Goal: Task Accomplishment & Management: Manage account settings

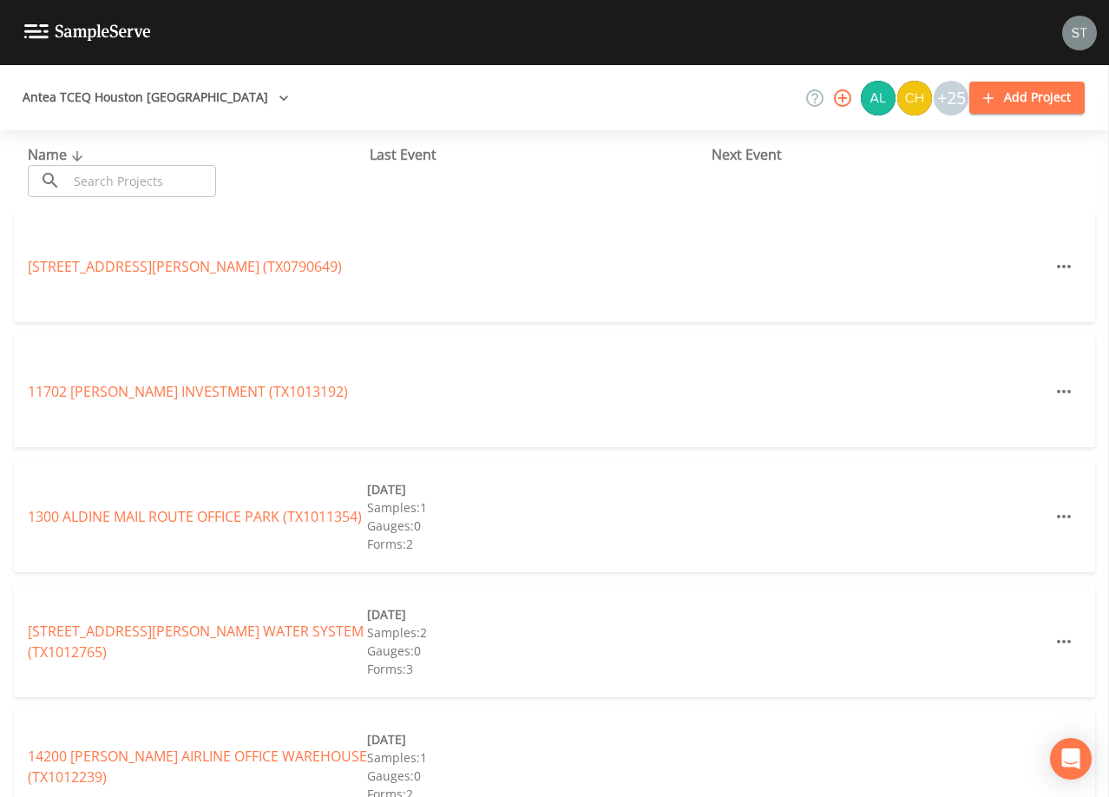
click at [89, 177] on input "text" at bounding box center [142, 181] width 148 height 32
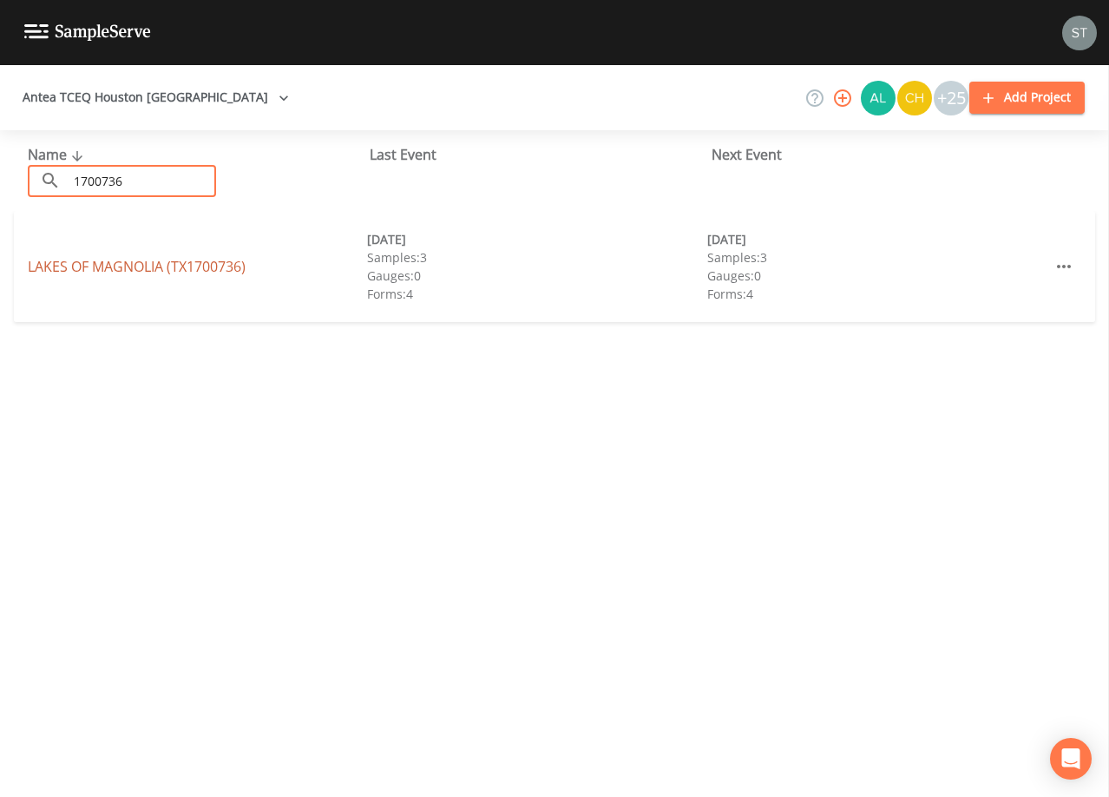
type input "1700736"
click at [201, 270] on link "LAKES OF [GEOGRAPHIC_DATA] (TX1700736)" at bounding box center [137, 266] width 218 height 19
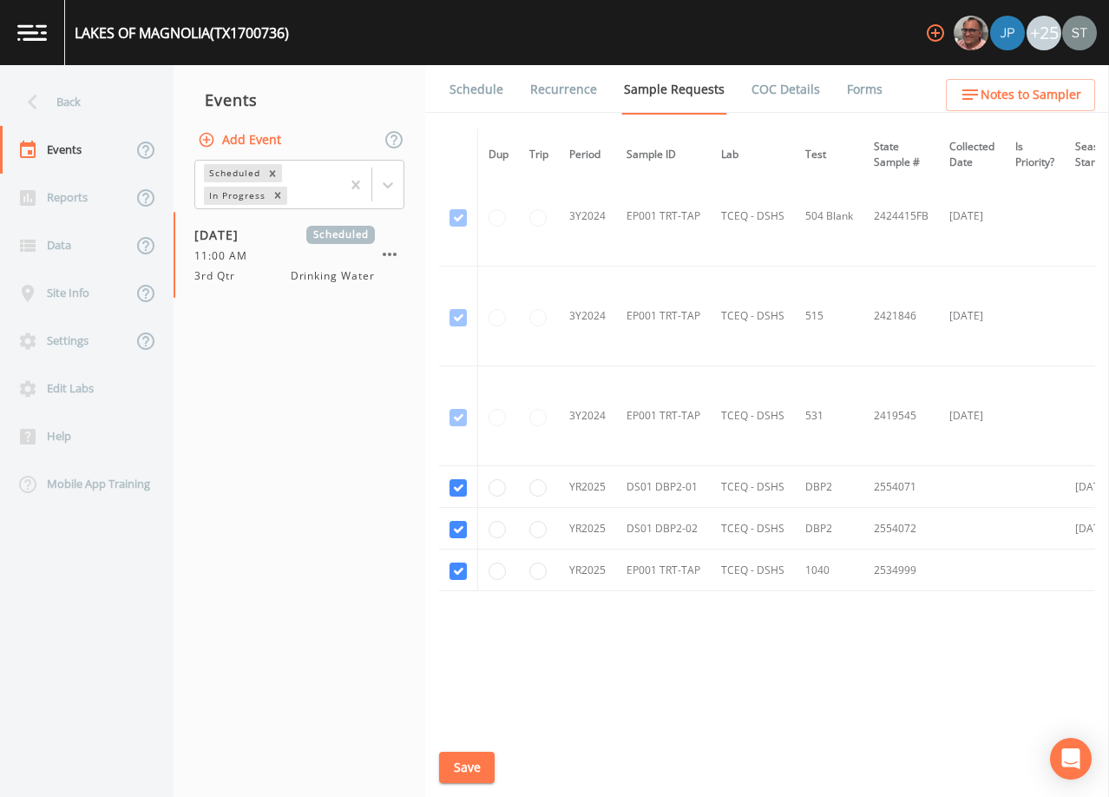
scroll to position [421, 0]
click at [483, 89] on link "Schedule" at bounding box center [476, 89] width 59 height 49
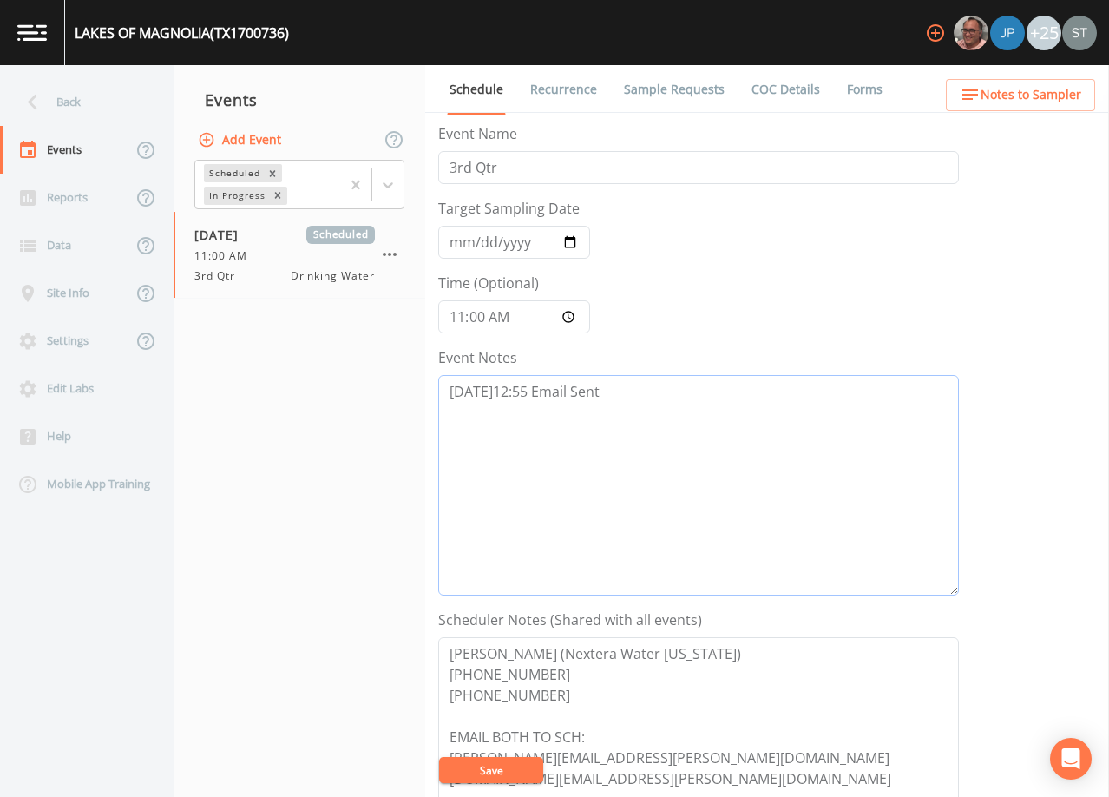
click at [628, 416] on textarea "[DATE]12:55 Email Sent" at bounding box center [698, 485] width 521 height 220
type textarea "[DATE]12:55 Email Sent 8/27@"
click at [475, 762] on button "Save" at bounding box center [491, 770] width 104 height 26
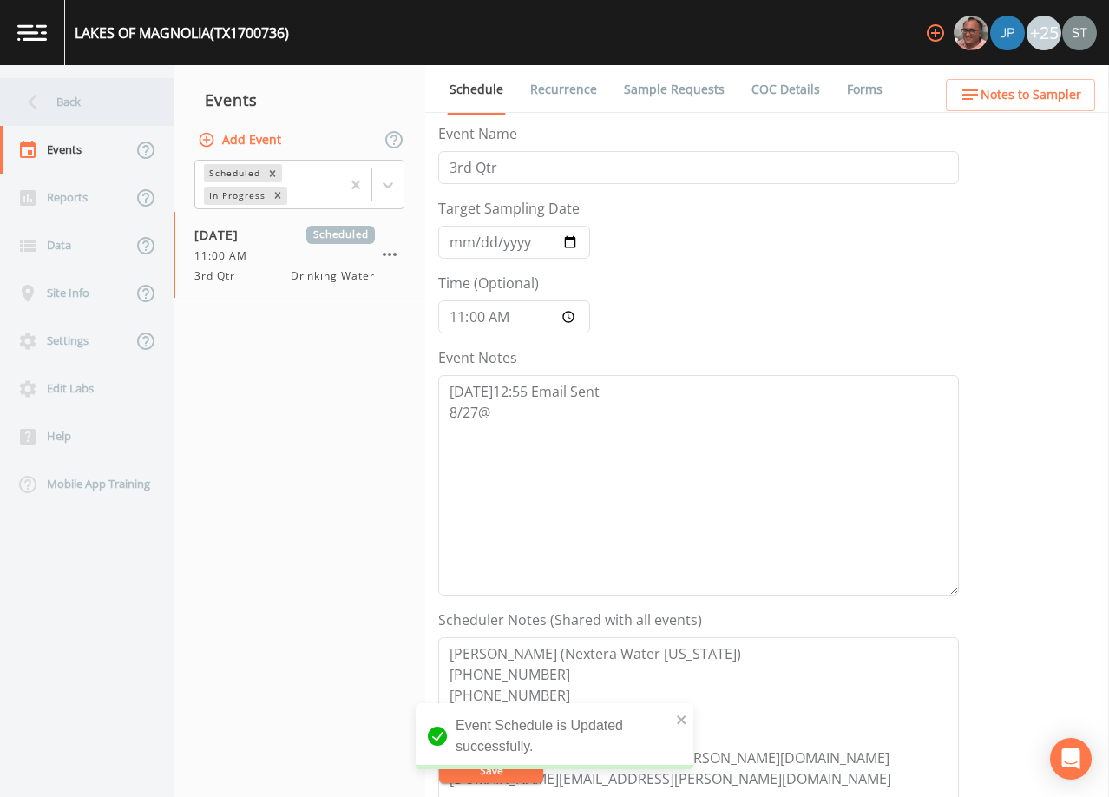
click at [66, 101] on div "Back" at bounding box center [78, 102] width 156 height 48
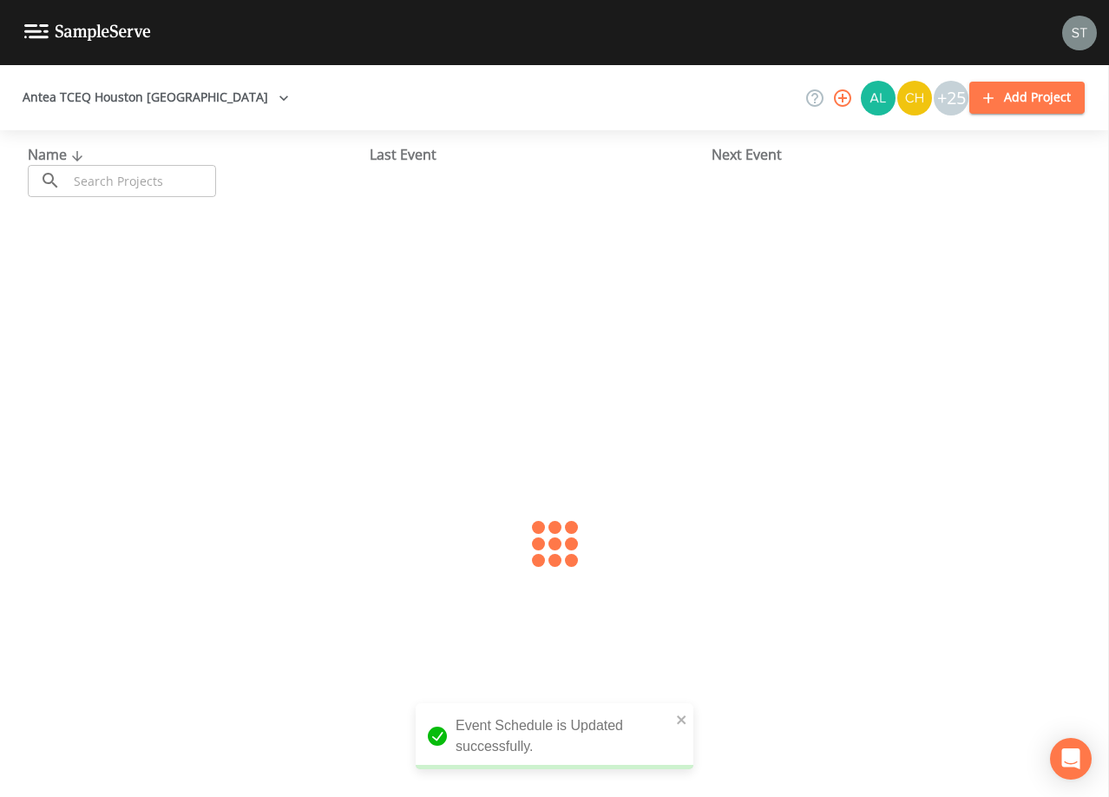
click at [121, 182] on input "text" at bounding box center [142, 181] width 148 height 32
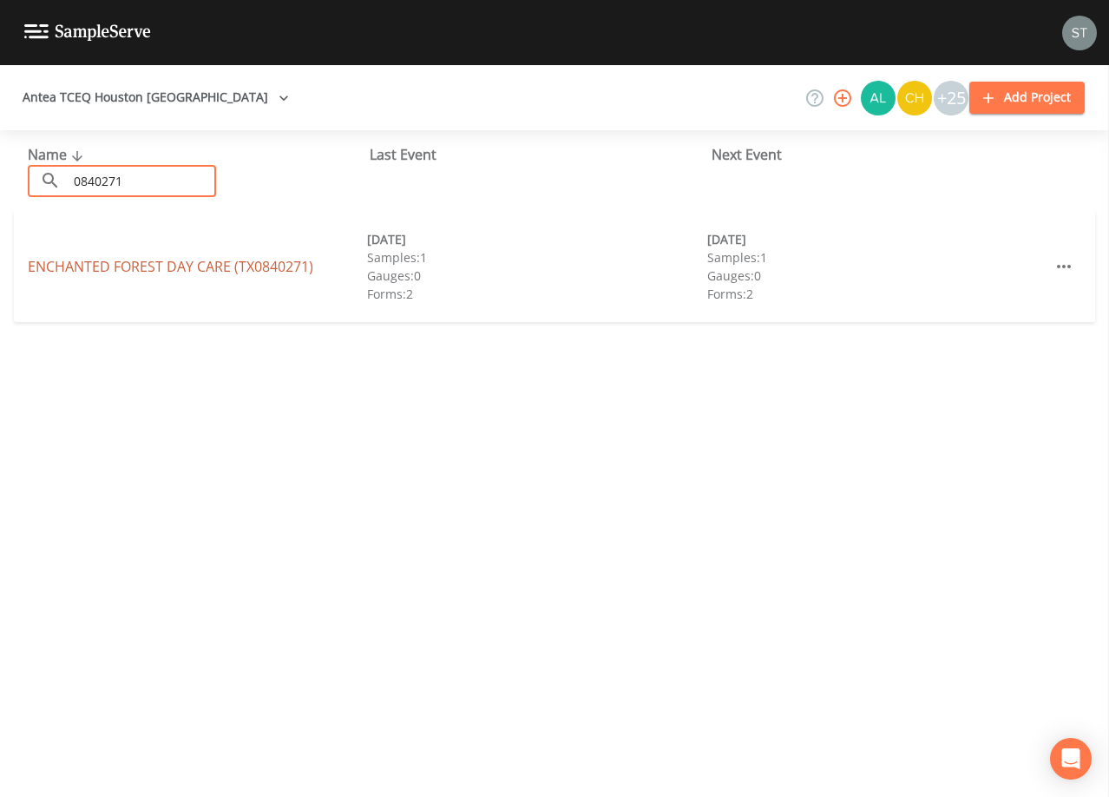
type input "0840271"
click at [231, 268] on link "ENCHANTED FOREST DAY CARE (TX0840271)" at bounding box center [171, 266] width 286 height 19
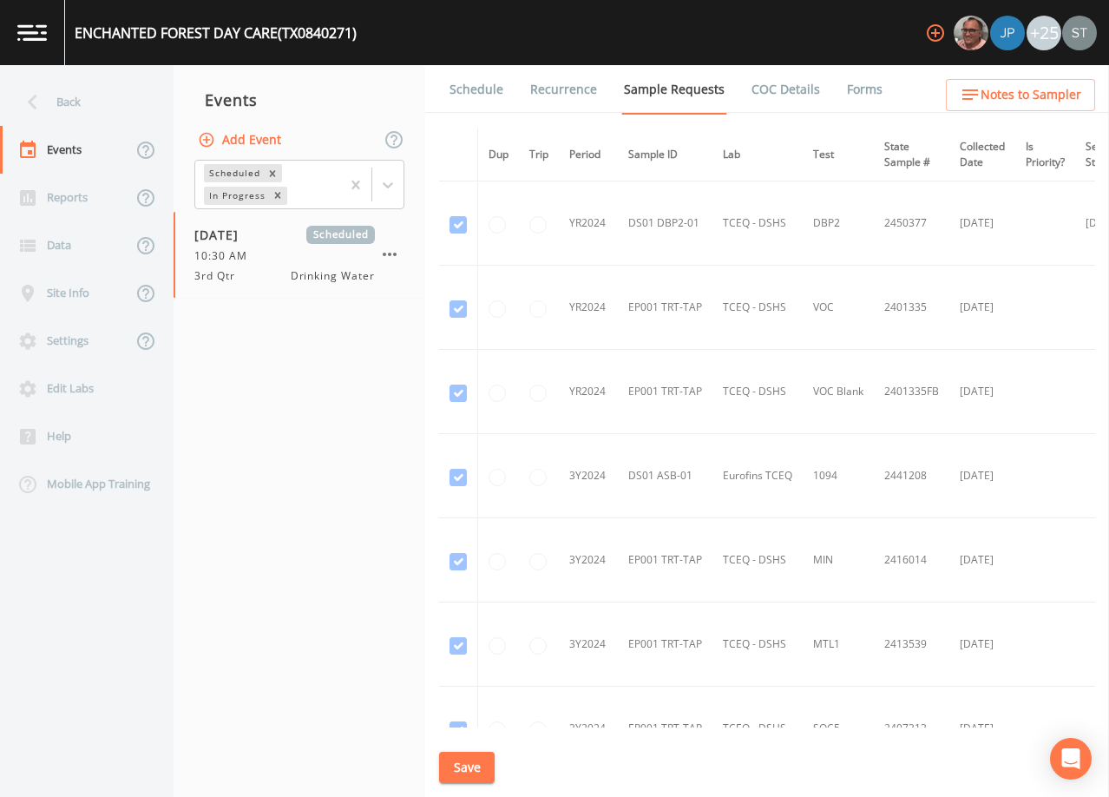
click at [480, 91] on link "Schedule" at bounding box center [476, 89] width 59 height 49
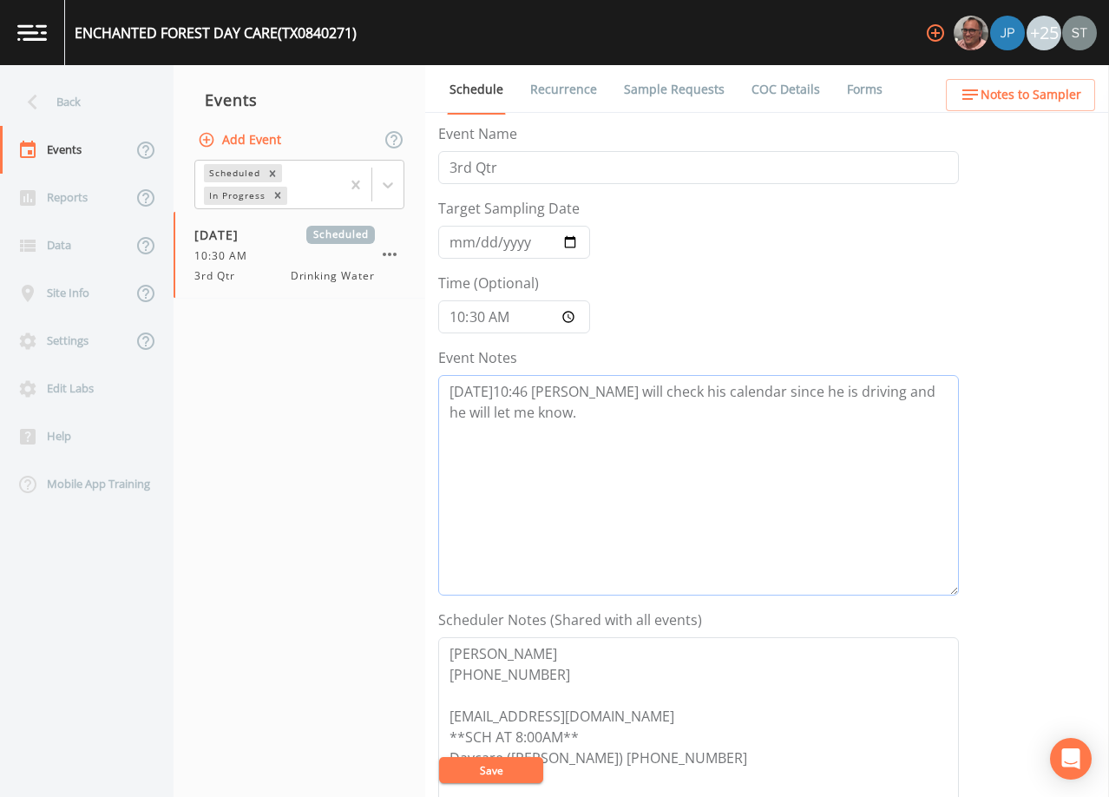
drag, startPoint x: 555, startPoint y: 422, endPoint x: 568, endPoint y: 414, distance: 15.2
click at [559, 418] on textarea "[DATE]10:46 [PERSON_NAME] will check his calendar since he is driving and he wi…" at bounding box center [698, 485] width 521 height 220
type textarea "[DATE]10:46 [PERSON_NAME] will check his calendar since he is driving and he wi…"
click at [498, 772] on button "Save" at bounding box center [491, 770] width 104 height 26
click at [82, 106] on div "Back" at bounding box center [78, 102] width 156 height 48
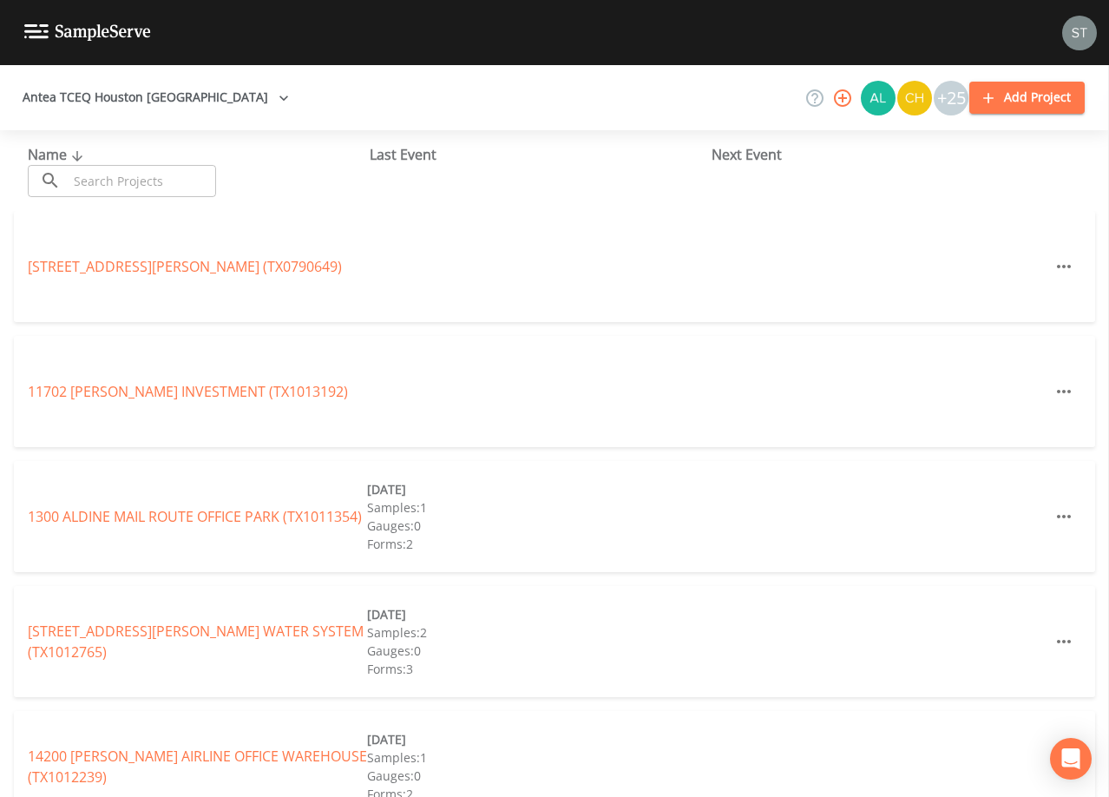
click at [161, 173] on input "text" at bounding box center [142, 181] width 148 height 32
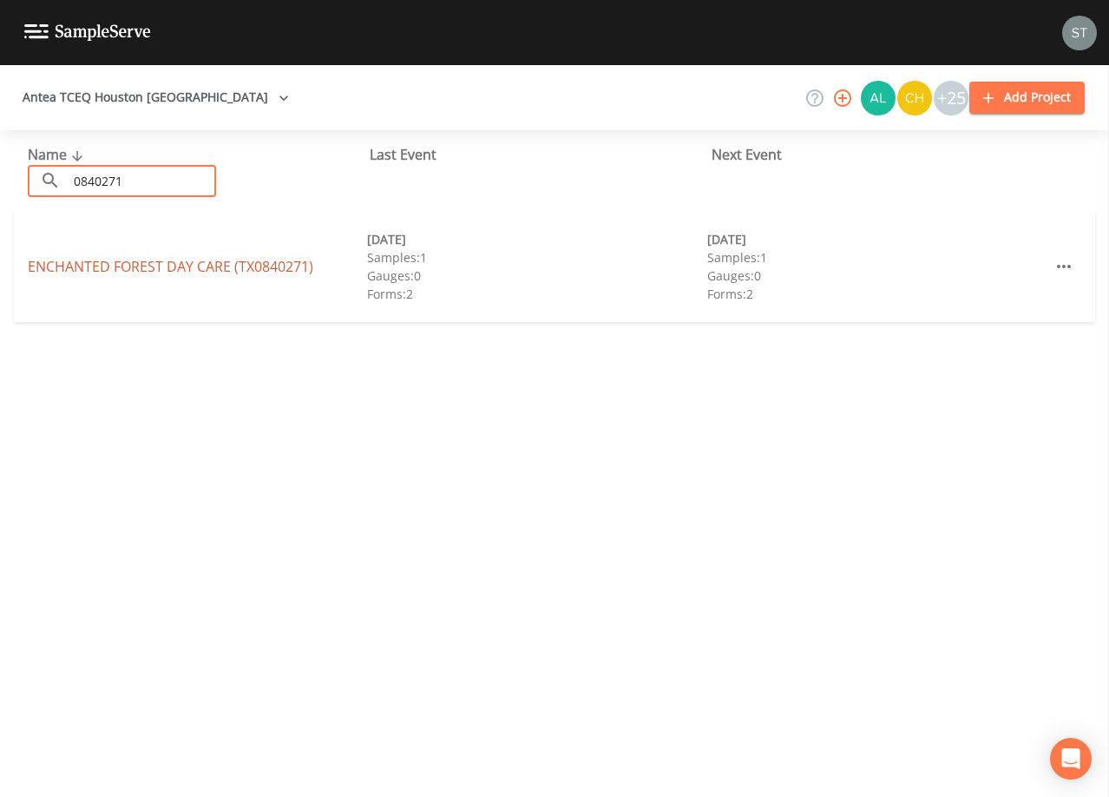
type input "0840271"
click at [169, 262] on link "ENCHANTED FOREST DAY CARE (TX0840271)" at bounding box center [171, 266] width 286 height 19
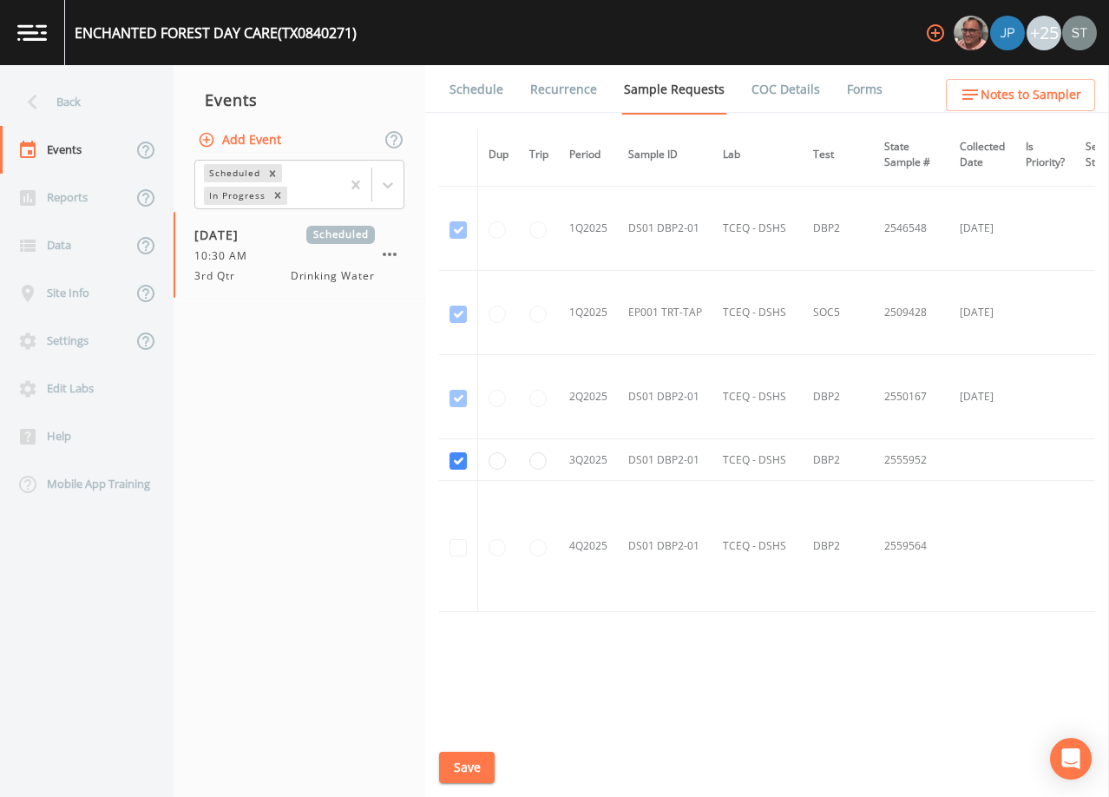
scroll to position [1370, 0]
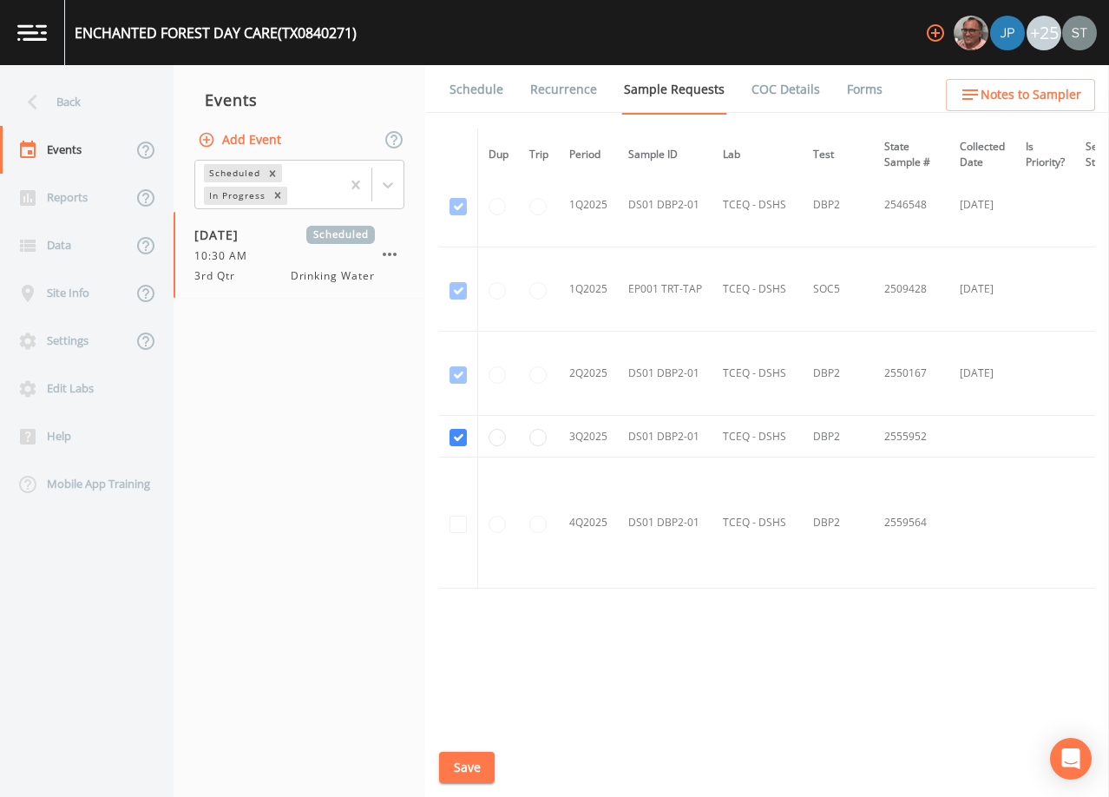
click at [471, 90] on link "Schedule" at bounding box center [476, 89] width 59 height 49
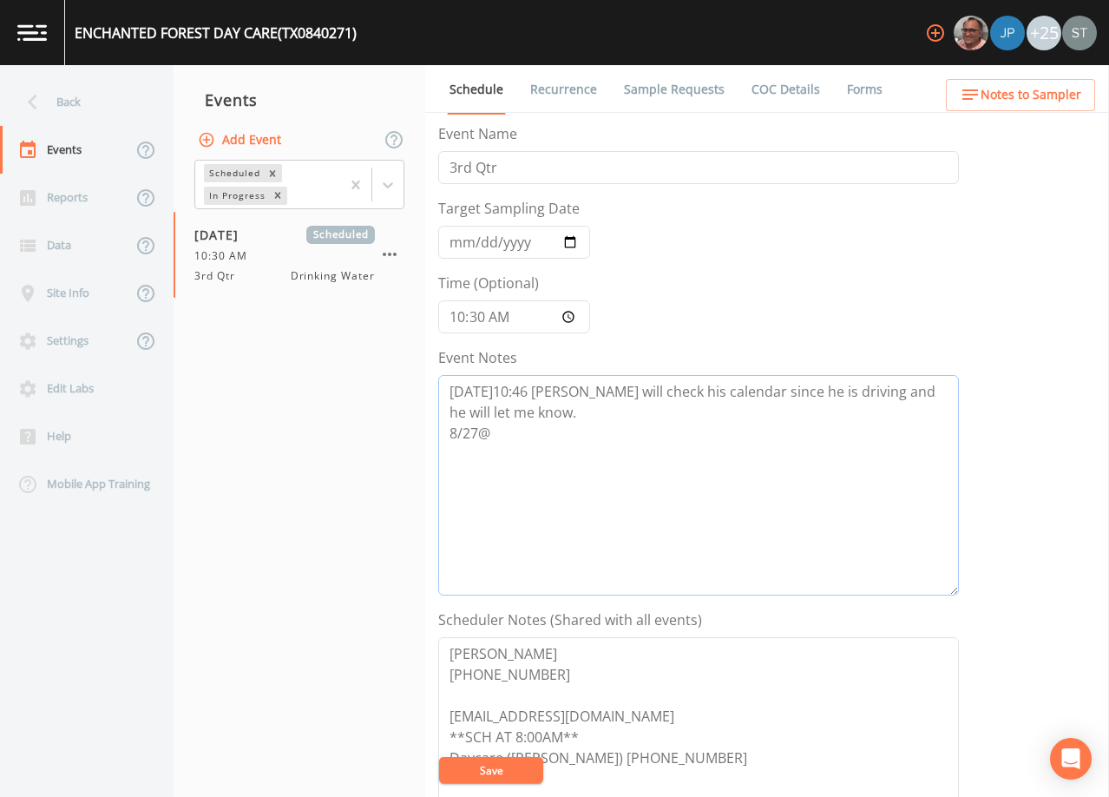
click at [581, 411] on textarea "[DATE]10:46 [PERSON_NAME] will check his calendar since he is driving and he wi…" at bounding box center [698, 485] width 521 height 220
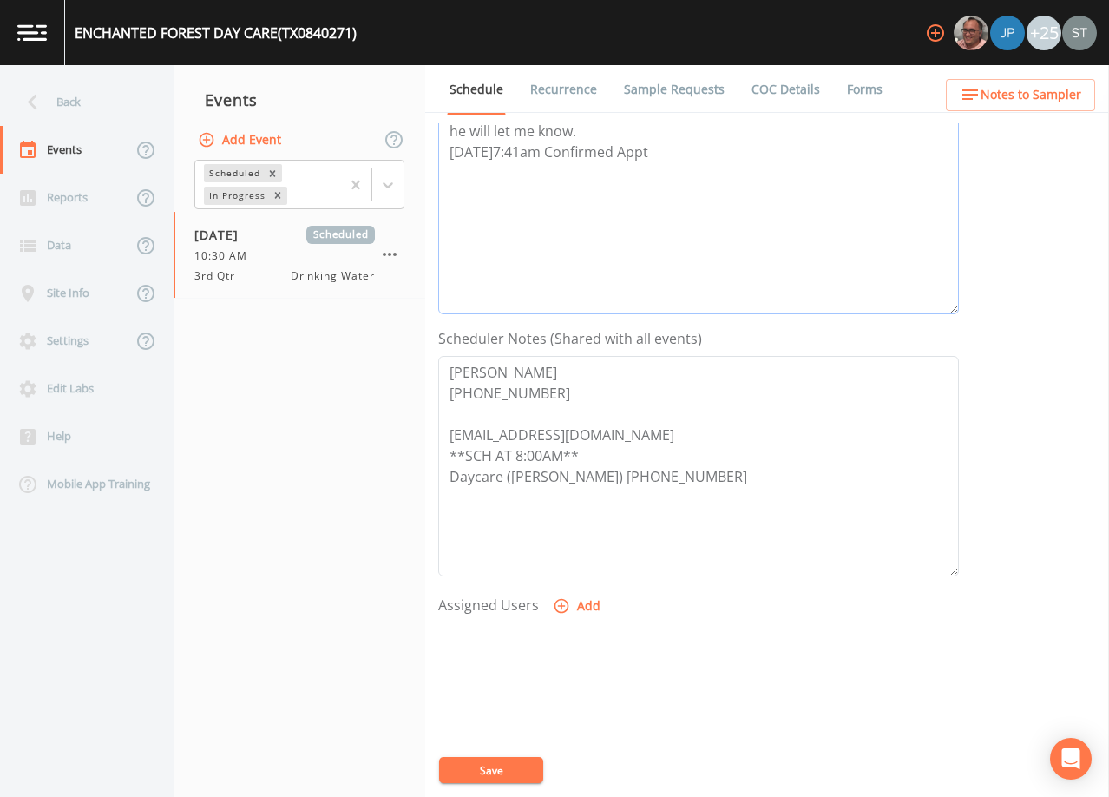
scroll to position [347, 0]
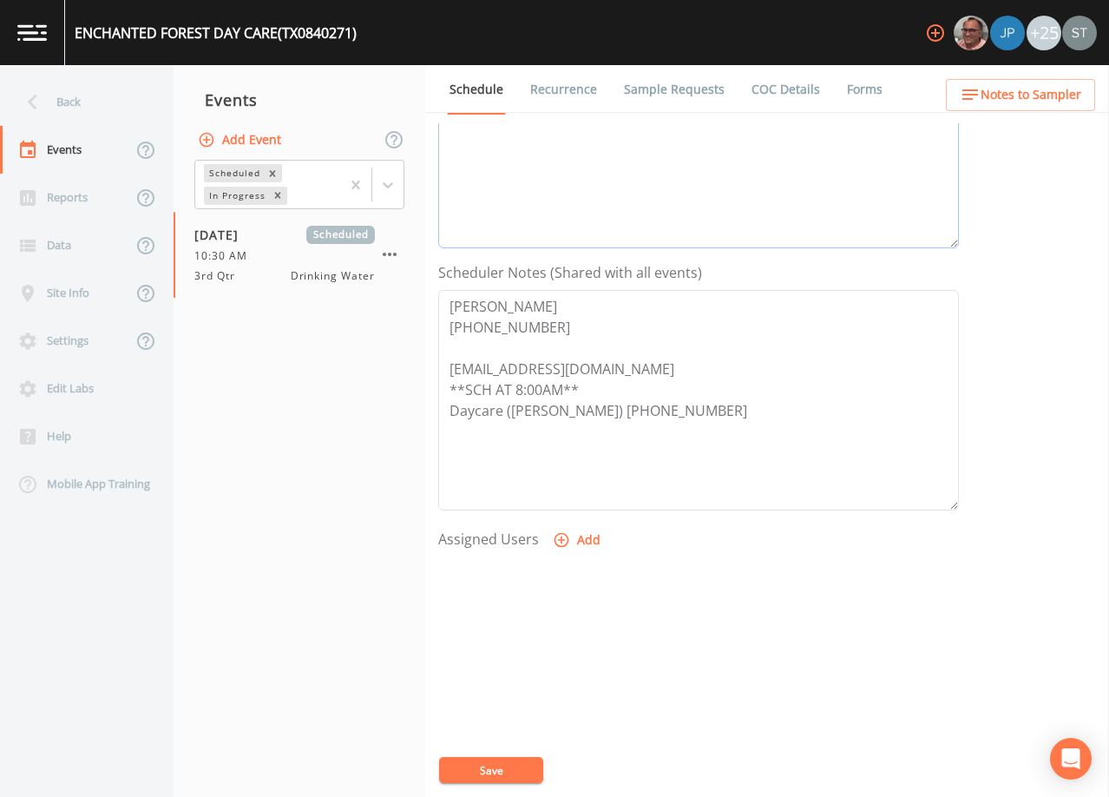
type textarea "[DATE]10:46 [PERSON_NAME] will check his calendar since he is driving and he wi…"
click at [584, 539] on button "Add" at bounding box center [578, 540] width 58 height 32
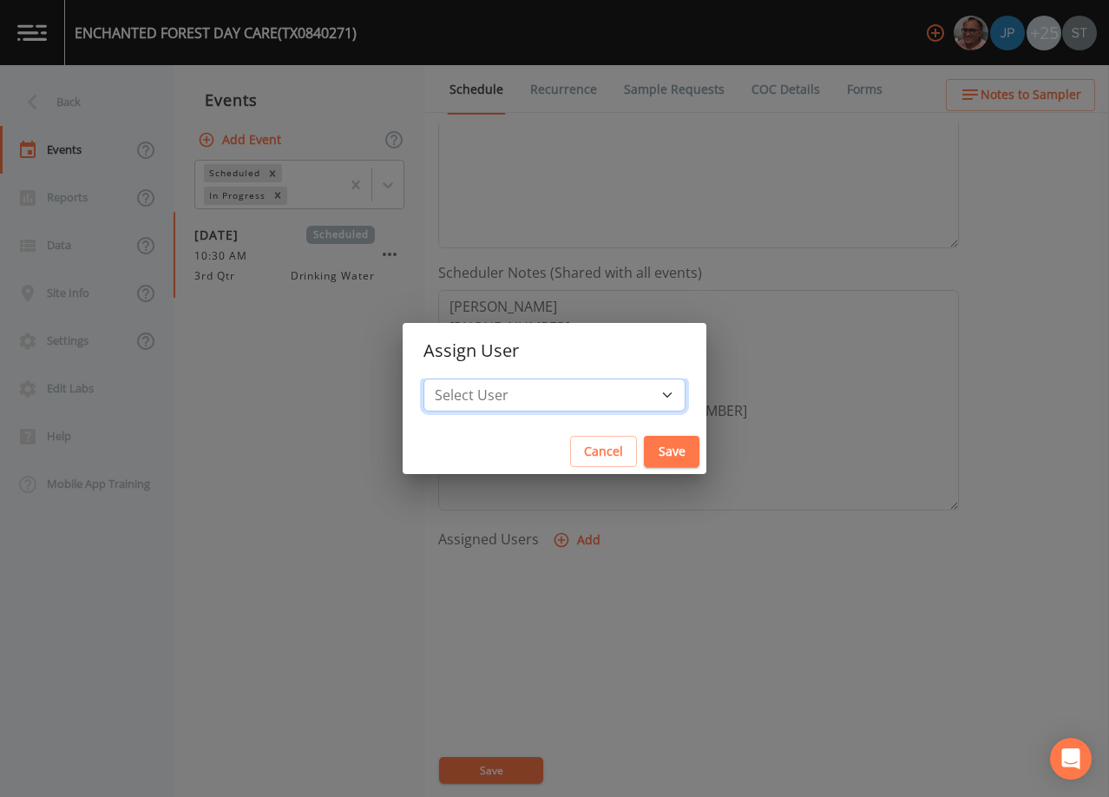
drag, startPoint x: 559, startPoint y: 394, endPoint x: 549, endPoint y: 394, distance: 10.4
click at [559, 393] on select "Select User [PERSON_NAME] [PERSON_NAME] [PERSON_NAME] [PERSON_NAME] [PERSON_NAM…" at bounding box center [555, 394] width 262 height 33
select select "3585e269-5d1f-4d98-ab9d-4913da50343a"
click at [463, 378] on select "Select User [PERSON_NAME] [PERSON_NAME] [PERSON_NAME] [PERSON_NAME] [PERSON_NAM…" at bounding box center [555, 394] width 262 height 33
click at [644, 445] on button "Save" at bounding box center [672, 452] width 56 height 32
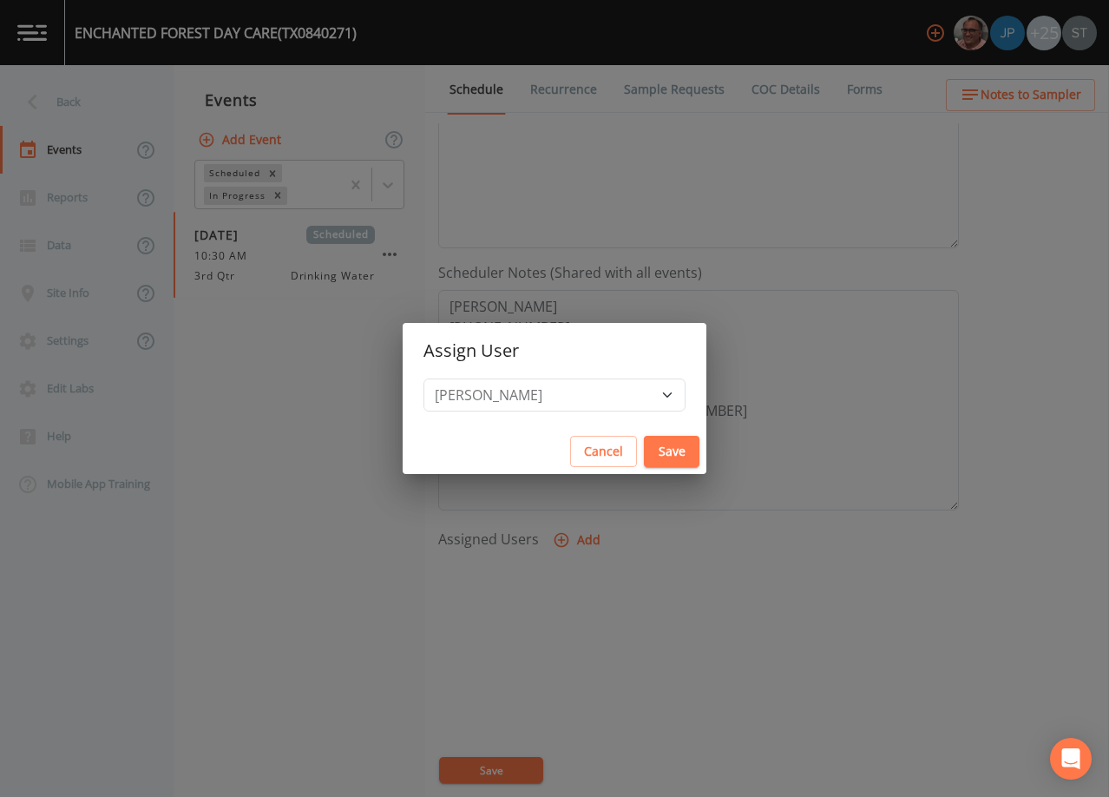
select select
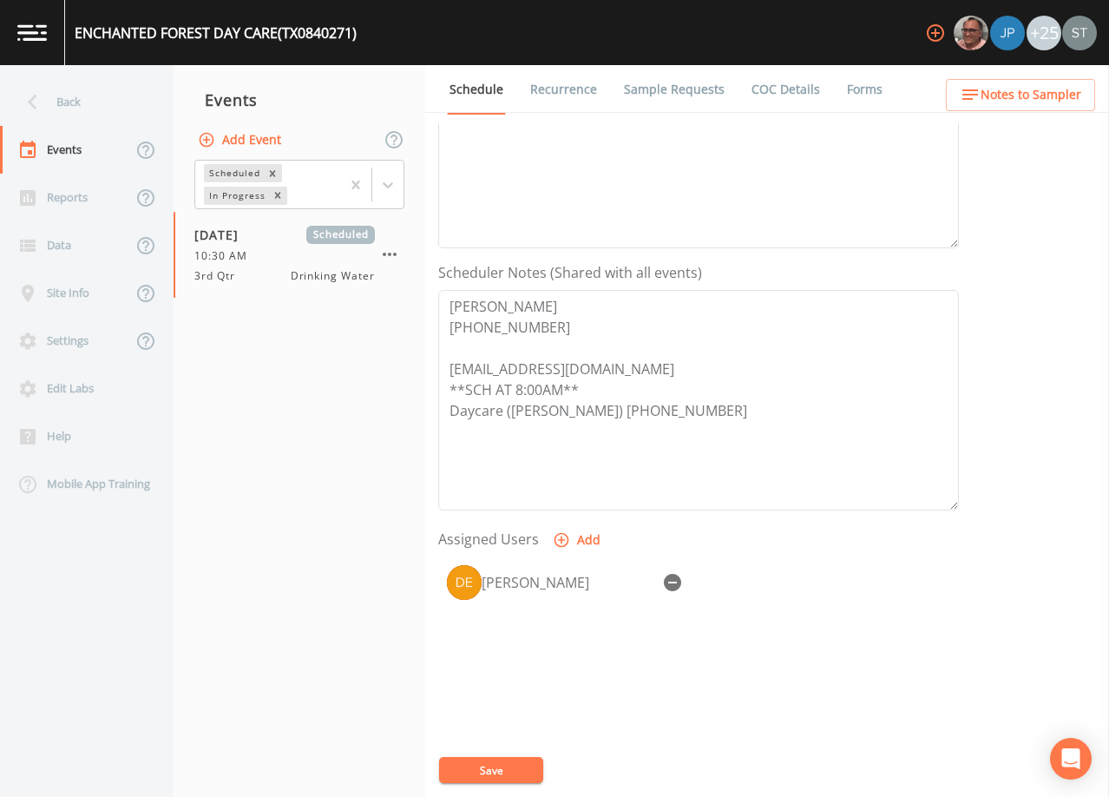
click at [506, 767] on button "Save" at bounding box center [491, 770] width 104 height 26
click at [516, 766] on button "Save" at bounding box center [491, 770] width 104 height 26
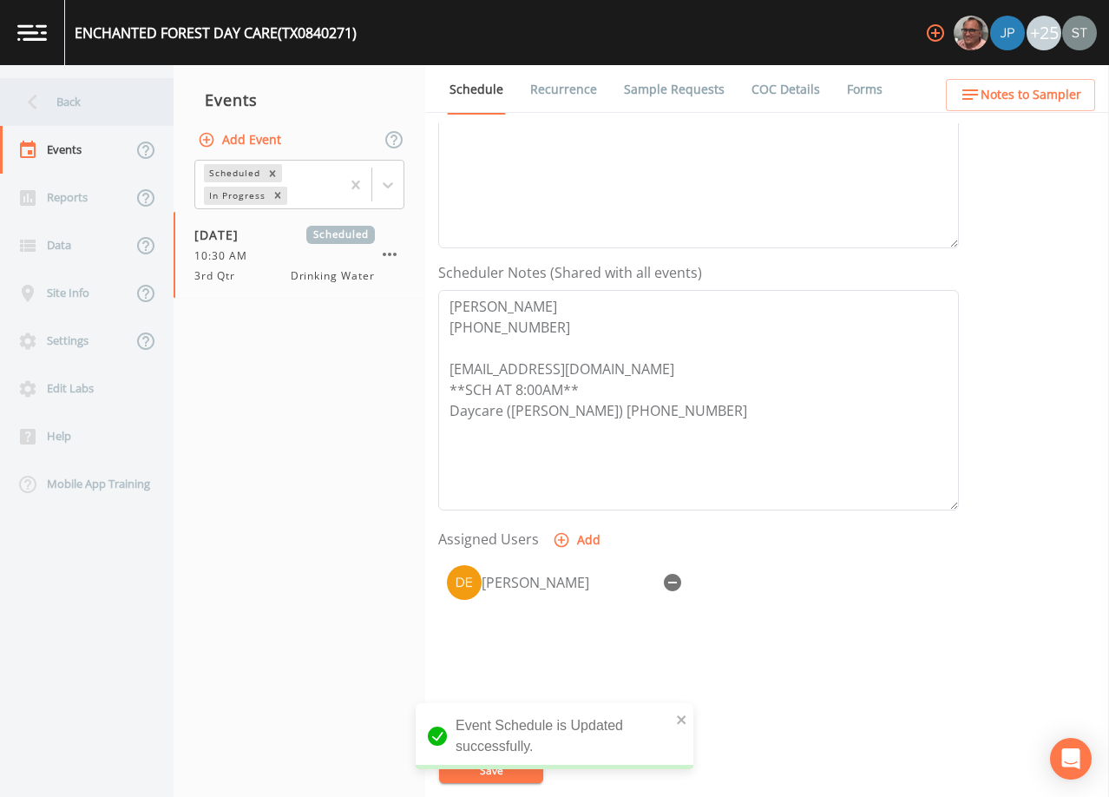
click at [70, 109] on div "Back" at bounding box center [78, 102] width 156 height 48
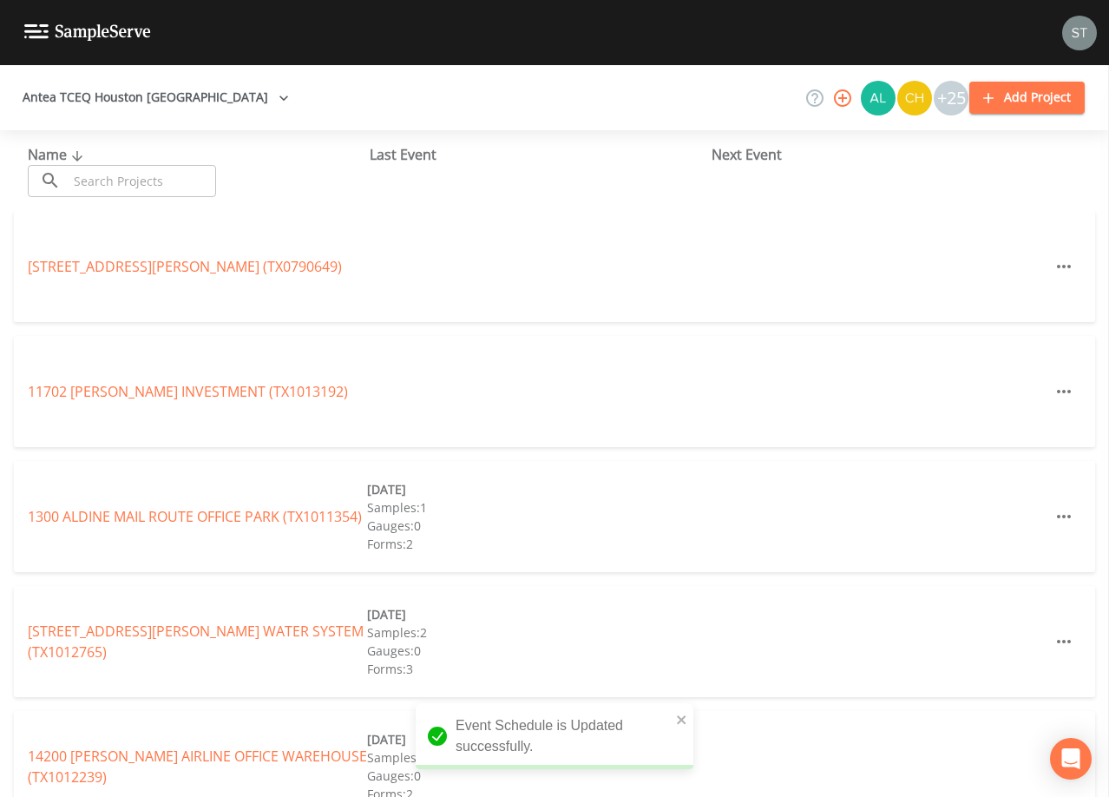
click at [164, 173] on input "text" at bounding box center [142, 181] width 148 height 32
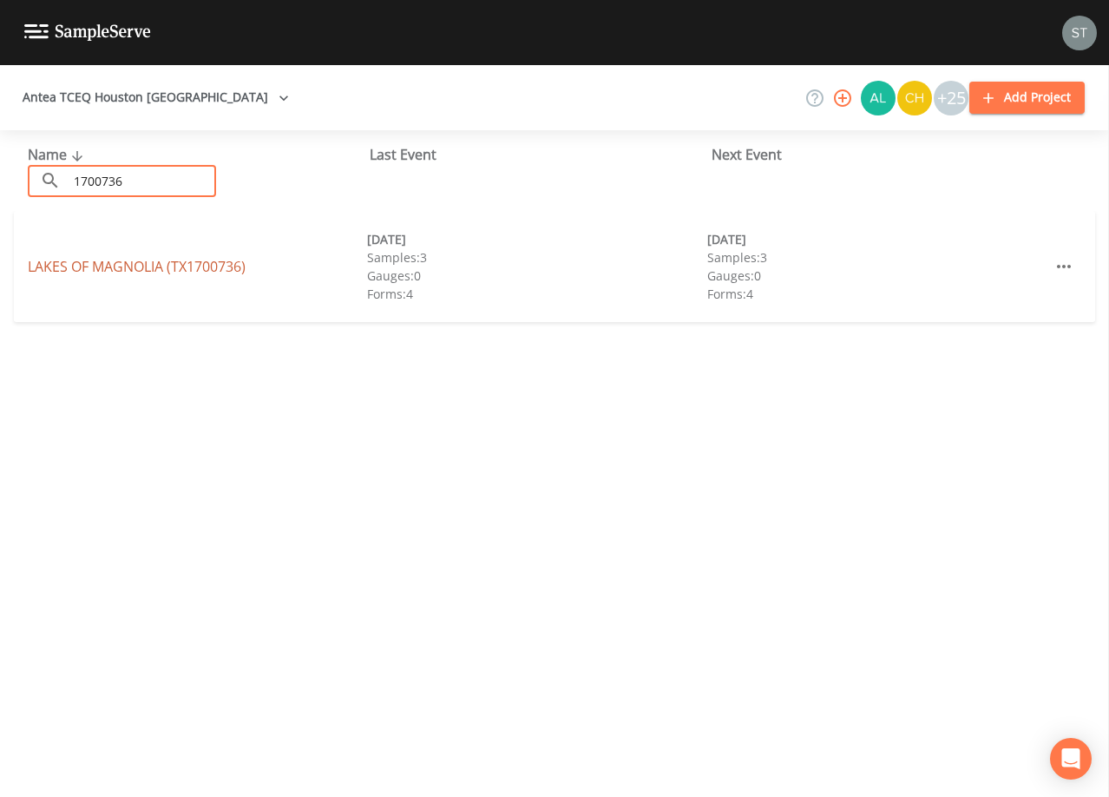
type input "1700736"
click at [170, 265] on link "LAKES OF [GEOGRAPHIC_DATA] (TX1700736)" at bounding box center [137, 266] width 218 height 19
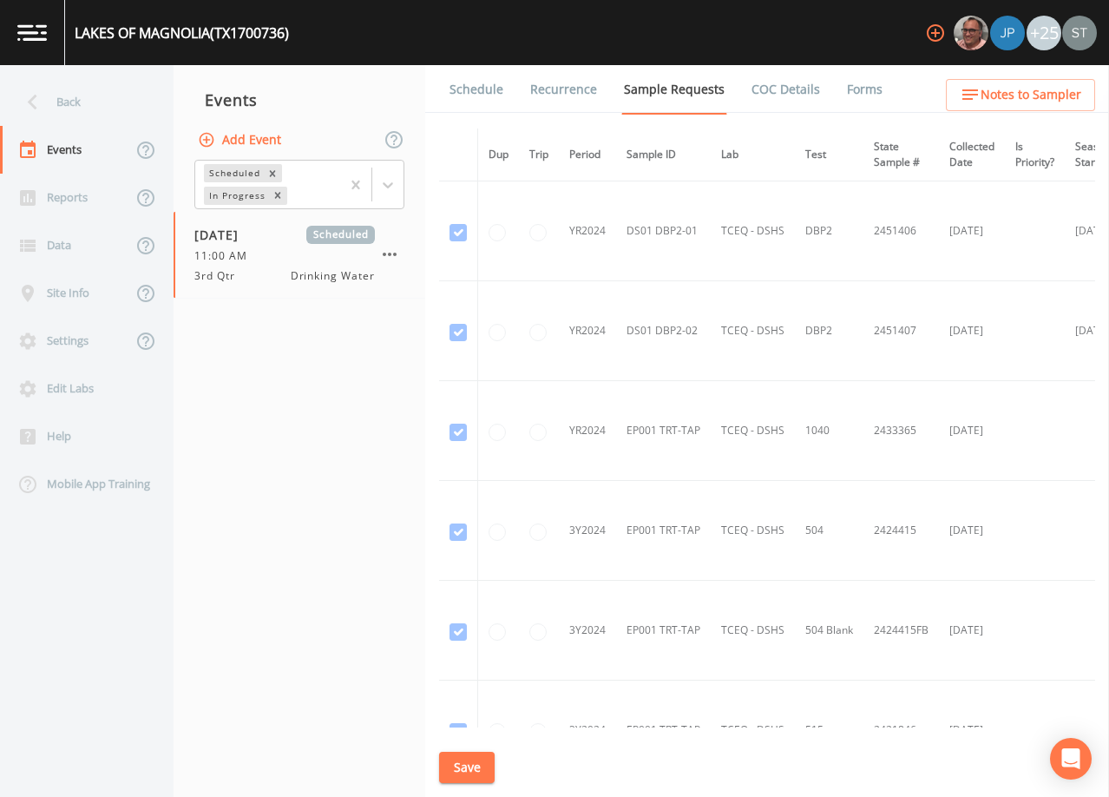
click at [472, 88] on link "Schedule" at bounding box center [476, 89] width 59 height 49
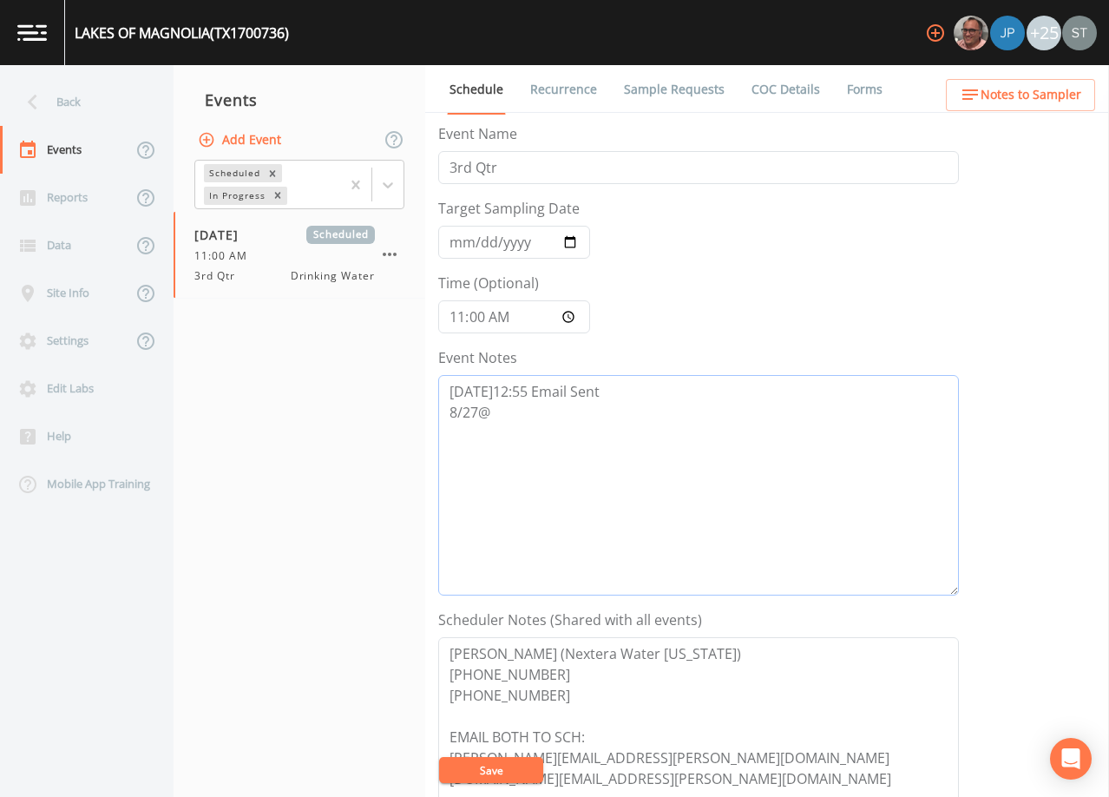
click at [581, 408] on textarea "[DATE]12:55 Email Sent 8/27@" at bounding box center [698, 485] width 521 height 220
type textarea "[DATE]12:55 Email Sent [DATE]7:45am Re-Sent Email 8/27@"
click at [485, 765] on button "Save" at bounding box center [491, 770] width 104 height 26
click at [467, 766] on button "Save" at bounding box center [491, 770] width 104 height 26
click at [553, 91] on link "Recurrence" at bounding box center [564, 89] width 72 height 49
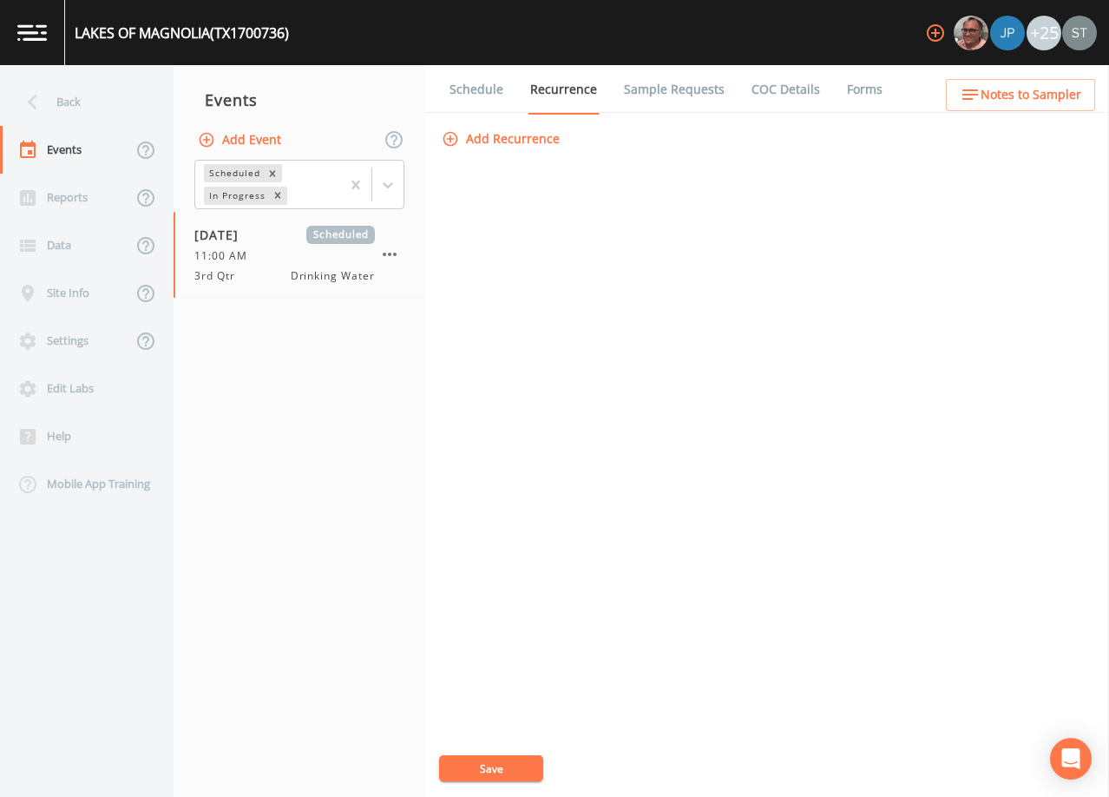
click at [483, 95] on link "Schedule" at bounding box center [476, 89] width 59 height 49
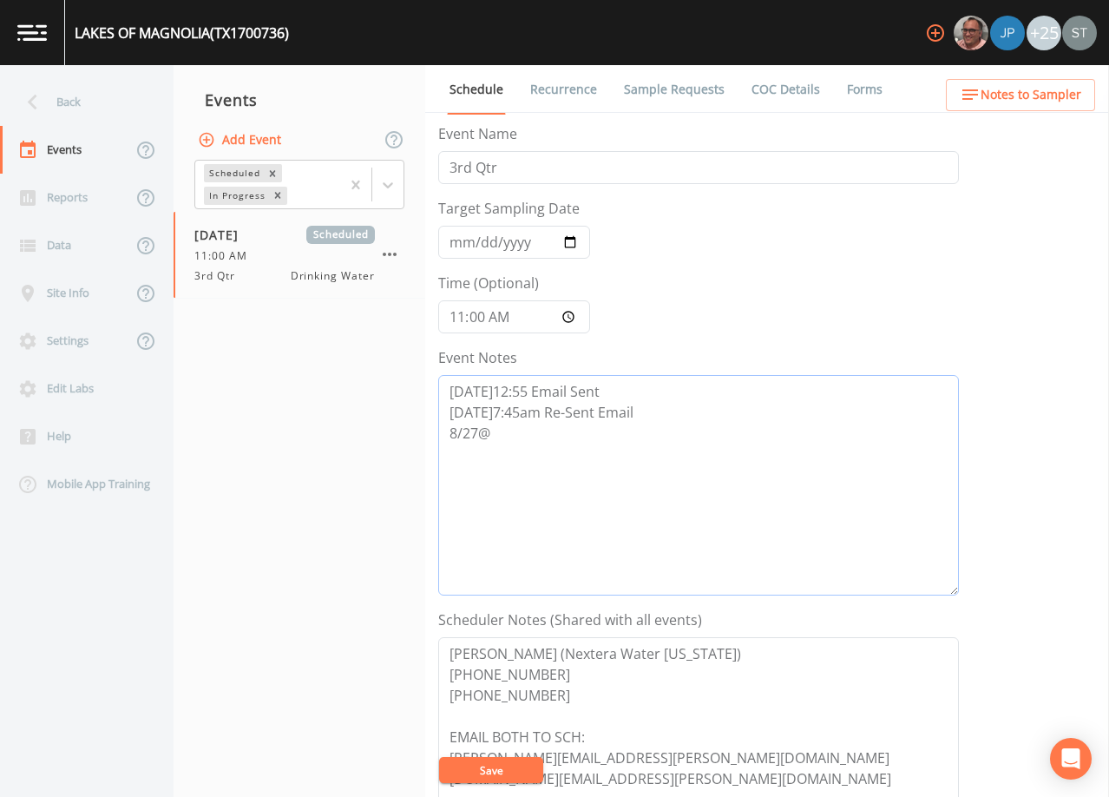
click at [576, 418] on textarea "[DATE]12:55 Email Sent [DATE]7:45am Re-Sent Email 8/27@" at bounding box center [698, 485] width 521 height 220
click at [511, 427] on textarea "[DATE]12:55 Email Sent [DATE]7:45am Re-Sent Email 8/27@" at bounding box center [698, 485] width 521 height 220
click at [603, 464] on textarea "[DATE]12:55 Email Sent [DATE]7:45am Re-Sent Email 8/27@" at bounding box center [698, 485] width 521 height 220
type textarea "[DATE]12:55 Email Sent [DATE]7:45am Re-Sent Email [DATE]8:27 LVM (7065)"
click at [506, 778] on button "Save" at bounding box center [491, 770] width 104 height 26
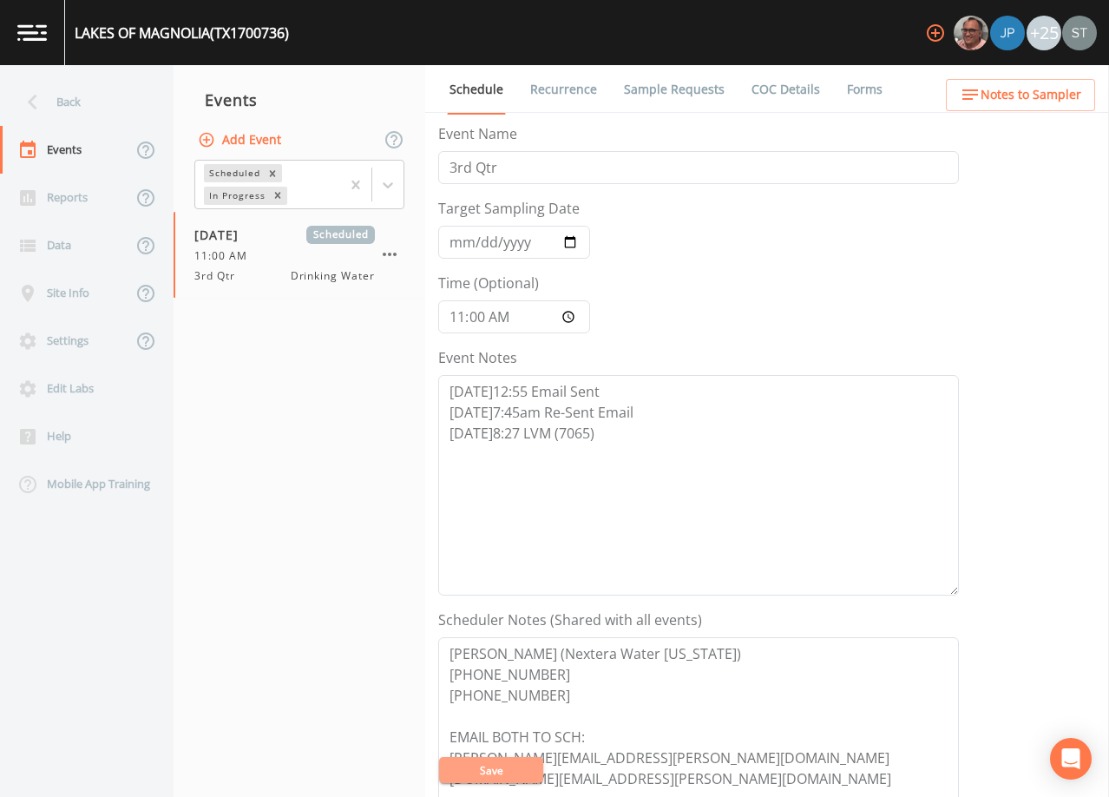
click at [503, 767] on button "Save" at bounding box center [491, 770] width 104 height 26
click at [91, 107] on div "Back" at bounding box center [78, 102] width 156 height 48
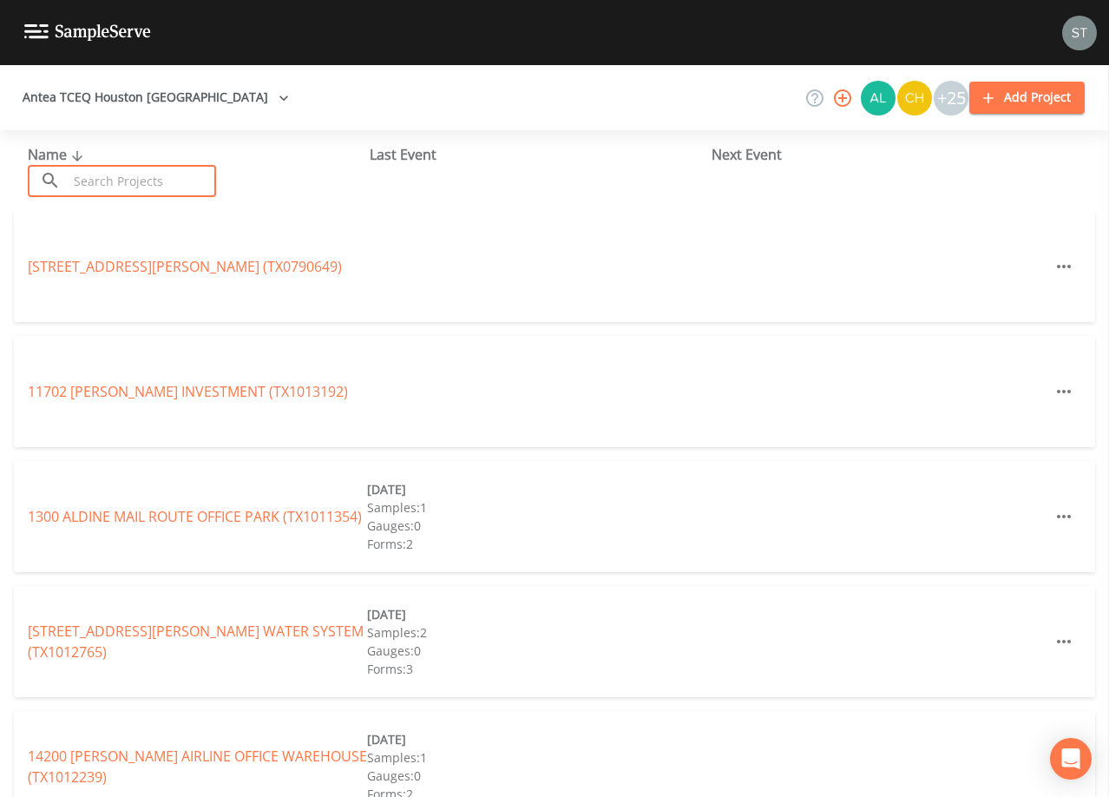
click at [161, 178] on input "text" at bounding box center [142, 181] width 148 height 32
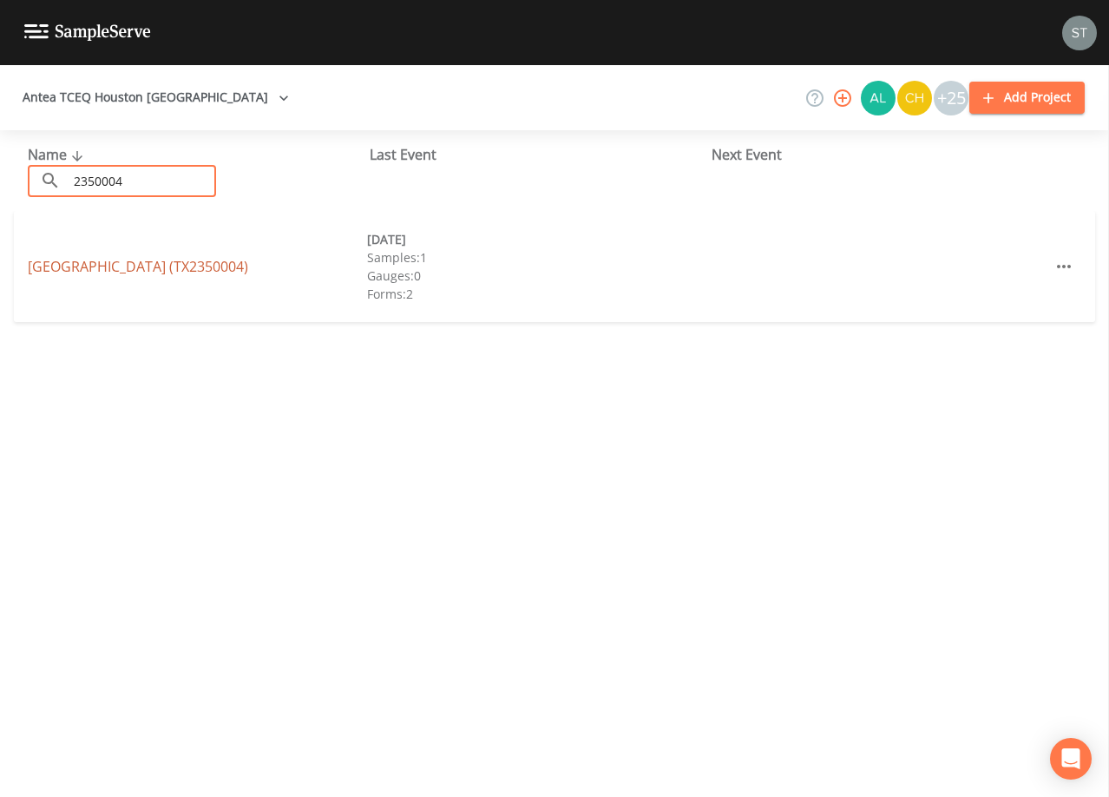
type input "2350004"
click at [219, 270] on link "[GEOGRAPHIC_DATA] (TX2350004)" at bounding box center [138, 266] width 220 height 19
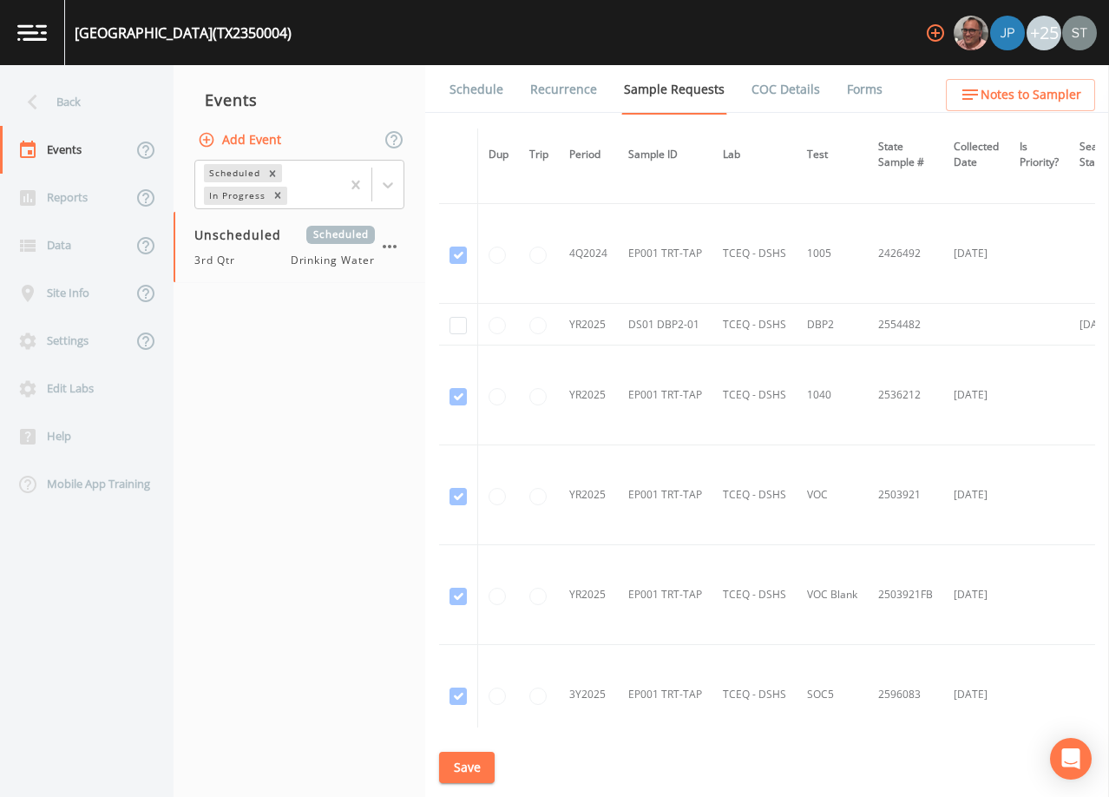
scroll to position [1215, 0]
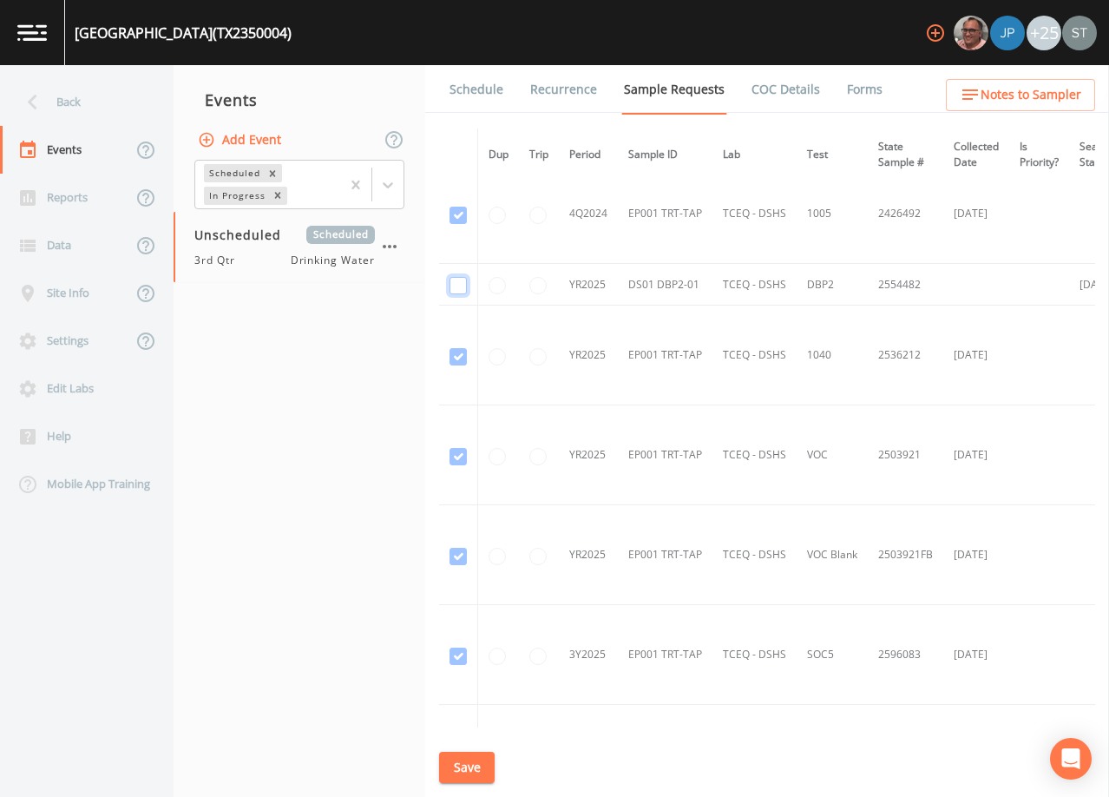
checkbox input "true"
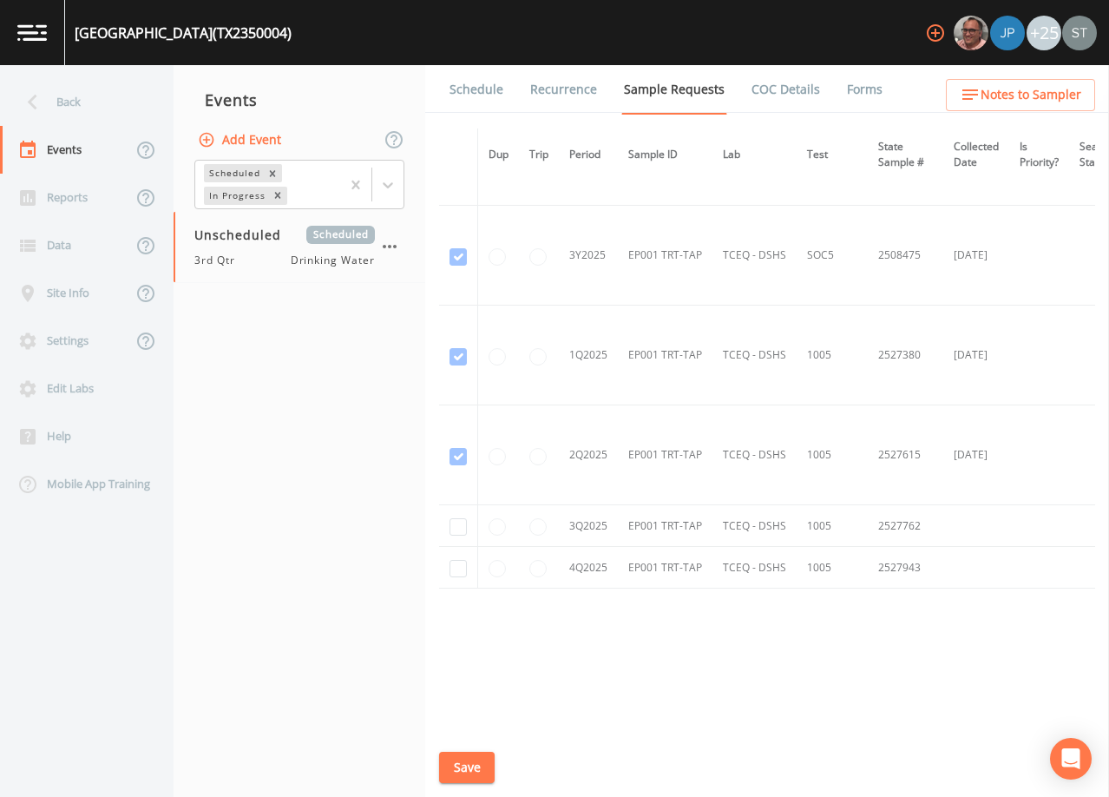
scroll to position [1719, 0]
checkbox input "true"
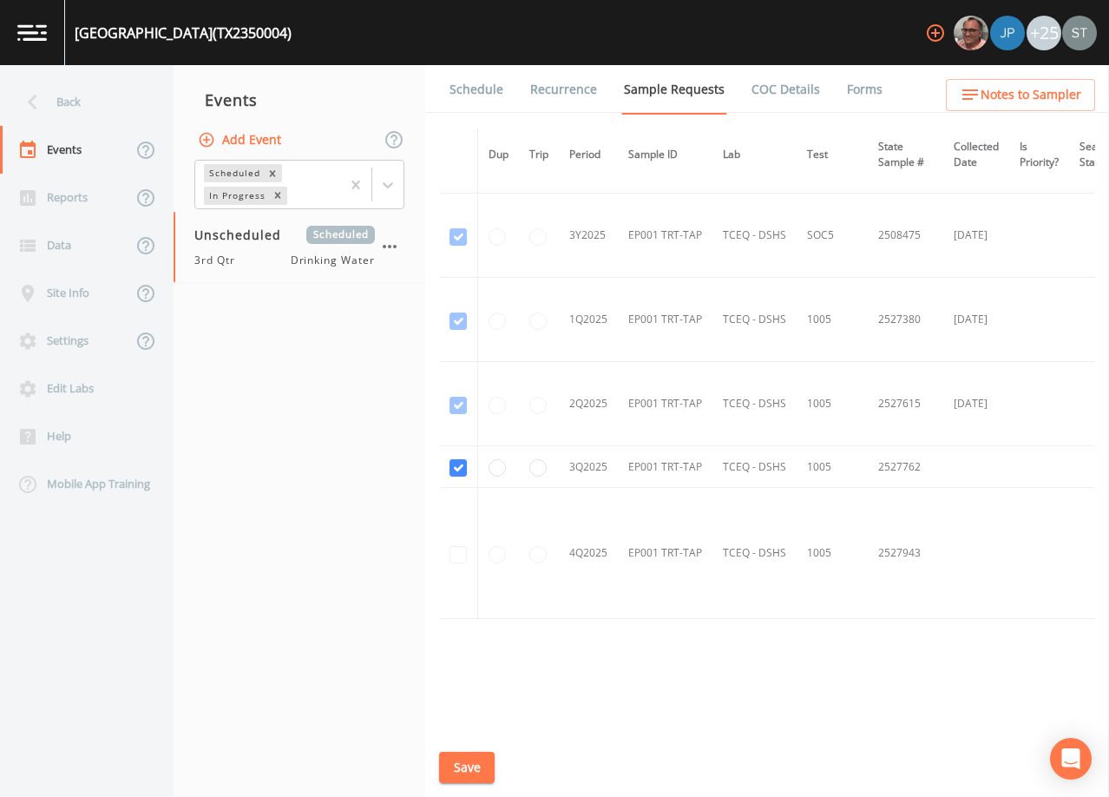
click at [476, 773] on button "Save" at bounding box center [467, 768] width 56 height 32
click at [476, 103] on link "Schedule" at bounding box center [476, 89] width 59 height 49
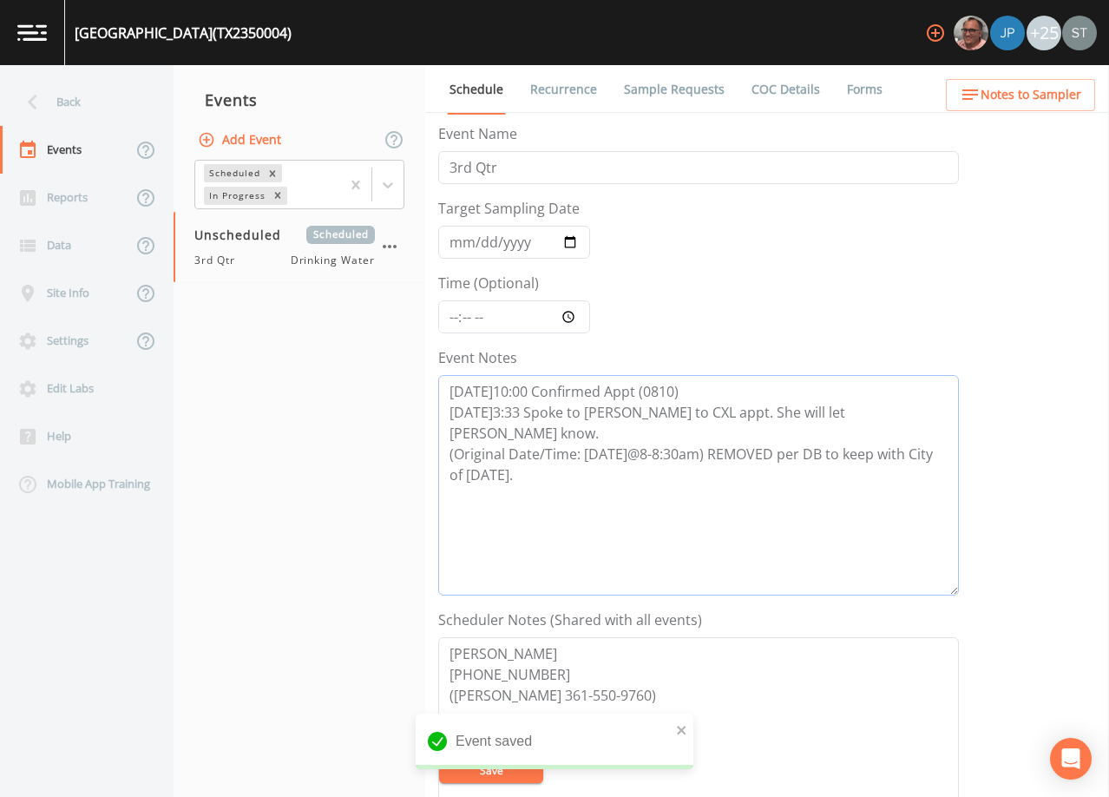
click at [592, 460] on textarea "[DATE]10:00 Confirmed Appt (0810) [DATE]3:33 Spoke to [PERSON_NAME] to CXL appt…" at bounding box center [698, 485] width 521 height 220
type textarea "[DATE]10:00 Confirmed Appt (0810) [DATE]3:33 Spoke to [PERSON_NAME] to CXL appt…"
click at [457, 240] on input "Target Sampling Date" at bounding box center [514, 242] width 152 height 33
type input "[DATE]"
type input "08:00"
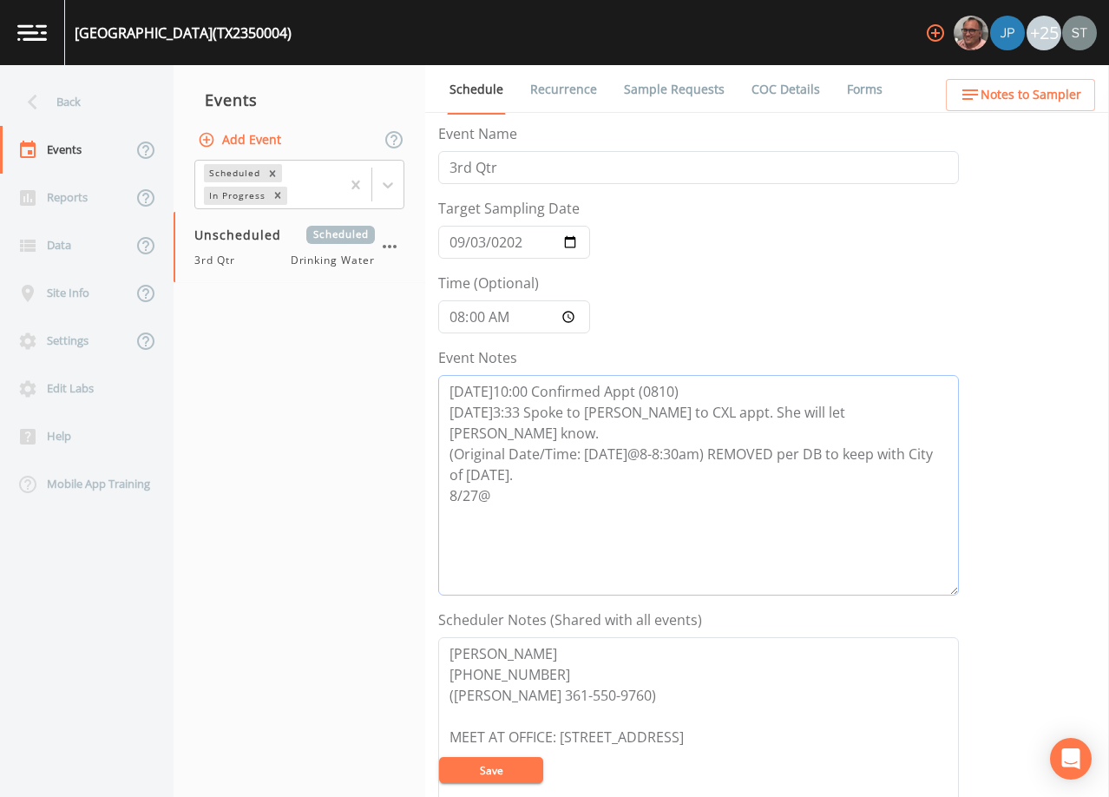
click at [543, 481] on textarea "[DATE]10:00 Confirmed Appt (0810) [DATE]3:33 Spoke to [PERSON_NAME] to CXL appt…" at bounding box center [698, 485] width 521 height 220
click at [1055, 95] on span "Notes to Sampler" at bounding box center [1031, 95] width 101 height 22
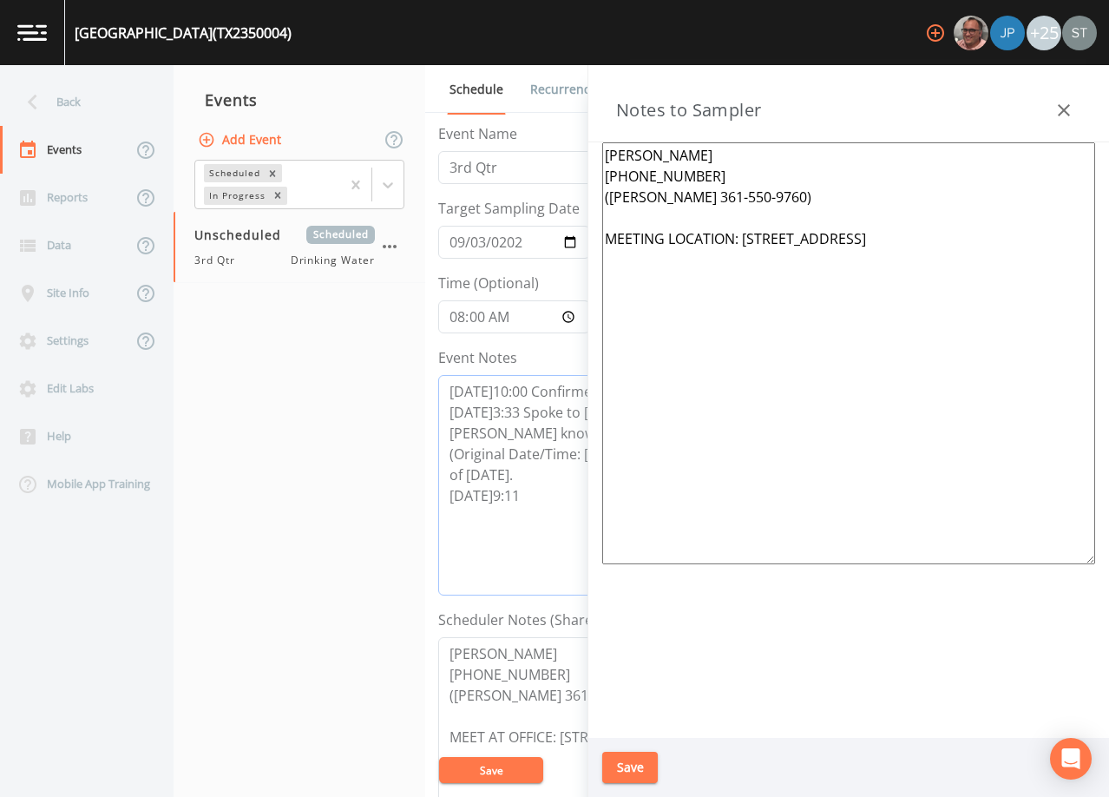
click at [546, 469] on textarea "[DATE]10:00 Confirmed Appt (0810) [DATE]3:33 Spoke to [PERSON_NAME] to CXL appt…" at bounding box center [698, 485] width 521 height 220
type textarea "[DATE]10:00 Confirmed Appt (0810) [DATE]3:33 Spoke to [PERSON_NAME] to CXL appt…"
click at [1065, 105] on icon "button" at bounding box center [1064, 110] width 21 height 21
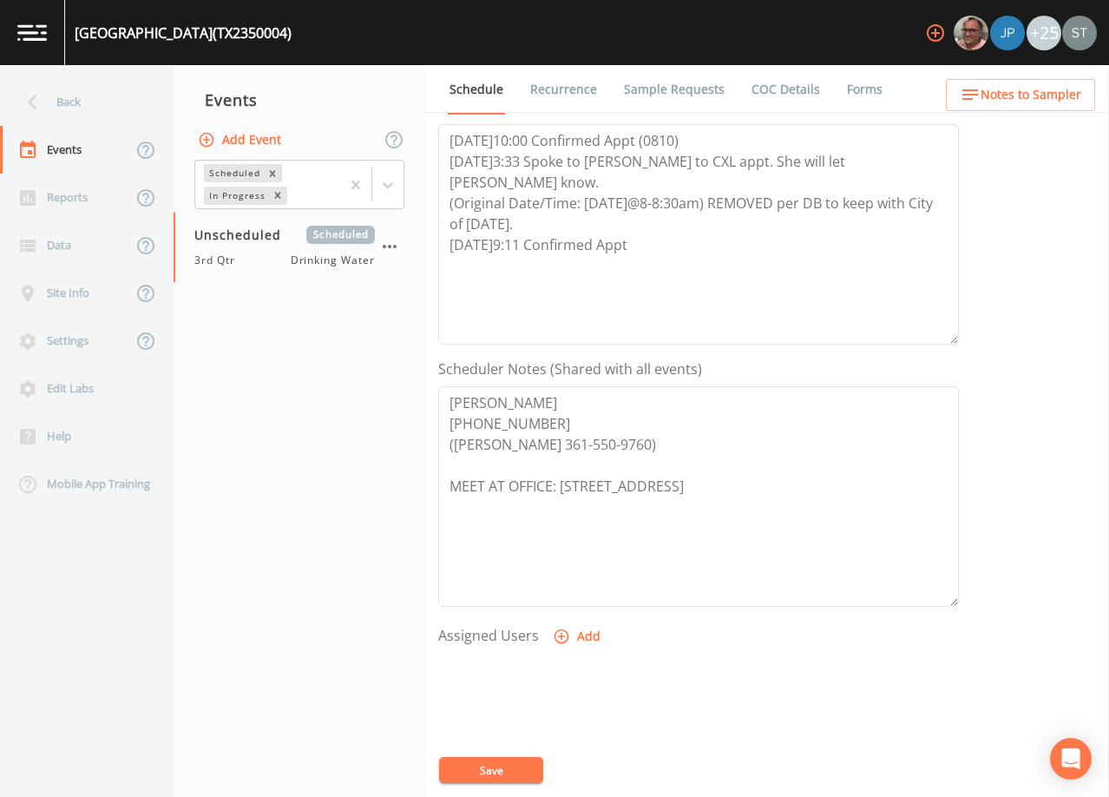
scroll to position [260, 0]
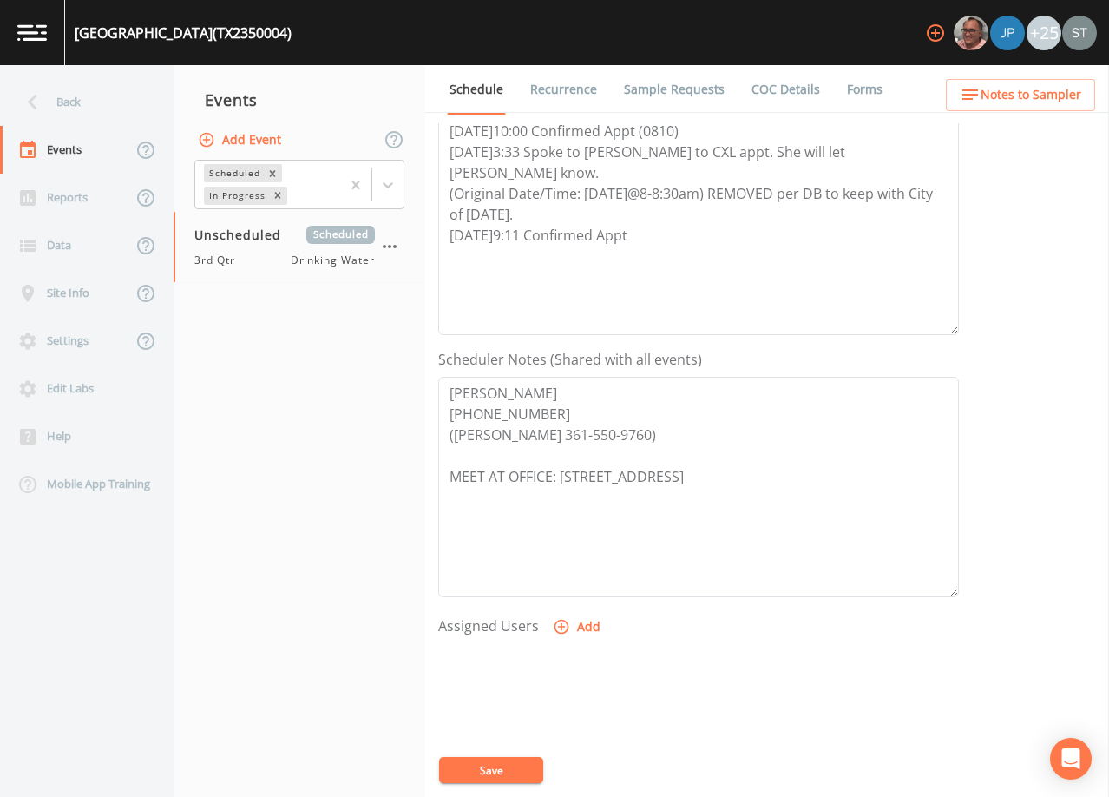
click at [582, 625] on button "Add" at bounding box center [578, 627] width 58 height 32
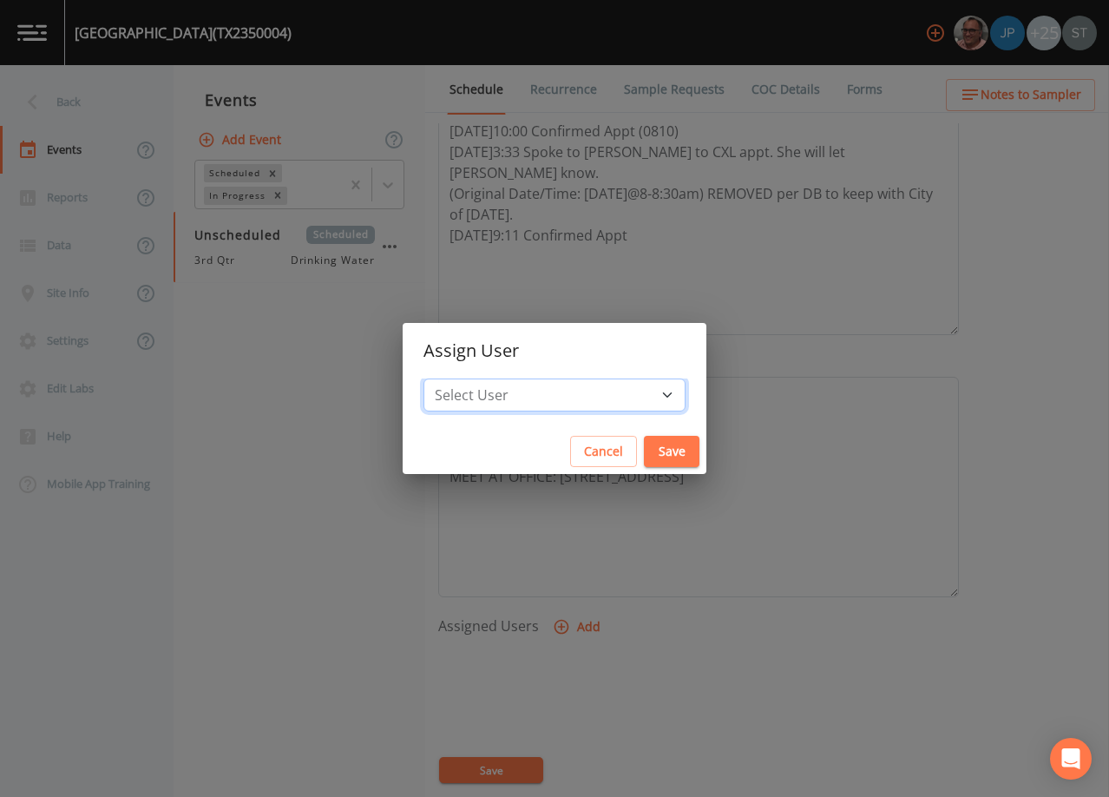
click at [569, 386] on select "Select User [PERSON_NAME] [PERSON_NAME] [PERSON_NAME] [PERSON_NAME] [PERSON_NAM…" at bounding box center [555, 394] width 262 height 33
select select "7dc39629-d690-4ad7-981f-00477f03d06a"
click at [463, 378] on select "Select User [PERSON_NAME] [PERSON_NAME] [PERSON_NAME] [PERSON_NAME] [PERSON_NAM…" at bounding box center [555, 394] width 262 height 33
click at [644, 441] on button "Save" at bounding box center [672, 452] width 56 height 32
select select
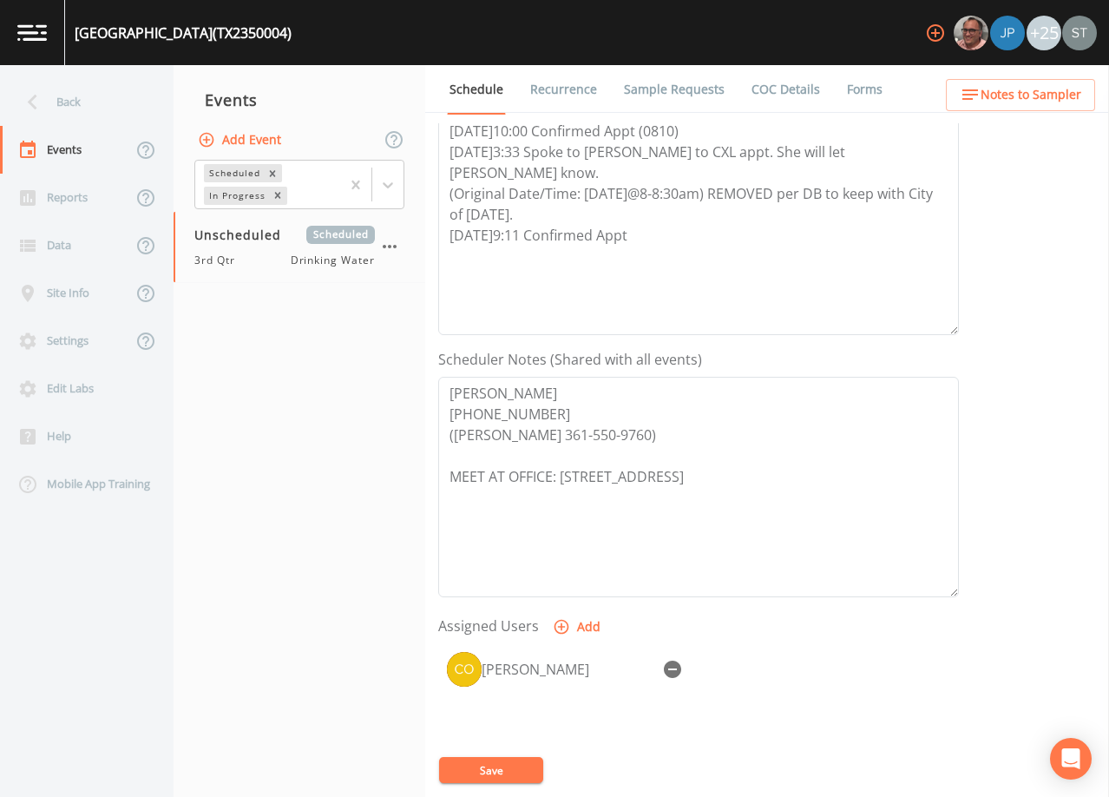
click at [501, 764] on button "Save" at bounding box center [491, 770] width 104 height 26
click at [646, 89] on link "Sample Requests" at bounding box center [675, 89] width 106 height 49
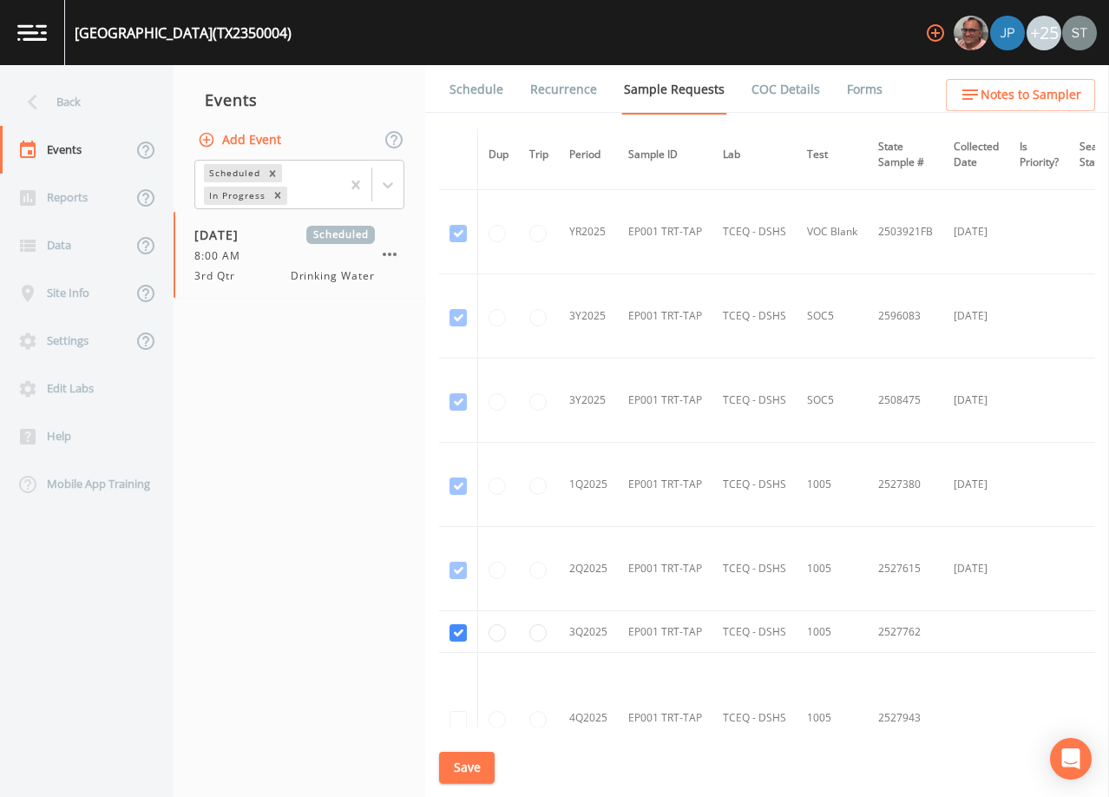
scroll to position [1302, 0]
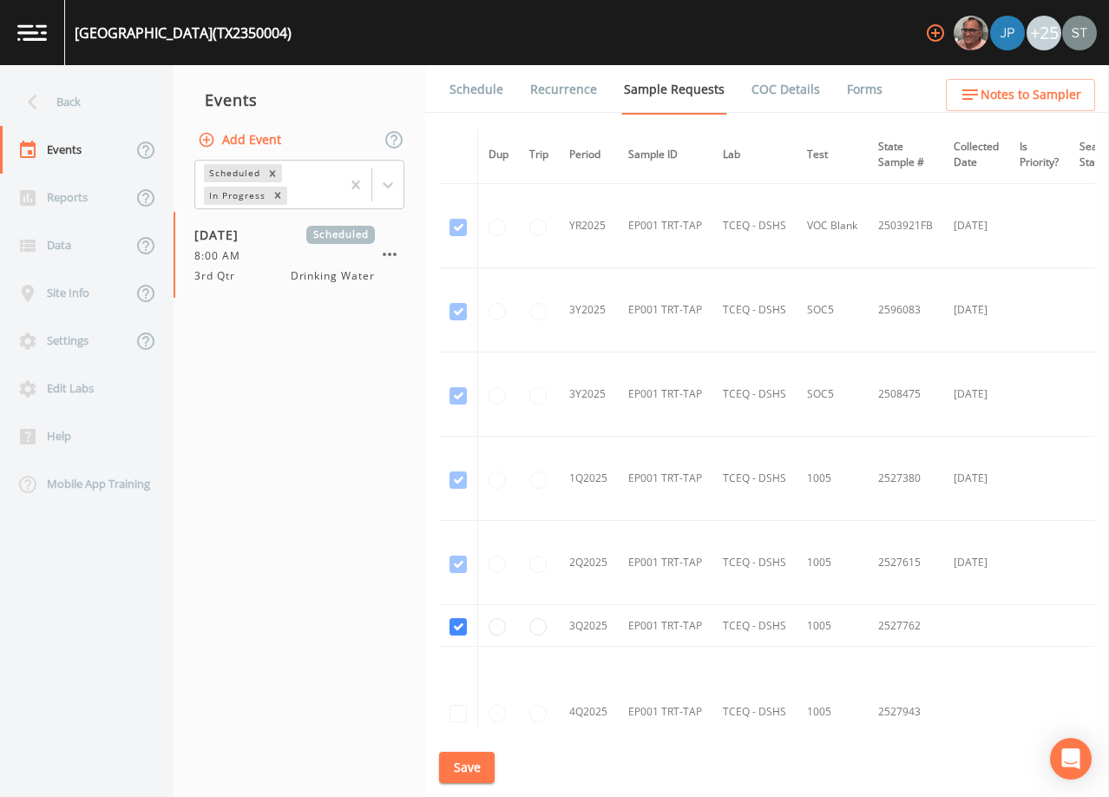
click at [482, 95] on link "Schedule" at bounding box center [476, 89] width 59 height 49
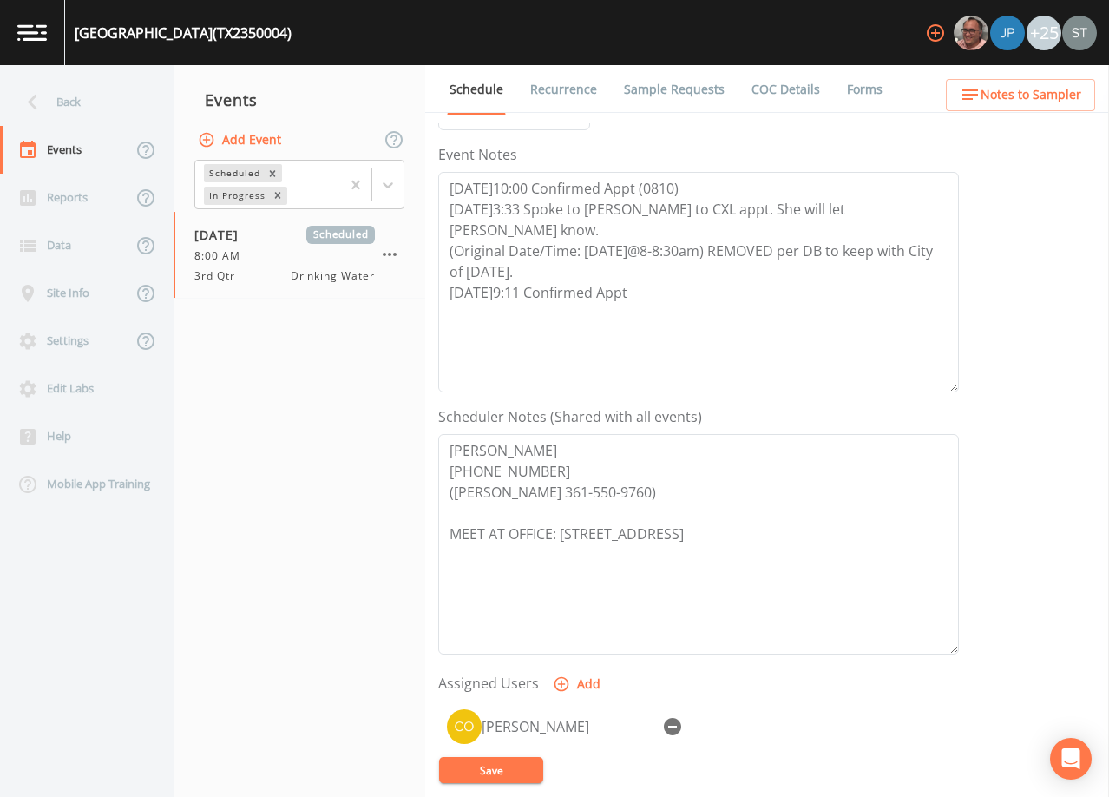
scroll to position [168, 0]
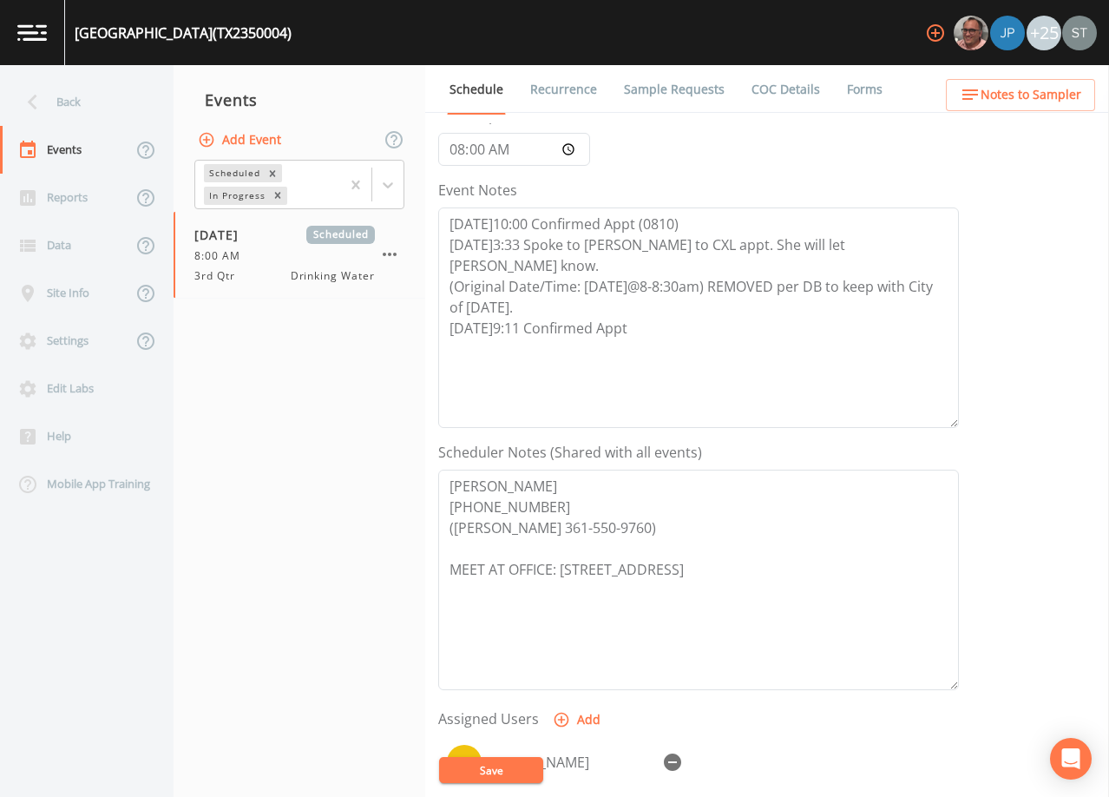
click at [509, 766] on button "Save" at bounding box center [491, 770] width 104 height 26
click at [565, 101] on link "Recurrence" at bounding box center [564, 89] width 72 height 49
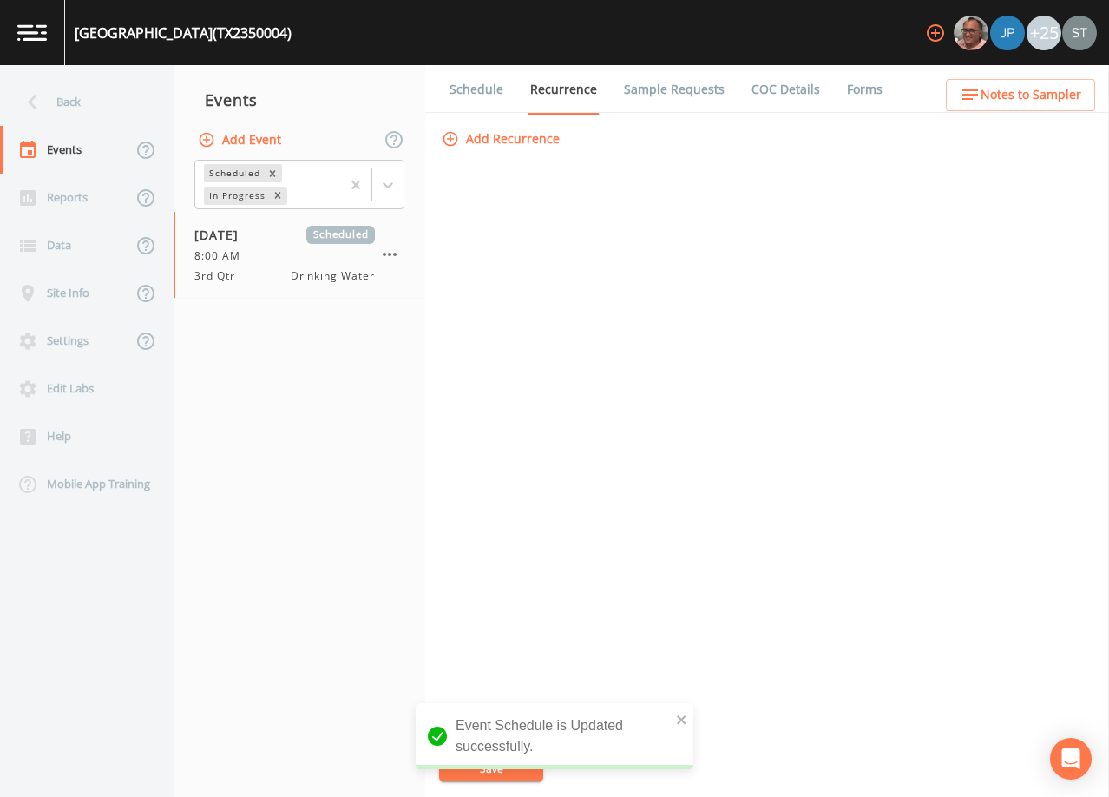
click at [477, 94] on link "Schedule" at bounding box center [476, 89] width 59 height 49
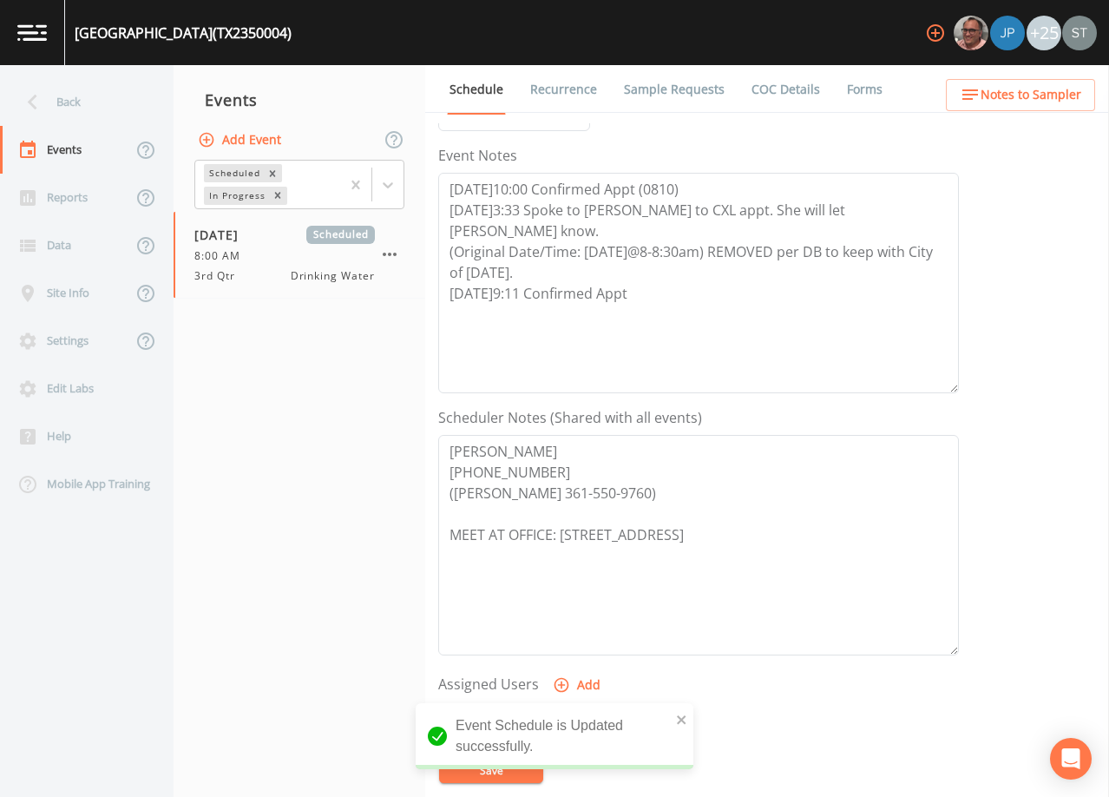
scroll to position [260, 0]
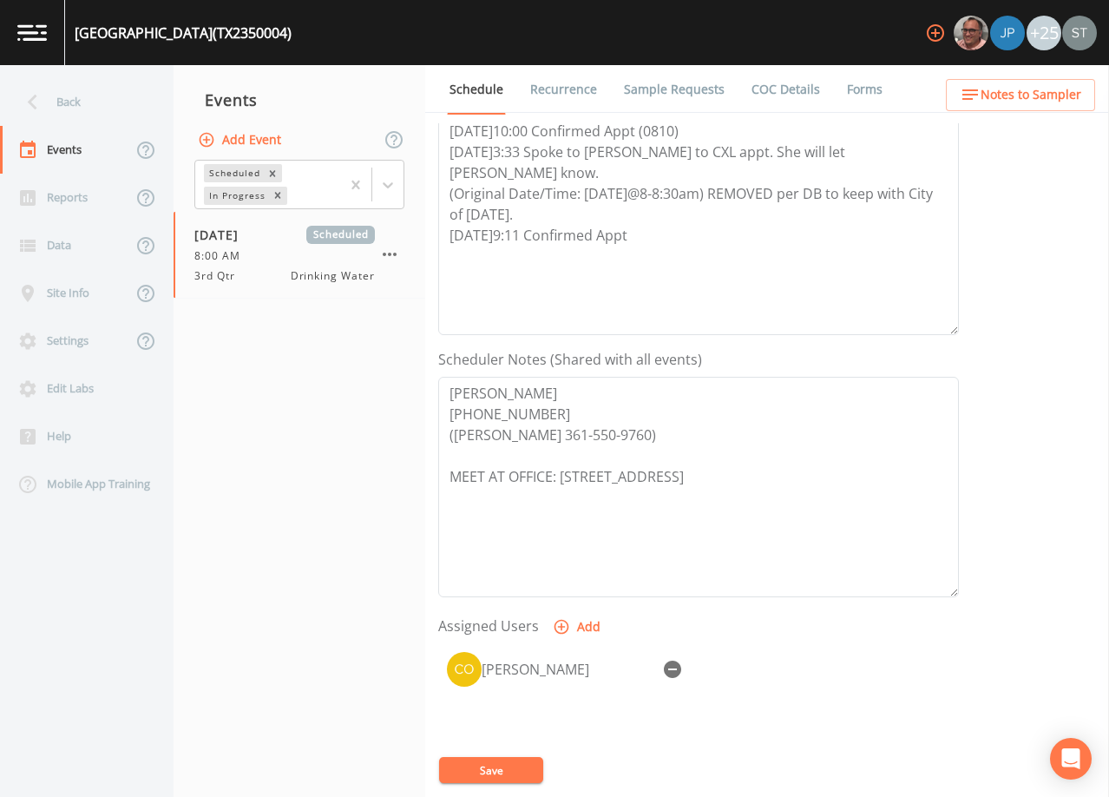
click at [546, 91] on link "Recurrence" at bounding box center [564, 89] width 72 height 49
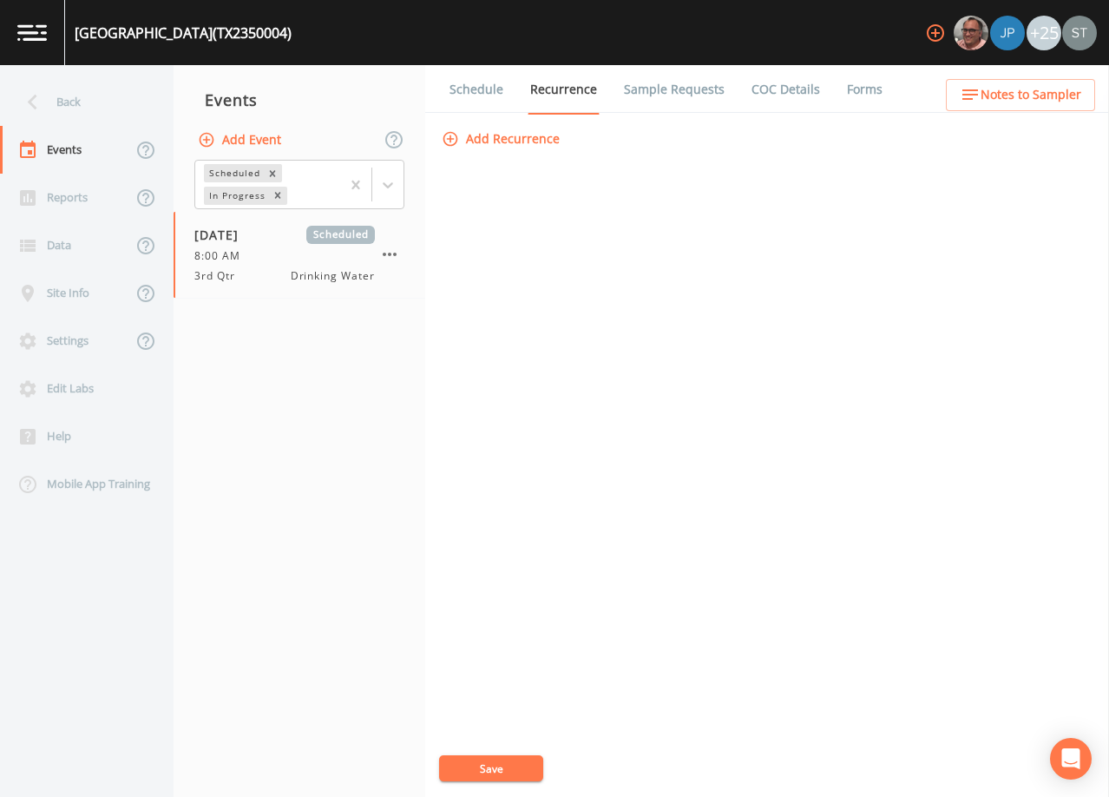
click at [461, 95] on link "Schedule" at bounding box center [476, 89] width 59 height 49
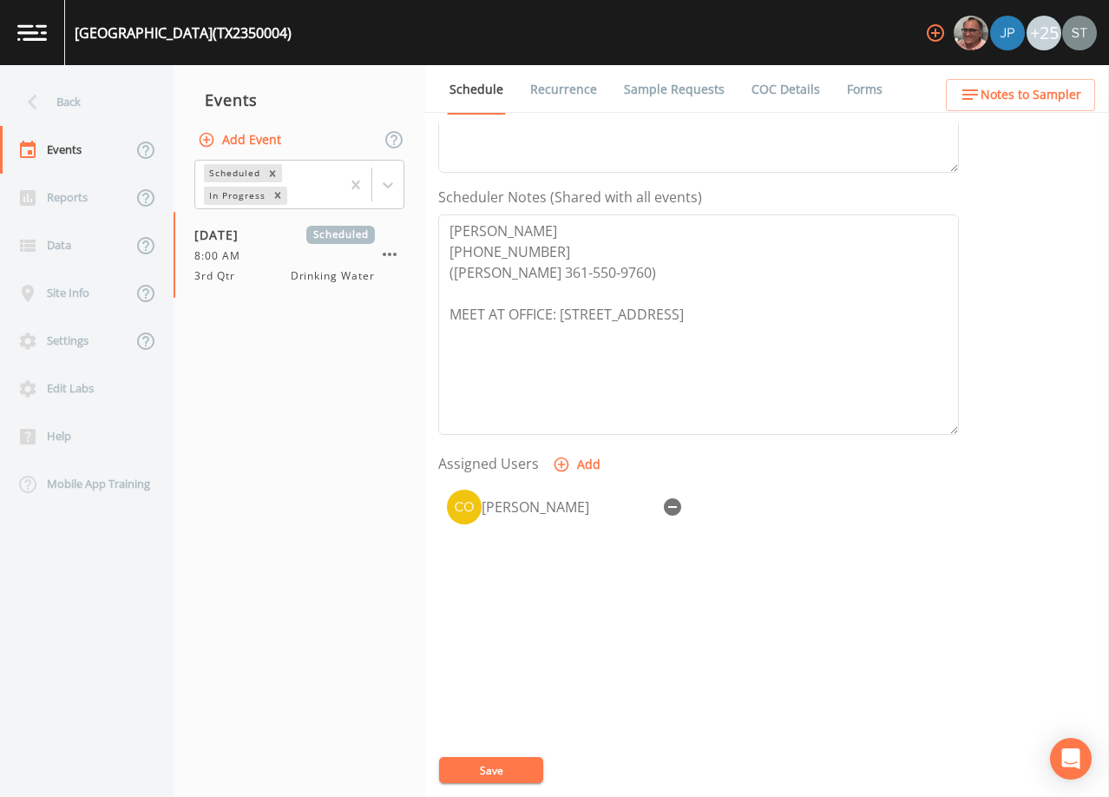
scroll to position [428, 0]
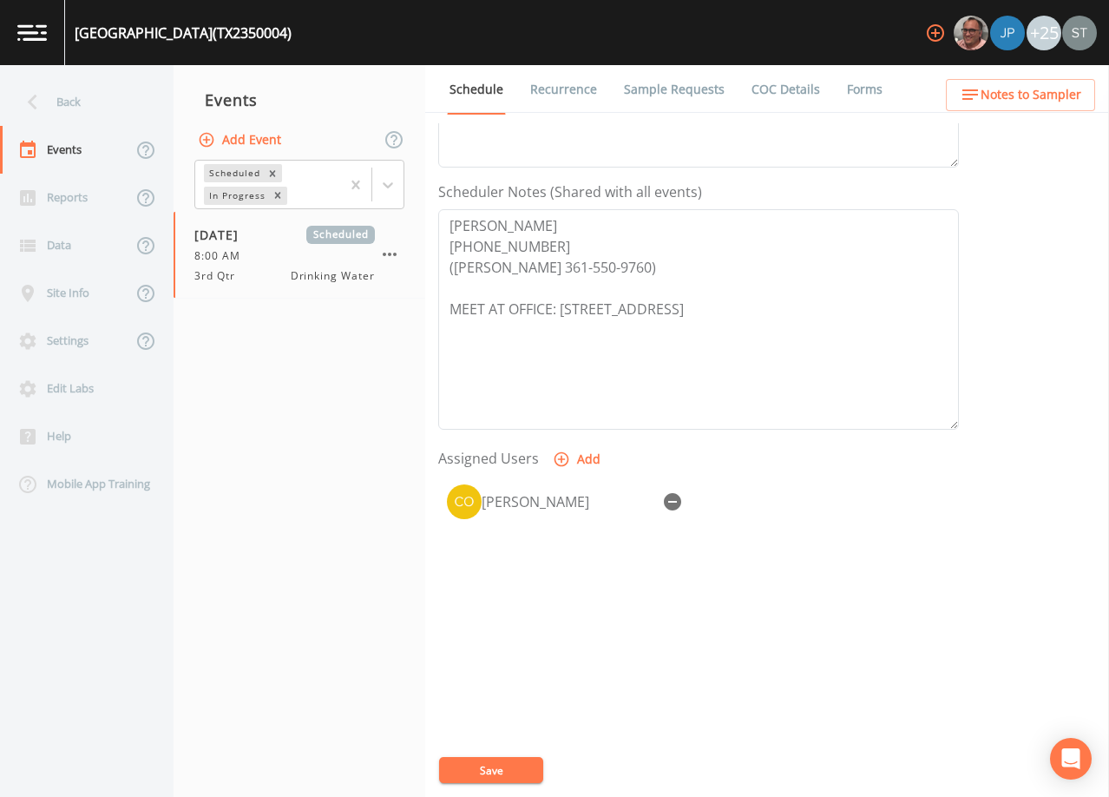
click at [679, 89] on link "Sample Requests" at bounding box center [675, 89] width 106 height 49
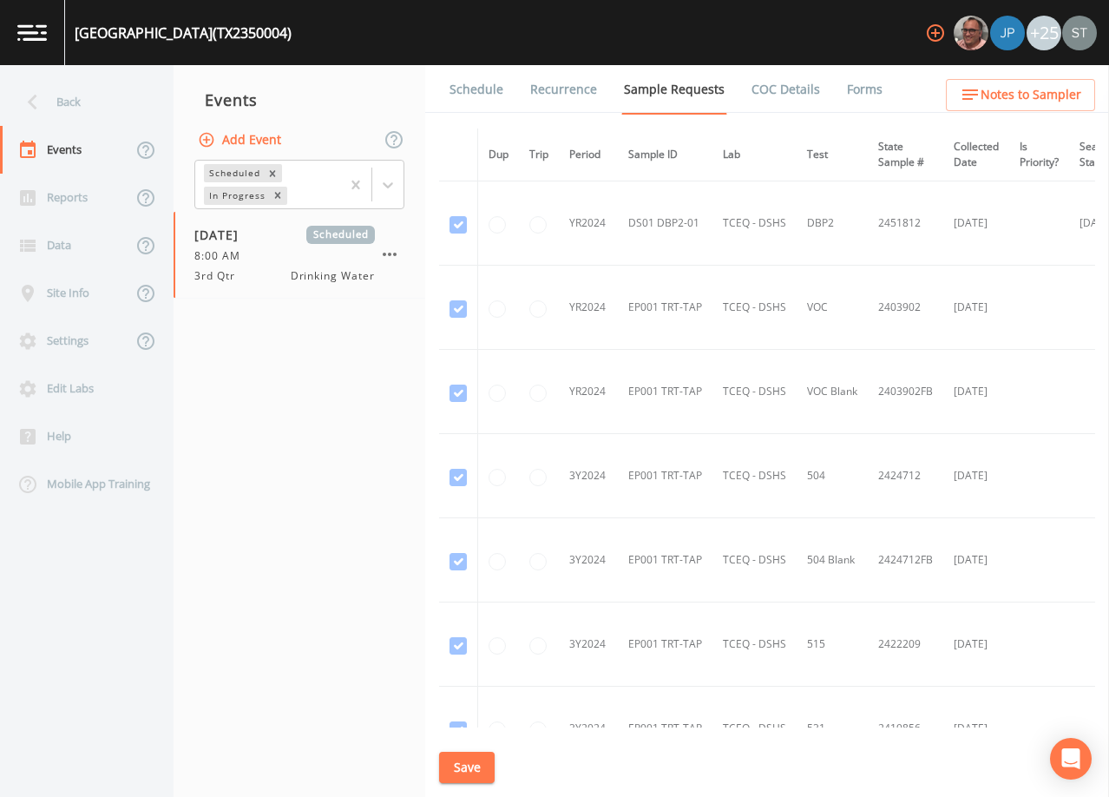
click at [480, 91] on link "Schedule" at bounding box center [476, 89] width 59 height 49
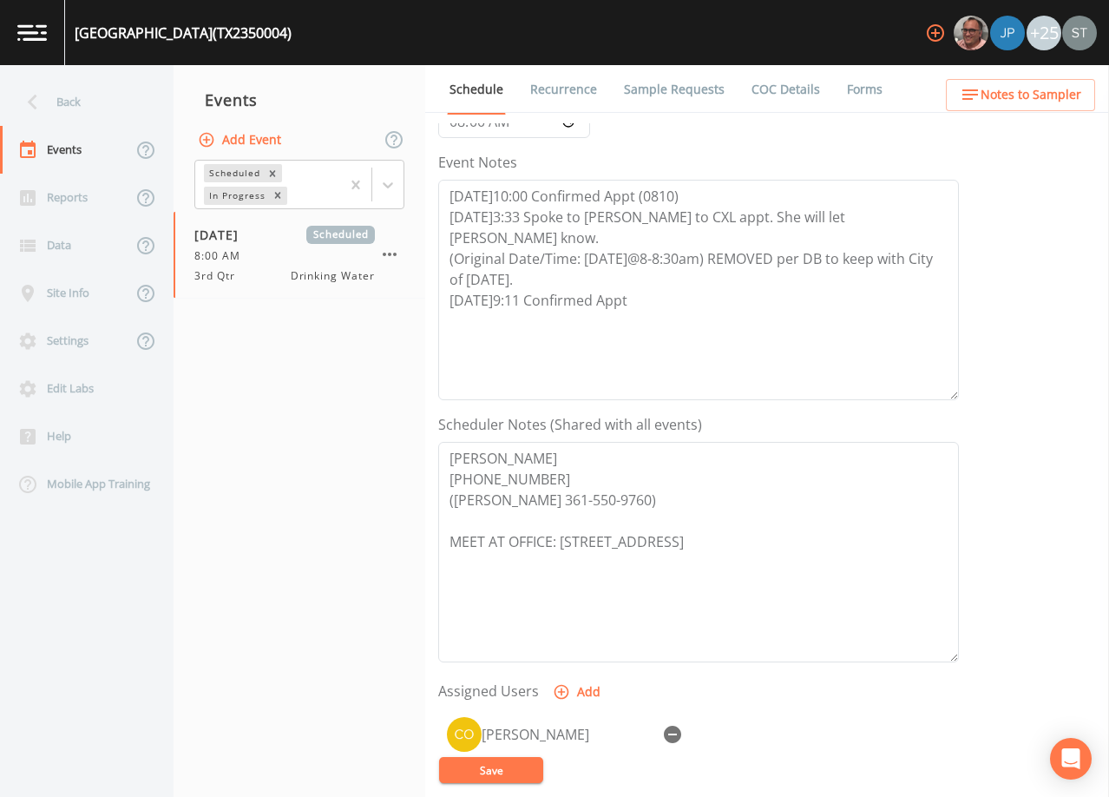
scroll to position [347, 0]
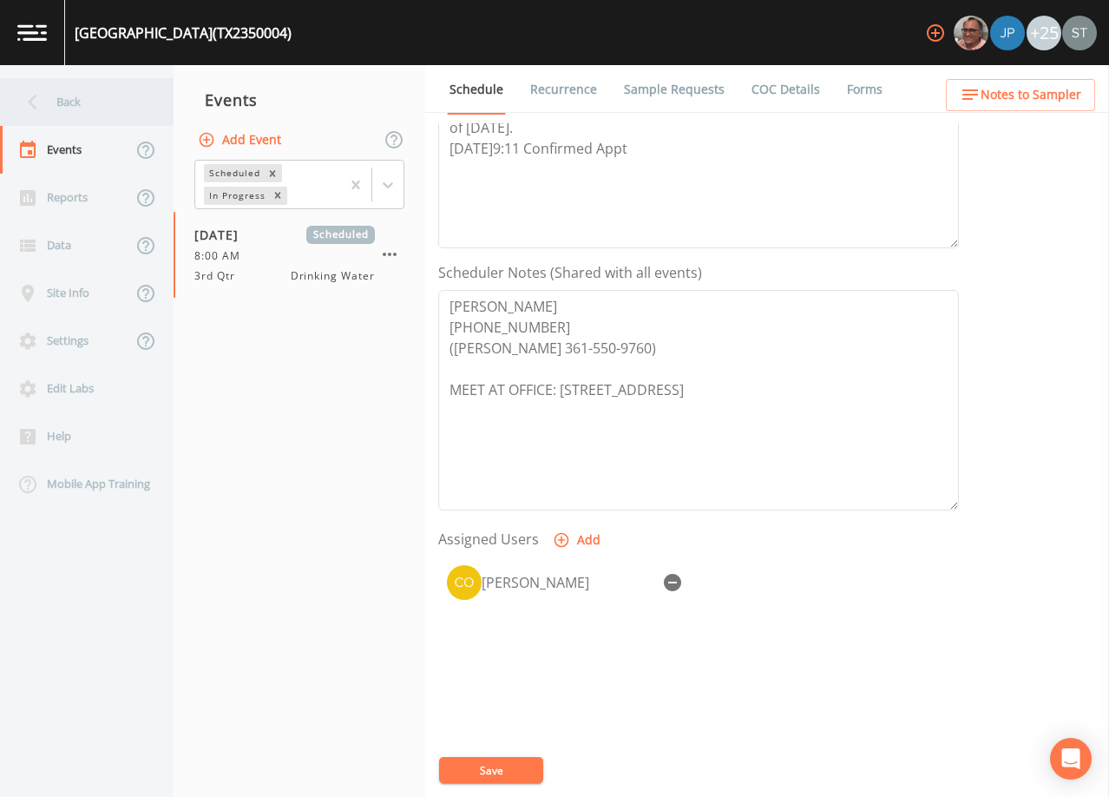
click at [102, 98] on div "Back" at bounding box center [78, 102] width 156 height 48
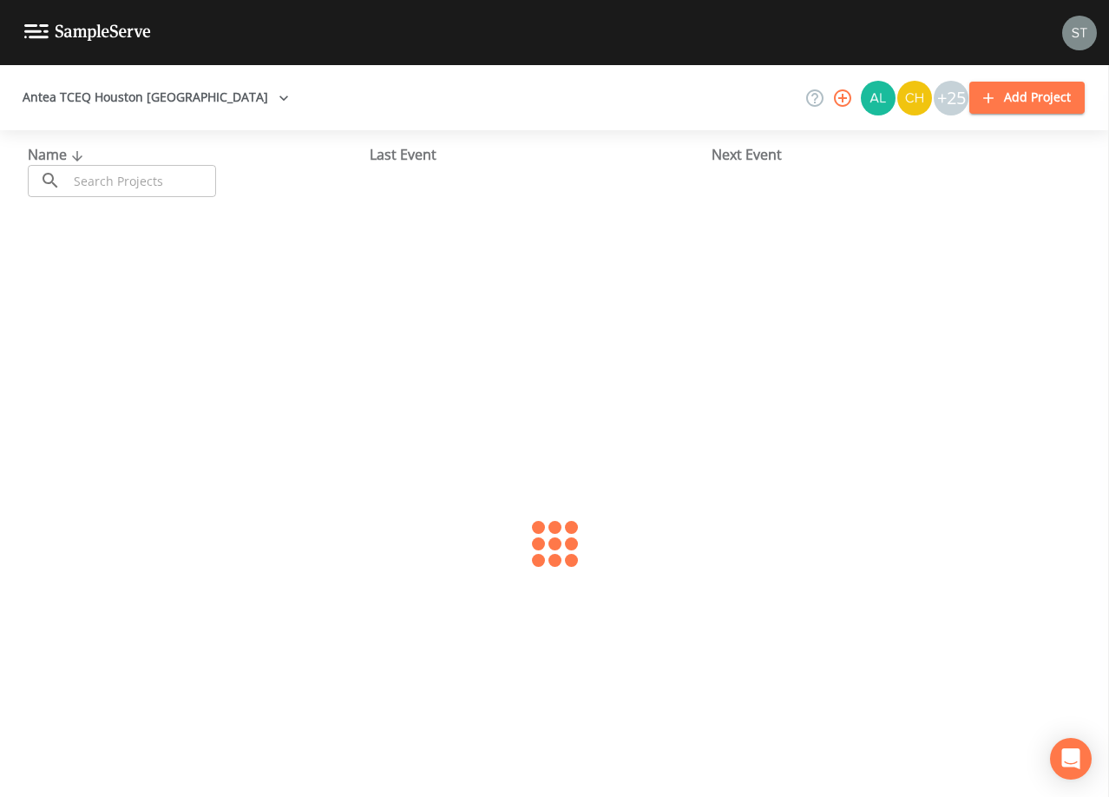
click at [132, 188] on input "text" at bounding box center [142, 181] width 148 height 32
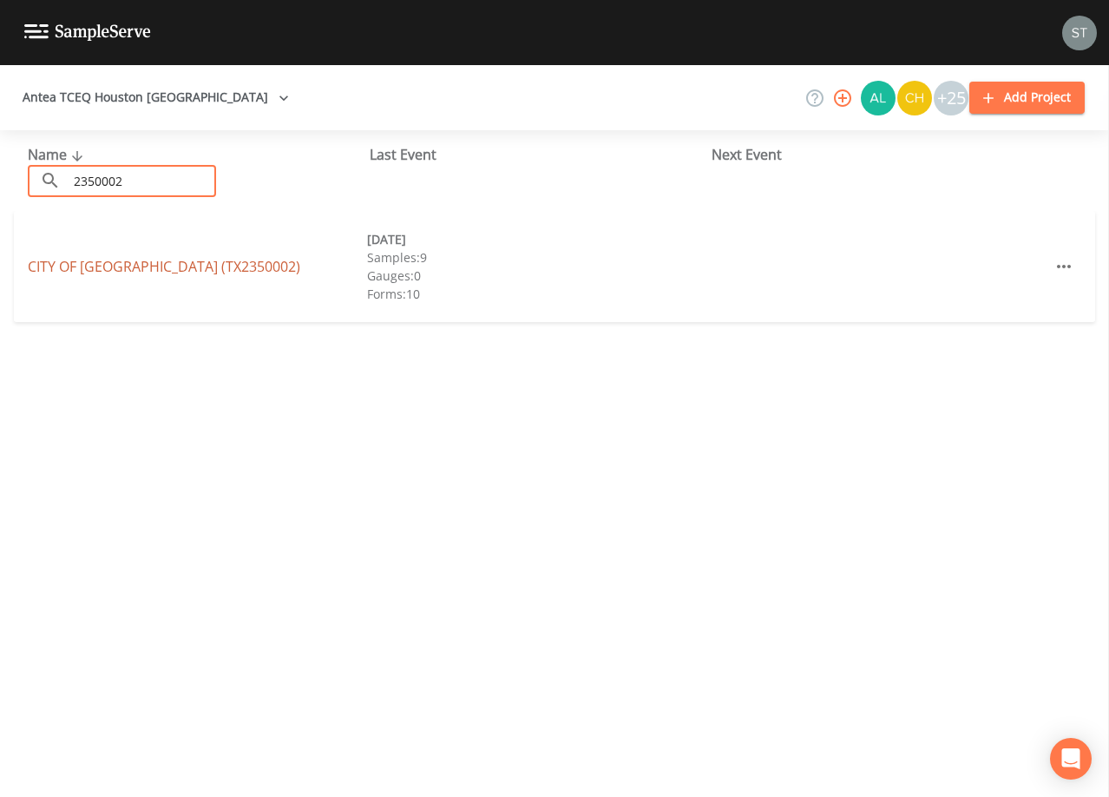
type input "2350002"
click at [164, 273] on link "[GEOGRAPHIC_DATA] (TX2350002)" at bounding box center [164, 266] width 273 height 19
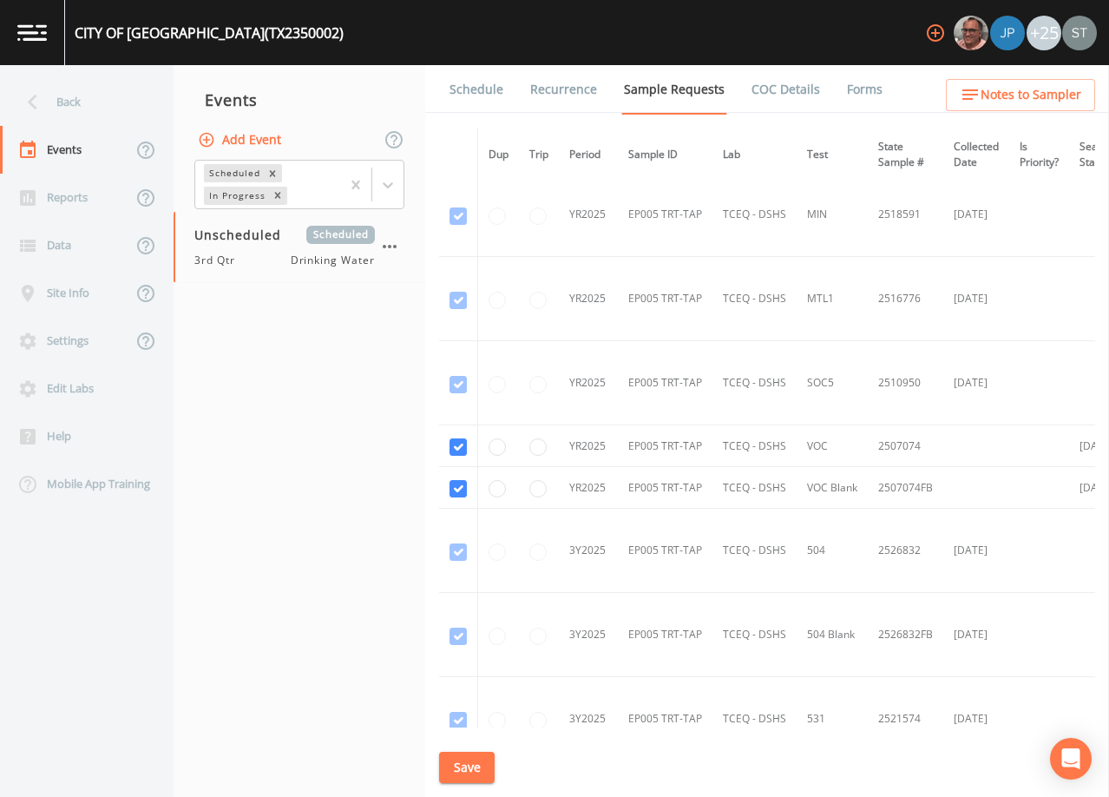
scroll to position [3272, 0]
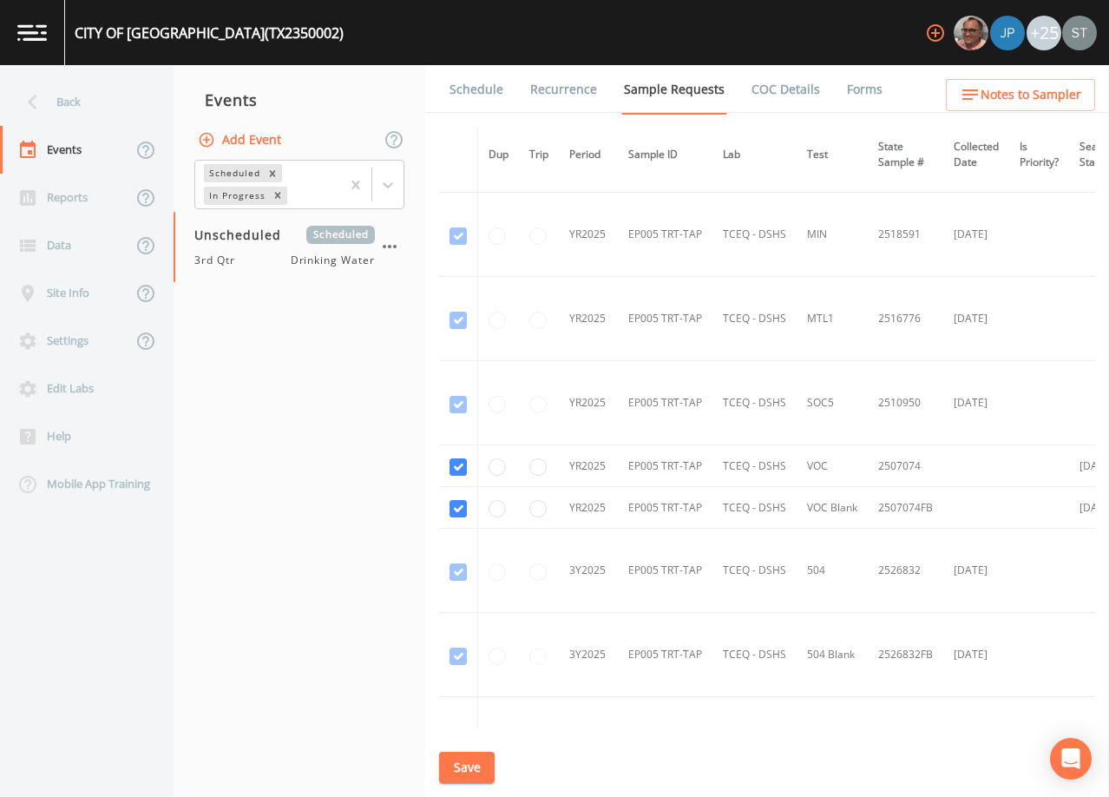
click at [473, 76] on link "Schedule" at bounding box center [476, 89] width 59 height 49
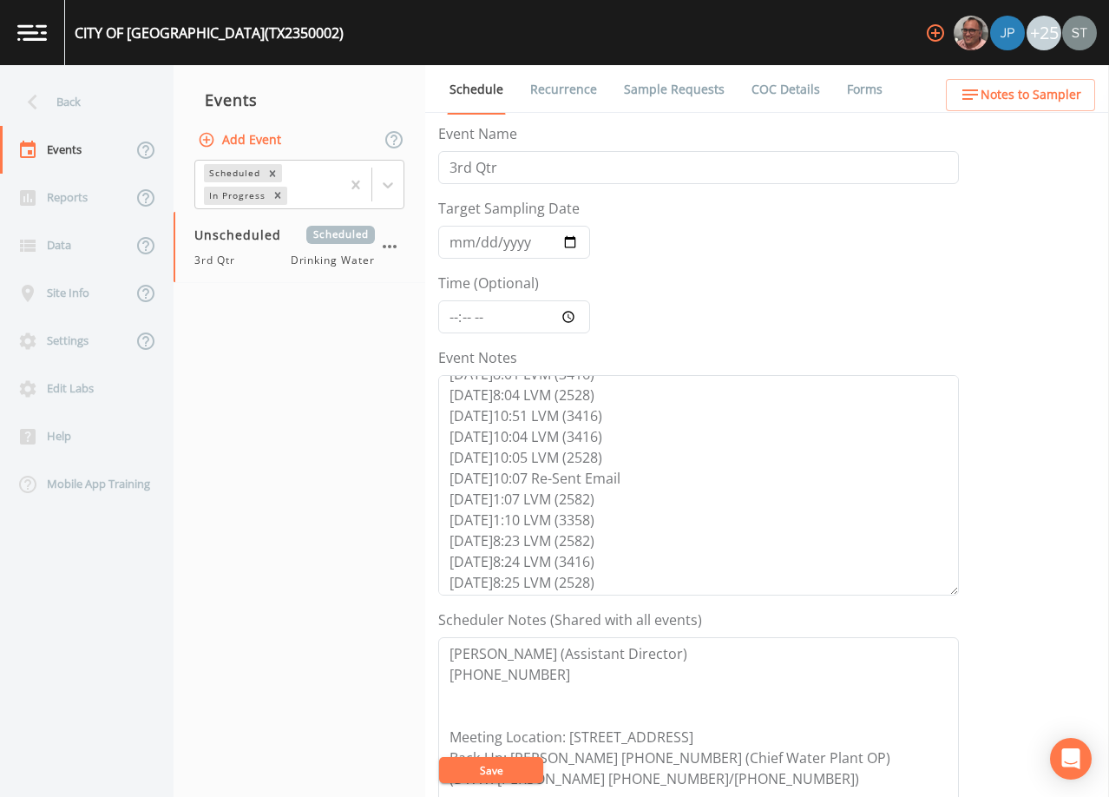
scroll to position [146, 0]
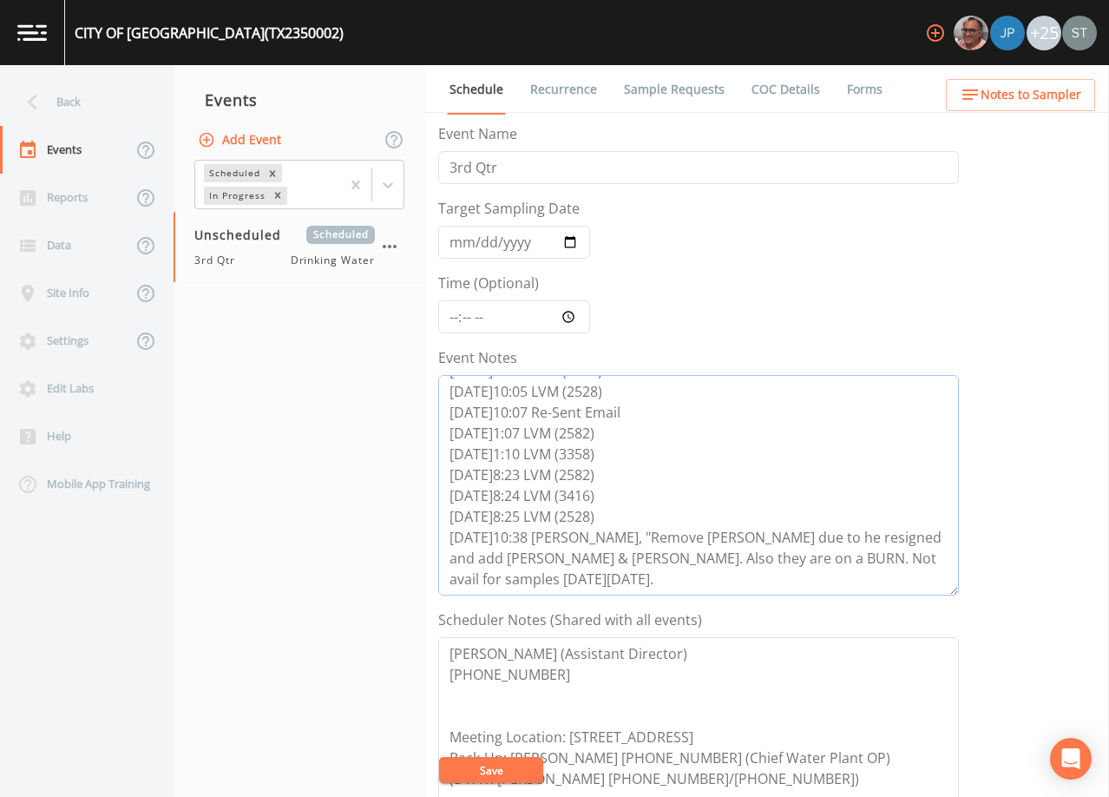
click at [706, 559] on textarea "[DATE]9:56 Email Sent [DATE]10:28 LVM (3416) [DATE]8:01 LVM (3416) [DATE]8:04 L…" at bounding box center [698, 485] width 521 height 220
type textarea "[DATE]9:56 Email Sent [DATE]10:28 LVM (3416) [DATE]8:01 LVM (3416) [DATE]8:04 L…"
click at [464, 237] on input "Target Sampling Date" at bounding box center [514, 242] width 152 height 33
type input "[DATE]"
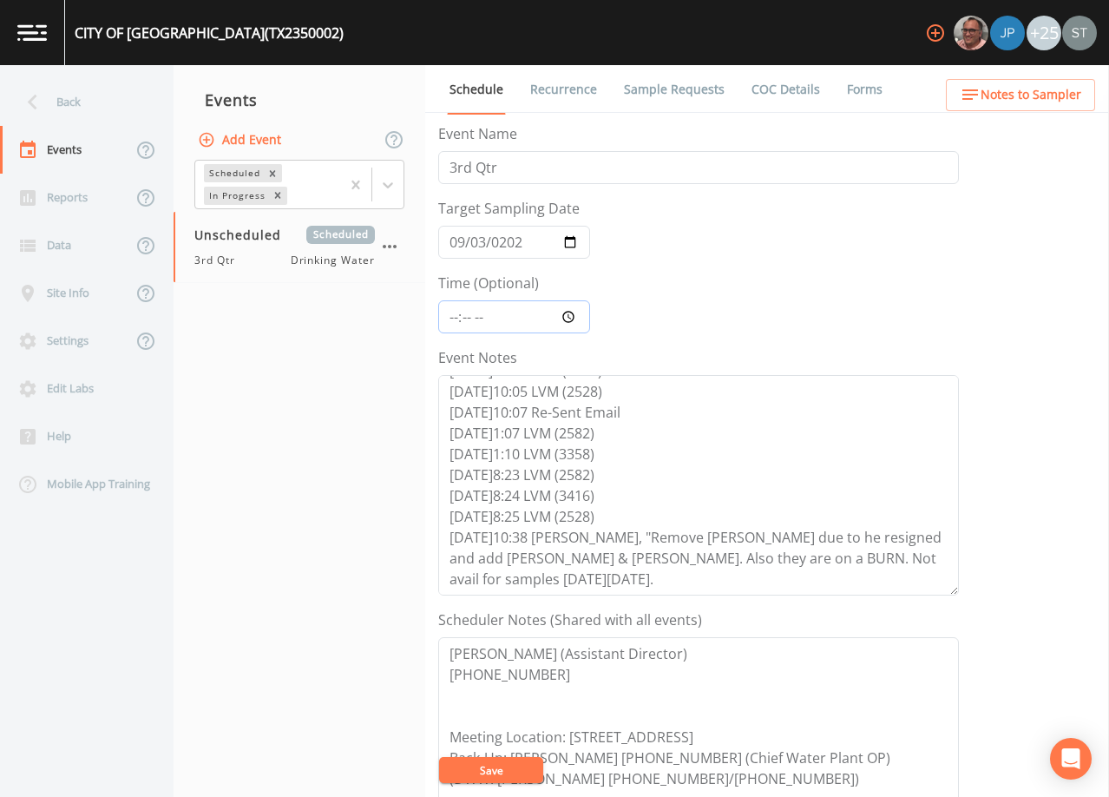
type input "08:30"
click at [722, 570] on textarea "[DATE]9:56 Email Sent [DATE]10:28 LVM (3416) [DATE]8:01 LVM (3416) [DATE]8:04 L…" at bounding box center [698, 485] width 521 height 220
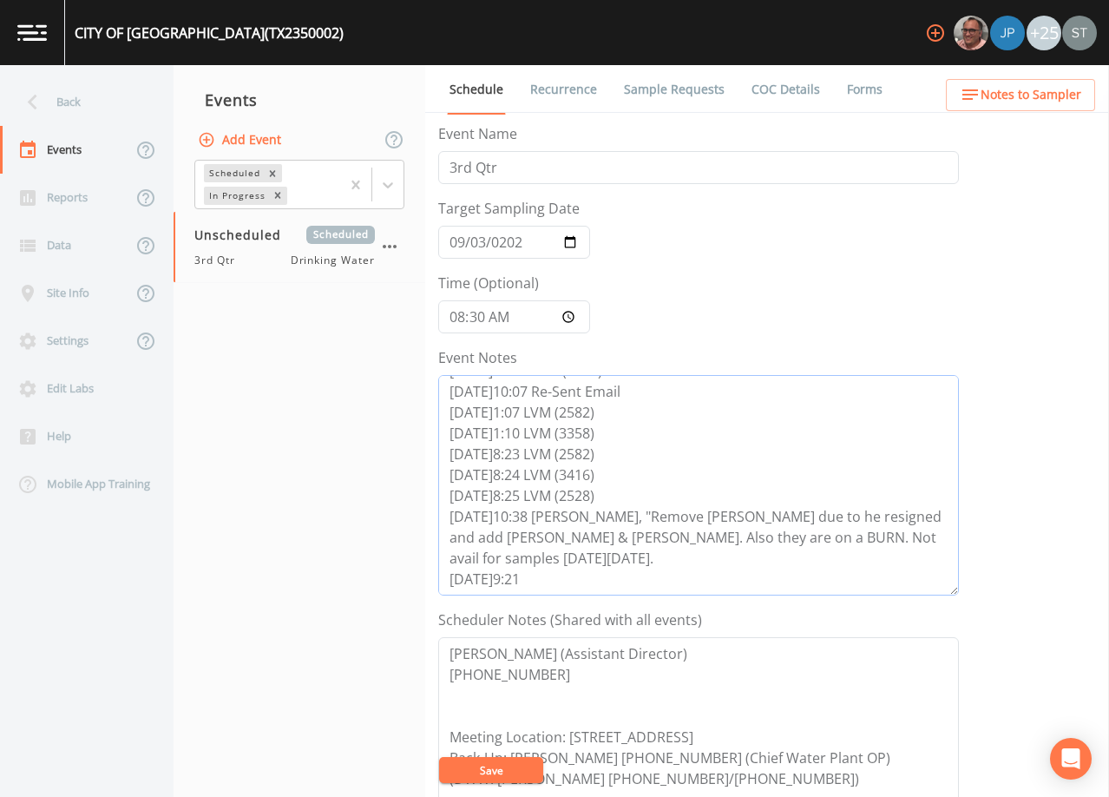
scroll to position [87, 0]
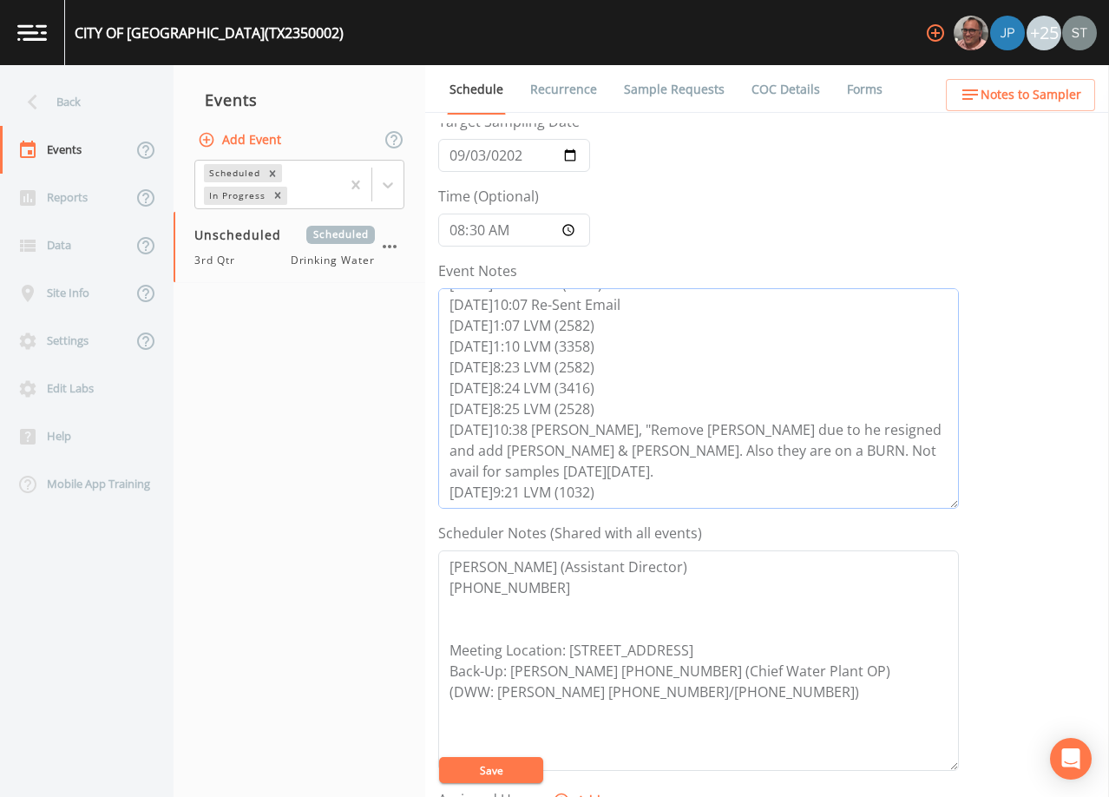
type textarea "[DATE]9:56 Email Sent [DATE]10:28 LVM (3416) [DATE]8:01 LVM (3416) [DATE]8:04 L…"
click at [495, 761] on button "Save" at bounding box center [491, 770] width 104 height 26
click at [673, 91] on link "Sample Requests" at bounding box center [675, 89] width 106 height 49
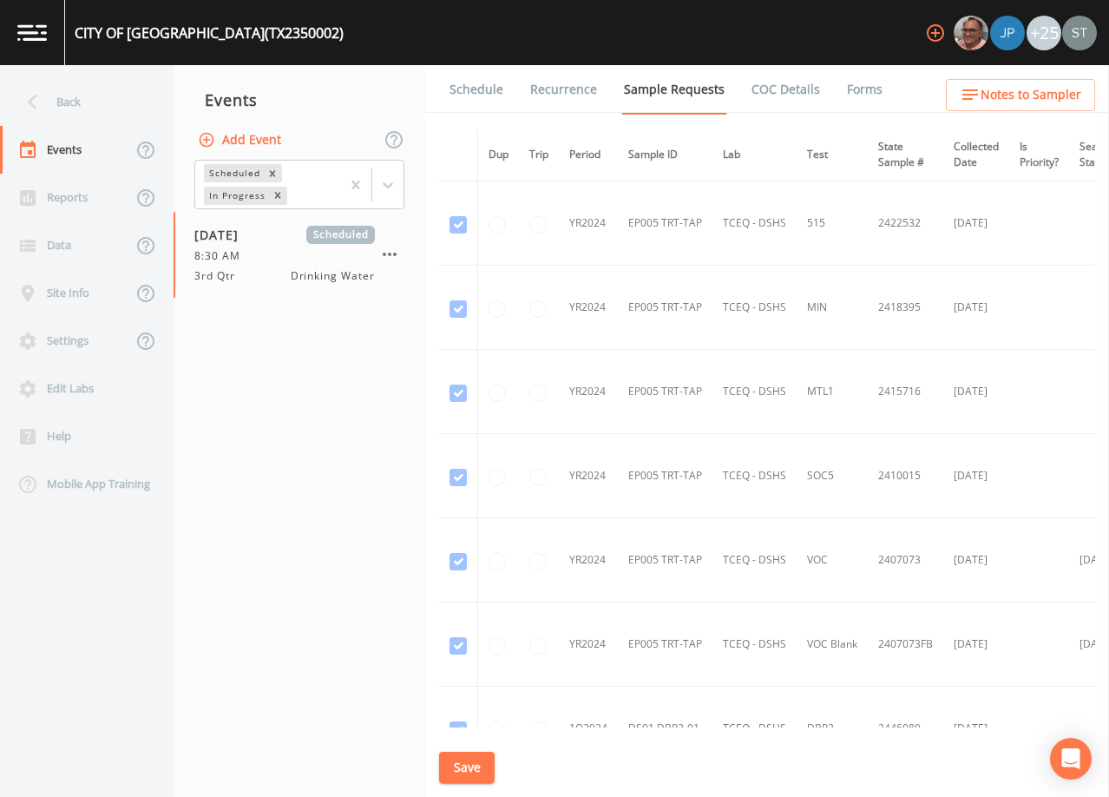
click at [476, 99] on link "Schedule" at bounding box center [476, 89] width 59 height 49
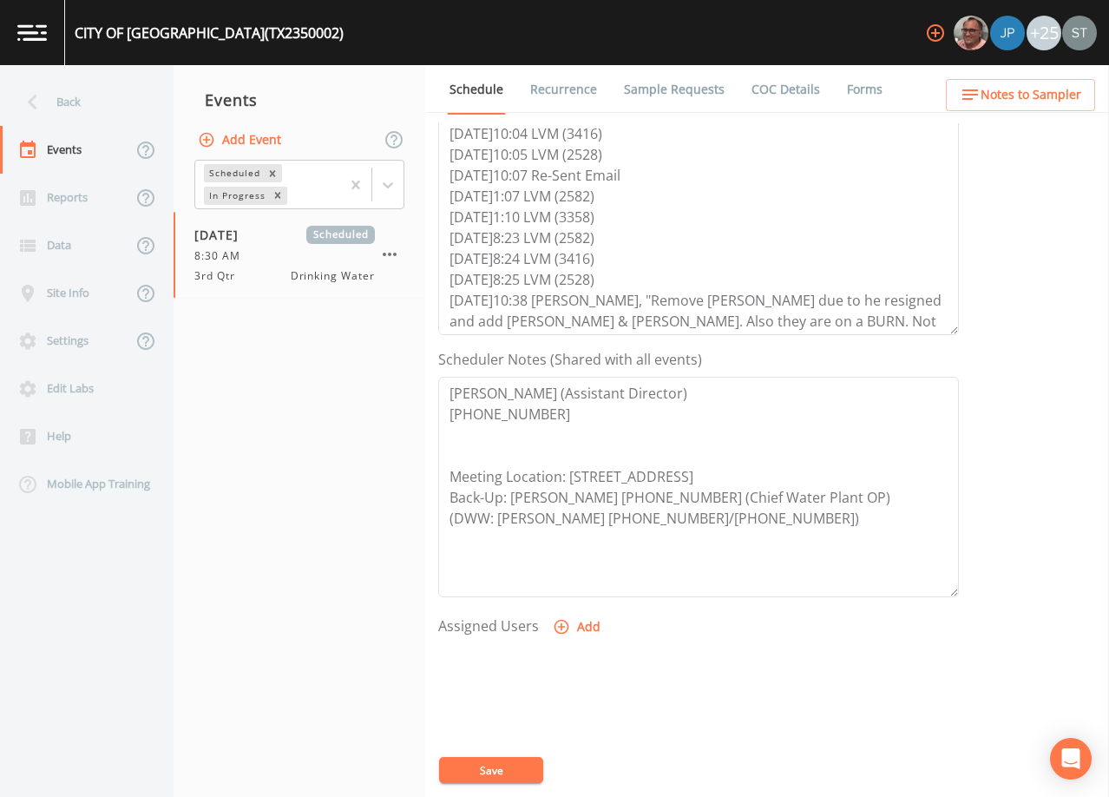
scroll to position [167, 0]
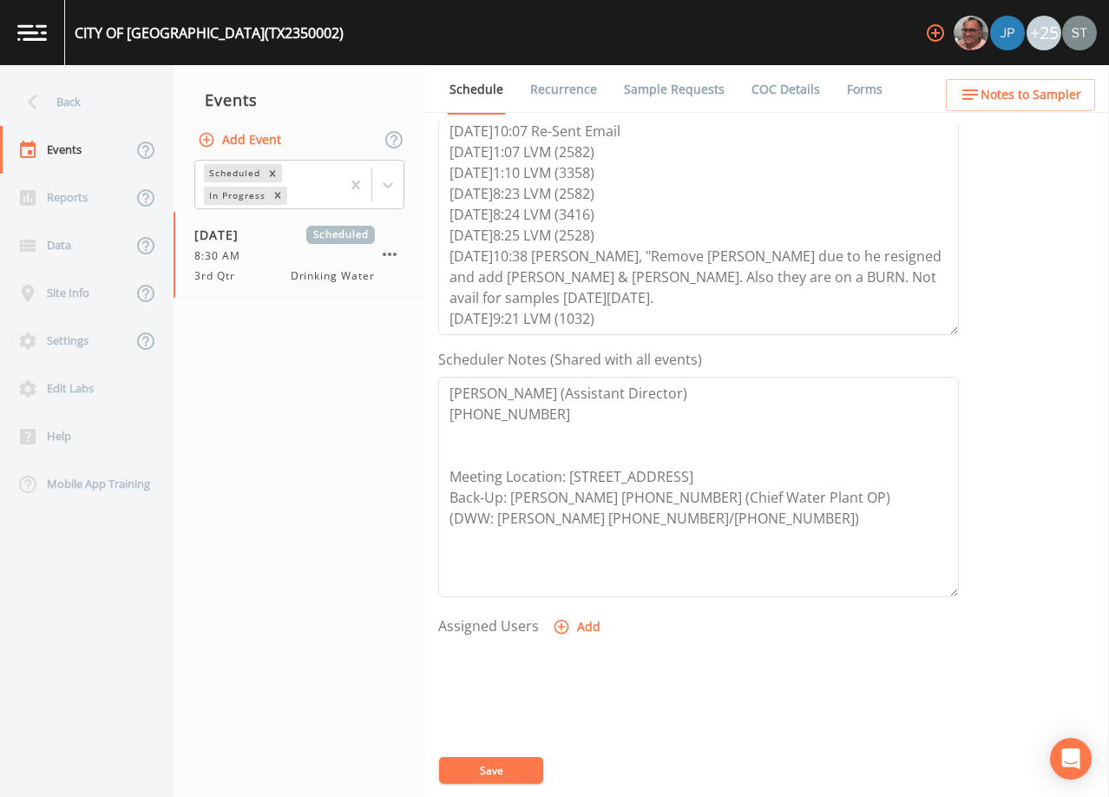
click at [510, 773] on button "Save" at bounding box center [491, 770] width 104 height 26
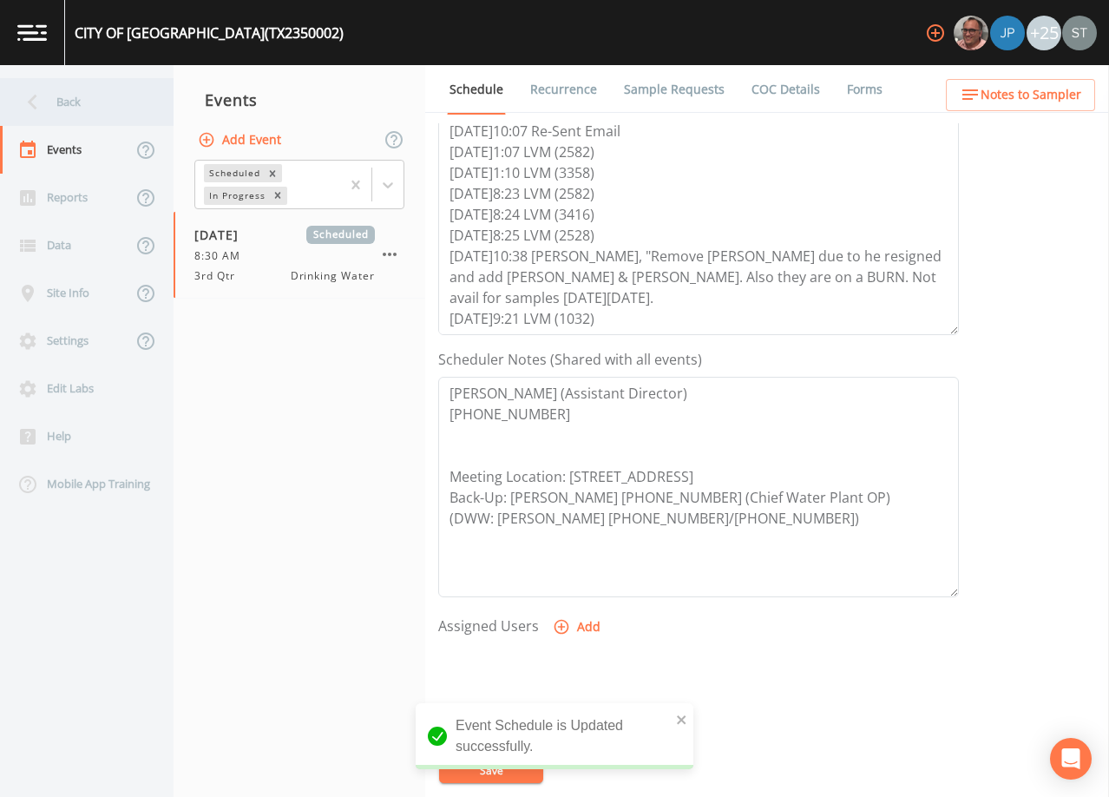
click at [76, 97] on div "Back" at bounding box center [78, 102] width 156 height 48
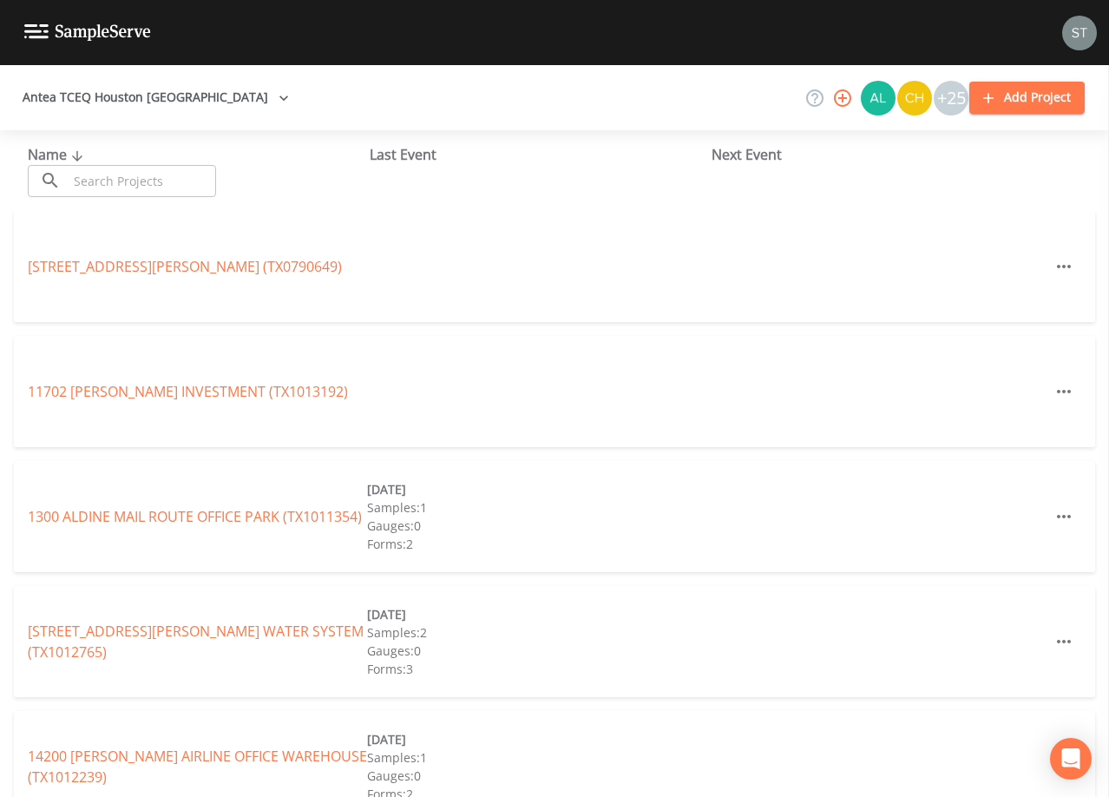
click at [154, 175] on input "text" at bounding box center [142, 181] width 148 height 32
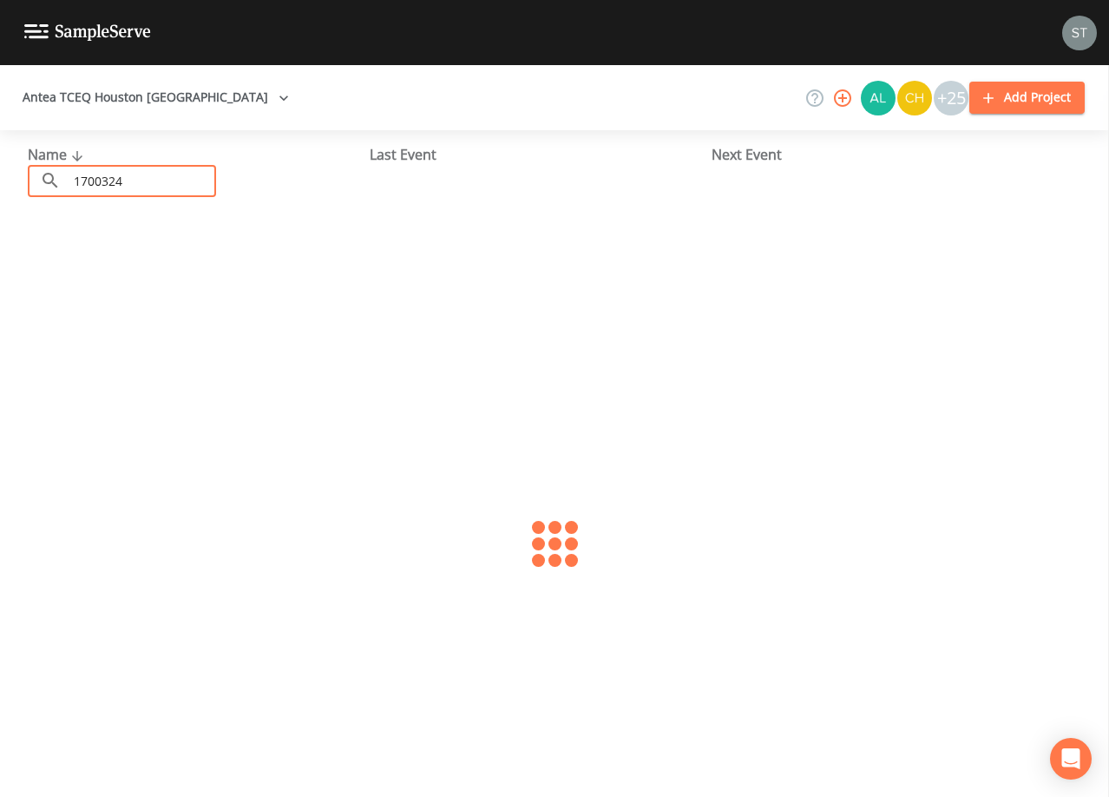
type input "1700324"
click at [191, 268] on link "[GEOGRAPHIC_DATA] (TX1700324)" at bounding box center [138, 266] width 220 height 19
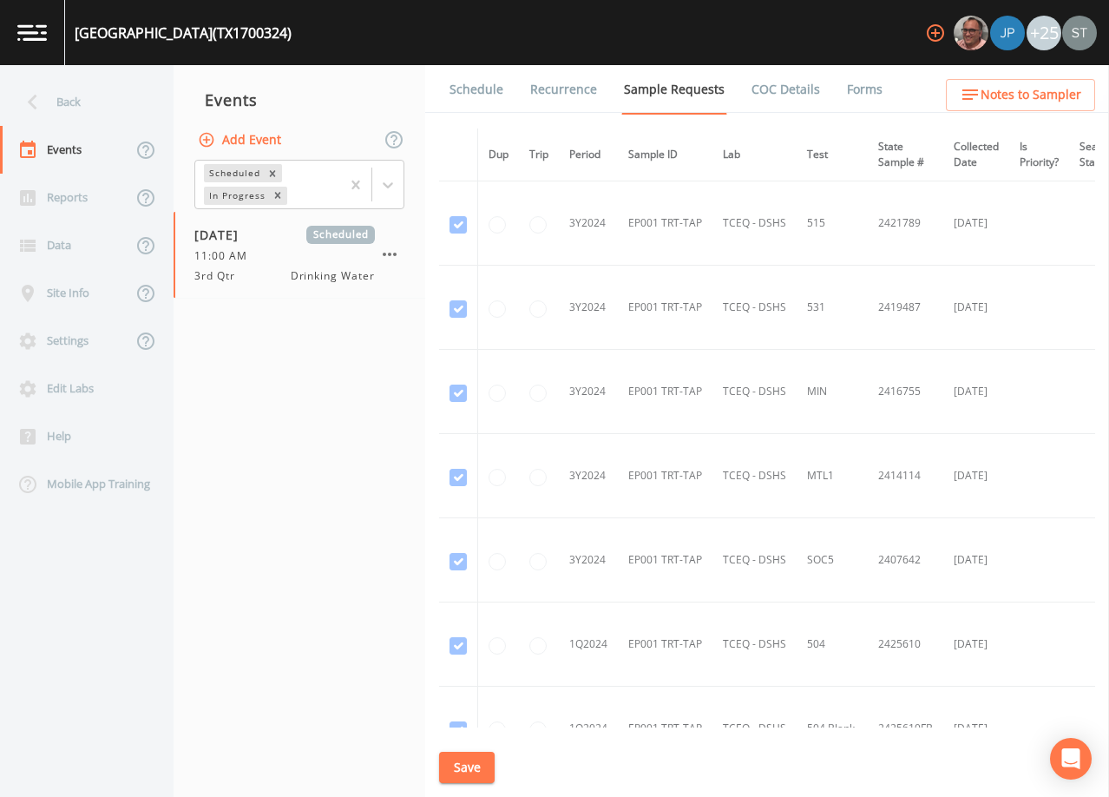
click at [470, 102] on link "Schedule" at bounding box center [476, 89] width 59 height 49
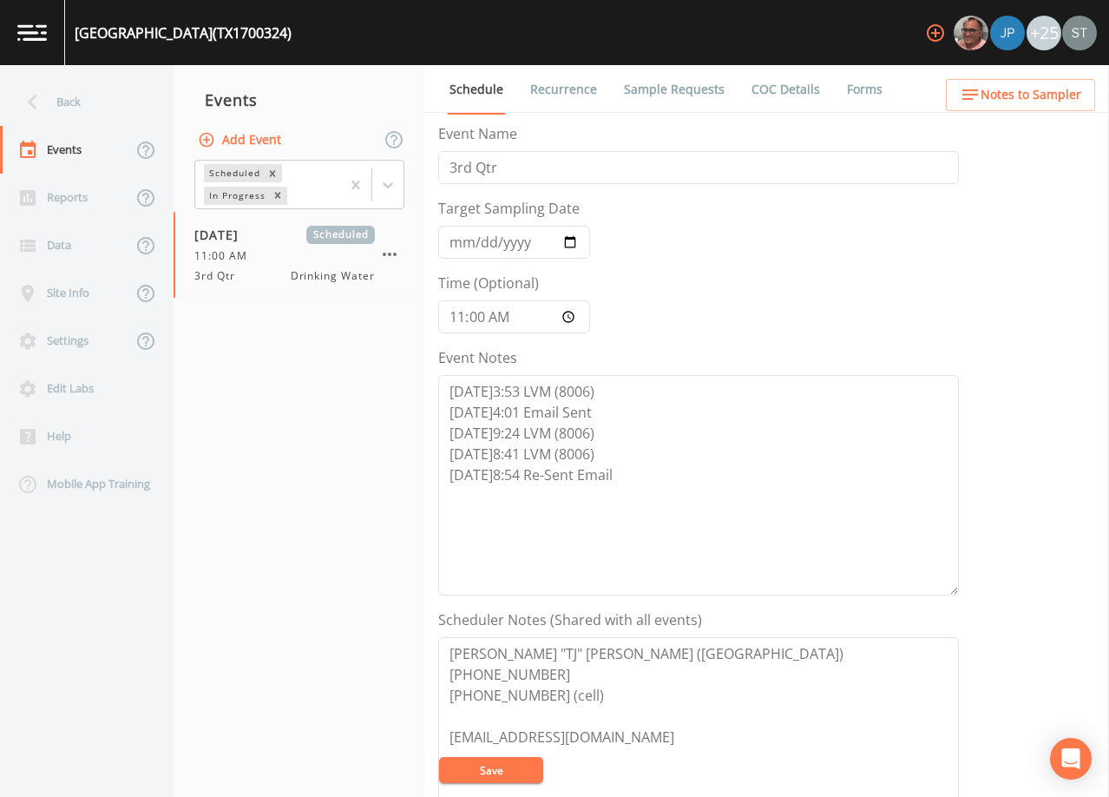
click at [687, 89] on link "Sample Requests" at bounding box center [675, 89] width 106 height 49
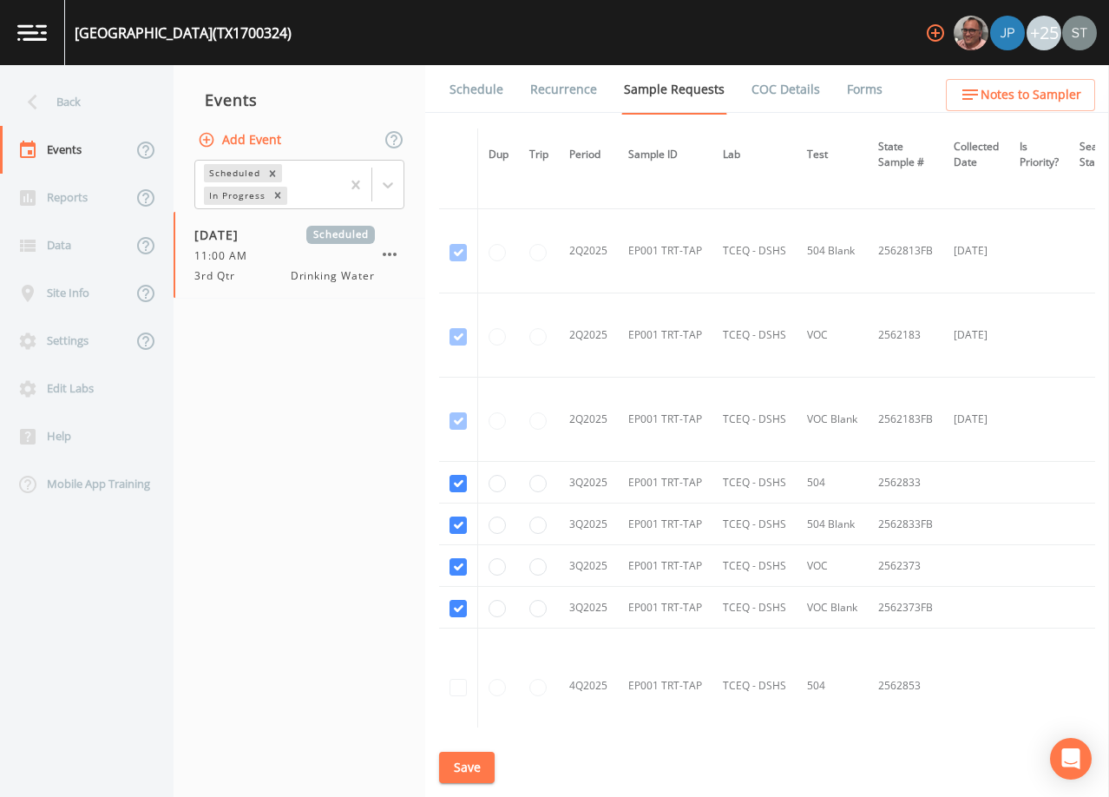
scroll to position [2002, 0]
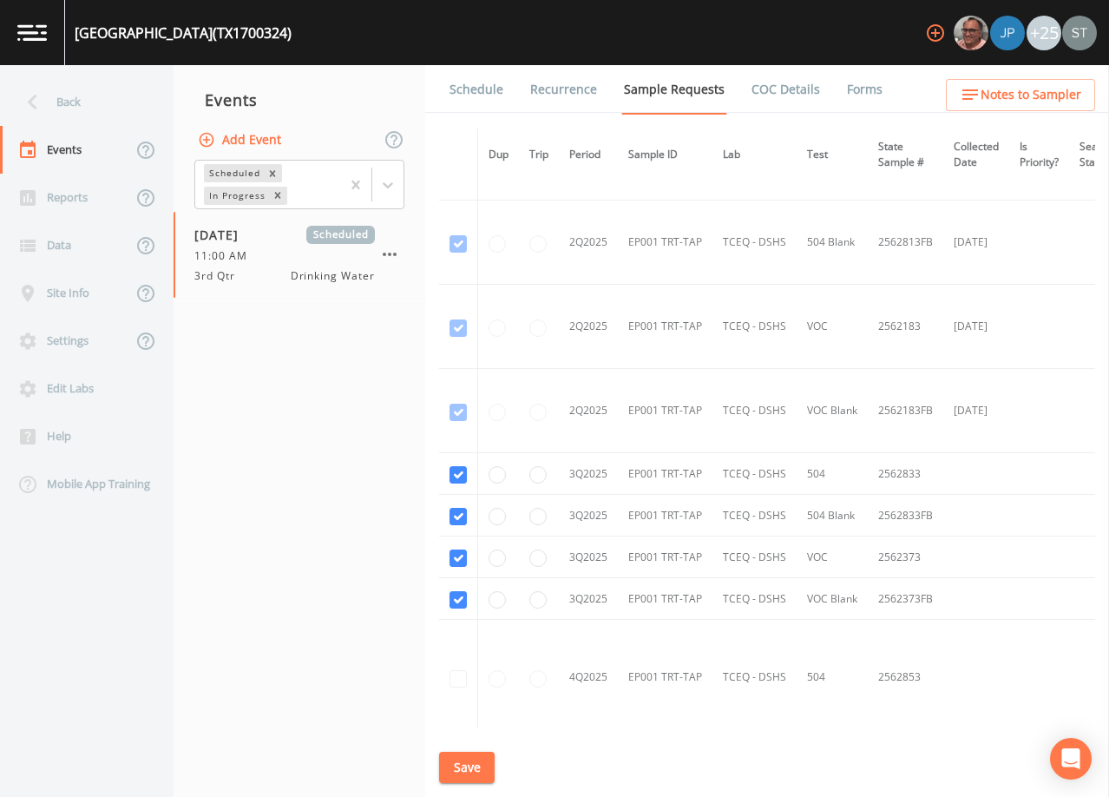
click at [475, 88] on link "Schedule" at bounding box center [476, 89] width 59 height 49
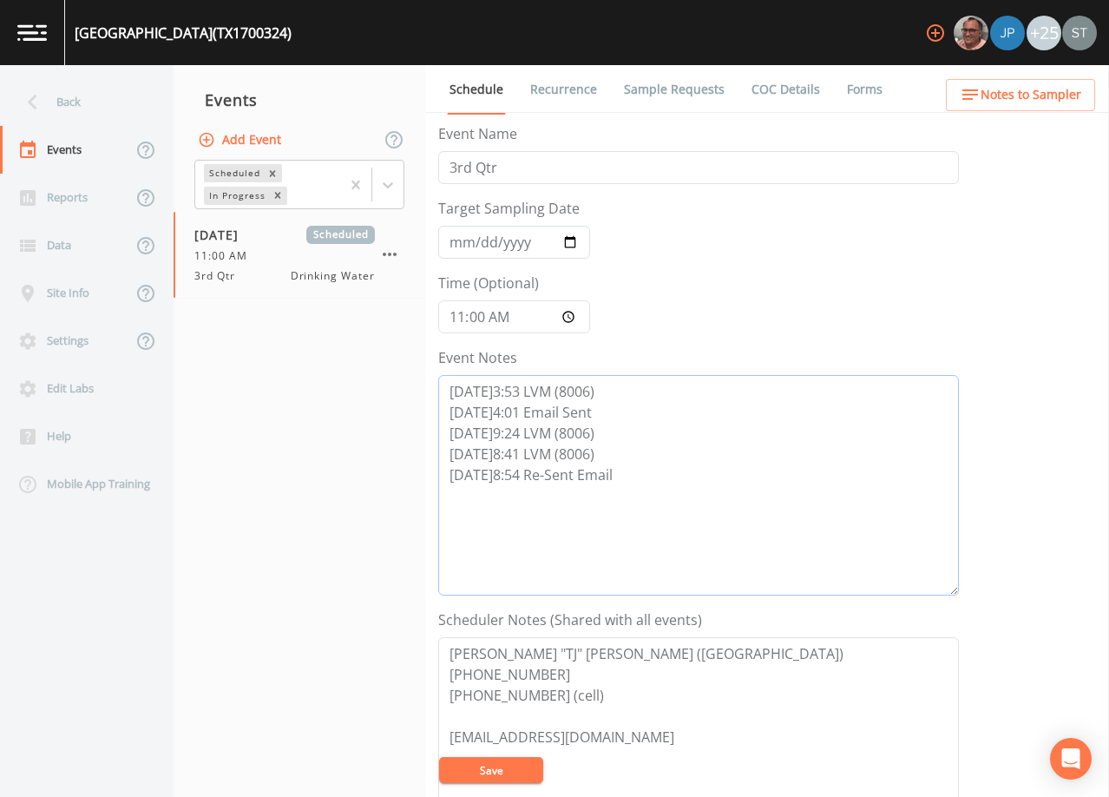
click at [670, 480] on textarea "[DATE]3:53 LVM (8006) [DATE]4:01 Email Sent [DATE]9:24 LVM (8006) [DATE]8:41 LV…" at bounding box center [698, 485] width 521 height 220
type textarea "[DATE]3:53 LVM (8006) [DATE]4:01 Email Sent [DATE]9:24 LVM (8006) [DATE]8:41 LV…"
click at [510, 763] on button "Save" at bounding box center [491, 770] width 104 height 26
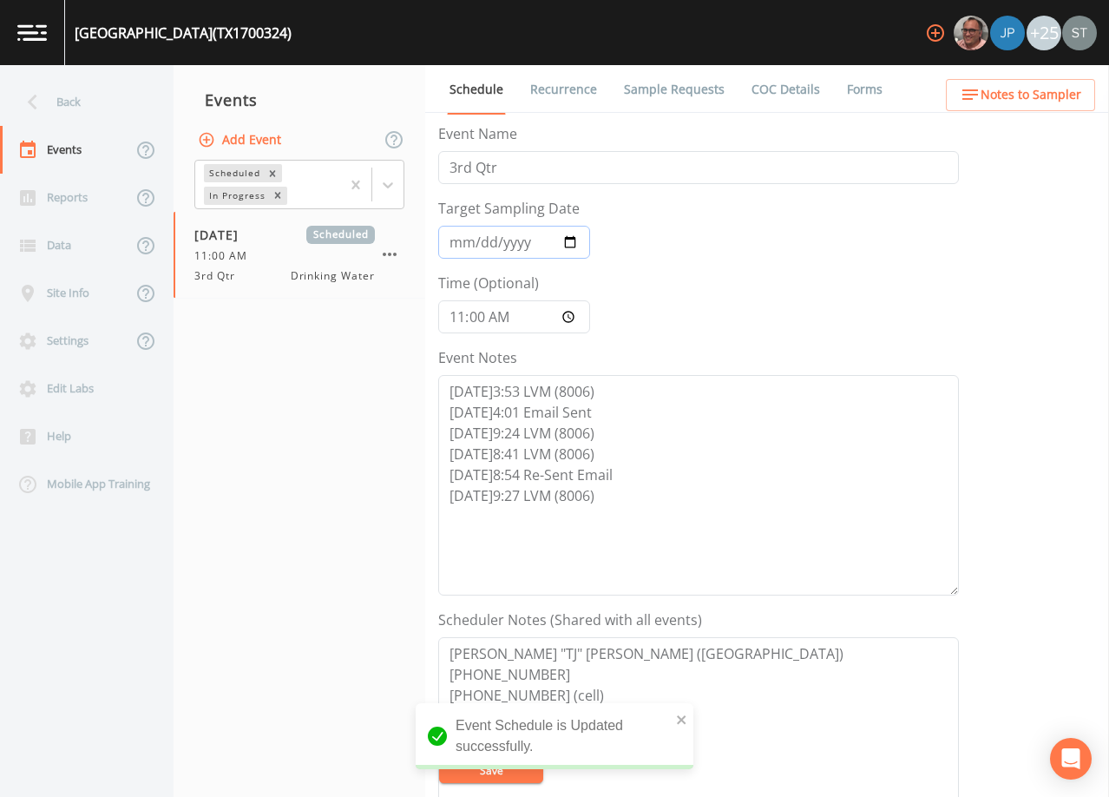
click at [479, 241] on input "[DATE]" at bounding box center [514, 242] width 152 height 33
type input "[DATE]"
type input "12:00"
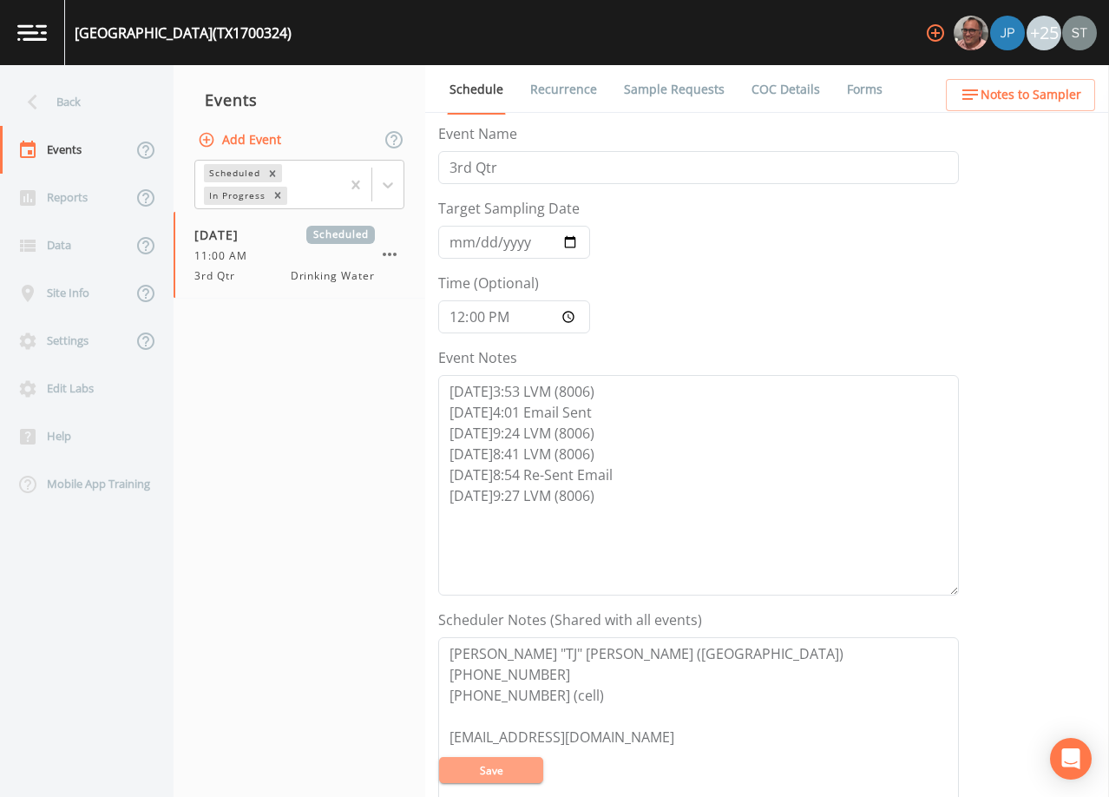
click at [502, 770] on button "Save" at bounding box center [491, 770] width 104 height 26
click at [95, 102] on div "Back" at bounding box center [78, 102] width 156 height 48
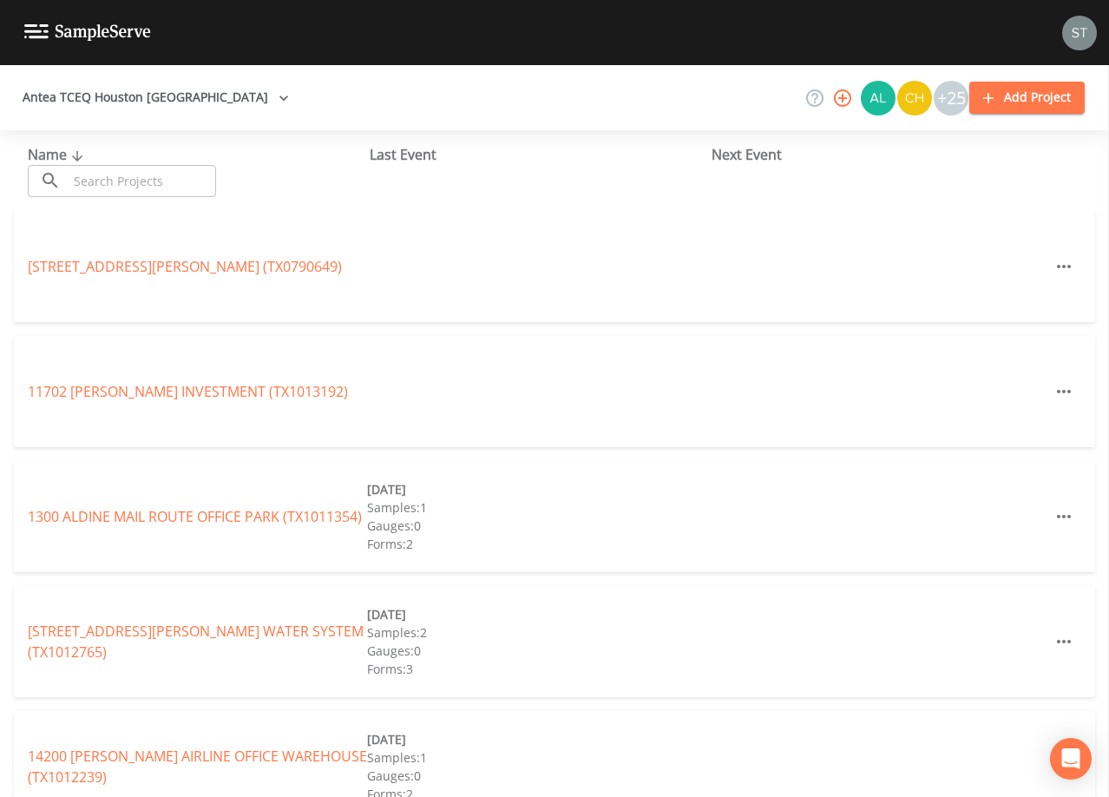
click at [155, 179] on input "text" at bounding box center [142, 181] width 148 height 32
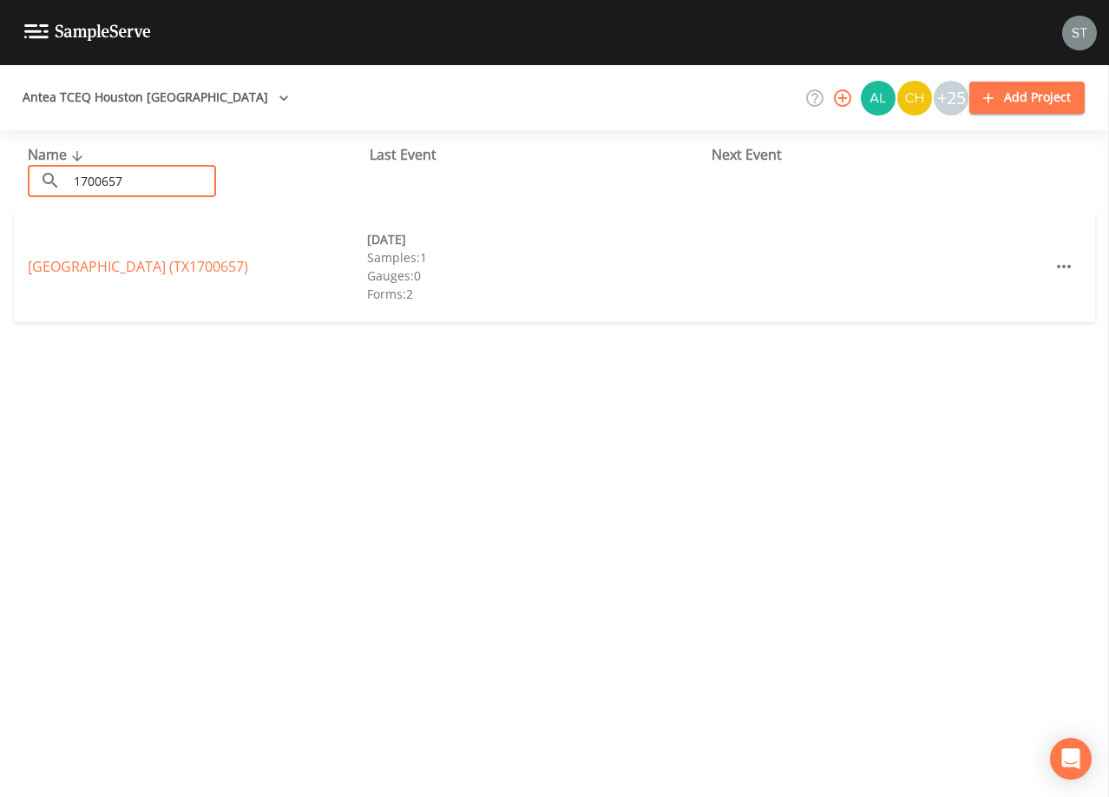
type input "1700657"
click at [186, 273] on link "[GEOGRAPHIC_DATA] (TX1700657)" at bounding box center [138, 266] width 220 height 19
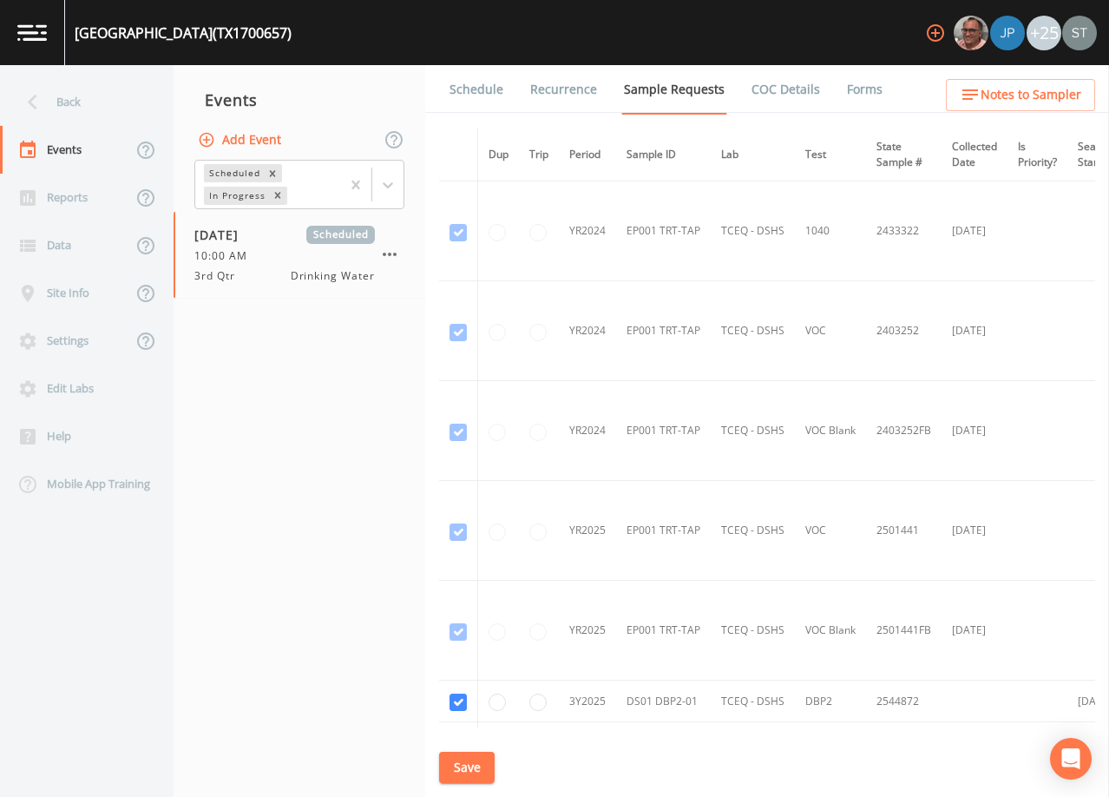
click at [476, 99] on link "Schedule" at bounding box center [476, 89] width 59 height 49
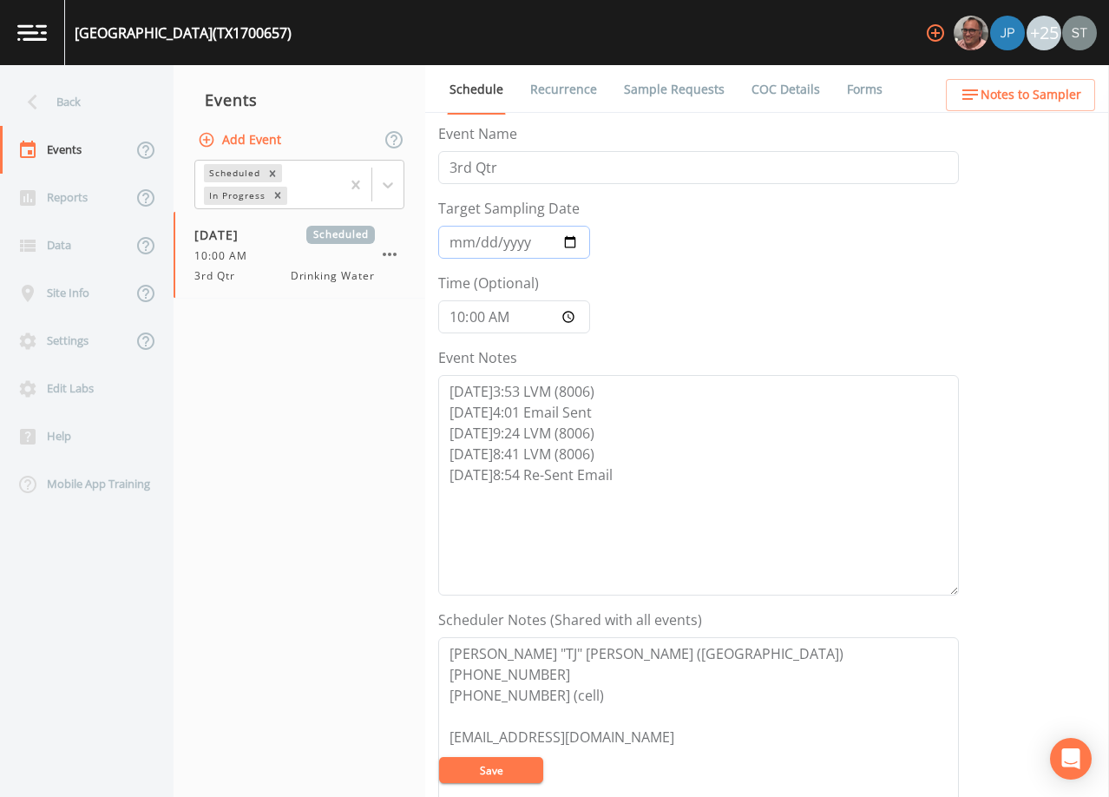
click at [456, 240] on input "[DATE]" at bounding box center [514, 242] width 152 height 33
type input "[DATE]"
type input "12:00"
click at [617, 480] on textarea "[DATE]3:53 LVM (8006) [DATE]4:01 Email Sent [DATE]9:24 LVM (8006) [DATE]8:41 LV…" at bounding box center [698, 485] width 521 height 220
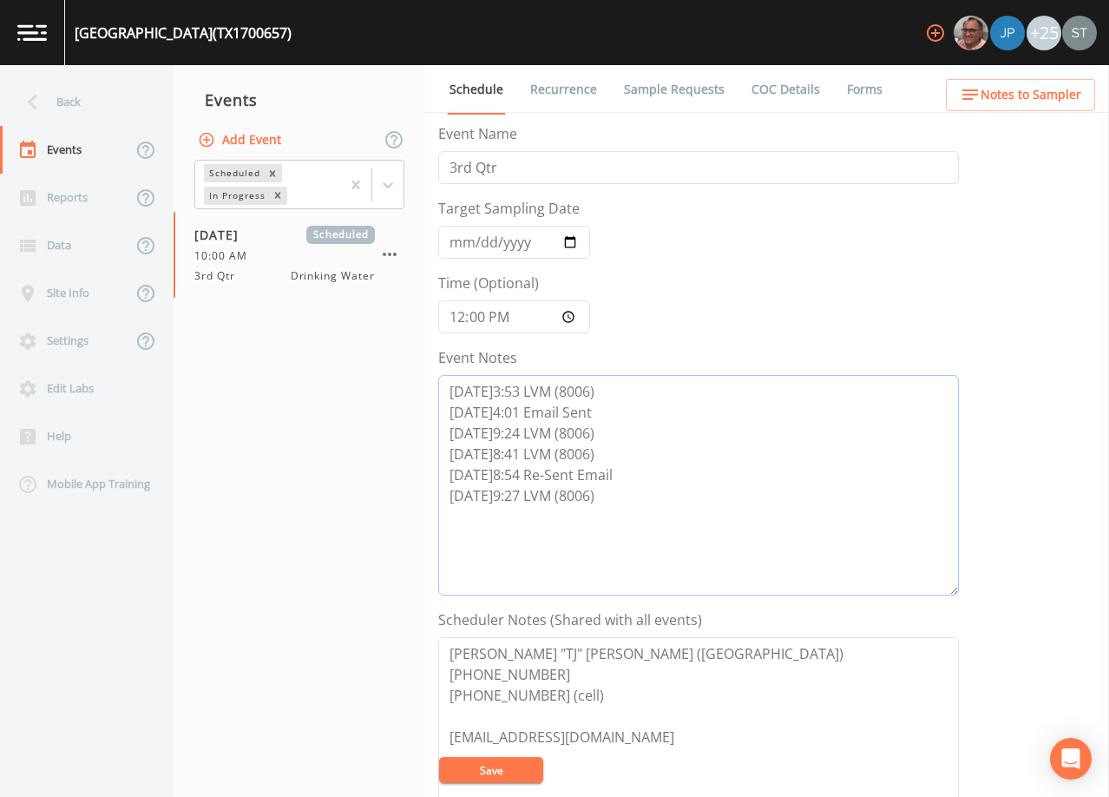
type textarea "[DATE]3:53 LVM (8006) [DATE]4:01 Email Sent [DATE]9:24 LVM (8006) [DATE]8:41 LV…"
click at [505, 767] on button "Save" at bounding box center [491, 770] width 104 height 26
click at [491, 771] on button "Save" at bounding box center [491, 770] width 104 height 26
click at [572, 90] on link "Recurrence" at bounding box center [564, 89] width 72 height 49
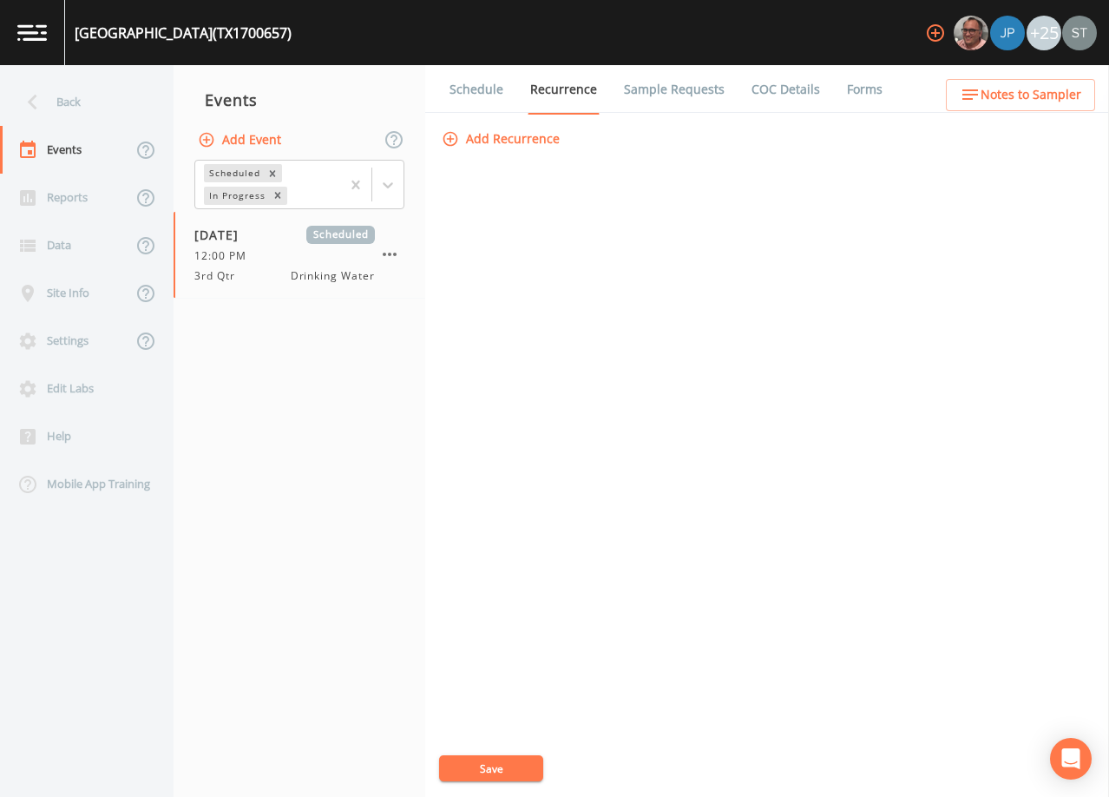
click at [657, 95] on link "Sample Requests" at bounding box center [675, 89] width 106 height 49
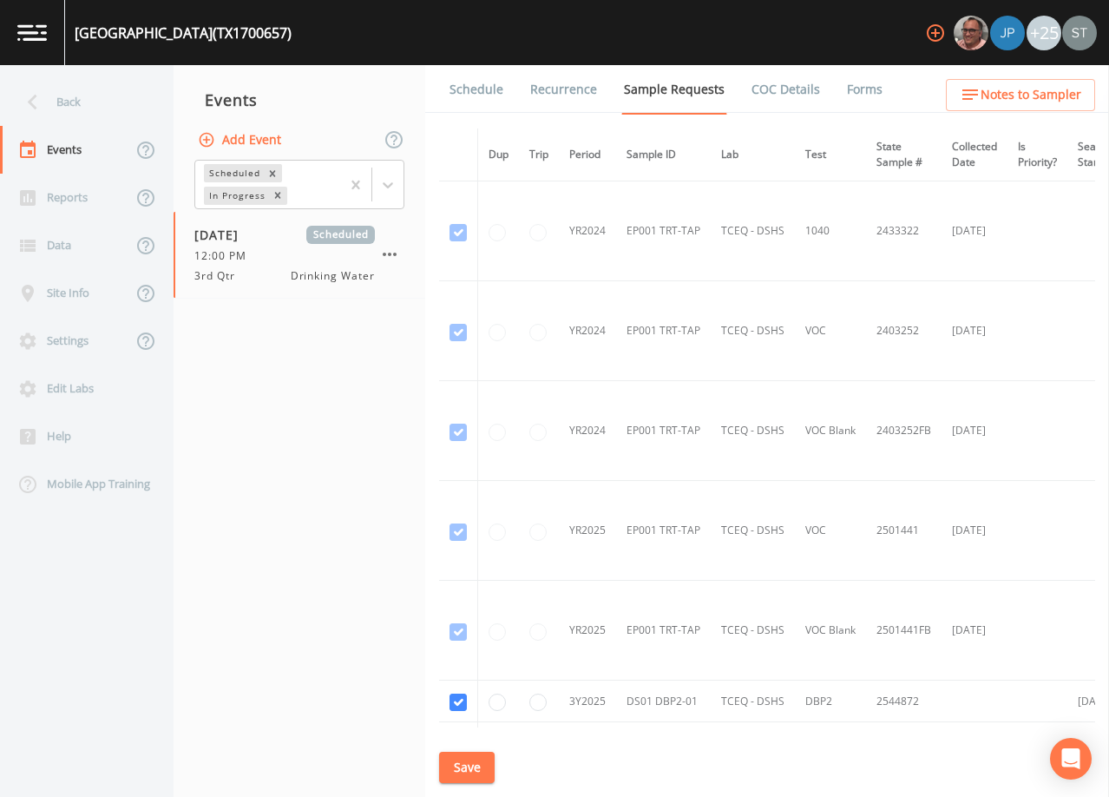
click at [483, 89] on link "Schedule" at bounding box center [476, 89] width 59 height 49
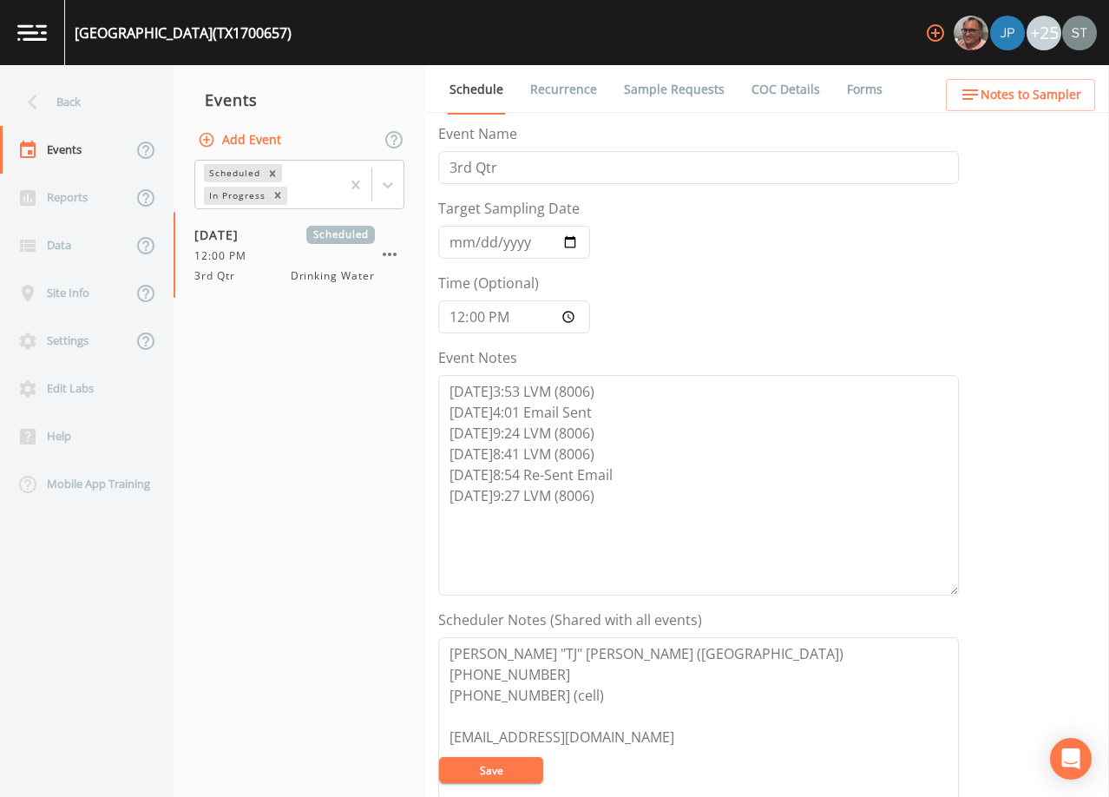
click at [1004, 102] on span "Notes to Sampler" at bounding box center [1031, 95] width 101 height 22
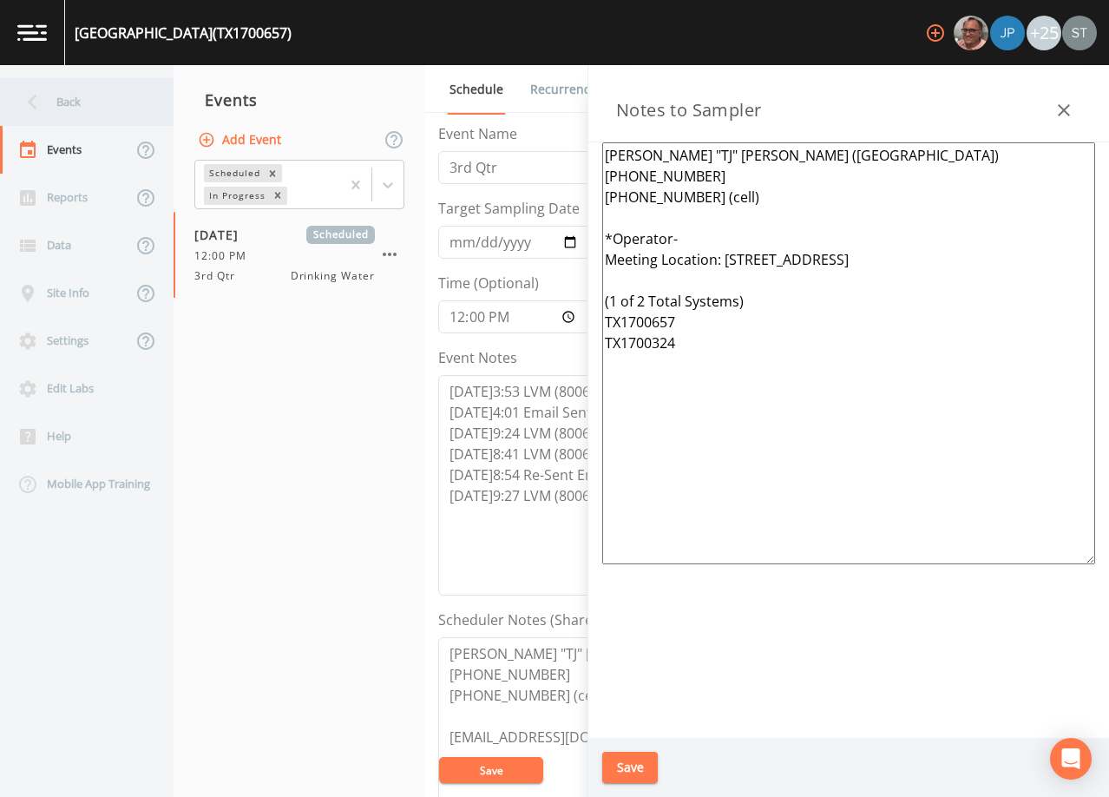
click at [67, 103] on div "Back" at bounding box center [78, 102] width 156 height 48
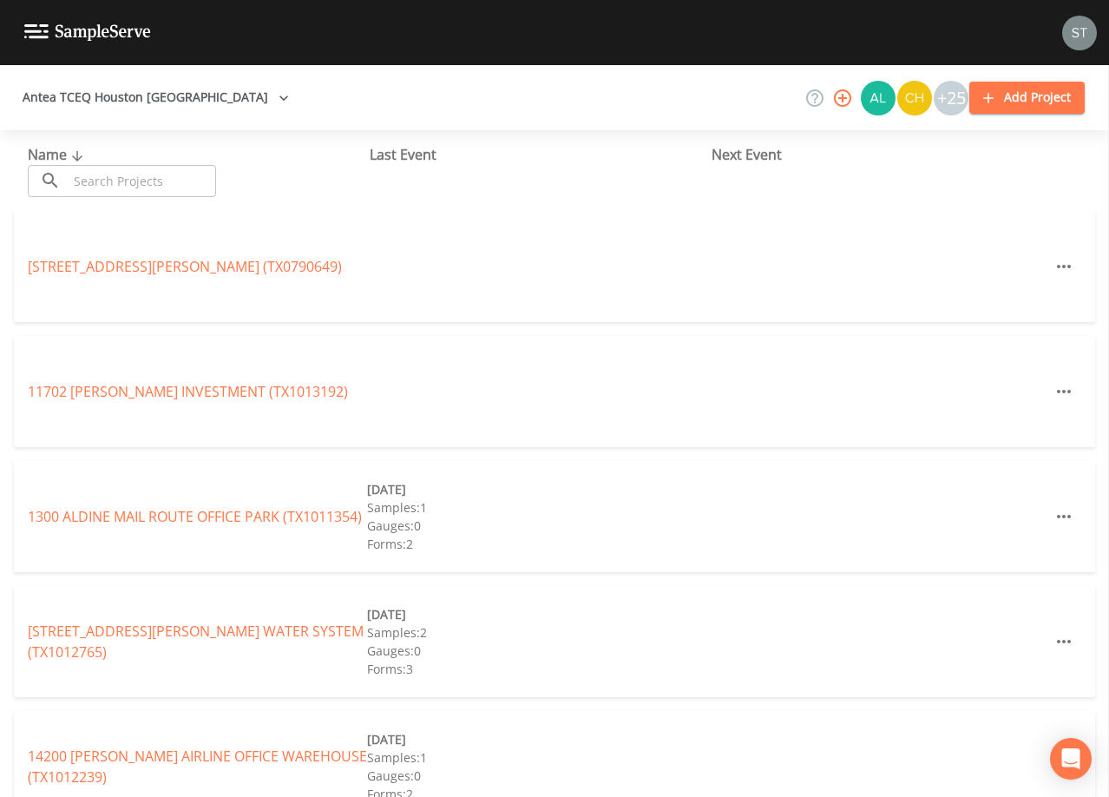
click at [155, 178] on input "text" at bounding box center [142, 181] width 148 height 32
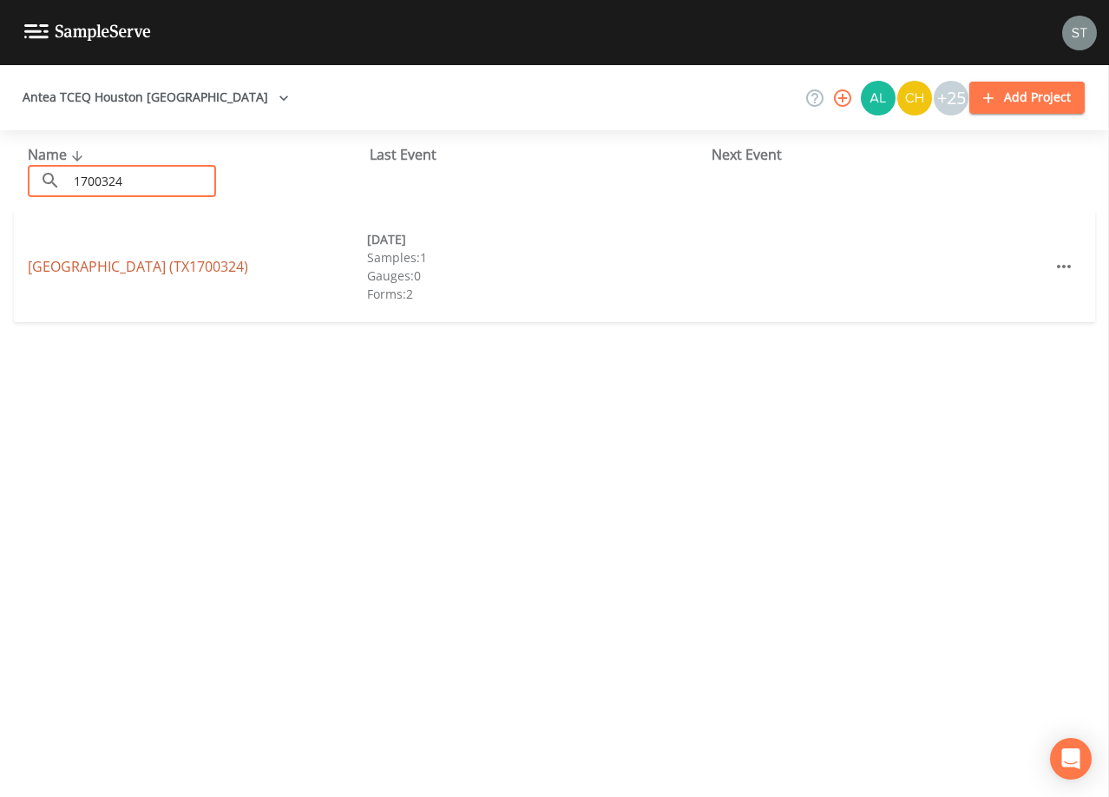
type input "1700324"
click at [241, 271] on link "[GEOGRAPHIC_DATA] (TX1700324)" at bounding box center [138, 266] width 220 height 19
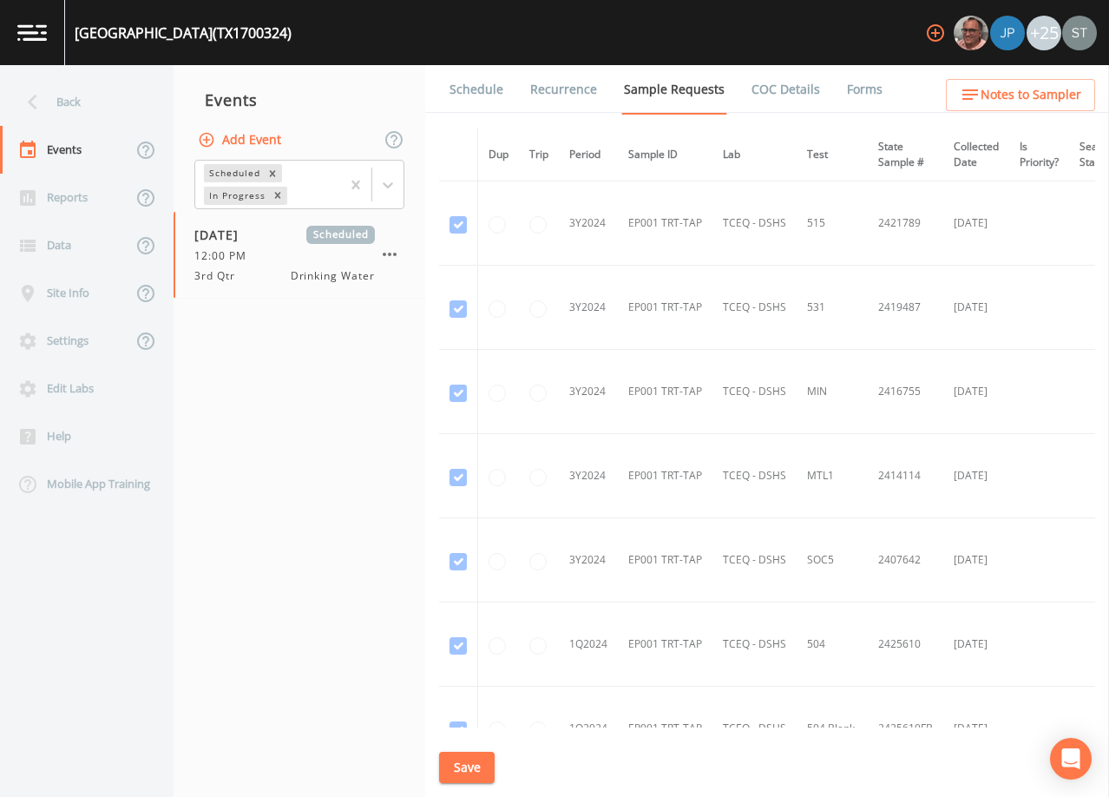
click at [1022, 102] on span "Notes to Sampler" at bounding box center [1031, 95] width 101 height 22
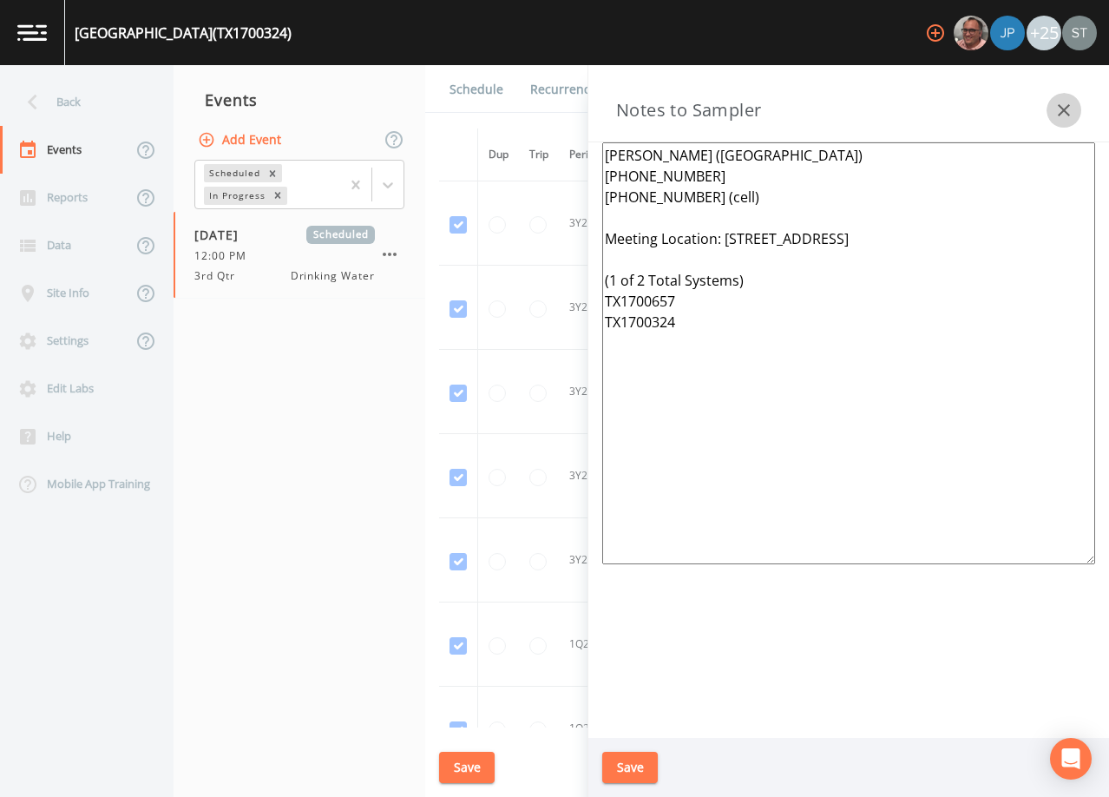
click at [1055, 110] on icon "button" at bounding box center [1064, 110] width 21 height 21
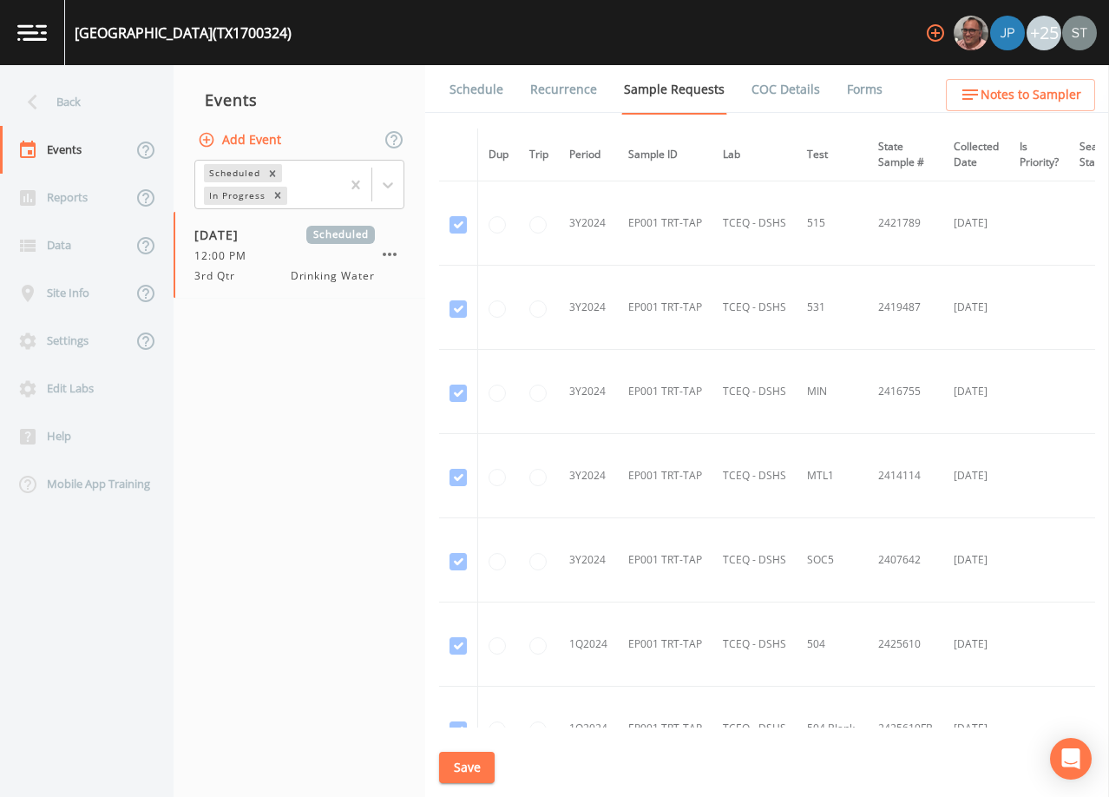
click at [480, 97] on link "Schedule" at bounding box center [476, 89] width 59 height 49
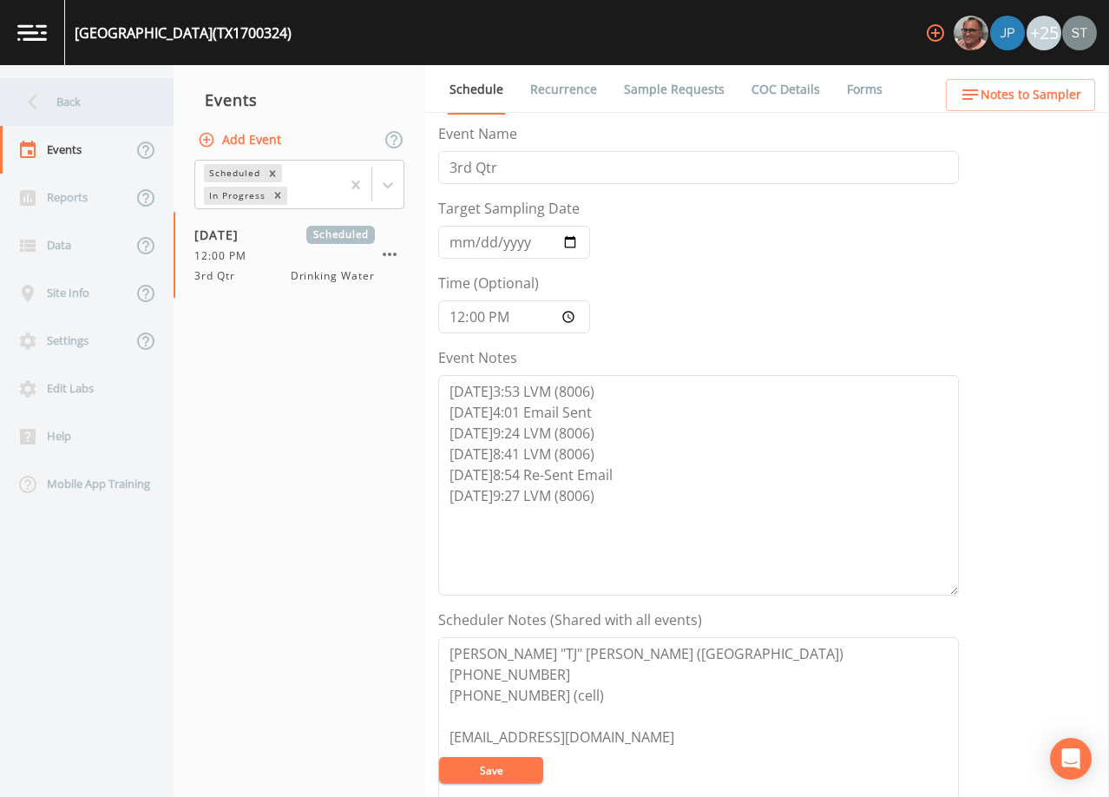
click at [77, 109] on div "Back" at bounding box center [78, 102] width 156 height 48
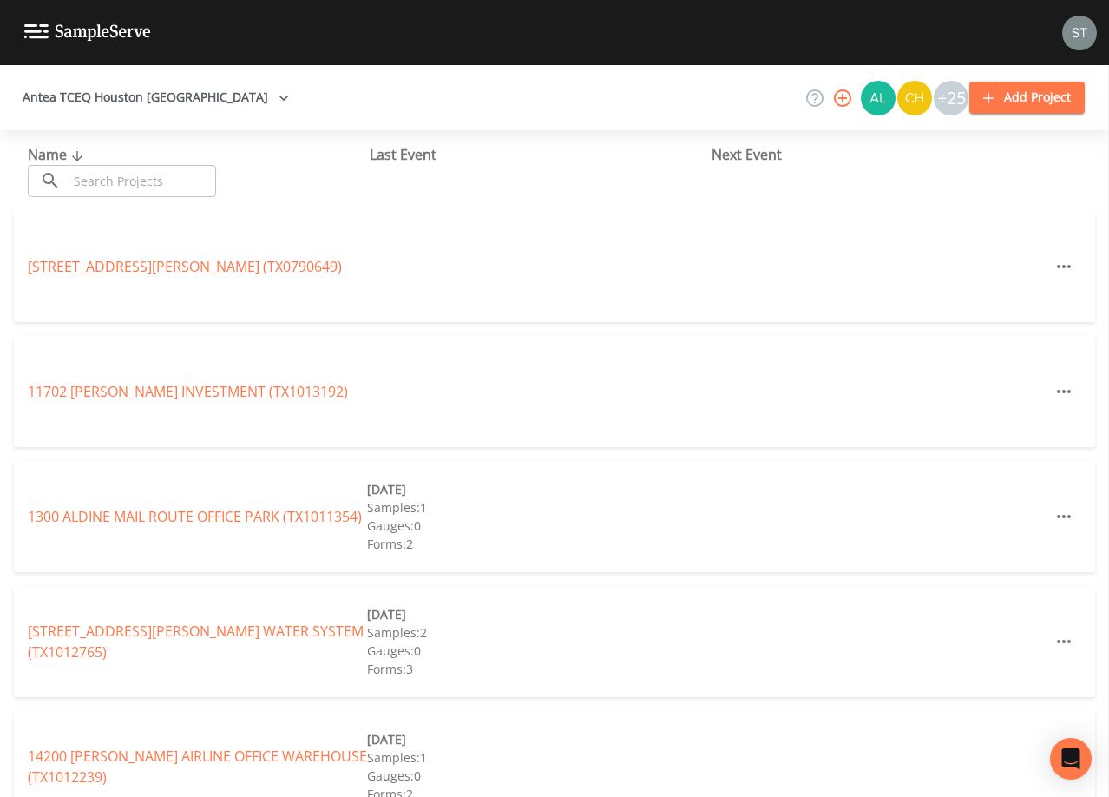
click at [201, 174] on input "text" at bounding box center [142, 181] width 148 height 32
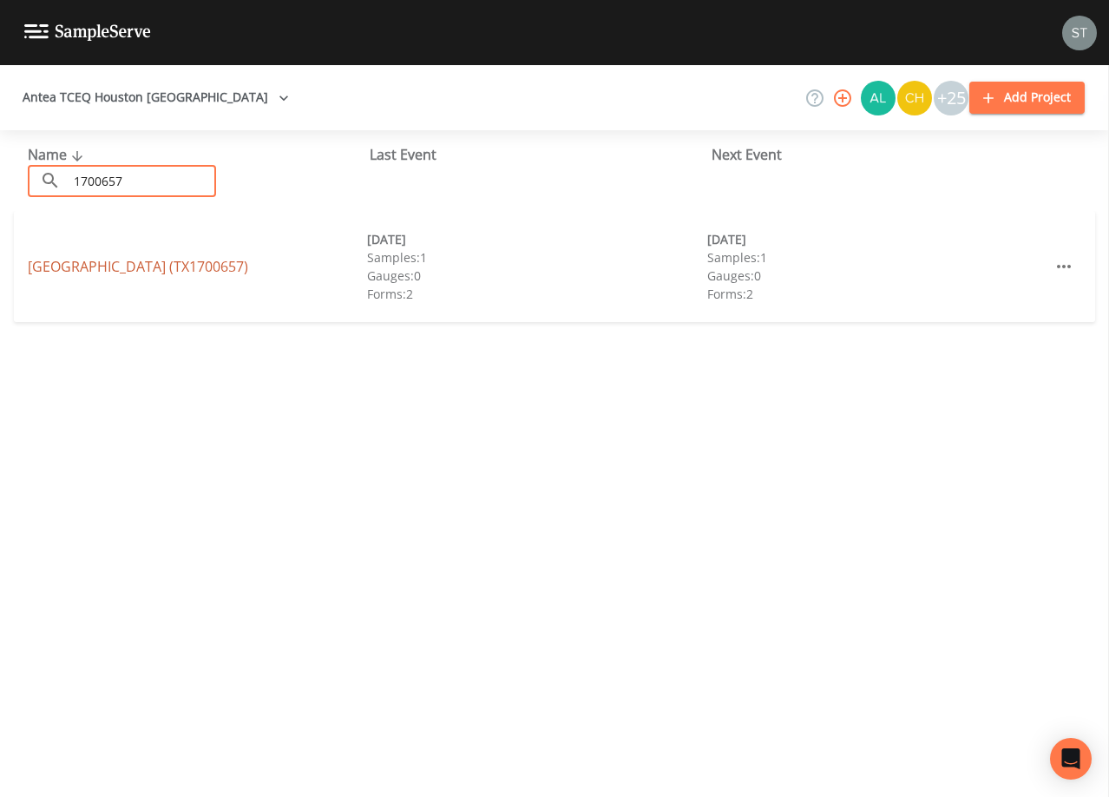
type input "1700657"
click at [201, 270] on link "[GEOGRAPHIC_DATA] (TX1700657)" at bounding box center [138, 266] width 220 height 19
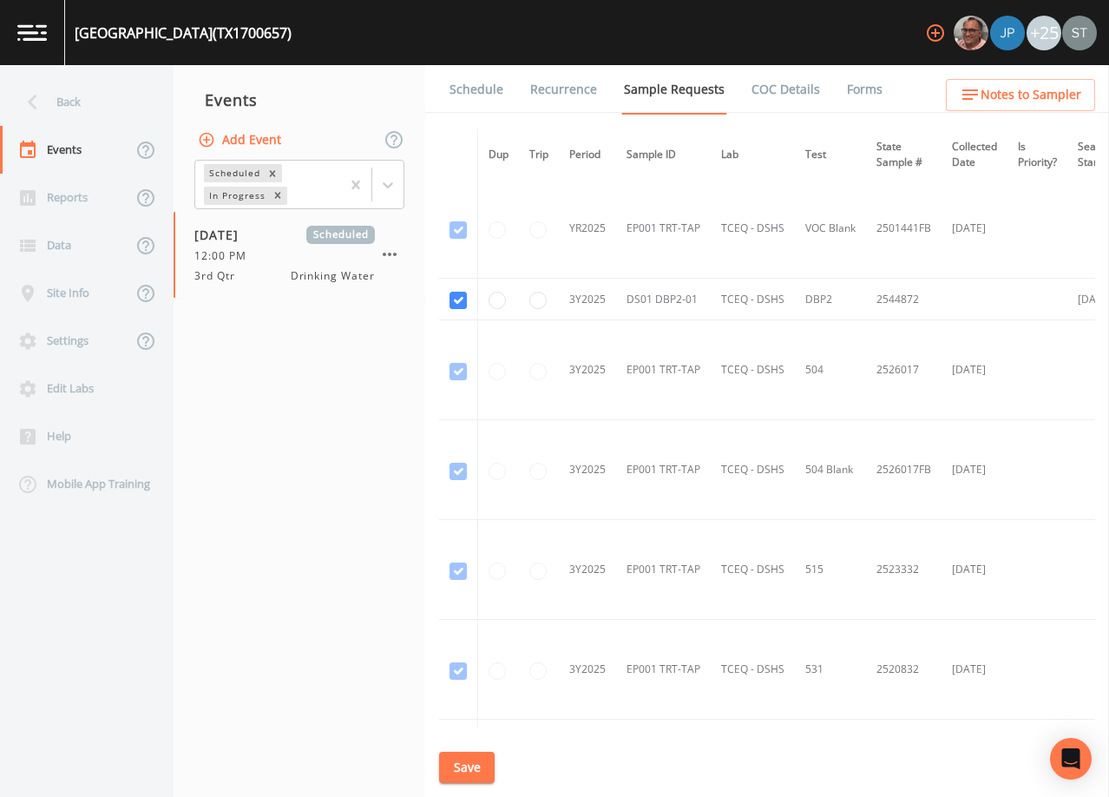
scroll to position [390, 0]
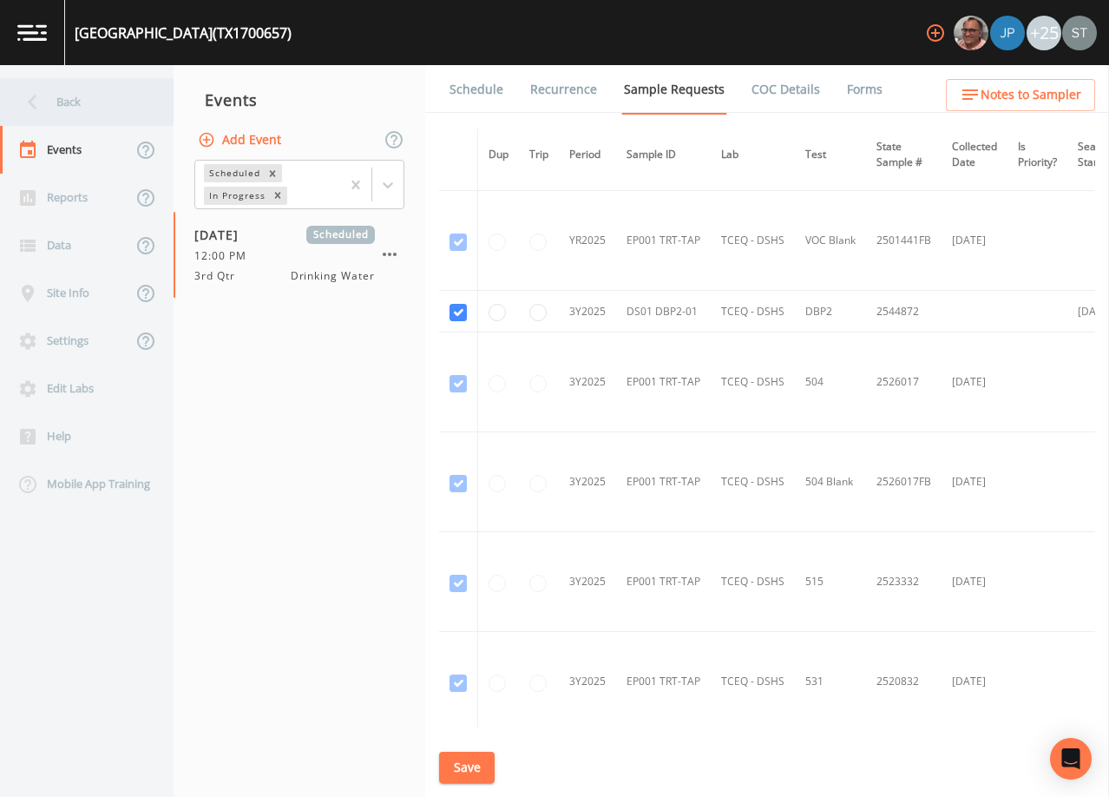
click at [56, 104] on div "Back" at bounding box center [78, 102] width 156 height 48
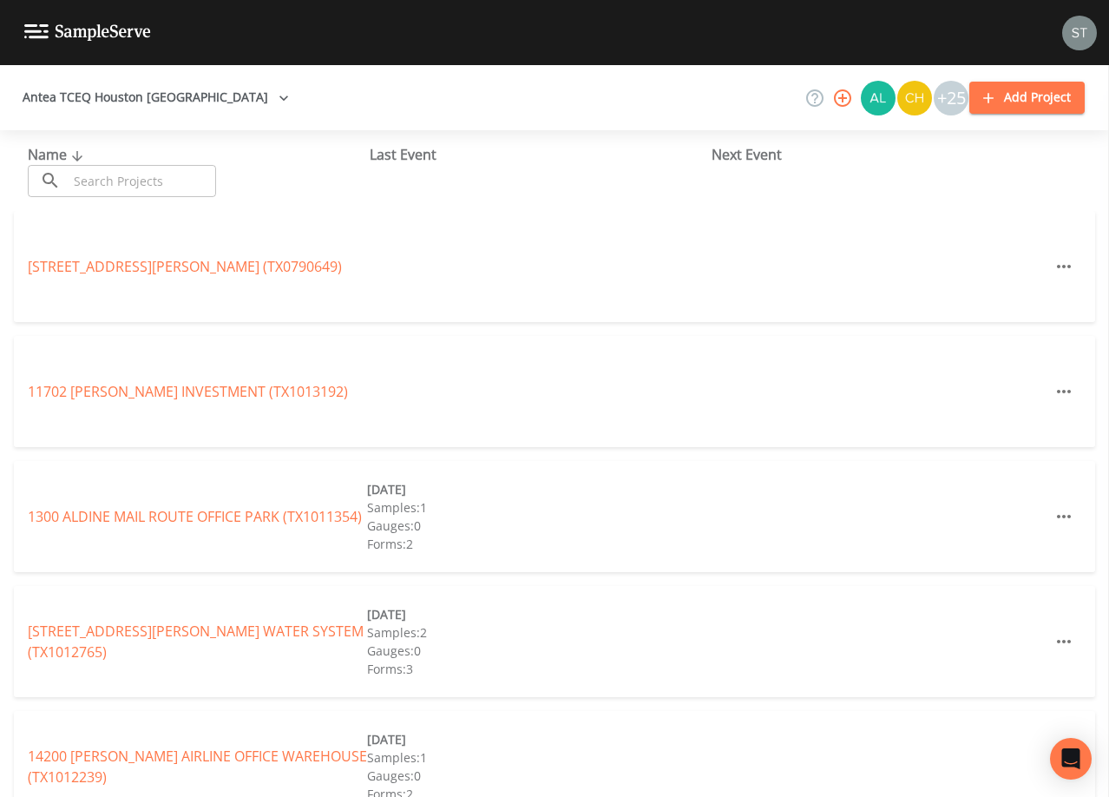
click at [150, 179] on input "text" at bounding box center [142, 181] width 148 height 32
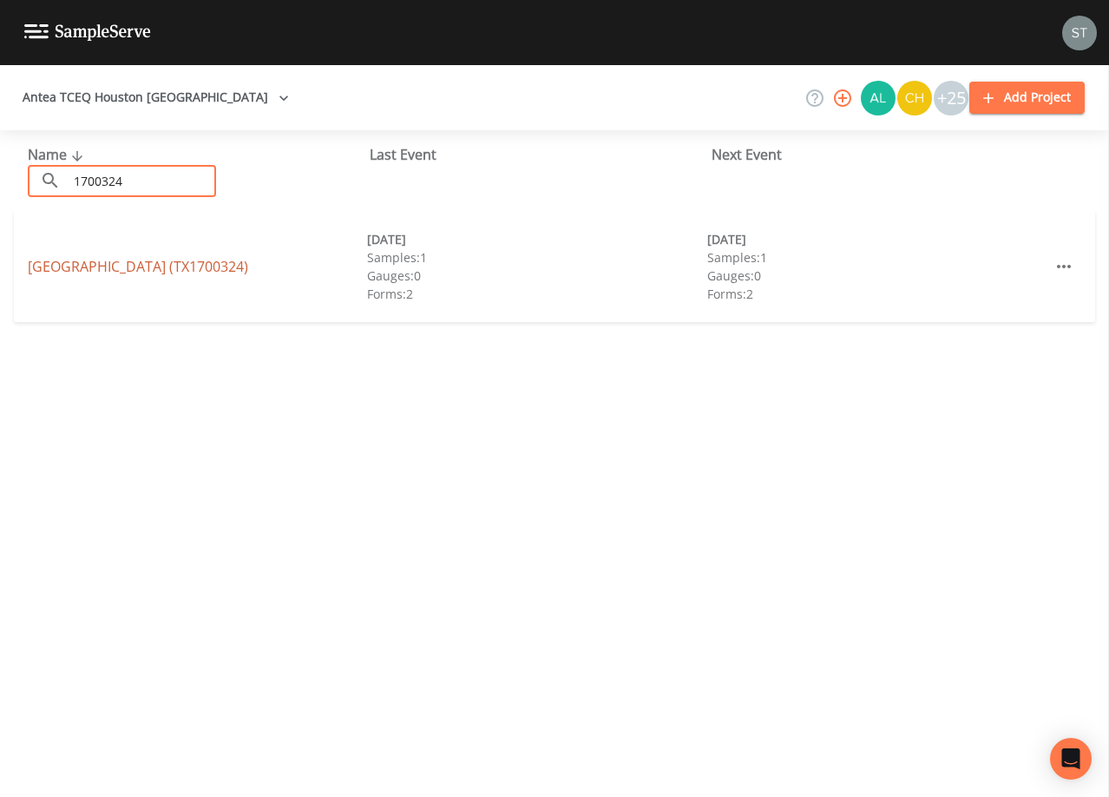
type input "1700324"
click at [187, 271] on div "[GEOGRAPHIC_DATA] (TX1700324)" at bounding box center [197, 266] width 339 height 21
click at [187, 271] on link "[GEOGRAPHIC_DATA] (TX1700324)" at bounding box center [138, 266] width 220 height 19
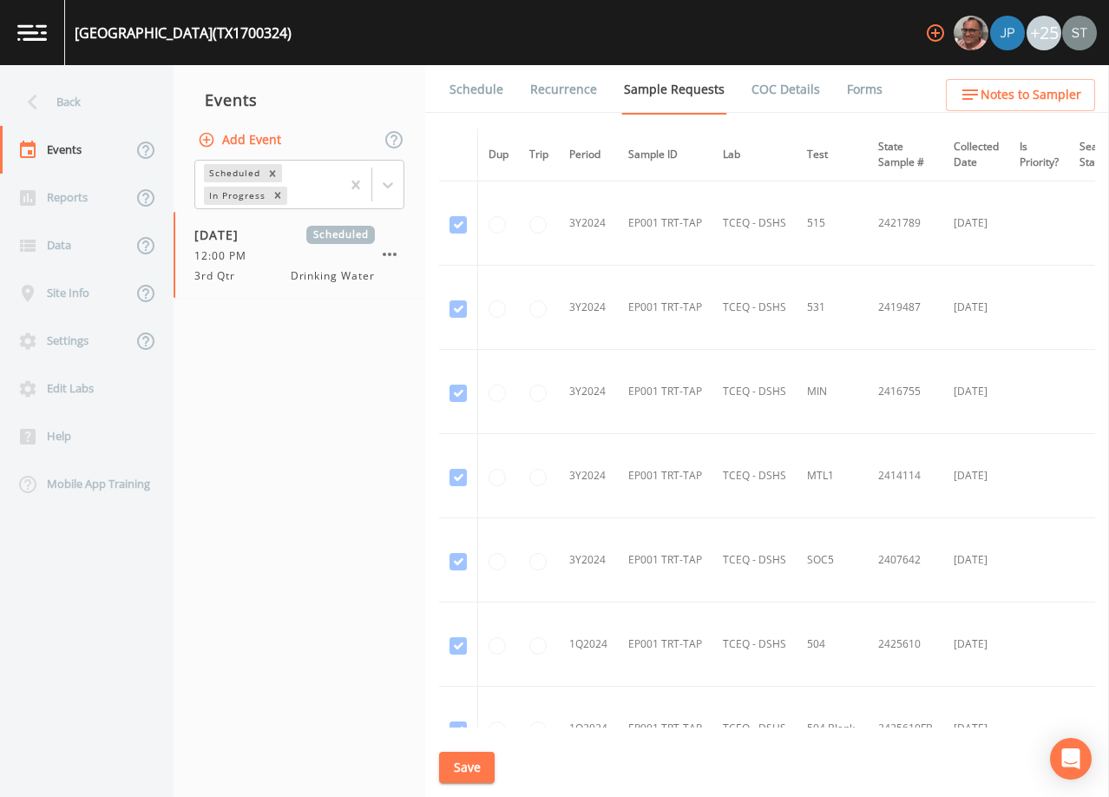
click at [482, 93] on link "Schedule" at bounding box center [476, 89] width 59 height 49
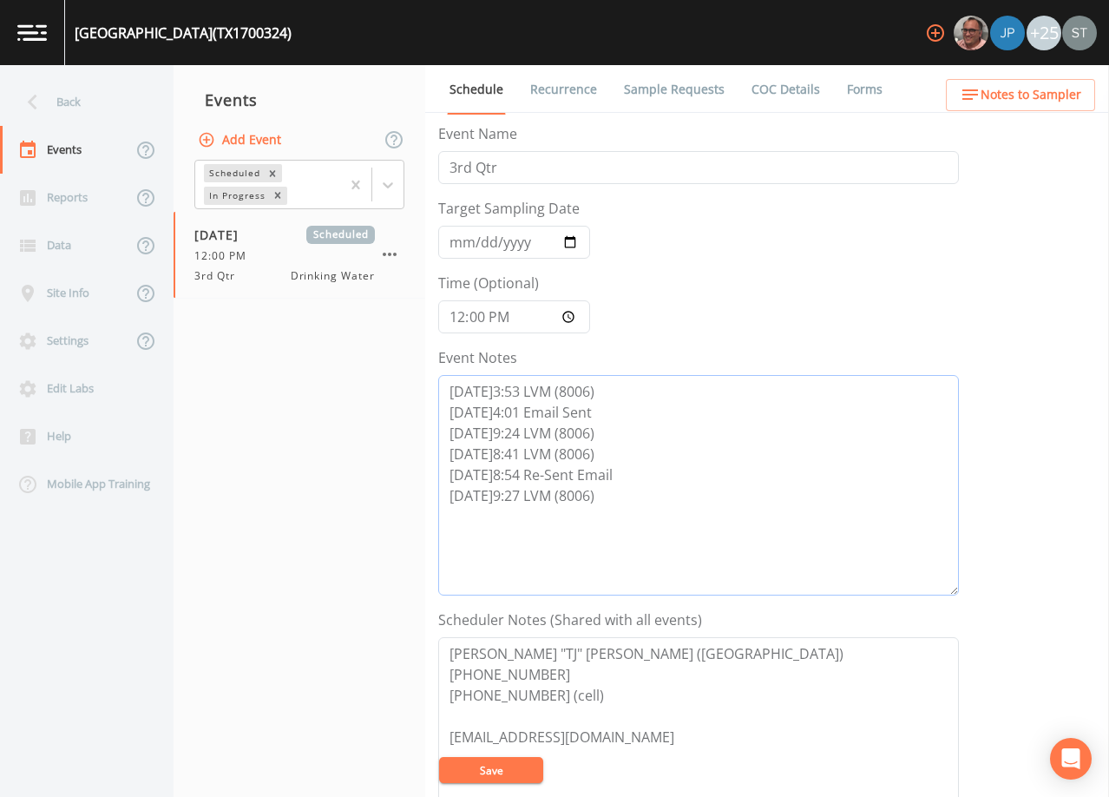
click at [639, 509] on textarea "[DATE]3:53 LVM (8006) [DATE]4:01 Email Sent [DATE]9:24 LVM (8006) [DATE]8:41 LV…" at bounding box center [698, 485] width 521 height 220
type textarea "[DATE]3:53 LVM (8006) [DATE]4:01 Email Sent [DATE]9:24 LVM (8006) [DATE]8:41 LV…"
click at [500, 774] on button "Save" at bounding box center [491, 770] width 104 height 26
click at [502, 766] on button "Save" at bounding box center [491, 770] width 104 height 26
click at [84, 106] on div "Back" at bounding box center [78, 102] width 156 height 48
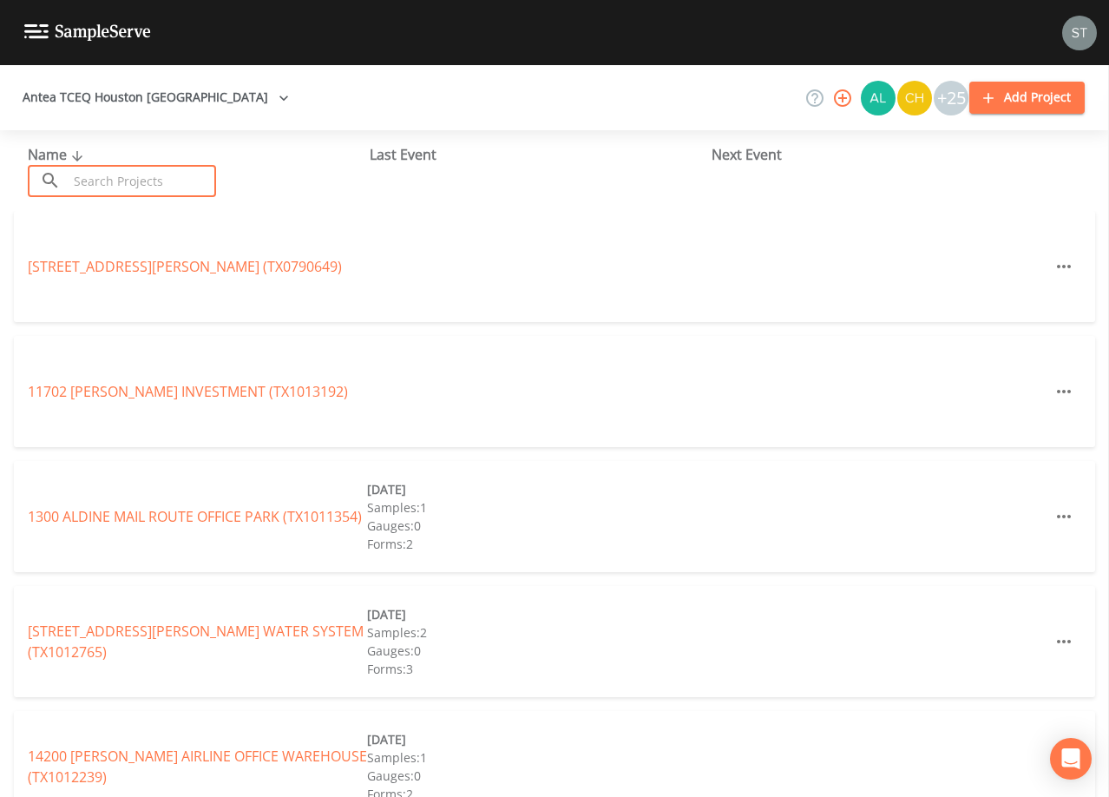
click at [138, 186] on input "text" at bounding box center [142, 181] width 148 height 32
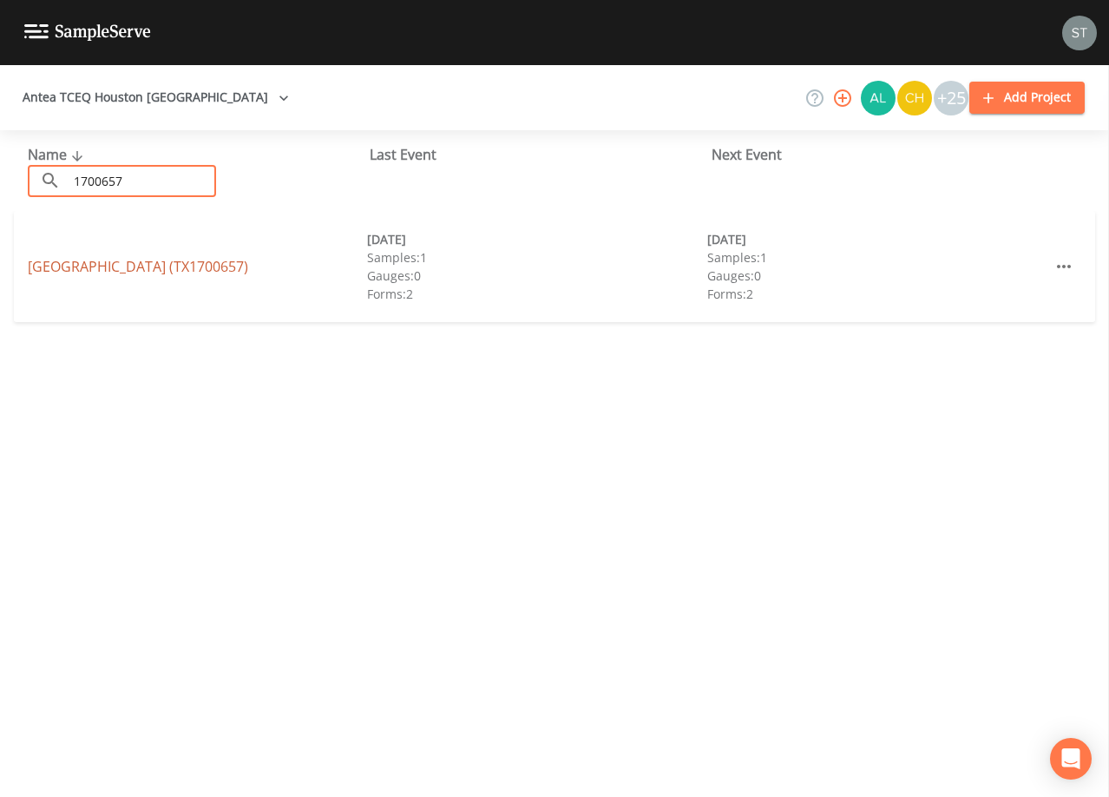
type input "1700657"
click at [207, 264] on link "[GEOGRAPHIC_DATA] (TX1700657)" at bounding box center [138, 266] width 220 height 19
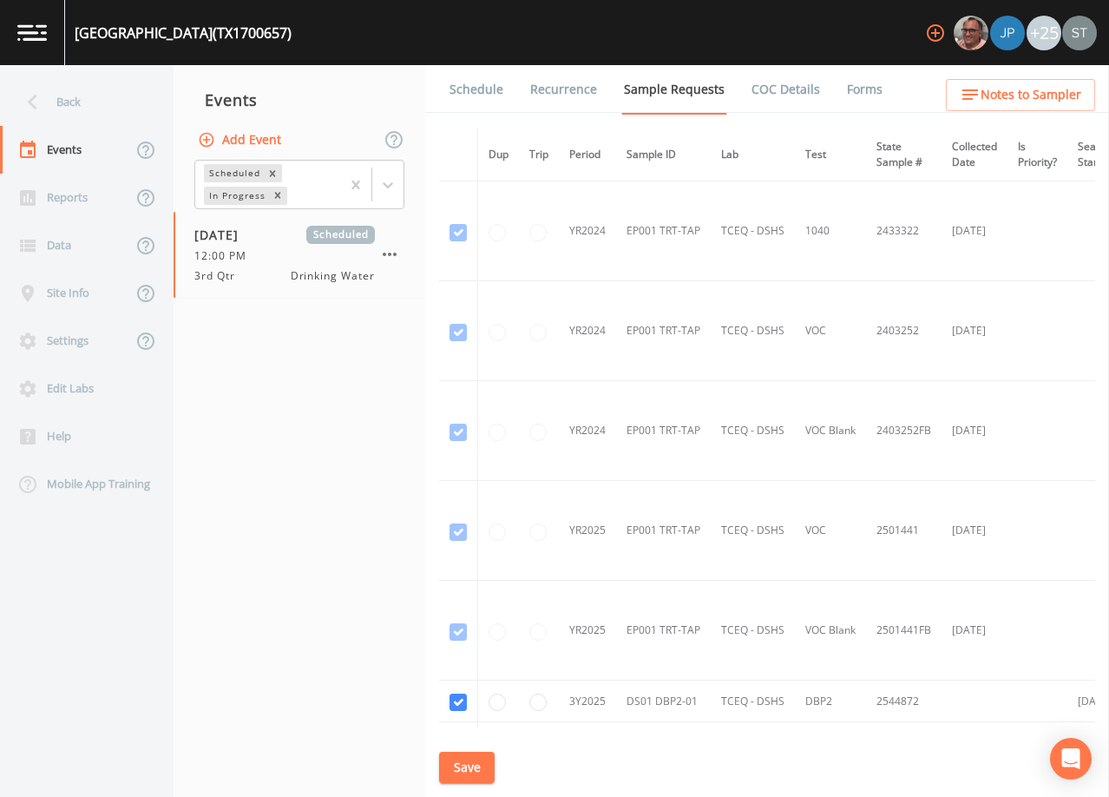
click at [483, 89] on link "Schedule" at bounding box center [476, 89] width 59 height 49
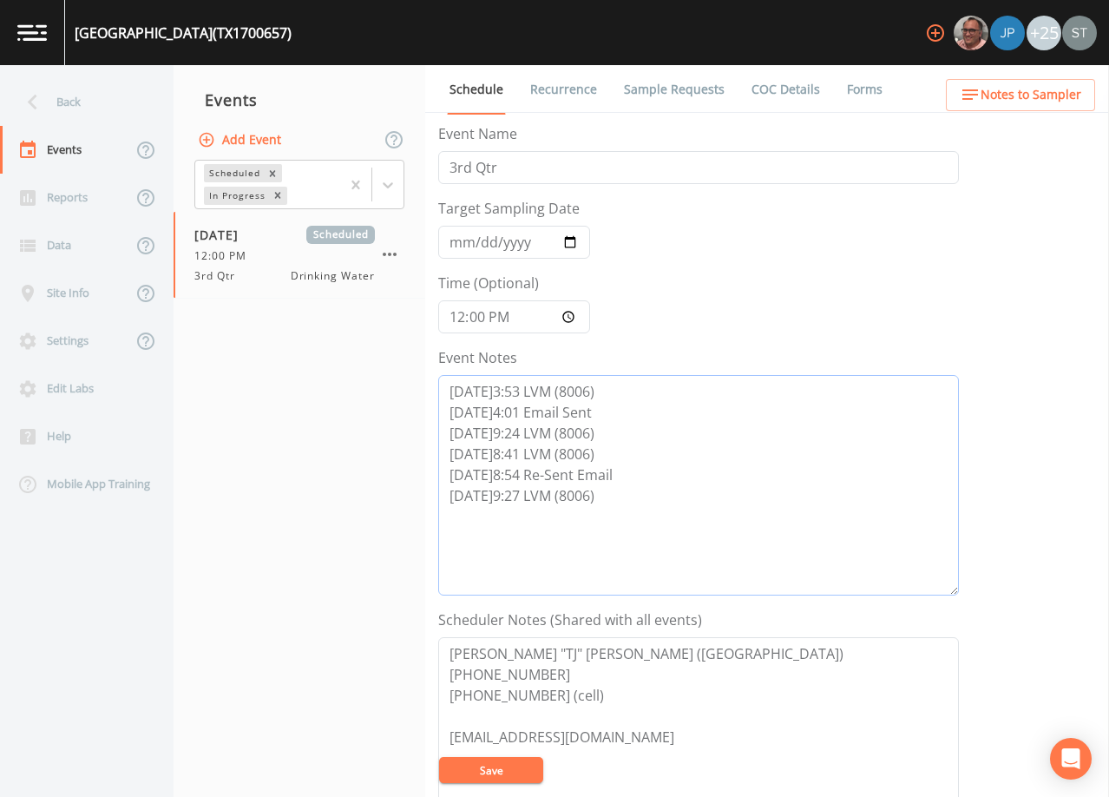
click at [640, 496] on textarea "[DATE]3:53 LVM (8006) [DATE]4:01 Email Sent [DATE]9:24 LVM (8006) [DATE]8:41 LV…" at bounding box center [698, 485] width 521 height 220
type textarea "[DATE]3:53 LVM (8006) [DATE]4:01 Email Sent [DATE]9:24 LVM (8006) [DATE]8:41 LV…"
click at [491, 766] on button "Save" at bounding box center [491, 770] width 104 height 26
drag, startPoint x: 493, startPoint y: 770, endPoint x: 579, endPoint y: 661, distance: 139.1
click at [493, 769] on button "Save" at bounding box center [491, 770] width 104 height 26
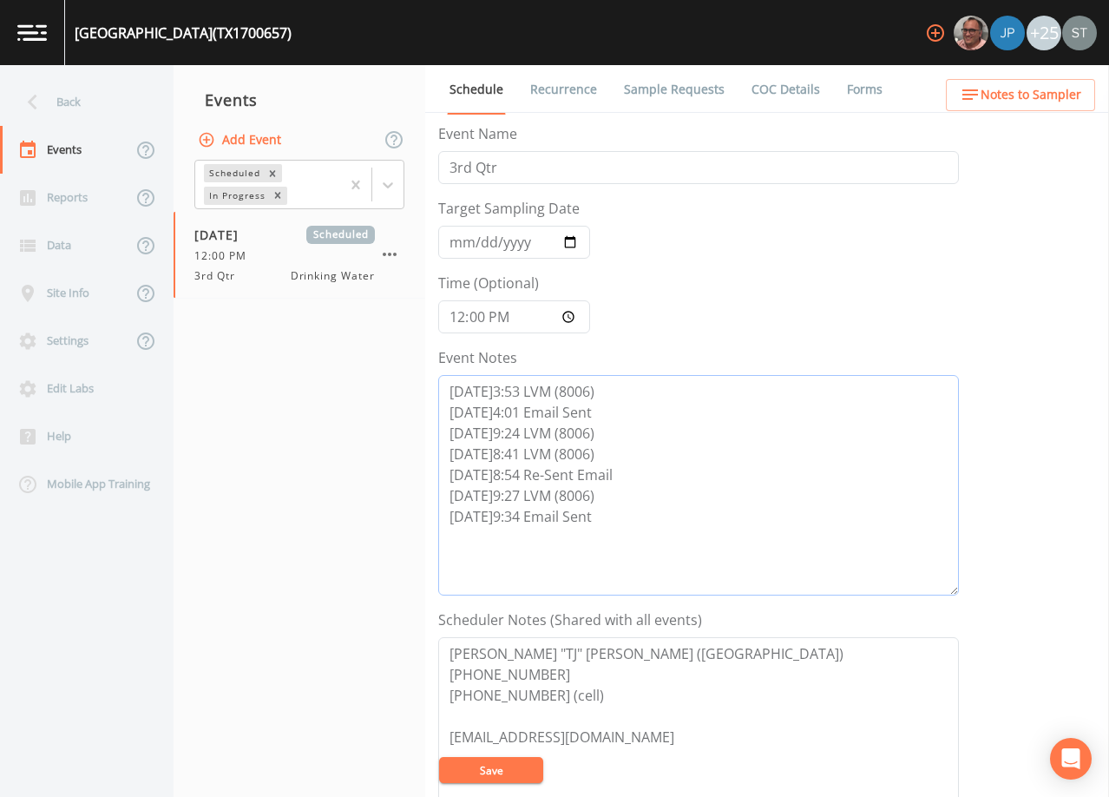
drag, startPoint x: 658, startPoint y: 528, endPoint x: 652, endPoint y: 535, distance: 9.2
click at [658, 528] on textarea "[DATE]3:53 LVM (8006) [DATE]4:01 Email Sent [DATE]9:24 LVM (8006) [DATE]8:41 LV…" at bounding box center [698, 485] width 521 height 220
click at [500, 769] on button "Save" at bounding box center [491, 770] width 104 height 26
click at [555, 94] on link "Recurrence" at bounding box center [564, 89] width 72 height 49
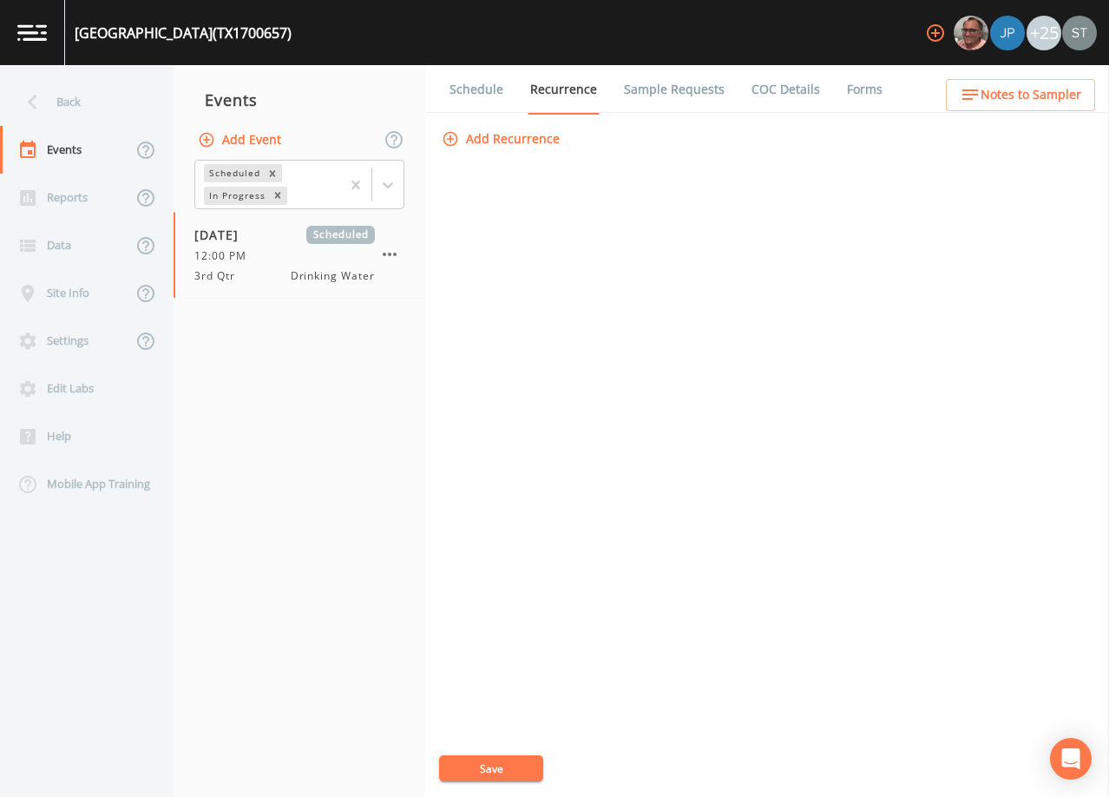
click at [470, 92] on link "Schedule" at bounding box center [476, 89] width 59 height 49
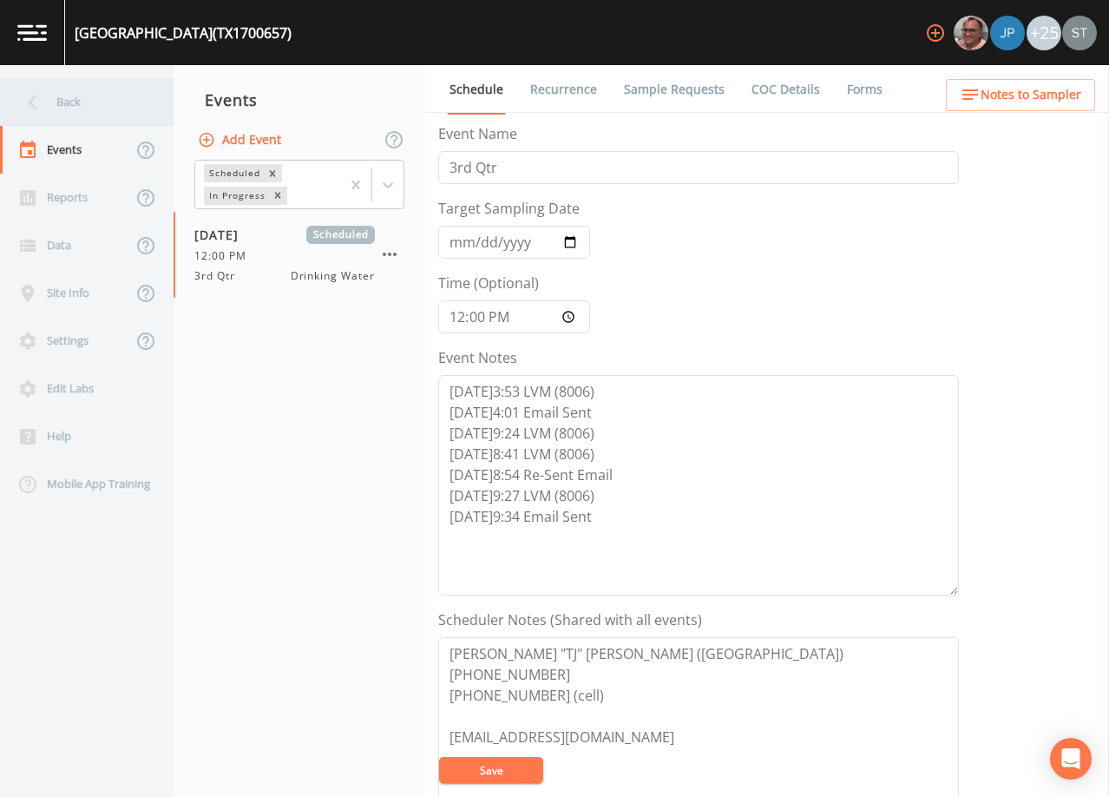
click at [68, 109] on div "Back" at bounding box center [78, 102] width 156 height 48
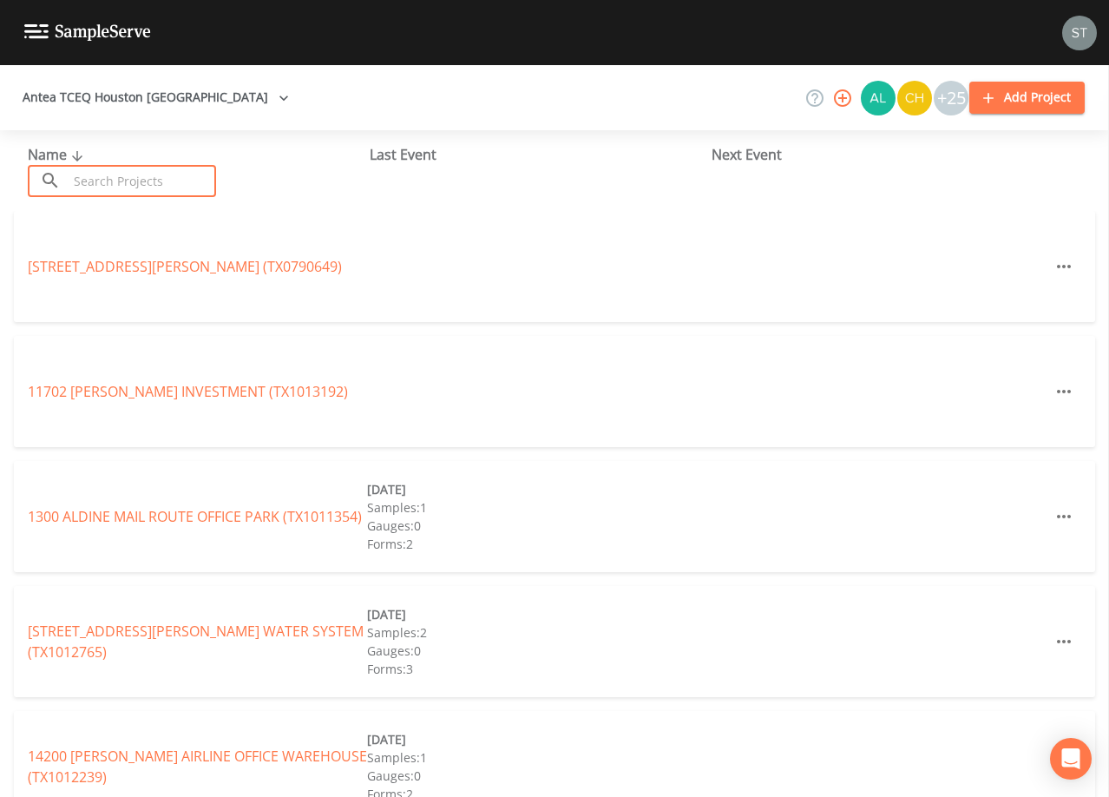
click at [195, 177] on input "text" at bounding box center [142, 181] width 148 height 32
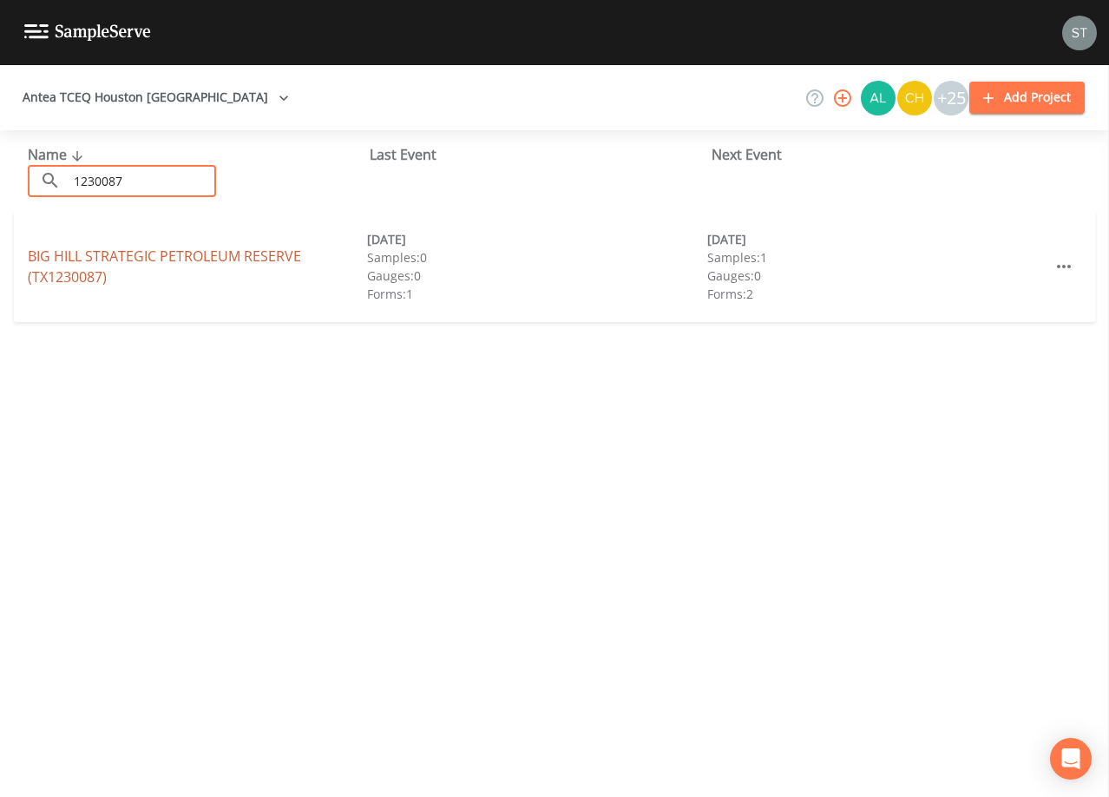
type input "1230087"
click at [79, 254] on link "BIG HILL STRATEGIC PETROLEUM RESERVE (TX1230087)" at bounding box center [164, 267] width 273 height 40
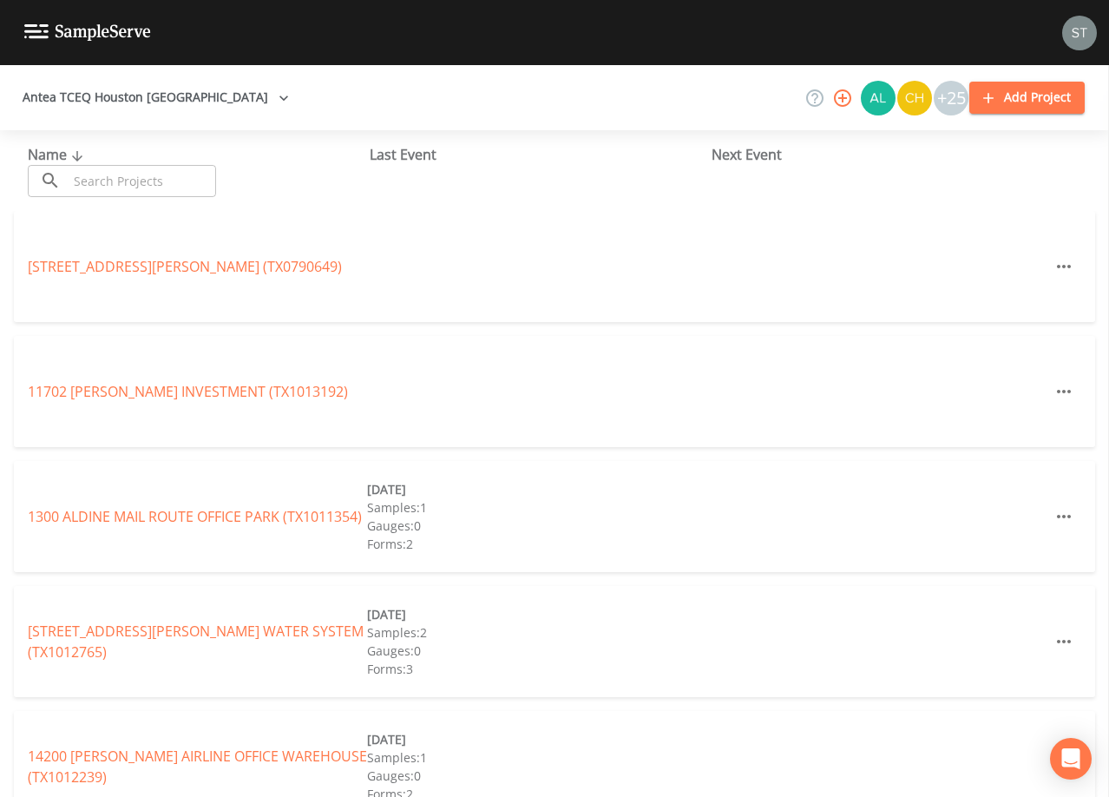
click at [171, 179] on input "text" at bounding box center [142, 181] width 148 height 32
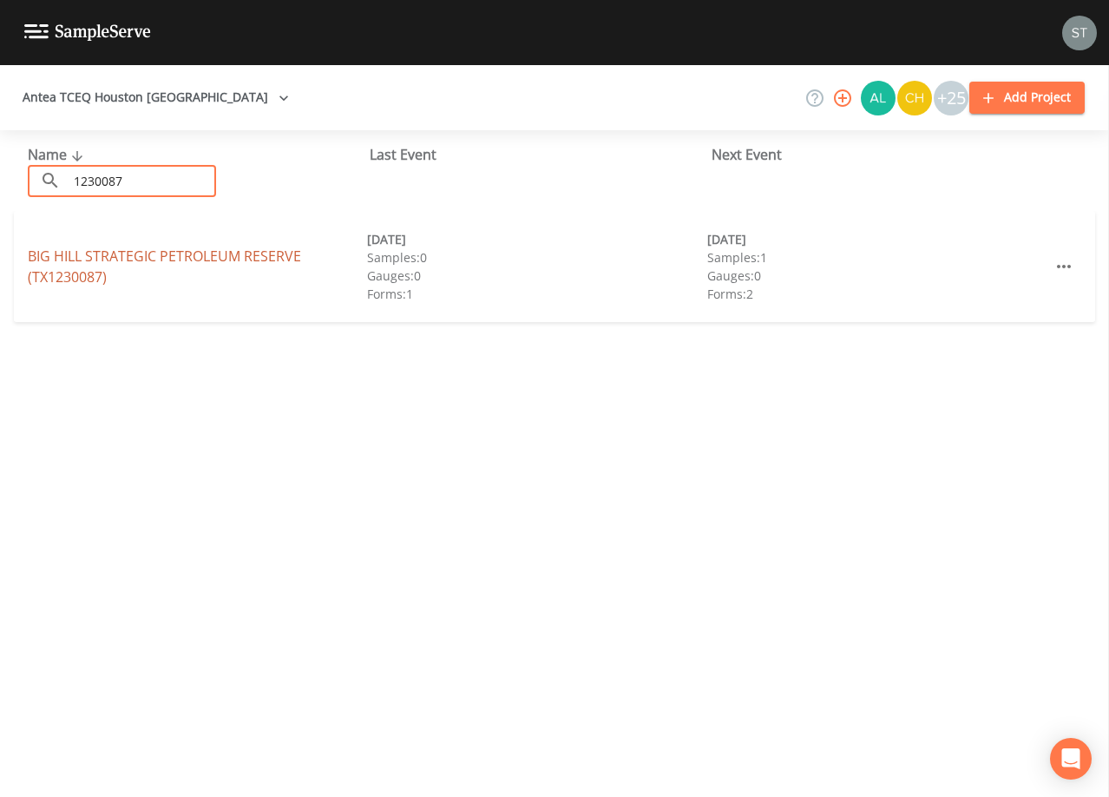
type input "1230087"
click at [84, 256] on link "BIG HILL STRATEGIC PETROLEUM RESERVE (TX1230087)" at bounding box center [164, 267] width 273 height 40
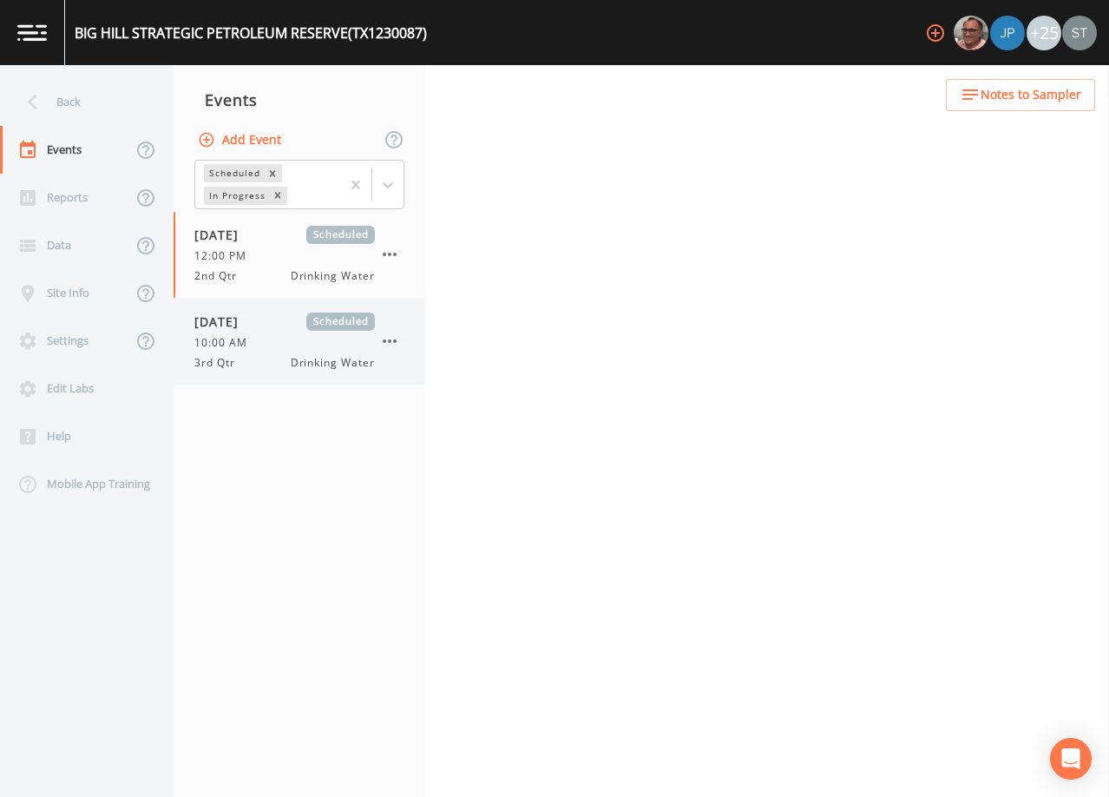
click at [280, 343] on div "10:00 AM" at bounding box center [284, 343] width 181 height 16
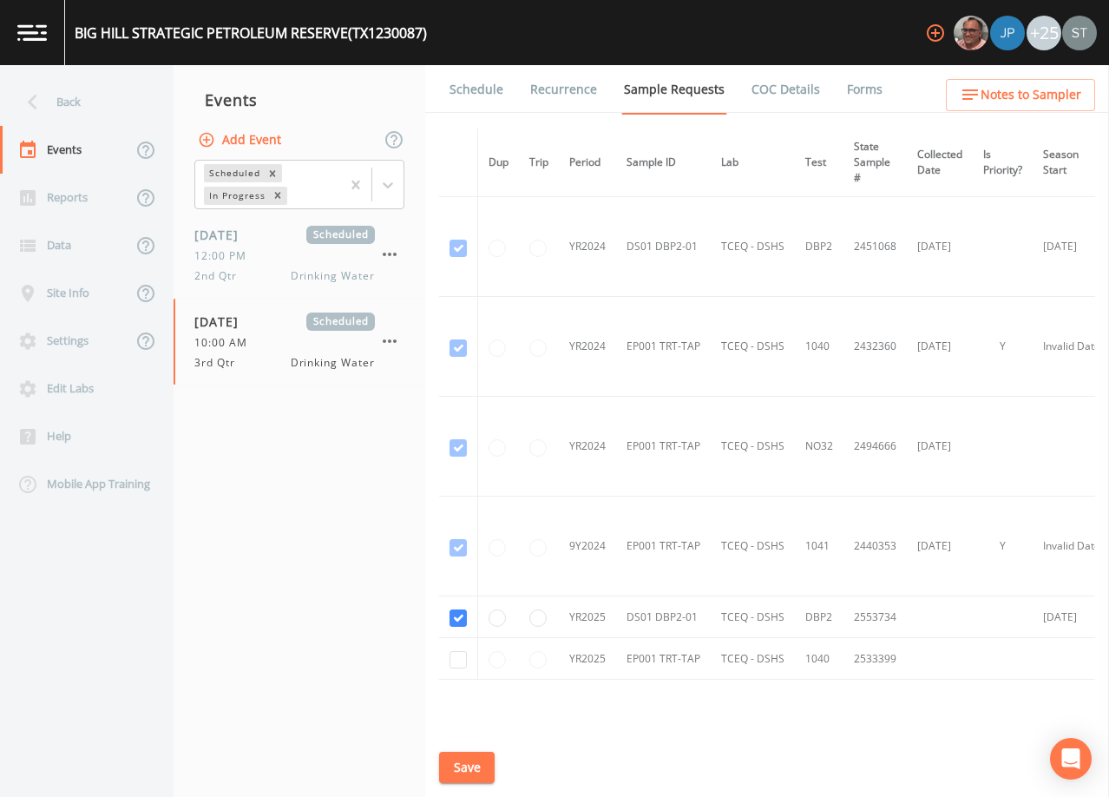
click at [479, 94] on link "Schedule" at bounding box center [476, 89] width 59 height 49
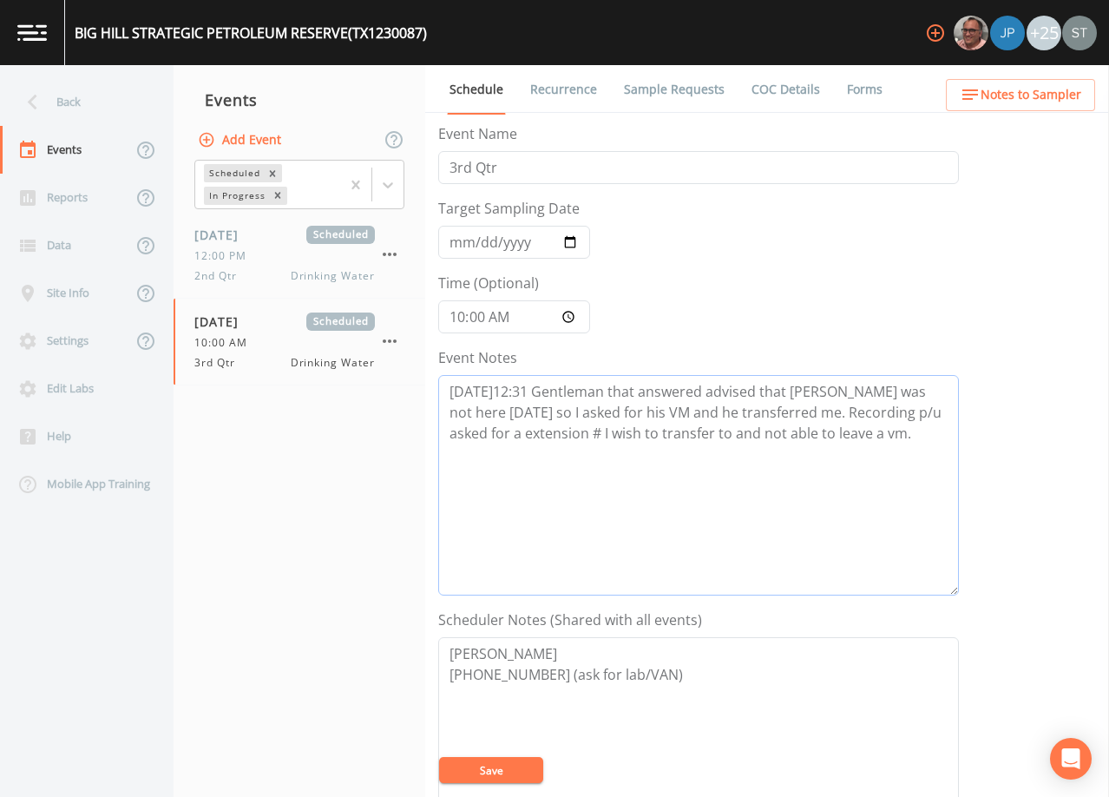
click at [679, 480] on textarea "[DATE]12:31 Gentleman that answered advised that [PERSON_NAME] was not here [DA…" at bounding box center [698, 485] width 521 height 220
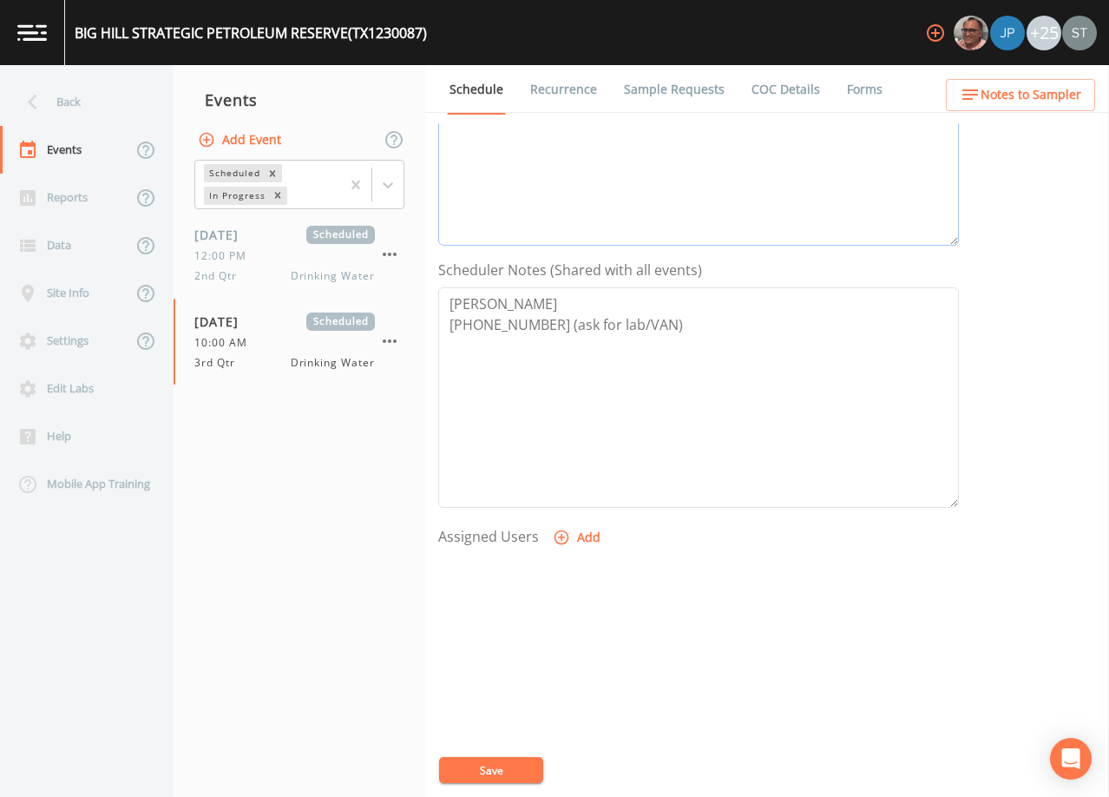
scroll to position [428, 0]
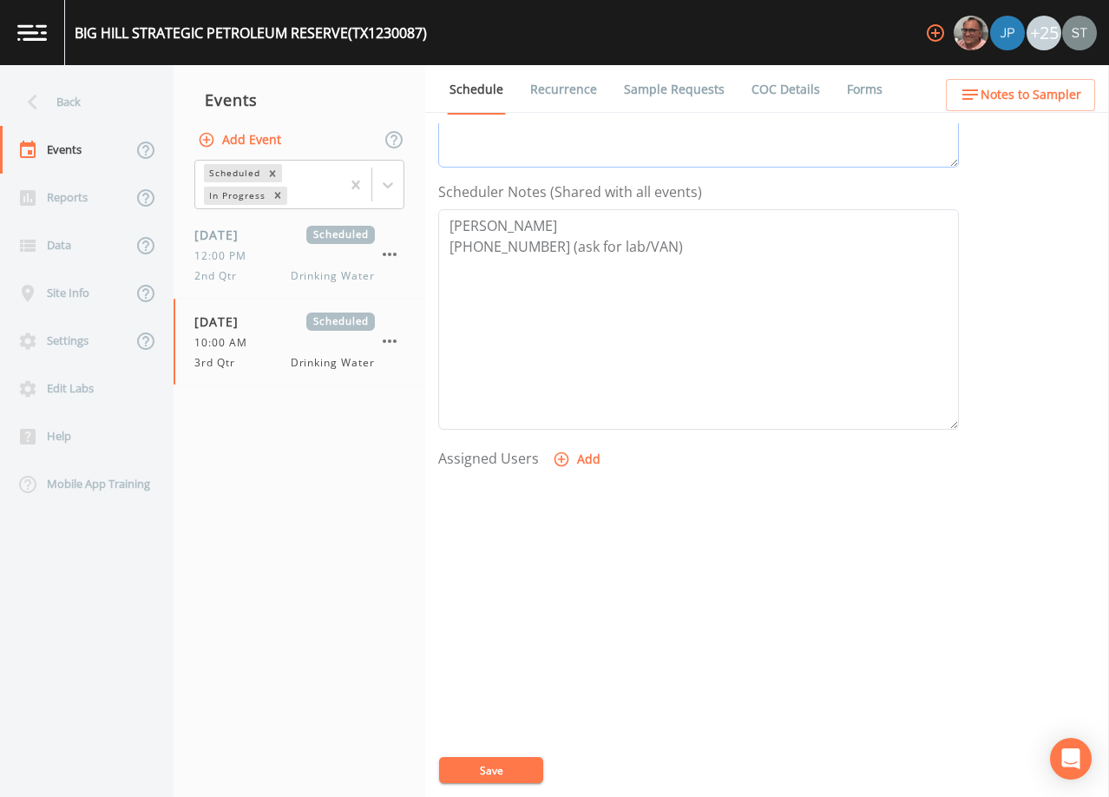
type textarea "[DATE]12:31 Gentleman that answered advised that [PERSON_NAME] was not here [DA…"
click at [581, 457] on button "Add" at bounding box center [578, 460] width 58 height 32
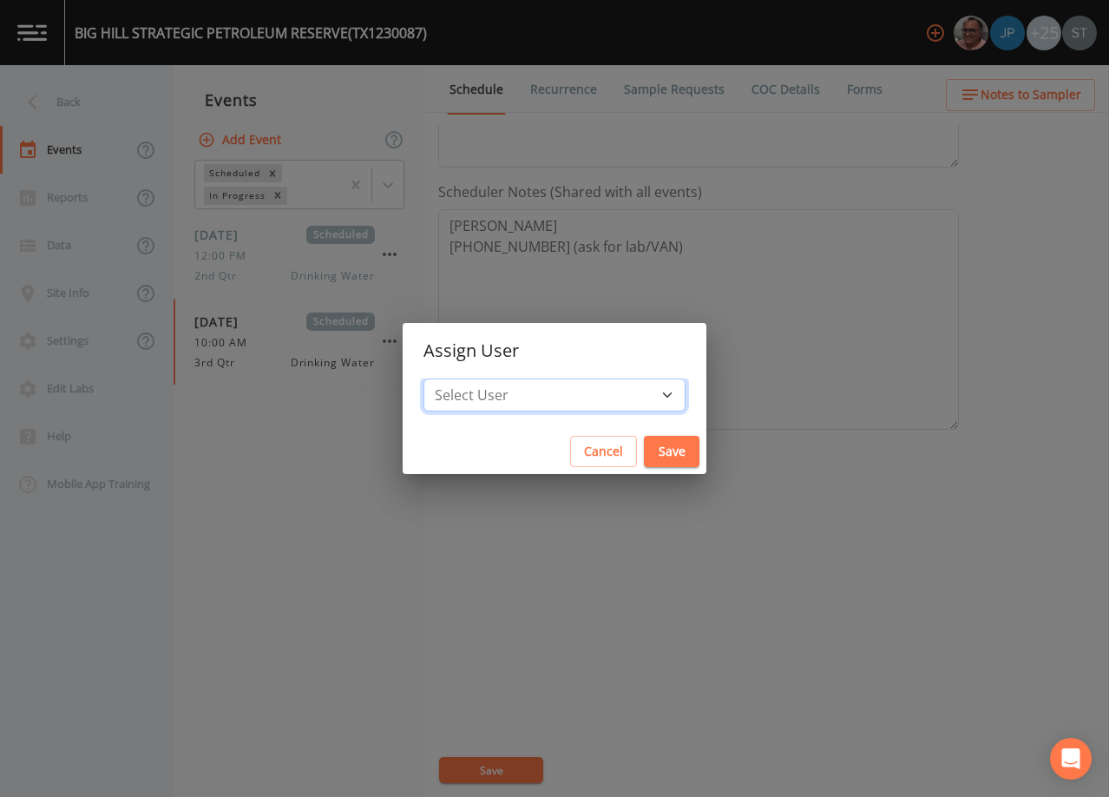
click at [558, 391] on select "Select User [PERSON_NAME] [PERSON_NAME] [PERSON_NAME] [PERSON_NAME] [PERSON_NAM…" at bounding box center [555, 394] width 262 height 33
select select "6dda6eef-c380-4015-b89d-b9b44b713005"
click at [463, 378] on select "Select User [PERSON_NAME] [PERSON_NAME] [PERSON_NAME] [PERSON_NAME] [PERSON_NAM…" at bounding box center [555, 394] width 262 height 33
drag, startPoint x: 631, startPoint y: 450, endPoint x: 615, endPoint y: 506, distance: 58.5
click at [644, 449] on button "Save" at bounding box center [672, 452] width 56 height 32
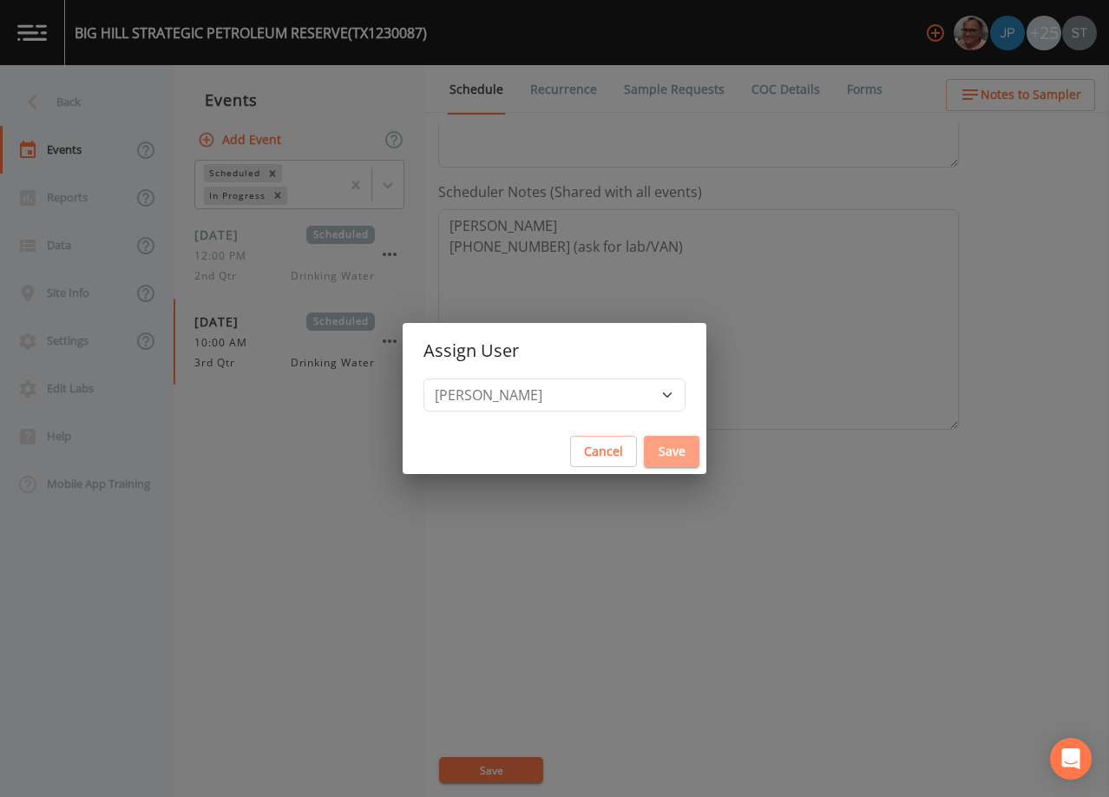
select select
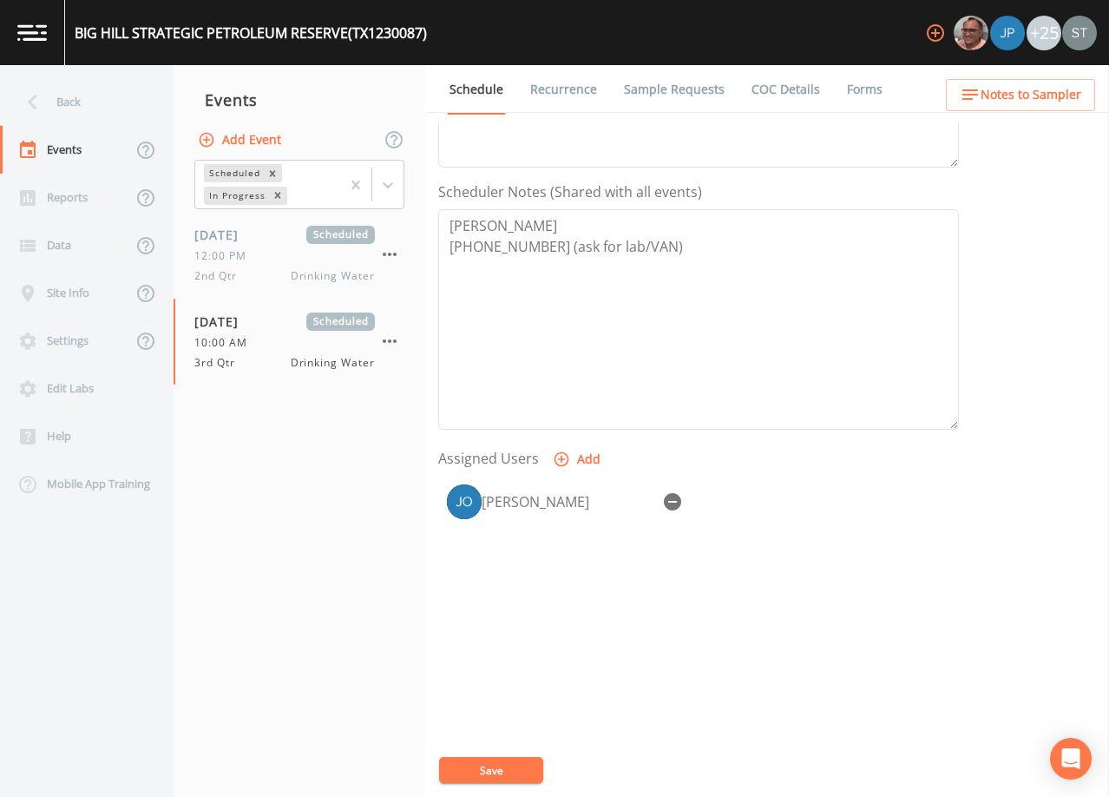
click at [501, 773] on button "Save" at bounding box center [491, 770] width 104 height 26
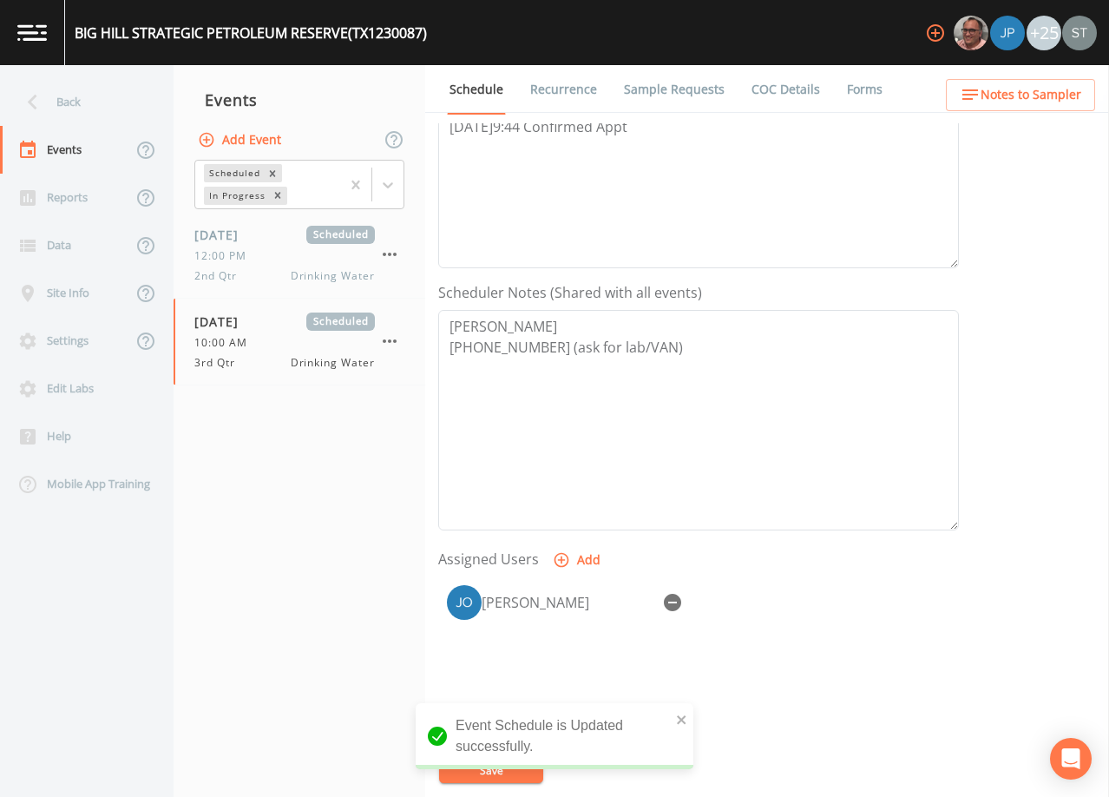
scroll to position [168, 0]
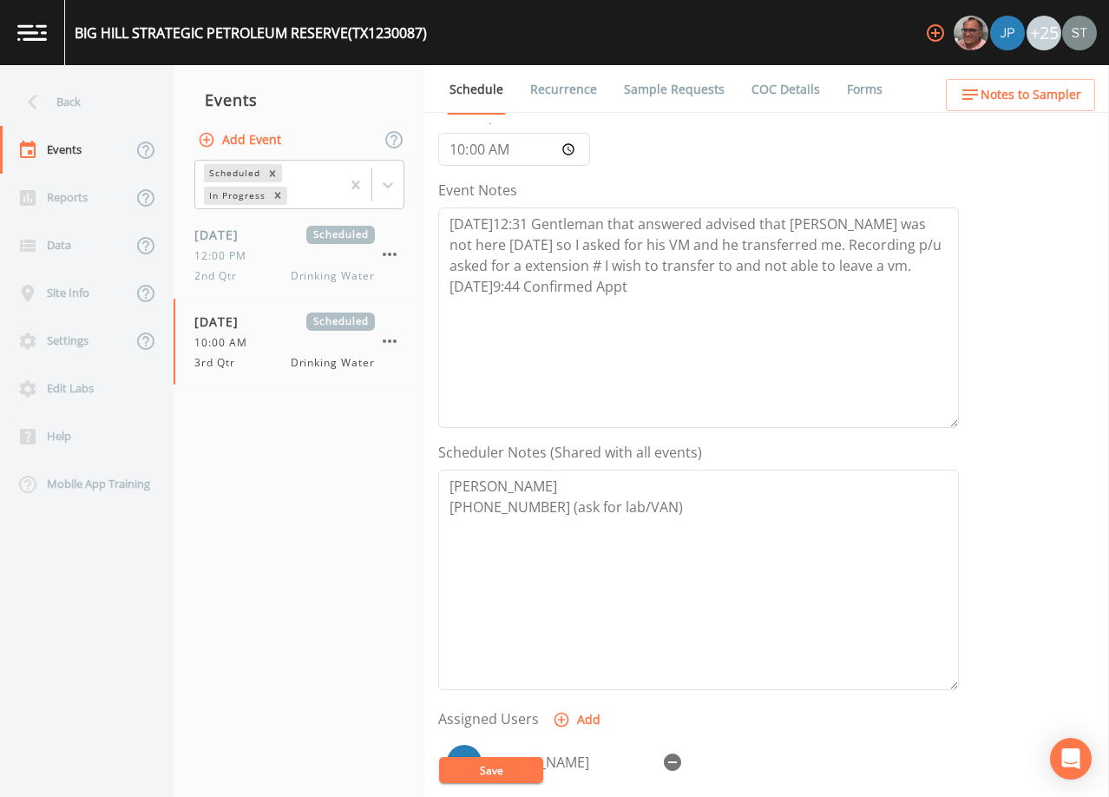
click at [1037, 99] on span "Notes to Sampler" at bounding box center [1031, 95] width 101 height 22
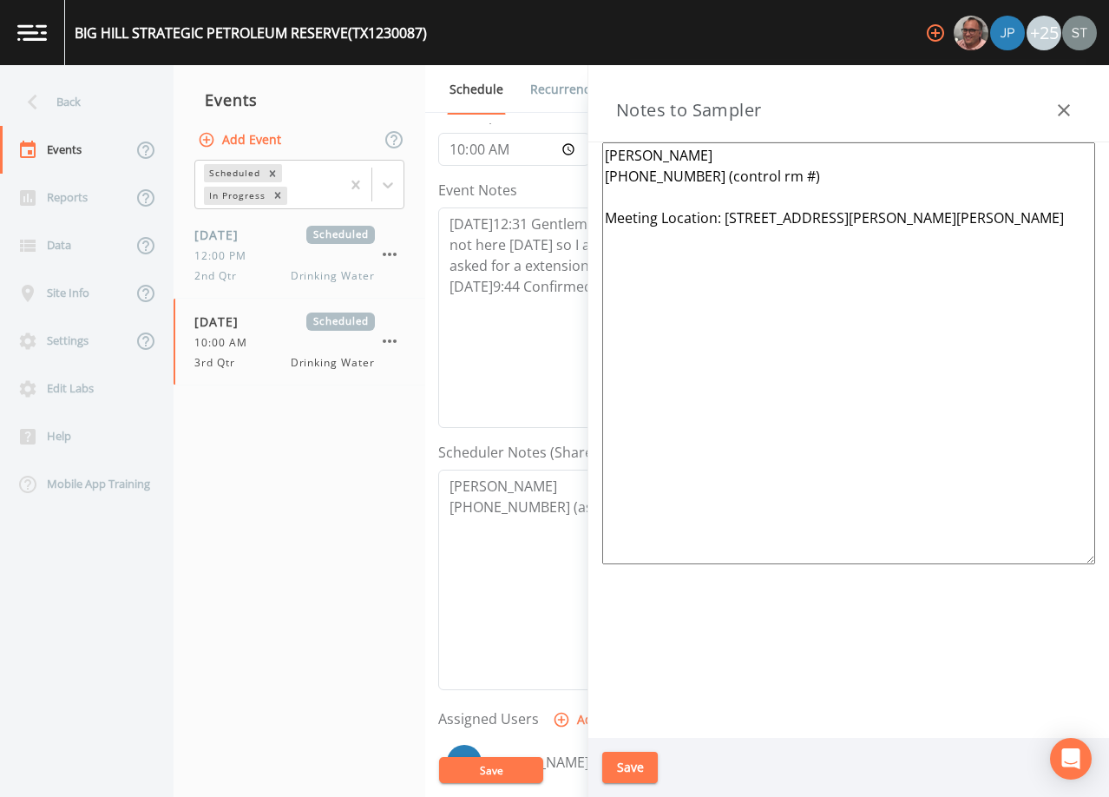
click at [1062, 108] on icon "button" at bounding box center [1064, 110] width 12 height 12
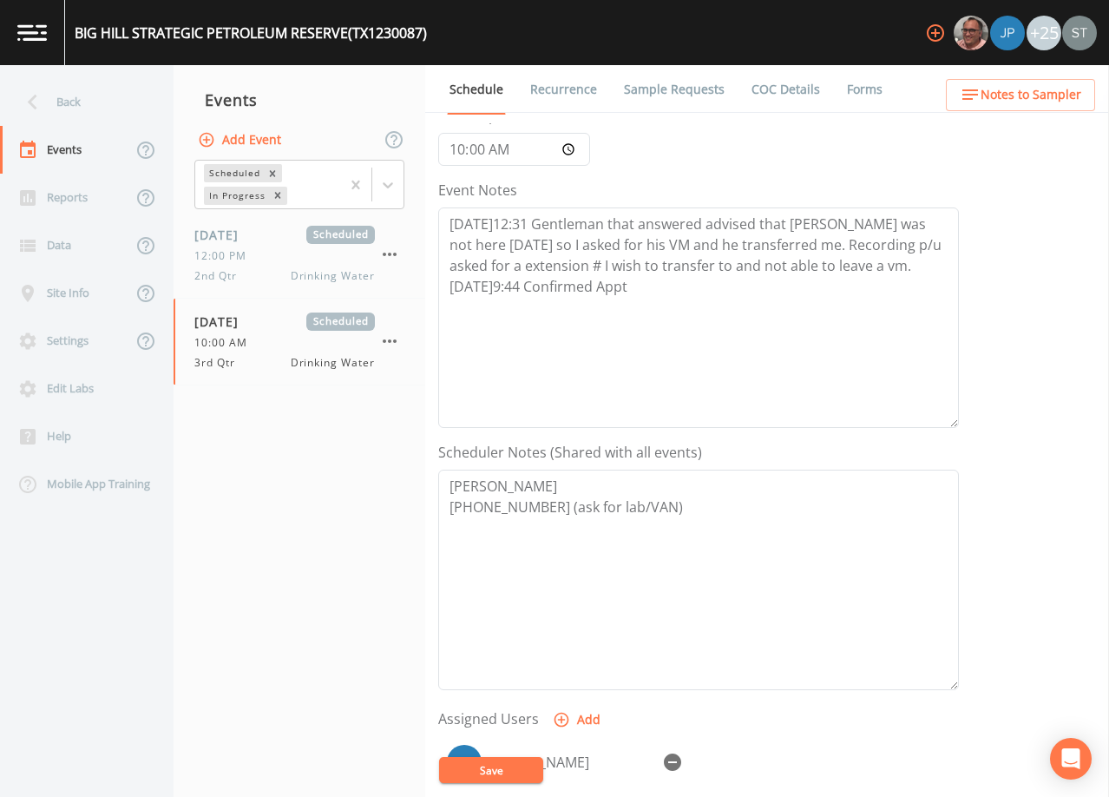
click at [497, 773] on button "Save" at bounding box center [491, 770] width 104 height 26
click at [660, 95] on link "Sample Requests" at bounding box center [675, 89] width 106 height 49
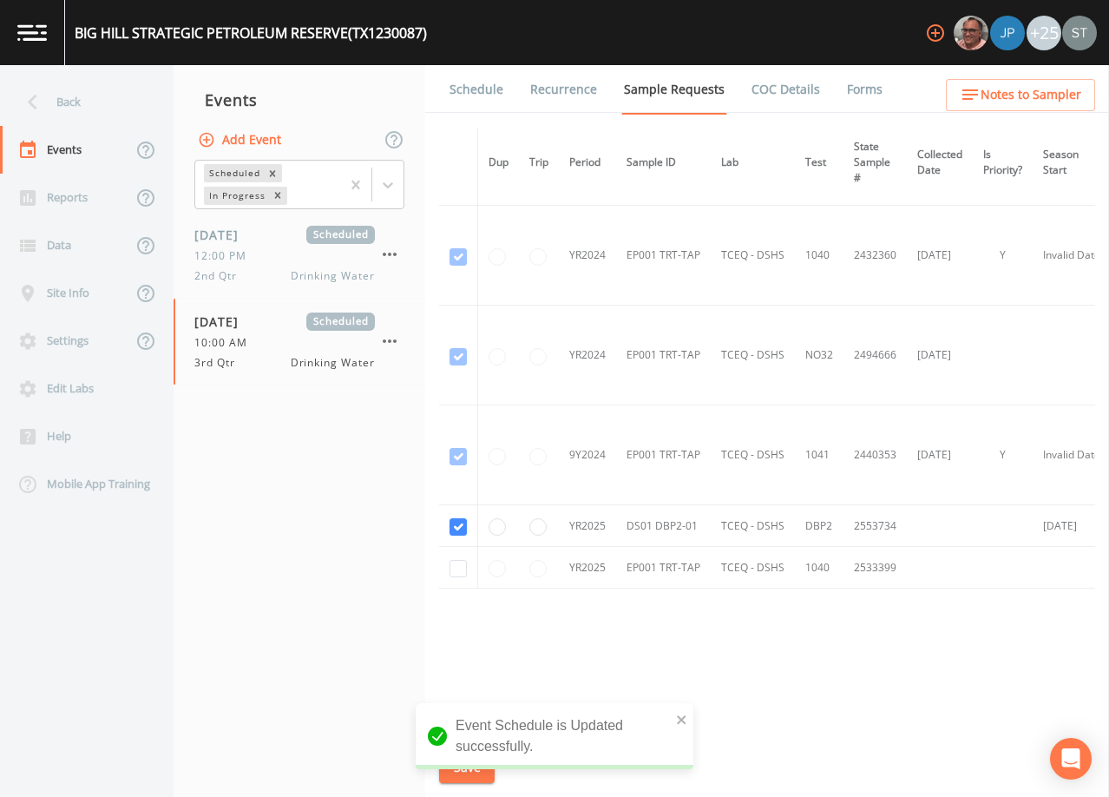
scroll to position [95, 0]
click at [481, 89] on link "Schedule" at bounding box center [476, 89] width 59 height 49
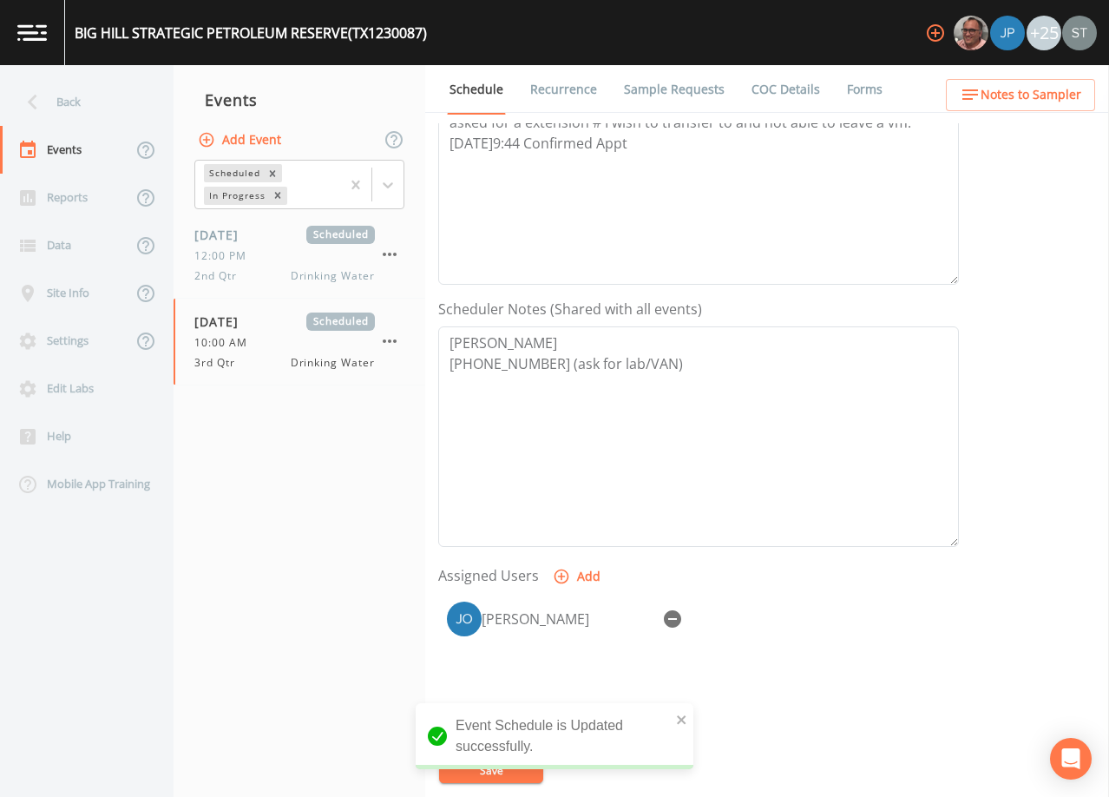
scroll to position [347, 0]
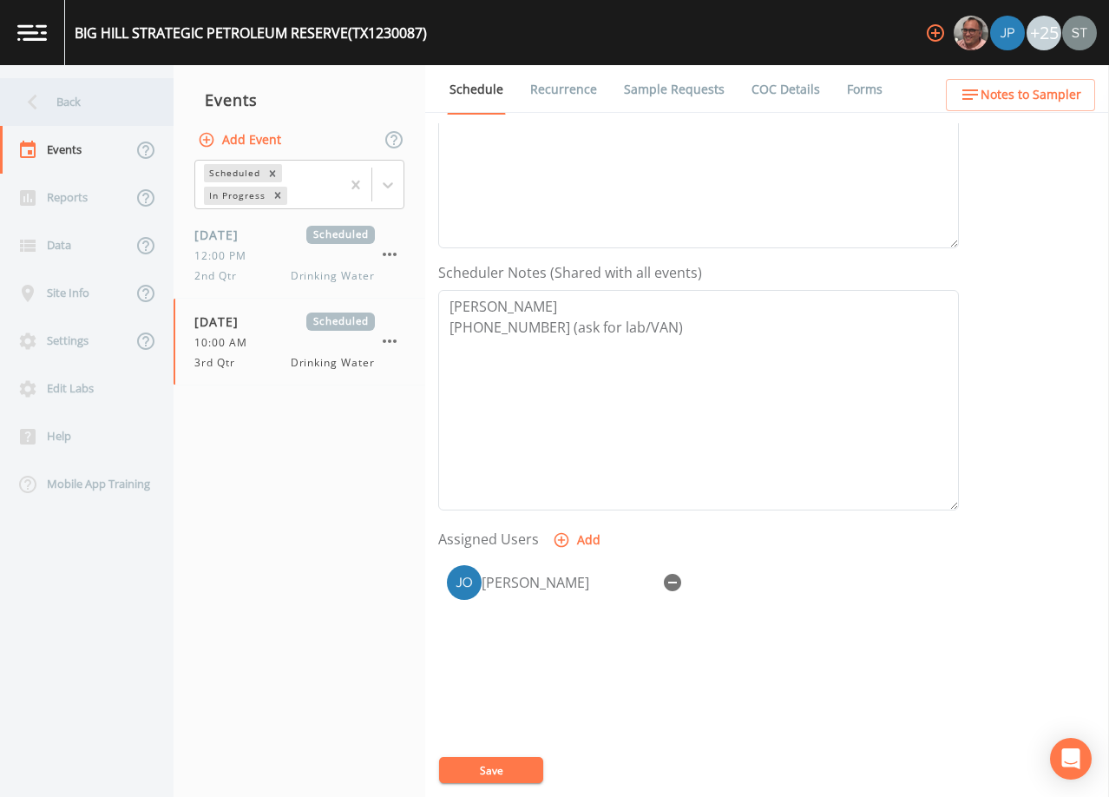
click at [92, 111] on div "Back" at bounding box center [78, 102] width 156 height 48
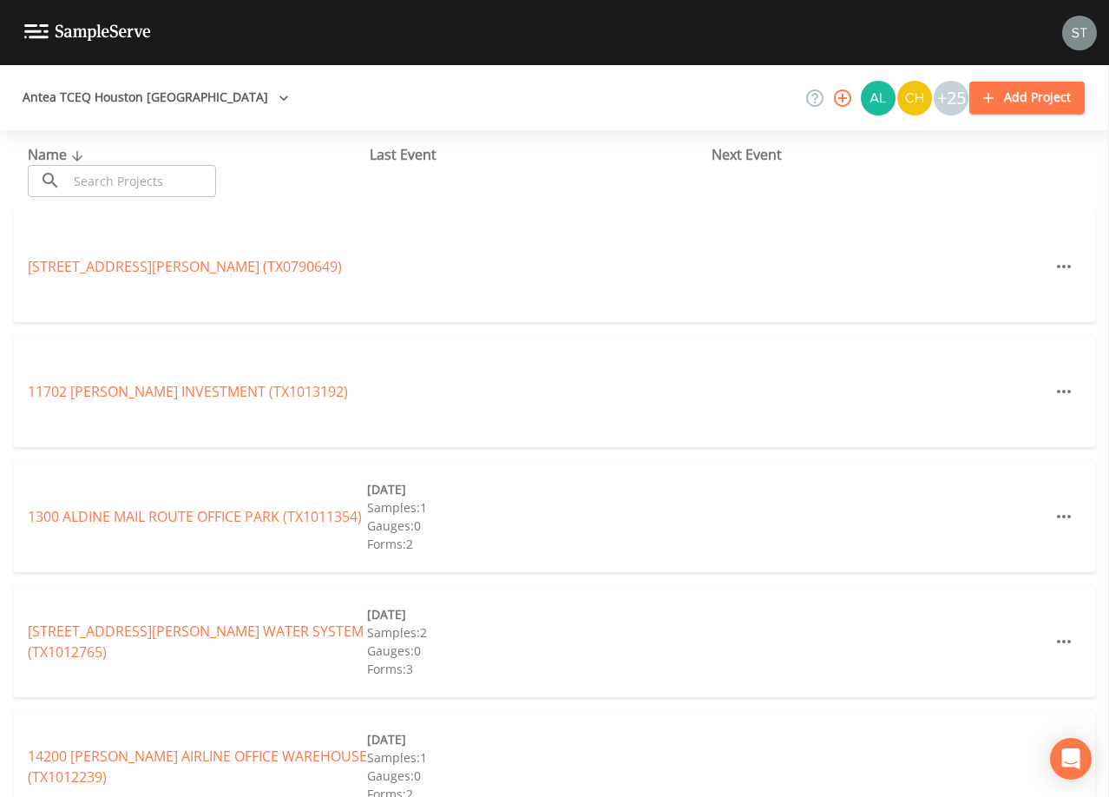
click at [183, 174] on input "text" at bounding box center [142, 181] width 148 height 32
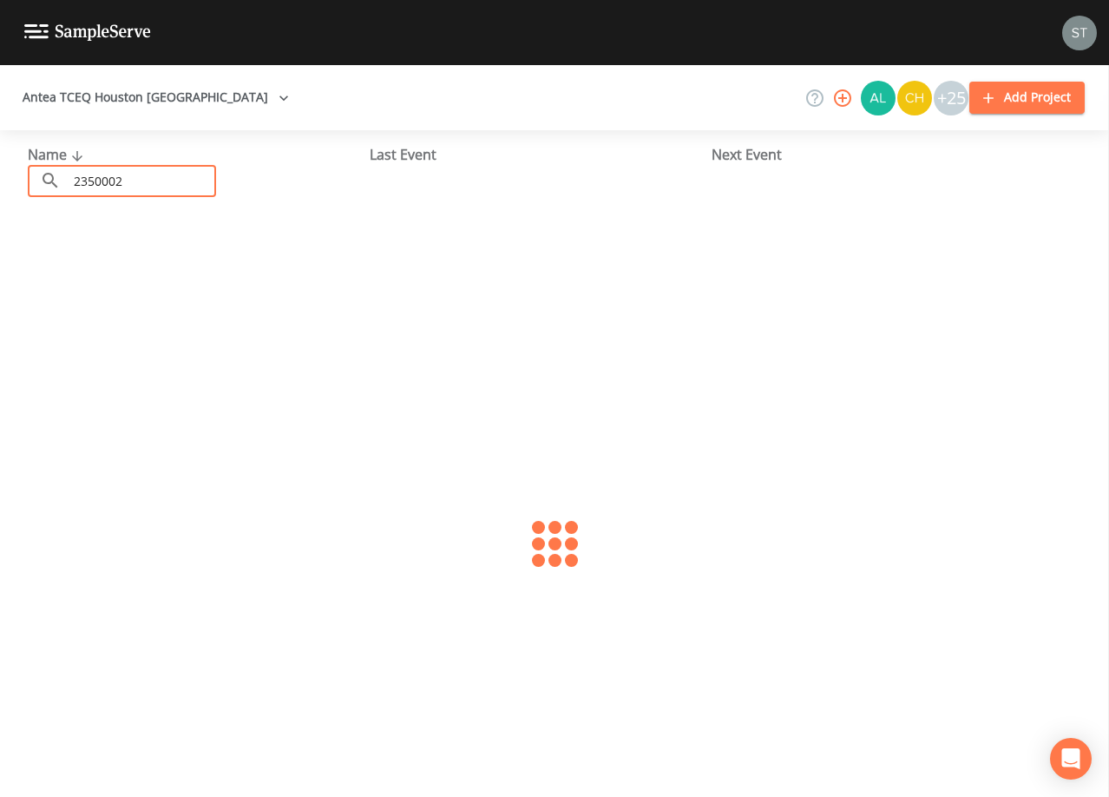
type input "2350002"
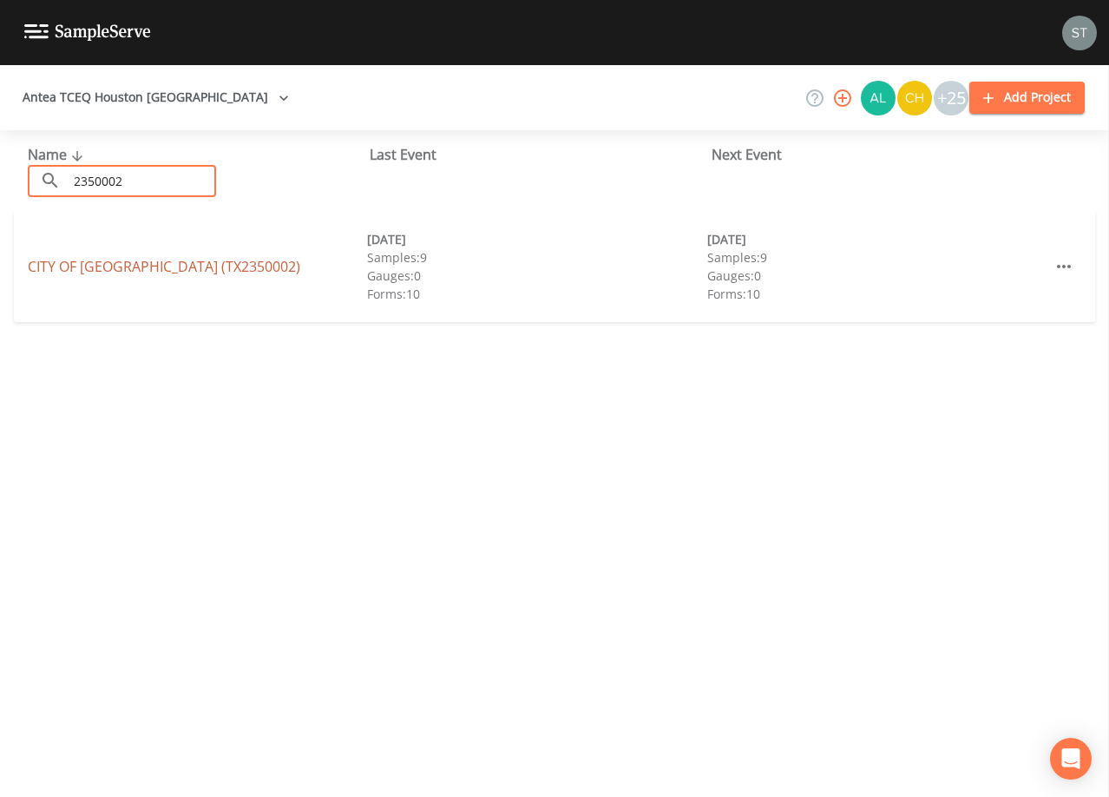
click at [181, 271] on link "[GEOGRAPHIC_DATA] (TX2350002)" at bounding box center [164, 266] width 273 height 19
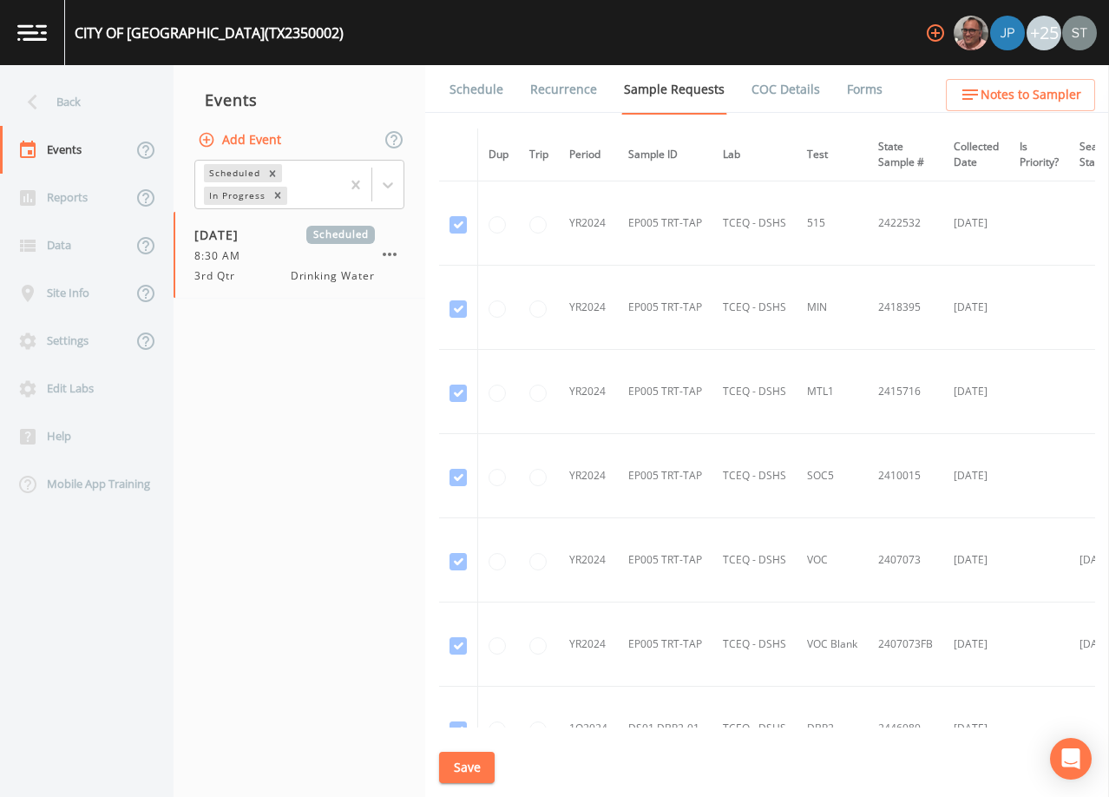
click at [458, 94] on link "Schedule" at bounding box center [476, 89] width 59 height 49
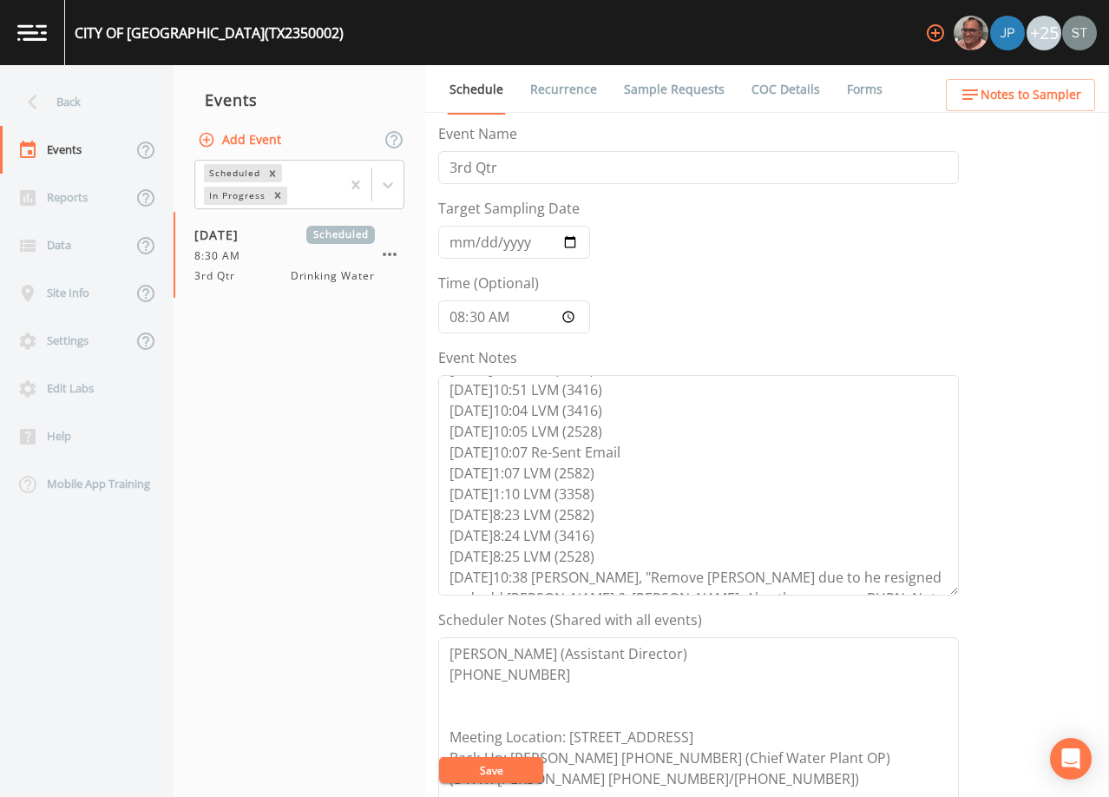
scroll to position [167, 0]
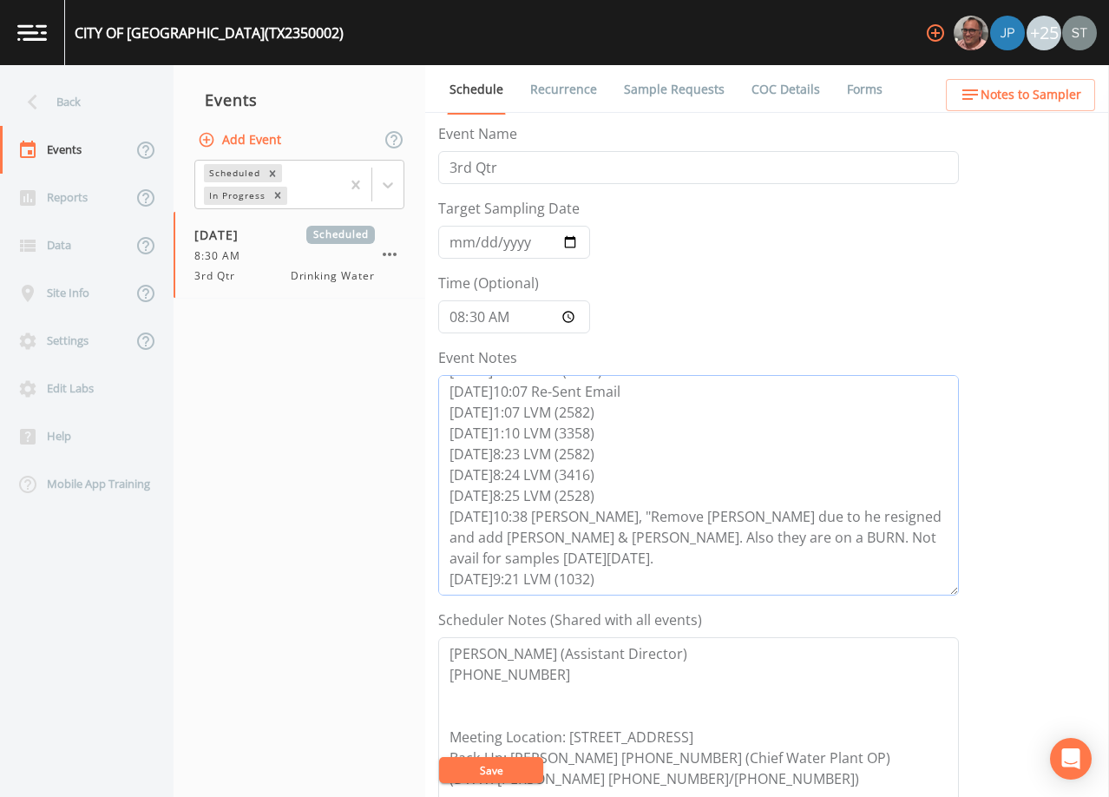
click at [623, 563] on textarea "[DATE]9:56 Email Sent [DATE]10:28 LVM (3416) [DATE]8:01 LVM (3416) [DATE]8:04 L…" at bounding box center [698, 485] width 521 height 220
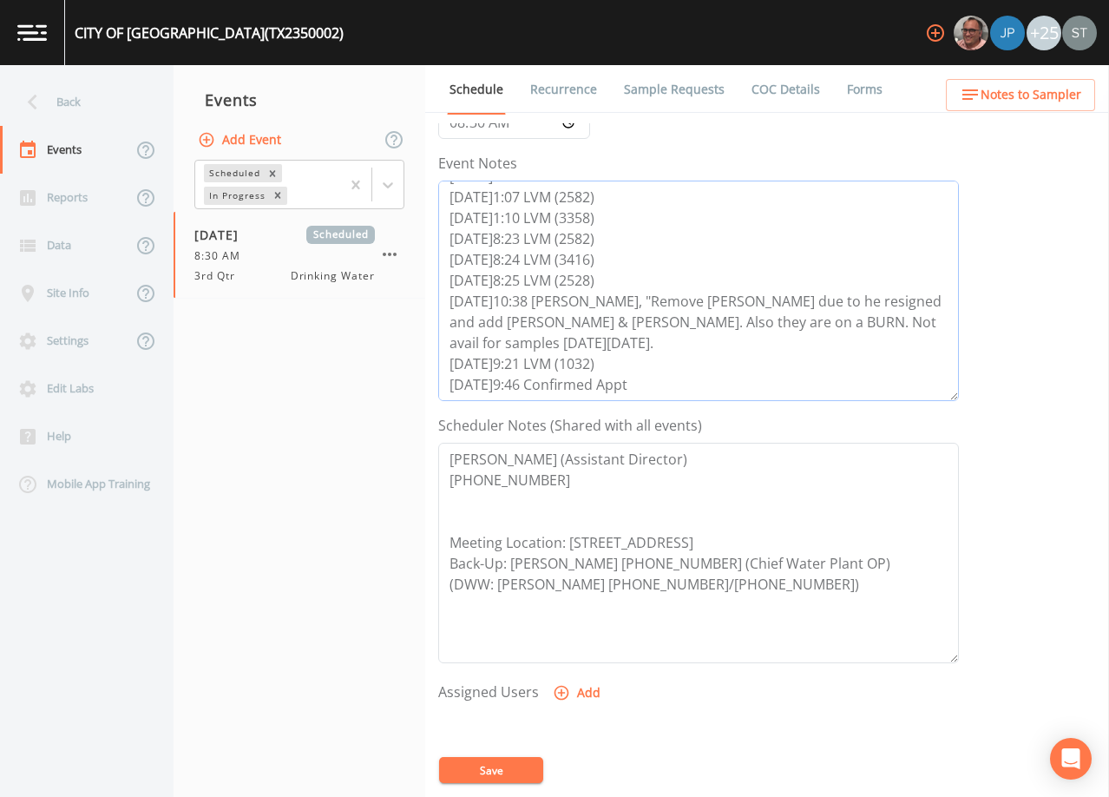
scroll to position [260, 0]
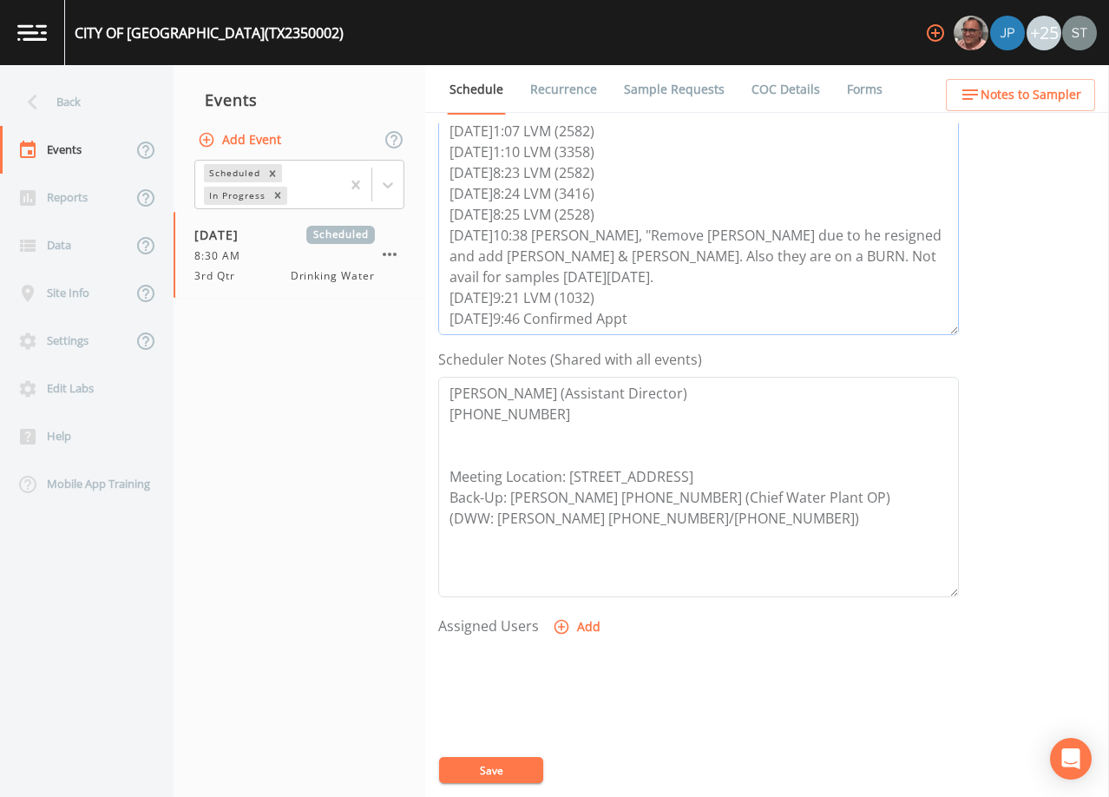
type textarea "[DATE]9:56 Email Sent [DATE]10:28 LVM (3416) [DATE]8:01 LVM (3416) [DATE]8:04 L…"
click at [576, 630] on button "Add" at bounding box center [578, 627] width 58 height 32
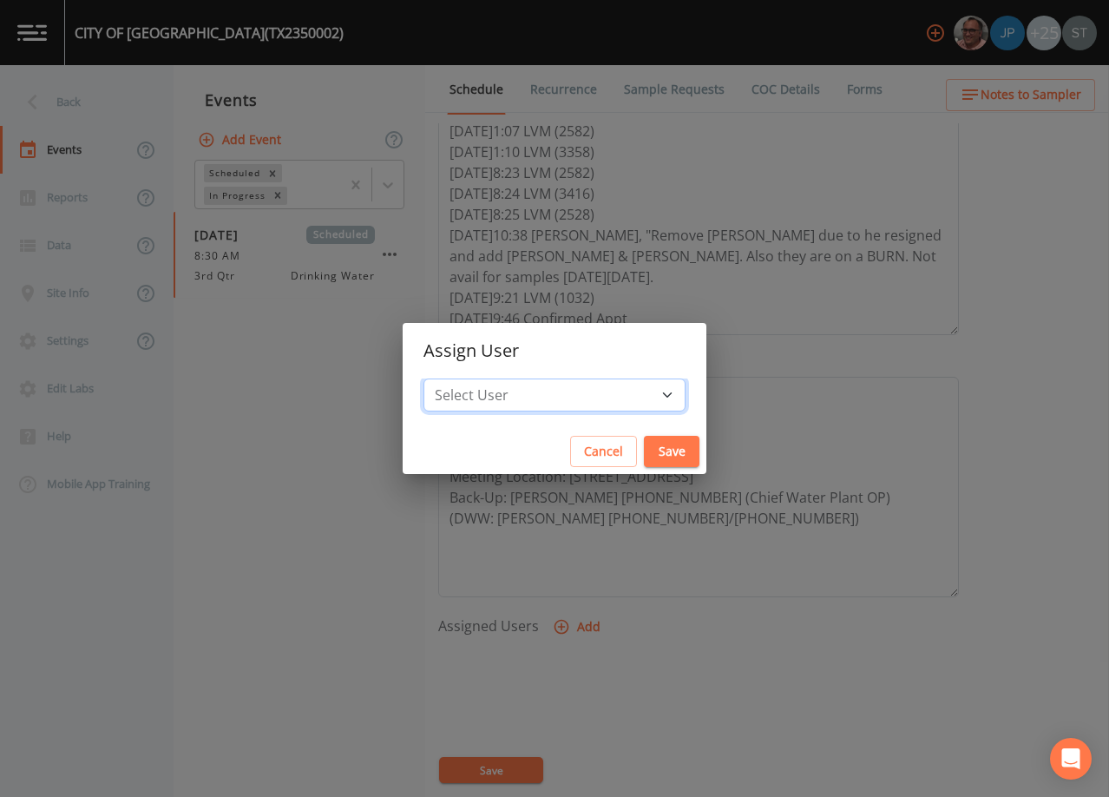
click at [560, 400] on select "Select User [PERSON_NAME] [PERSON_NAME] [PERSON_NAME] [PERSON_NAME] [PERSON_NAM…" at bounding box center [555, 394] width 262 height 33
select select "7dc39629-d690-4ad7-981f-00477f03d06a"
click at [463, 378] on select "Select User [PERSON_NAME] [PERSON_NAME] [PERSON_NAME] [PERSON_NAME] [PERSON_NAM…" at bounding box center [555, 394] width 262 height 33
click at [644, 440] on button "Save" at bounding box center [672, 452] width 56 height 32
select select
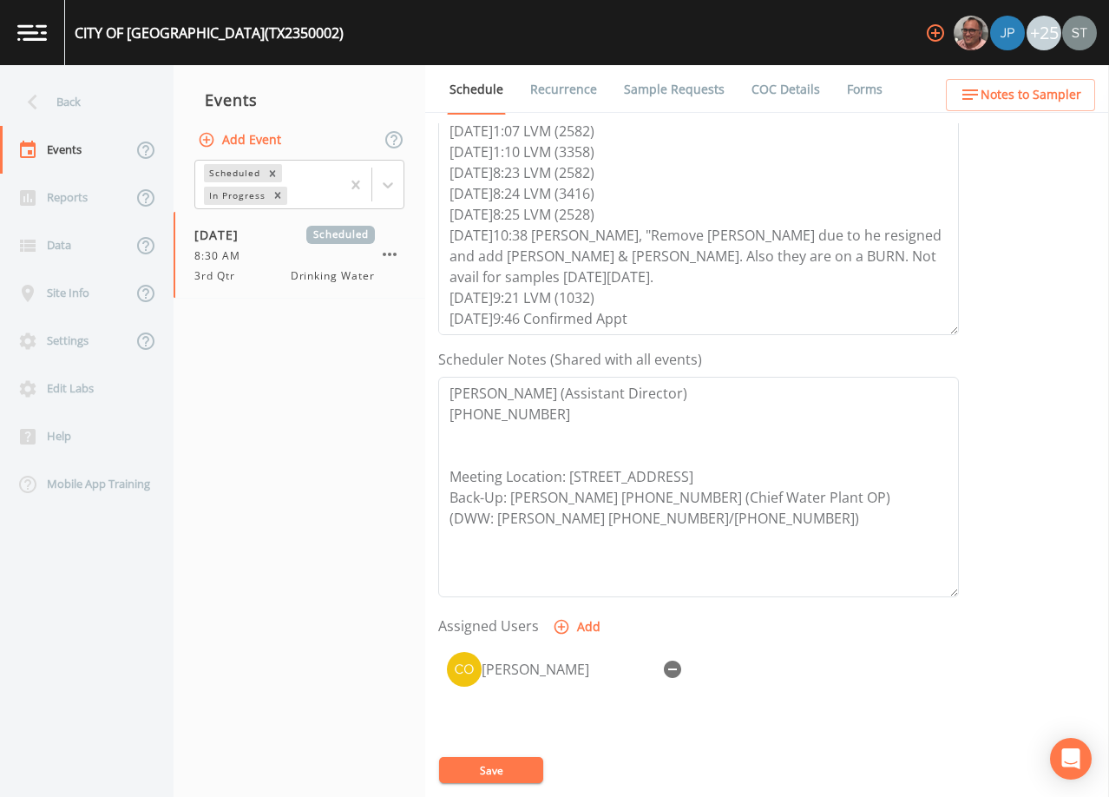
click at [494, 770] on button "Save" at bounding box center [491, 770] width 104 height 26
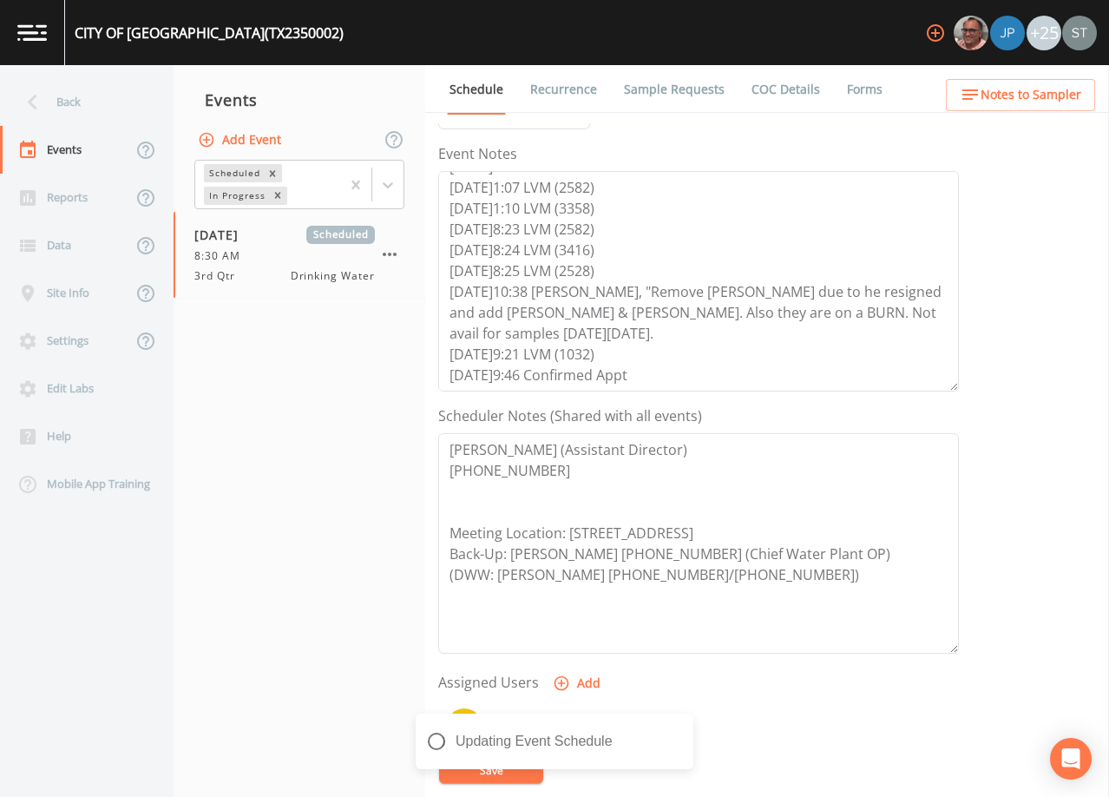
scroll to position [174, 0]
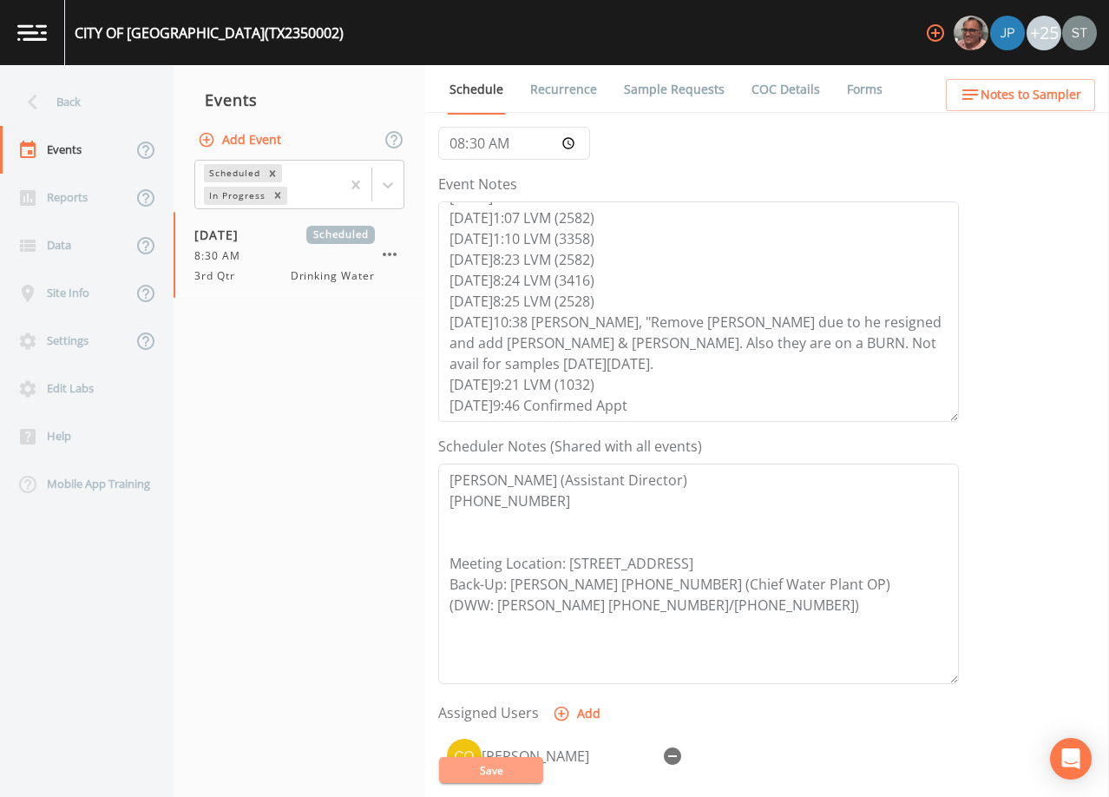
click at [511, 767] on button "Save" at bounding box center [491, 770] width 104 height 26
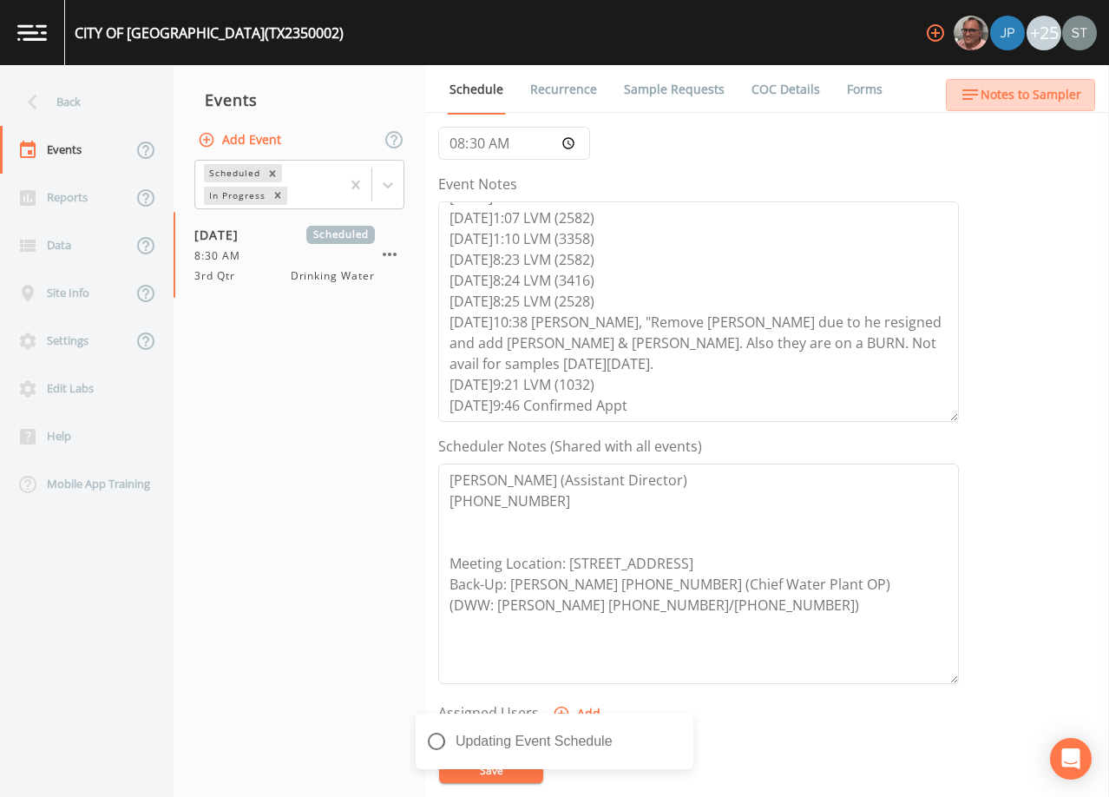
click at [1048, 92] on span "Notes to Sampler" at bounding box center [1031, 95] width 101 height 22
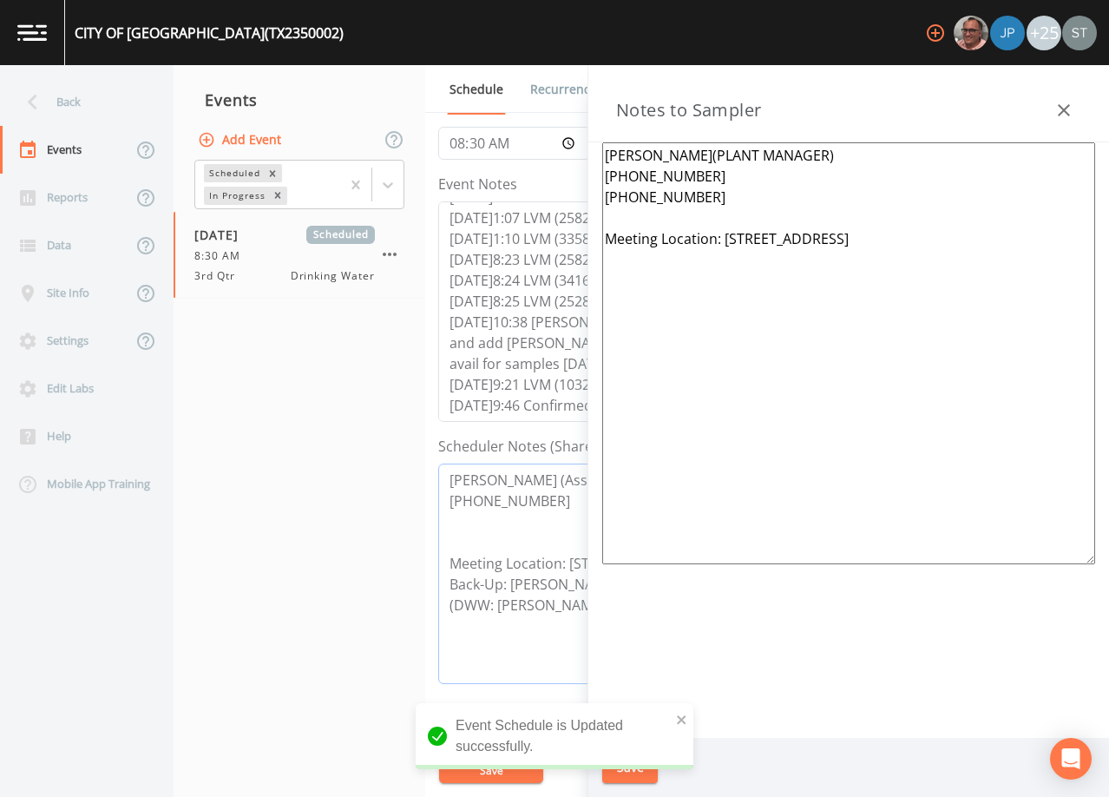
drag, startPoint x: 562, startPoint y: 503, endPoint x: 384, endPoint y: 455, distance: 185.1
click at [384, 455] on div "Back Events Reports Data Site Info Settings Edit Labs Help Mobile App Training …" at bounding box center [554, 431] width 1109 height 732
drag, startPoint x: 647, startPoint y: 194, endPoint x: 565, endPoint y: 111, distance: 116.0
click at [565, 111] on div "Back Events Reports Data Site Info Settings Edit Labs Help Mobile App Training …" at bounding box center [554, 431] width 1109 height 732
paste textarea "[PERSON_NAME] (Assistant Director) [PHONE_NUMBER]"
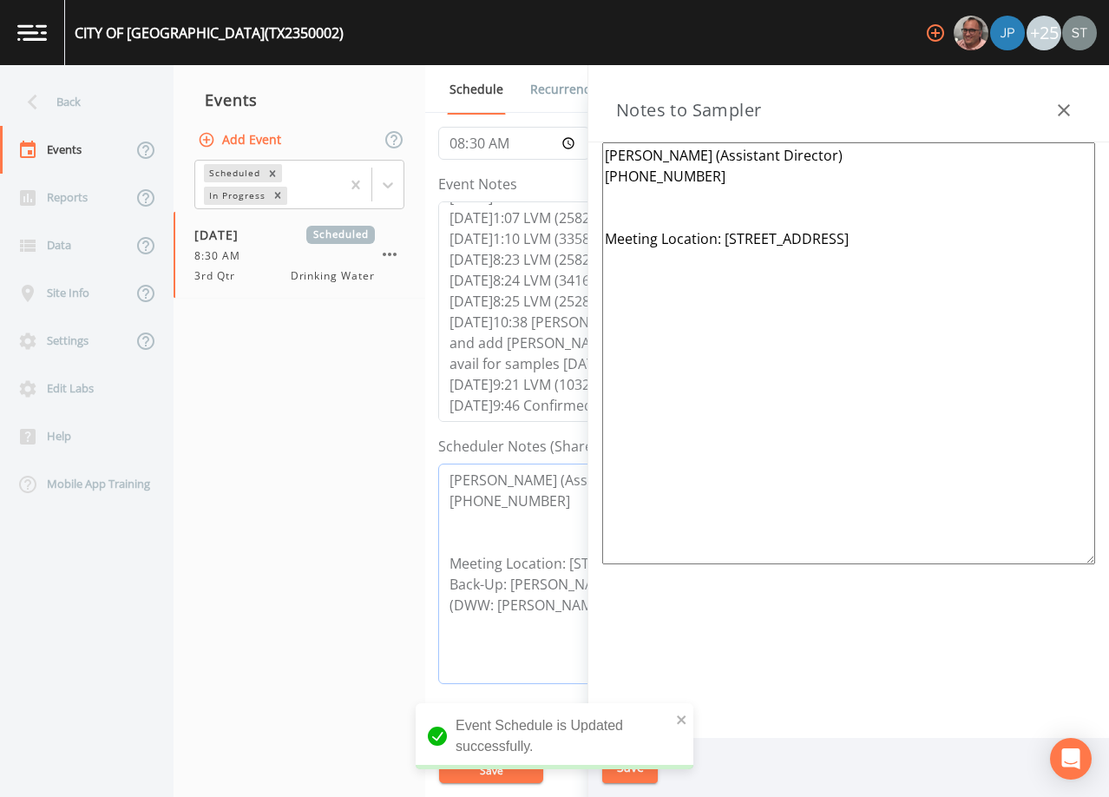
click at [451, 581] on textarea "[PERSON_NAME] (Assistant Director) [PHONE_NUMBER] Meeting Location: [STREET_ADD…" at bounding box center [698, 574] width 521 height 220
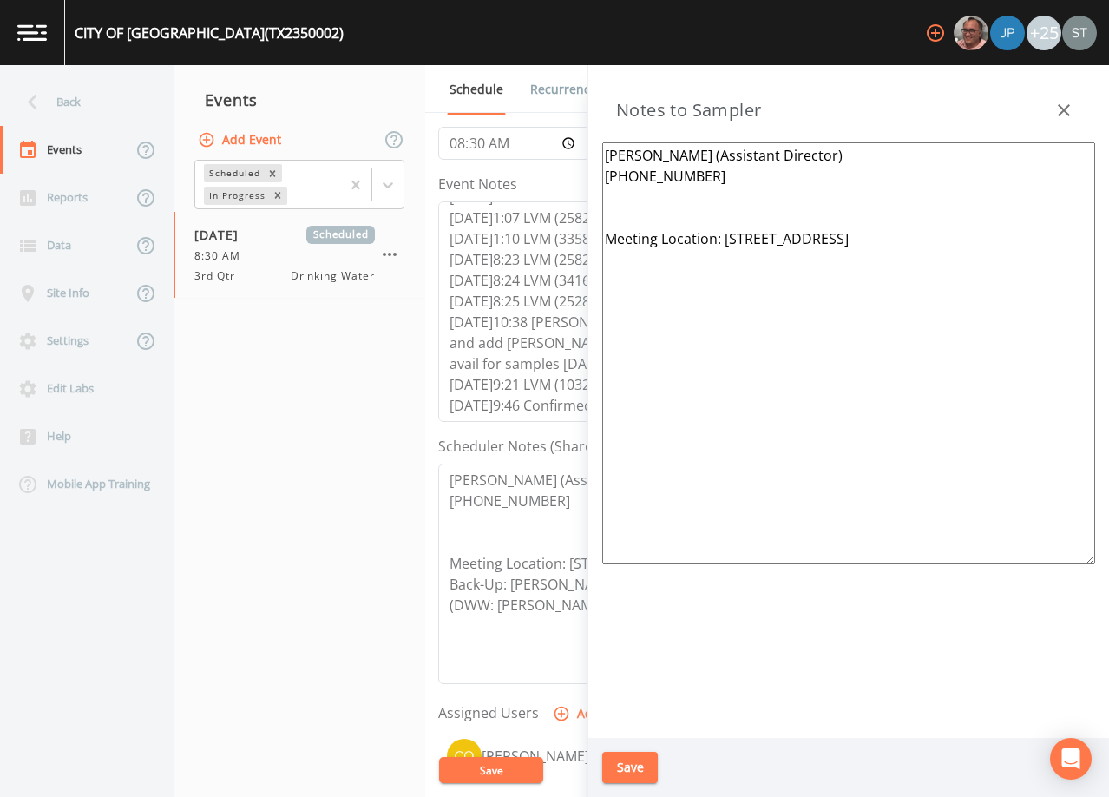
click at [719, 203] on textarea "[PERSON_NAME] (Assistant Director) [PHONE_NUMBER] Meeting Location: [STREET_ADD…" at bounding box center [848, 353] width 493 height 422
paste textarea "Back-Up: [PERSON_NAME] [PHONE_NUMBER] (Chief Water Plant OP)"
type textarea "[PERSON_NAME] (Assistant Director) [PHONE_NUMBER] Back-Up: [PERSON_NAME] [PHONE…"
click at [648, 762] on button "Save" at bounding box center [630, 768] width 56 height 32
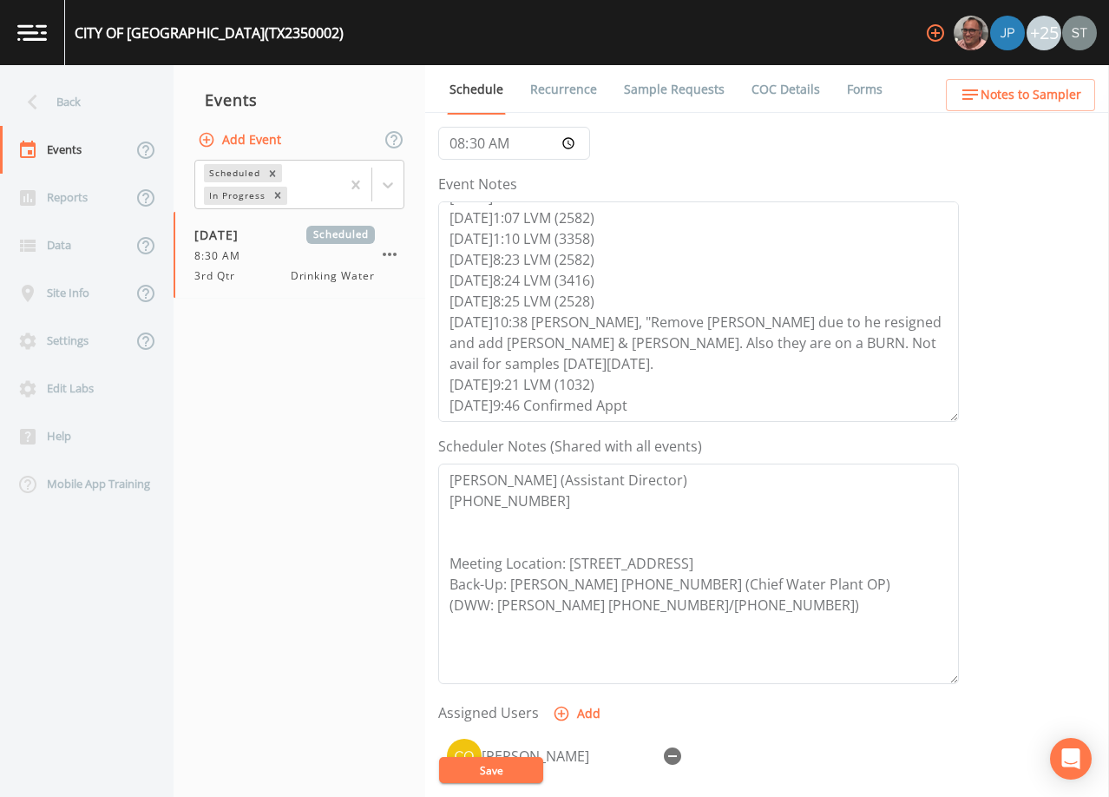
click at [665, 87] on link "Sample Requests" at bounding box center [675, 89] width 106 height 49
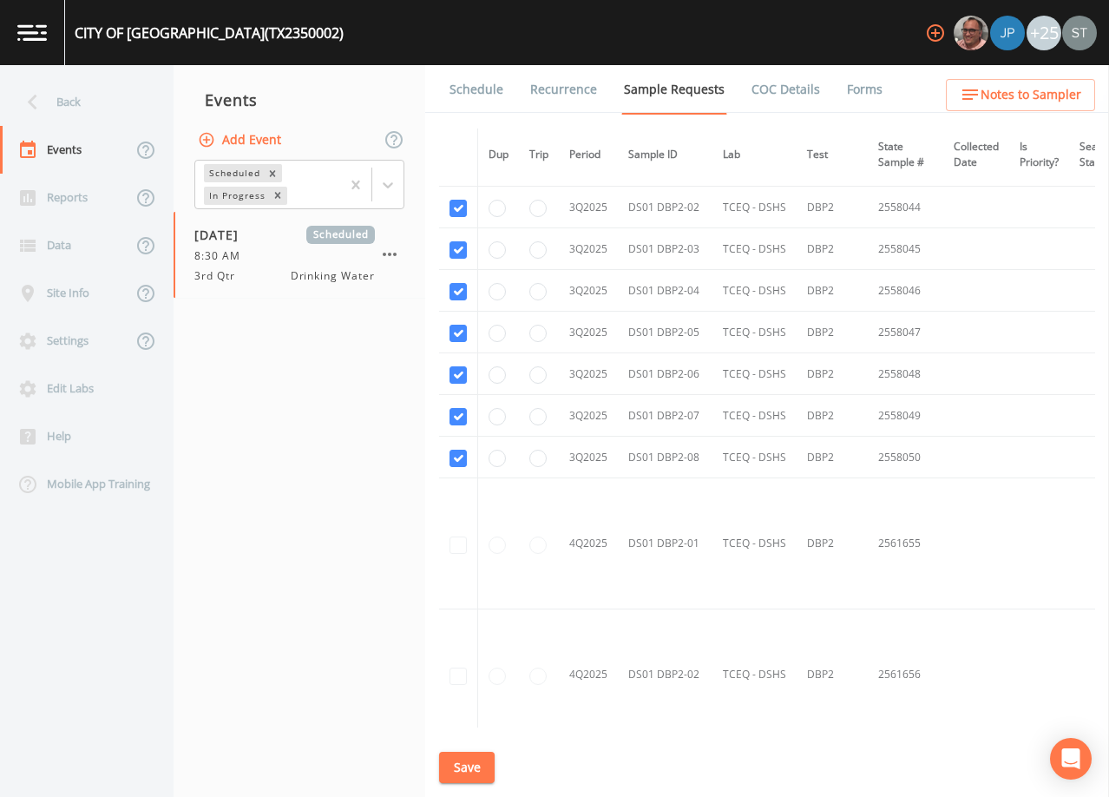
scroll to position [5266, 0]
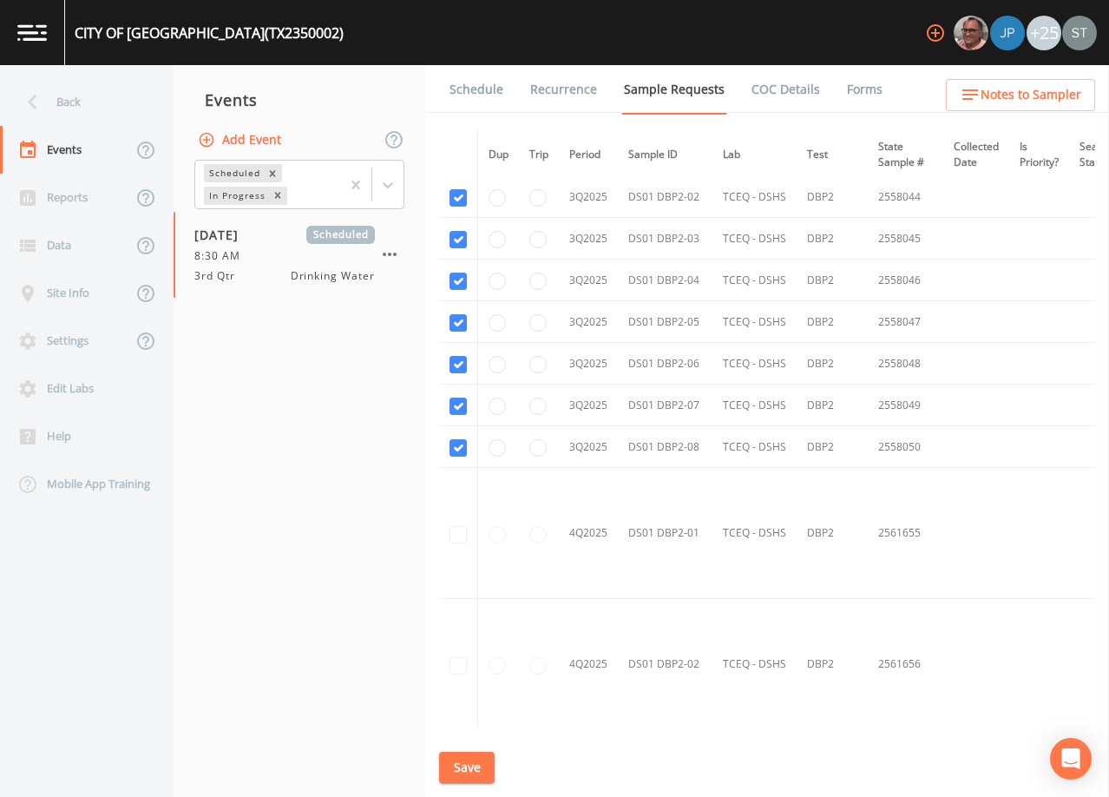
drag, startPoint x: 485, startPoint y: 93, endPoint x: 497, endPoint y: 110, distance: 20.7
click at [484, 93] on link "Schedule" at bounding box center [476, 89] width 59 height 49
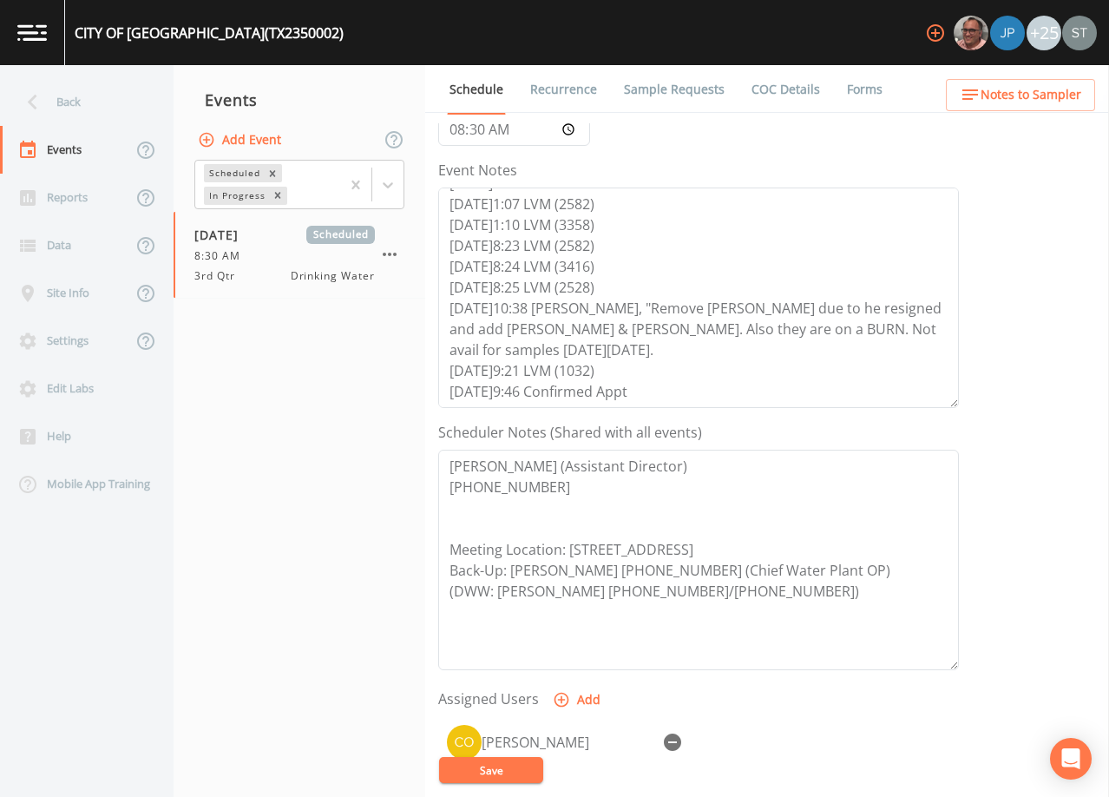
scroll to position [223, 0]
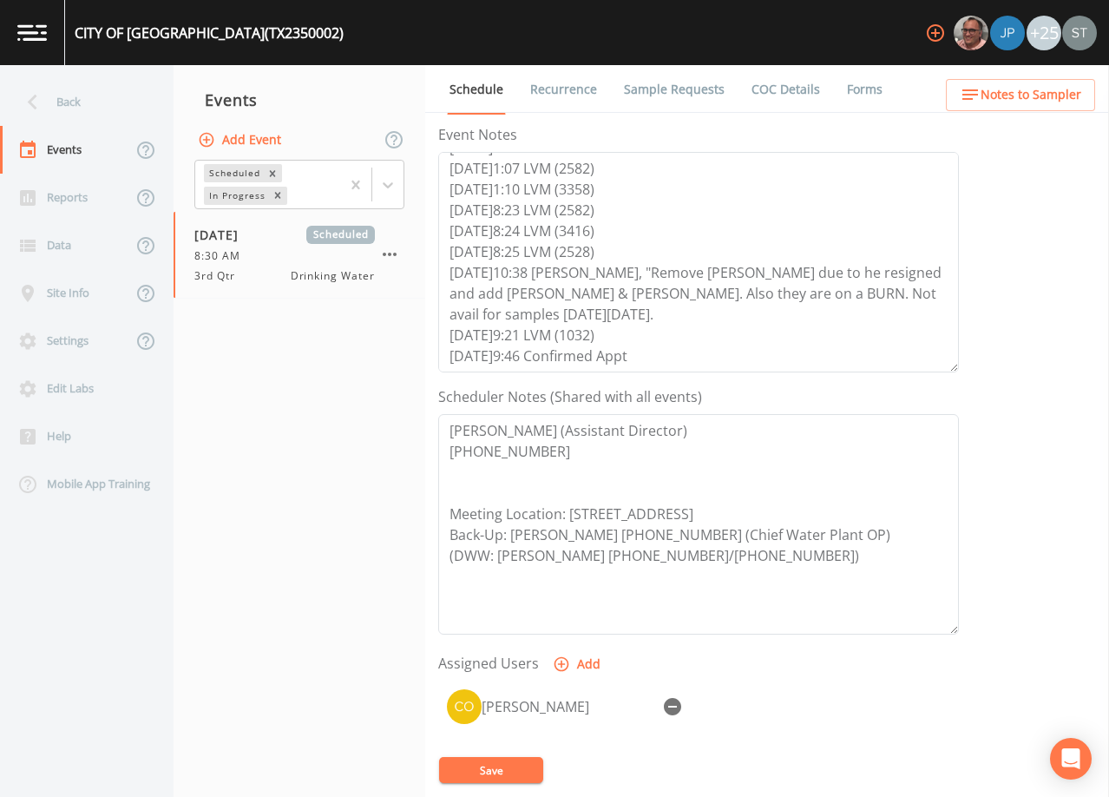
click at [1058, 104] on span "Notes to Sampler" at bounding box center [1031, 95] width 101 height 22
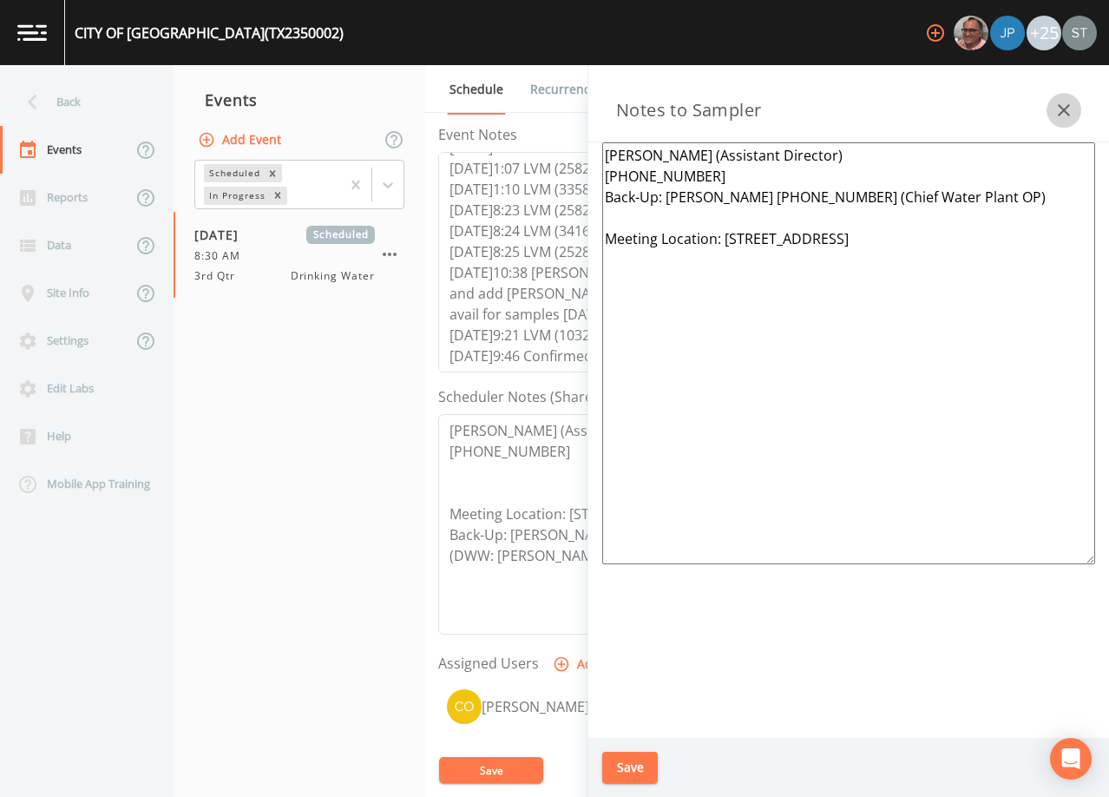
click at [1058, 103] on icon "button" at bounding box center [1064, 110] width 21 height 21
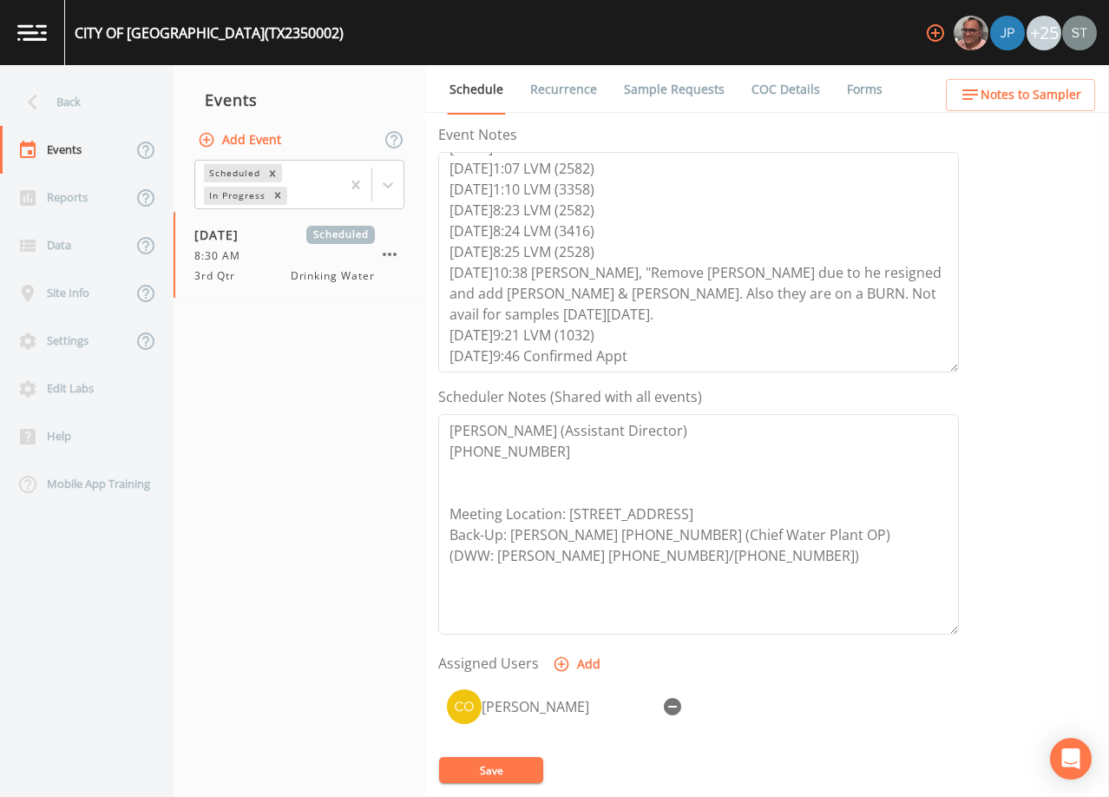
click at [507, 768] on button "Save" at bounding box center [491, 770] width 104 height 26
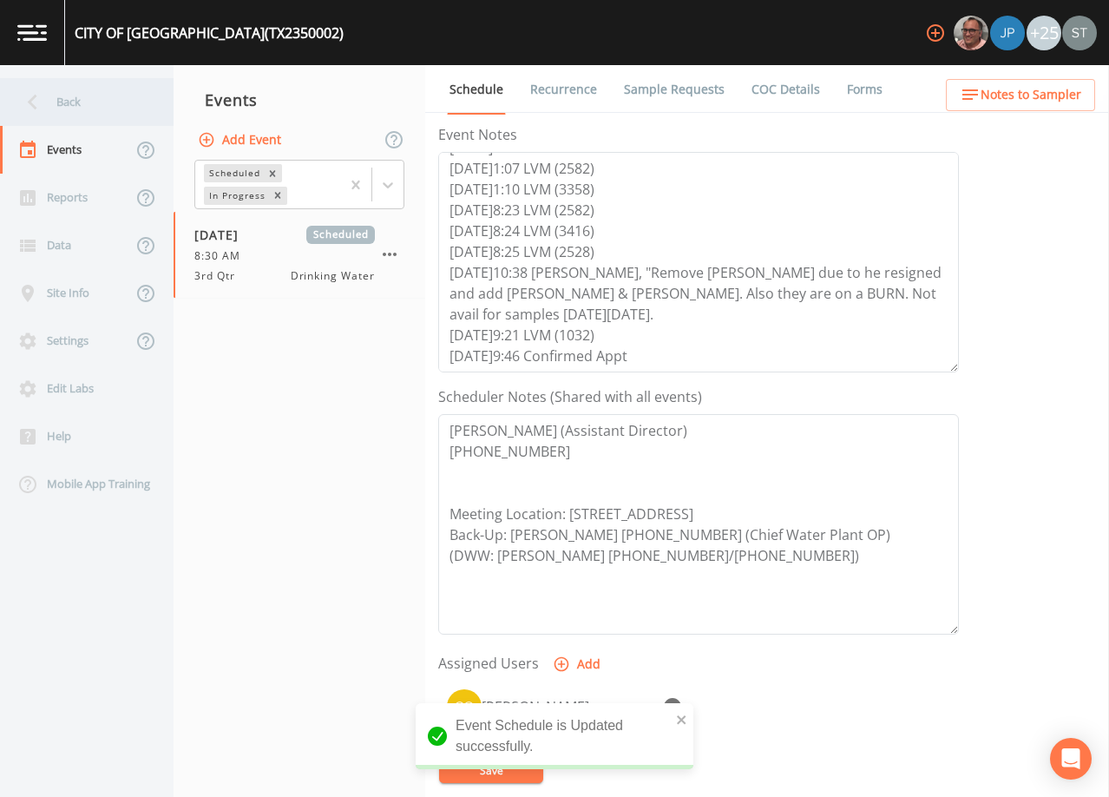
click at [70, 110] on div "Back" at bounding box center [78, 102] width 156 height 48
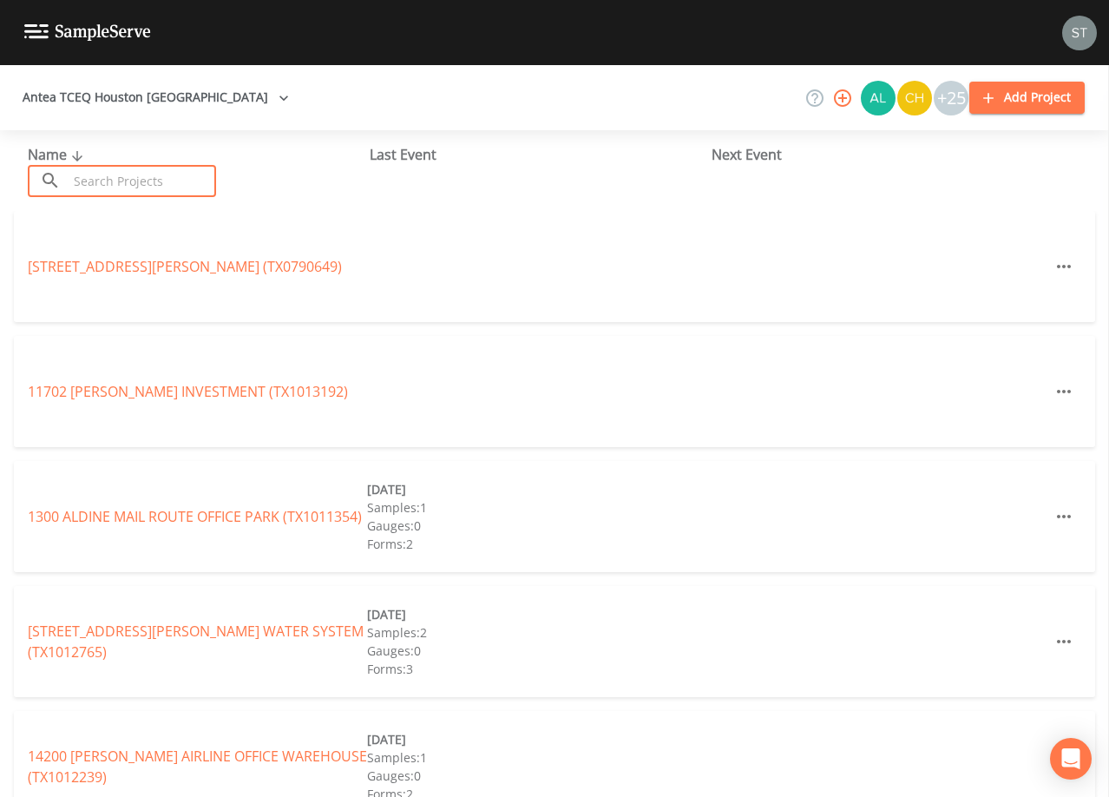
click at [159, 192] on input "text" at bounding box center [142, 181] width 148 height 32
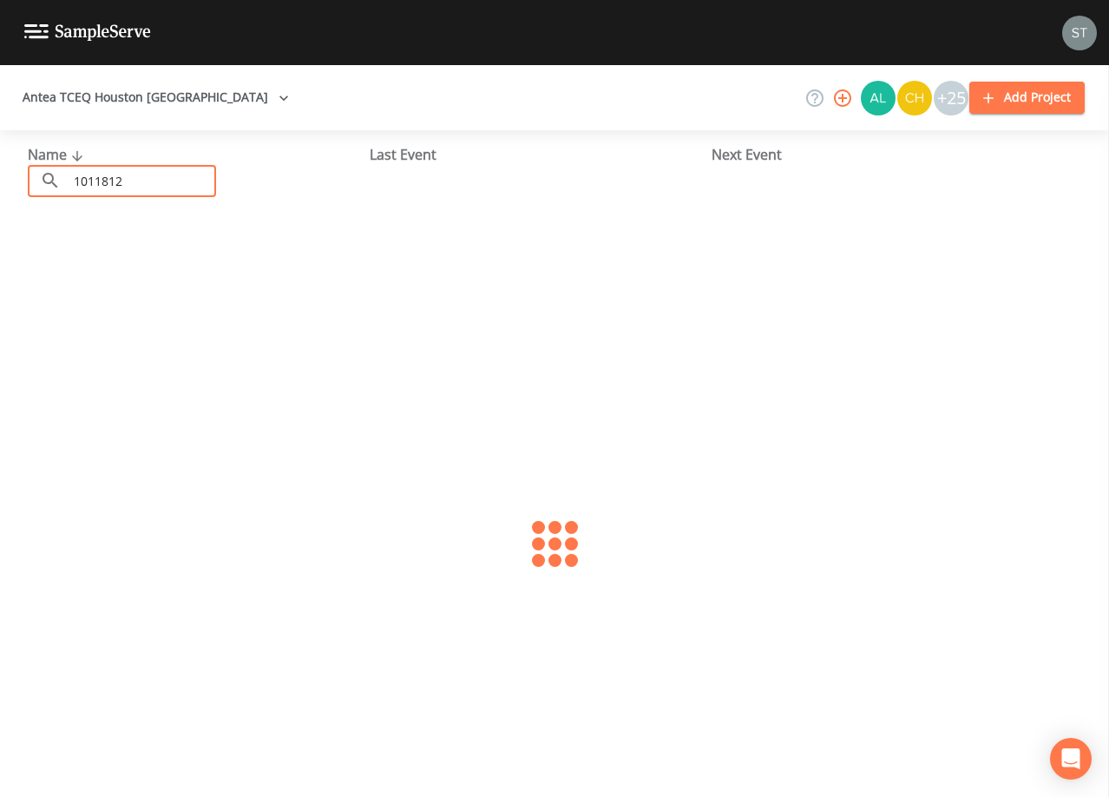
type input "1011812"
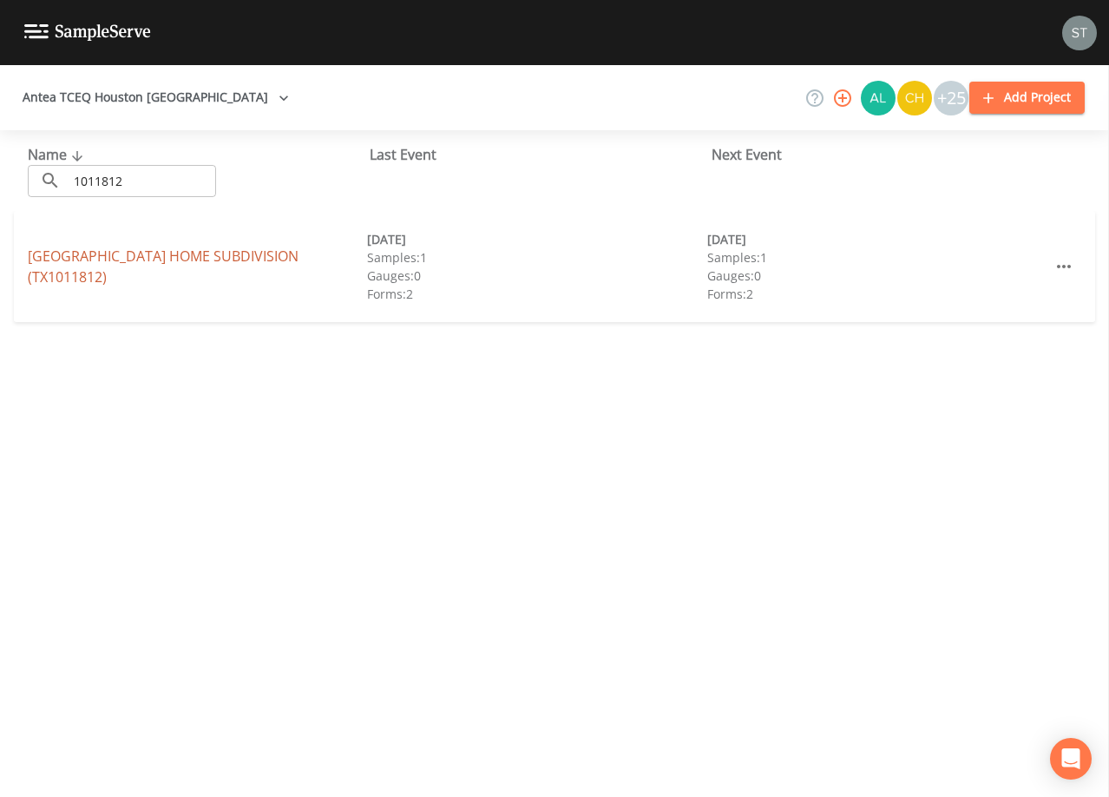
click at [271, 253] on link "[GEOGRAPHIC_DATA] (TX1011812)" at bounding box center [163, 267] width 271 height 40
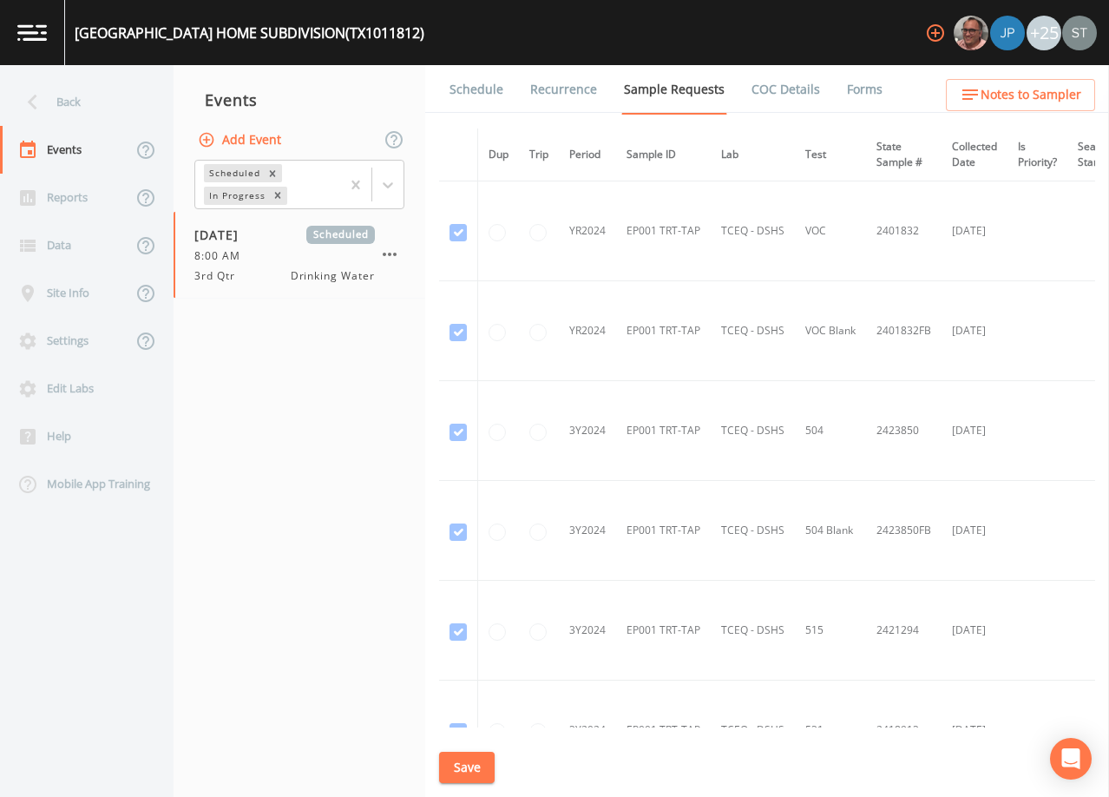
click at [479, 99] on link "Schedule" at bounding box center [476, 89] width 59 height 49
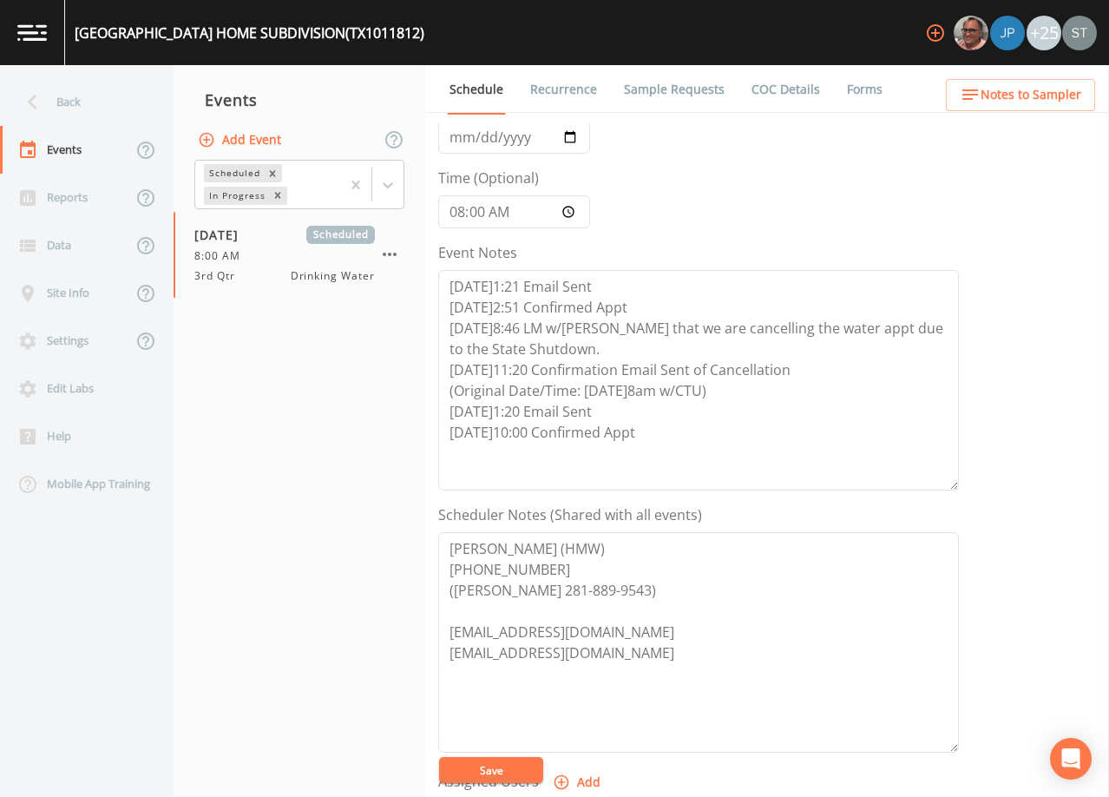
scroll to position [347, 0]
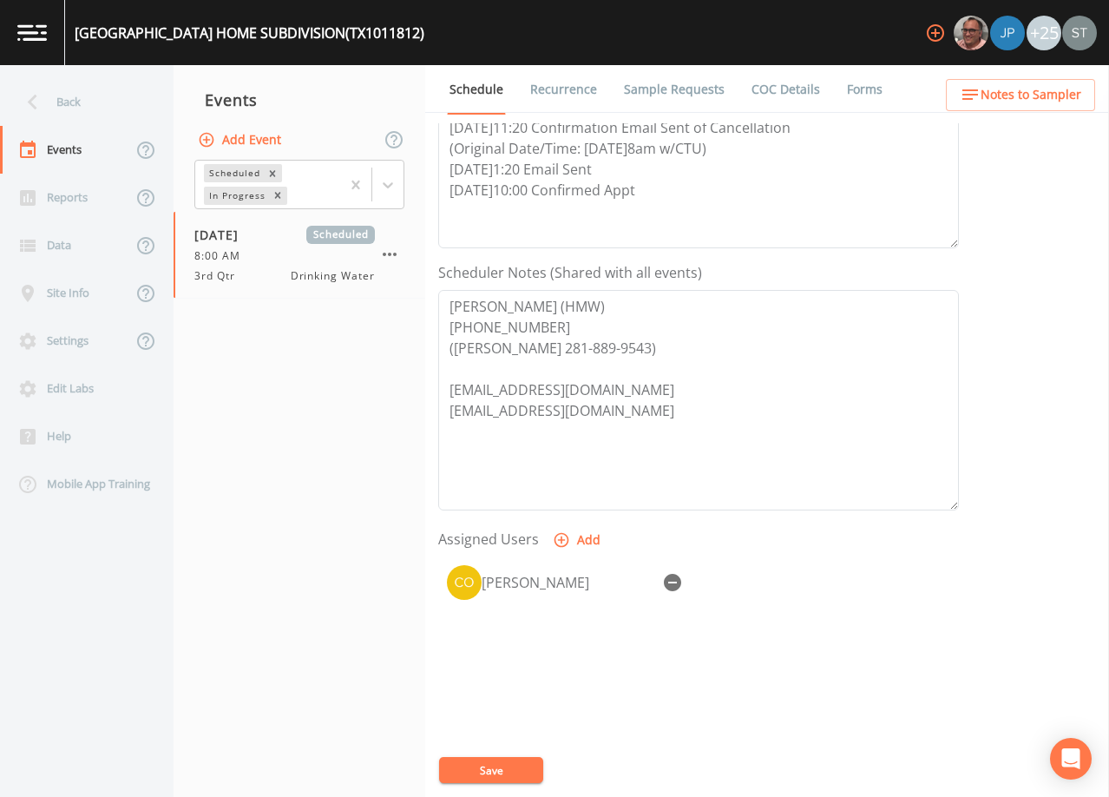
click at [668, 580] on icon "button" at bounding box center [672, 582] width 17 height 17
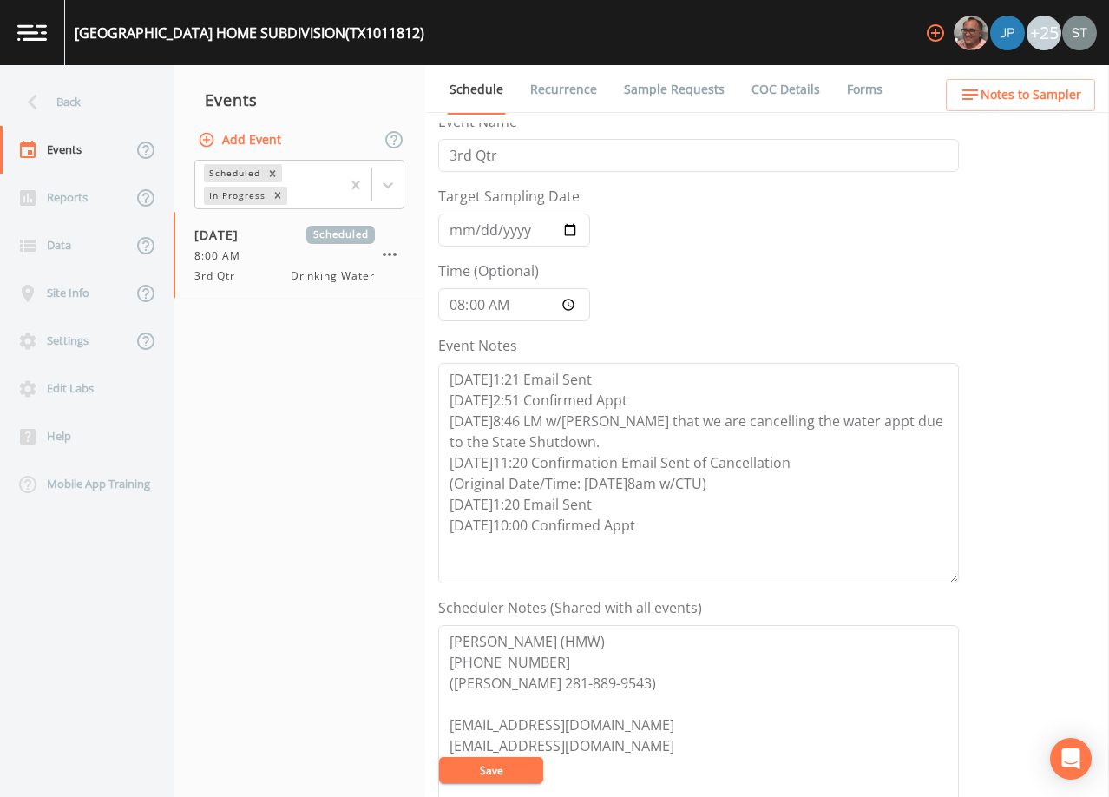
scroll to position [0, 0]
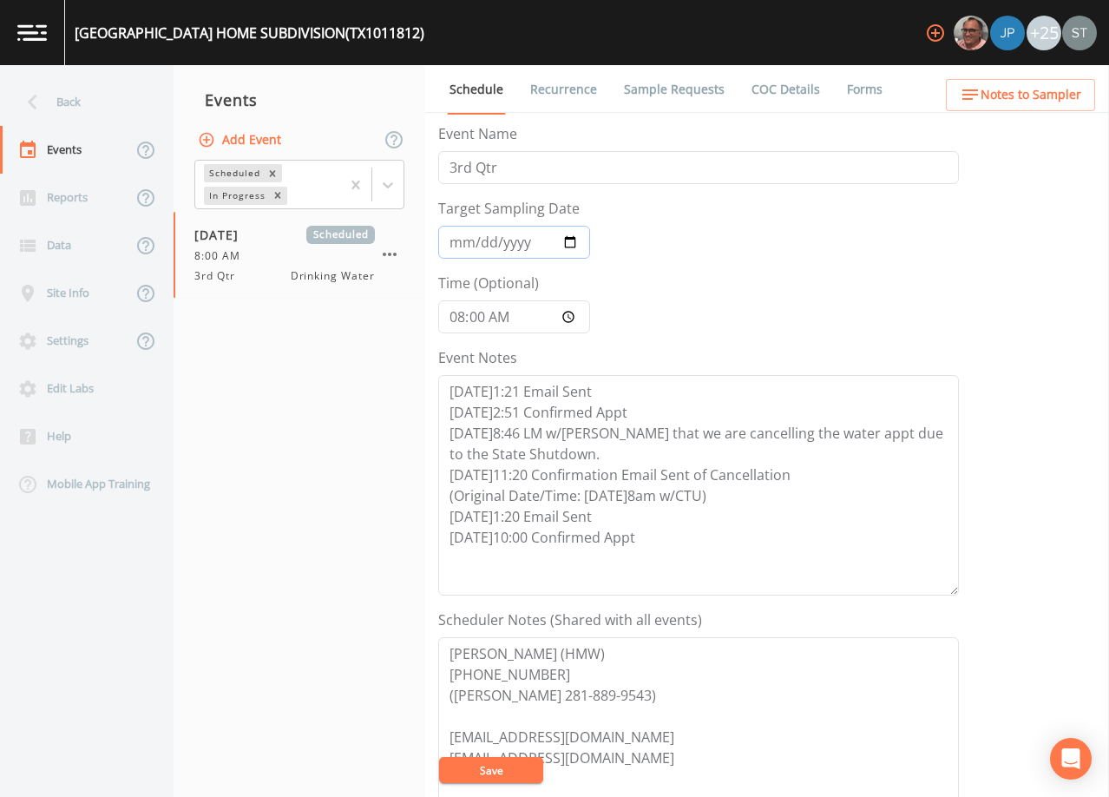
click at [451, 243] on input "[DATE]" at bounding box center [514, 242] width 152 height 33
click at [668, 532] on textarea "[DATE]1:21 Email Sent [DATE]2:51 Confirmed Appt [DATE]8:46 LM w/[PERSON_NAME] t…" at bounding box center [698, 485] width 521 height 220
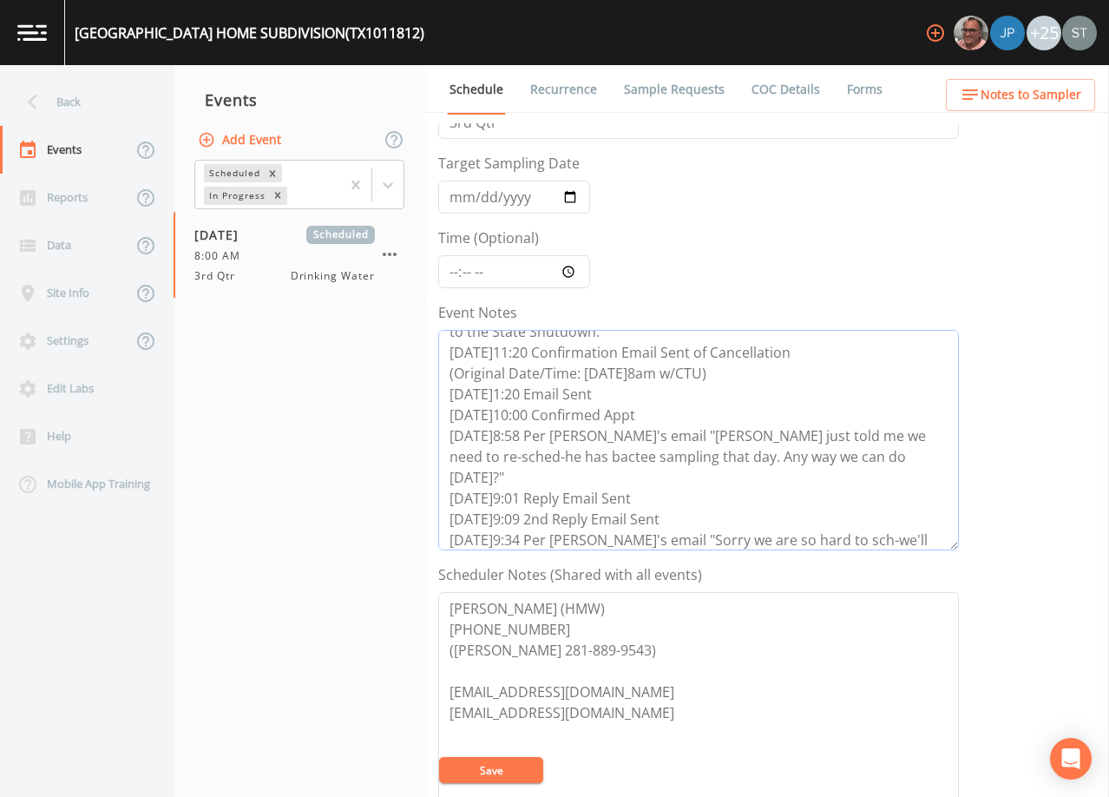
scroll to position [174, 0]
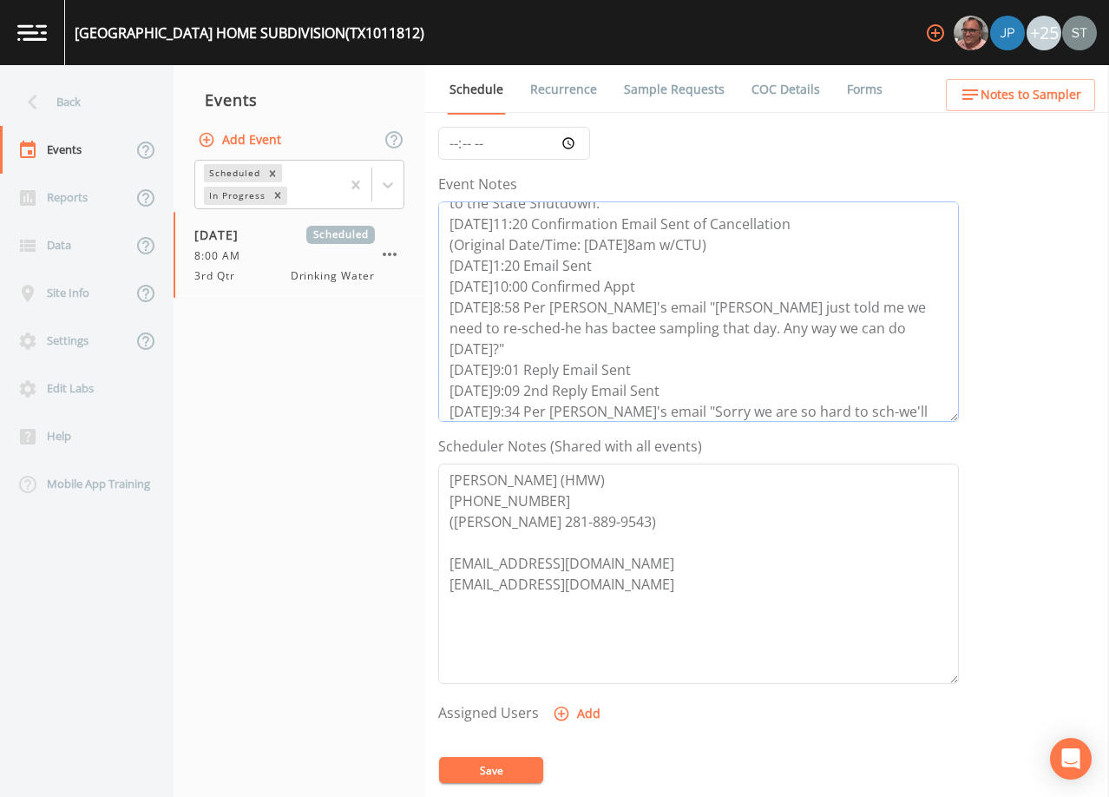
type textarea "[DATE]1:21 Email Sent [DATE]2:51 Confirmed Appt [DATE]8:46 LM w/[PERSON_NAME] t…"
click at [506, 767] on button "Save" at bounding box center [491, 770] width 104 height 26
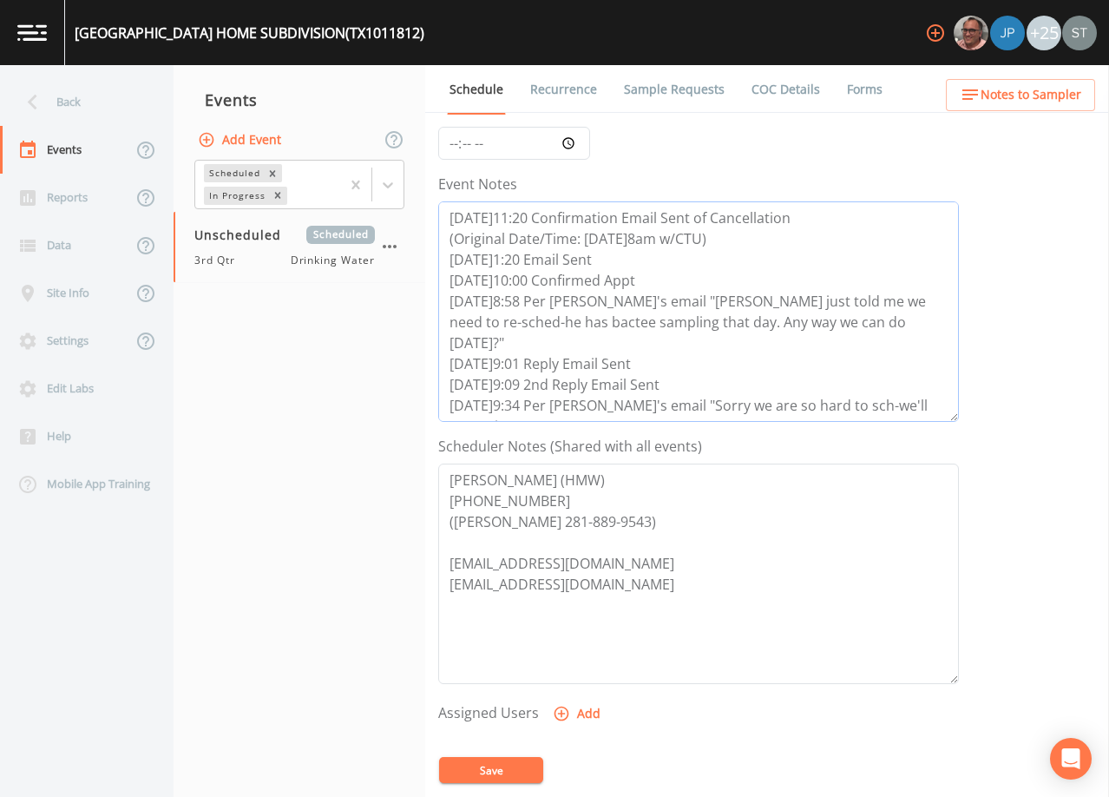
drag, startPoint x: 449, startPoint y: 307, endPoint x: 778, endPoint y: 417, distance: 346.7
click at [778, 417] on textarea "[DATE]1:21 Email Sent [DATE]2:51 Confirmed Appt [DATE]8:46 LM w/[PERSON_NAME] t…" at bounding box center [698, 311] width 521 height 220
click at [831, 257] on textarea "[DATE]1:21 Email Sent [DATE]2:51 Confirmed Appt [DATE]8:46 LM w/[PERSON_NAME] t…" at bounding box center [698, 311] width 521 height 220
click at [574, 85] on link "Recurrence" at bounding box center [564, 89] width 72 height 49
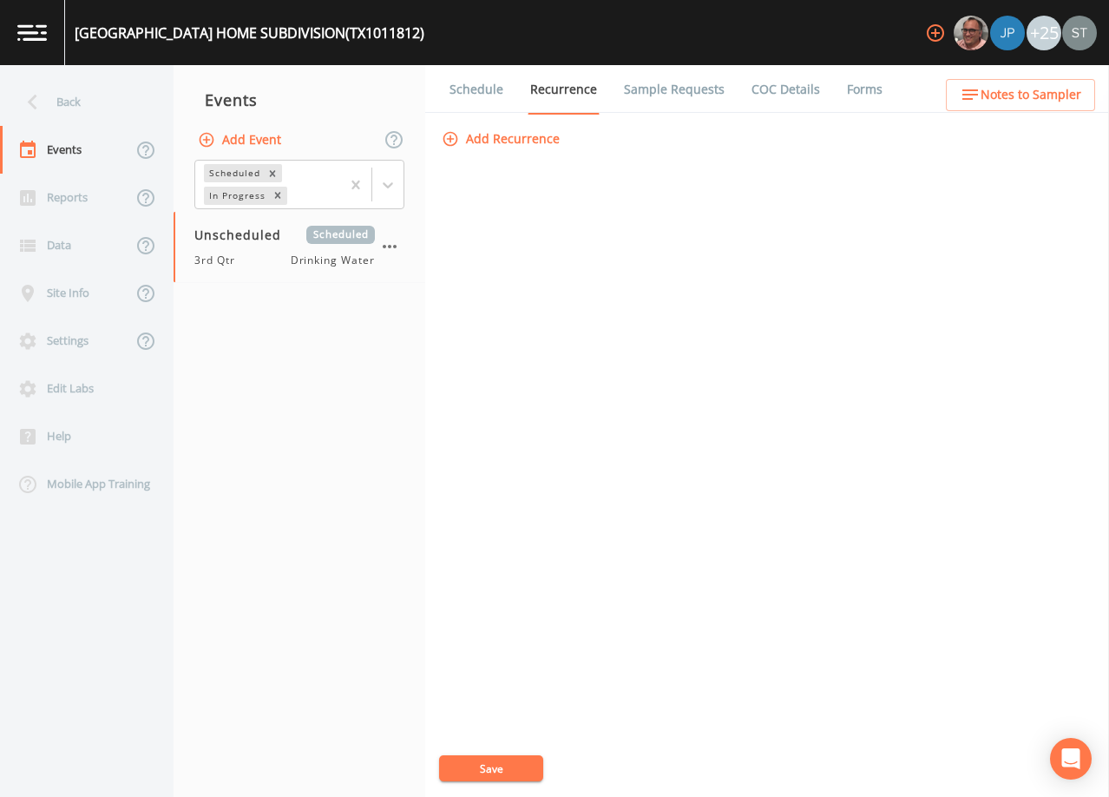
click at [471, 95] on link "Schedule" at bounding box center [476, 89] width 59 height 49
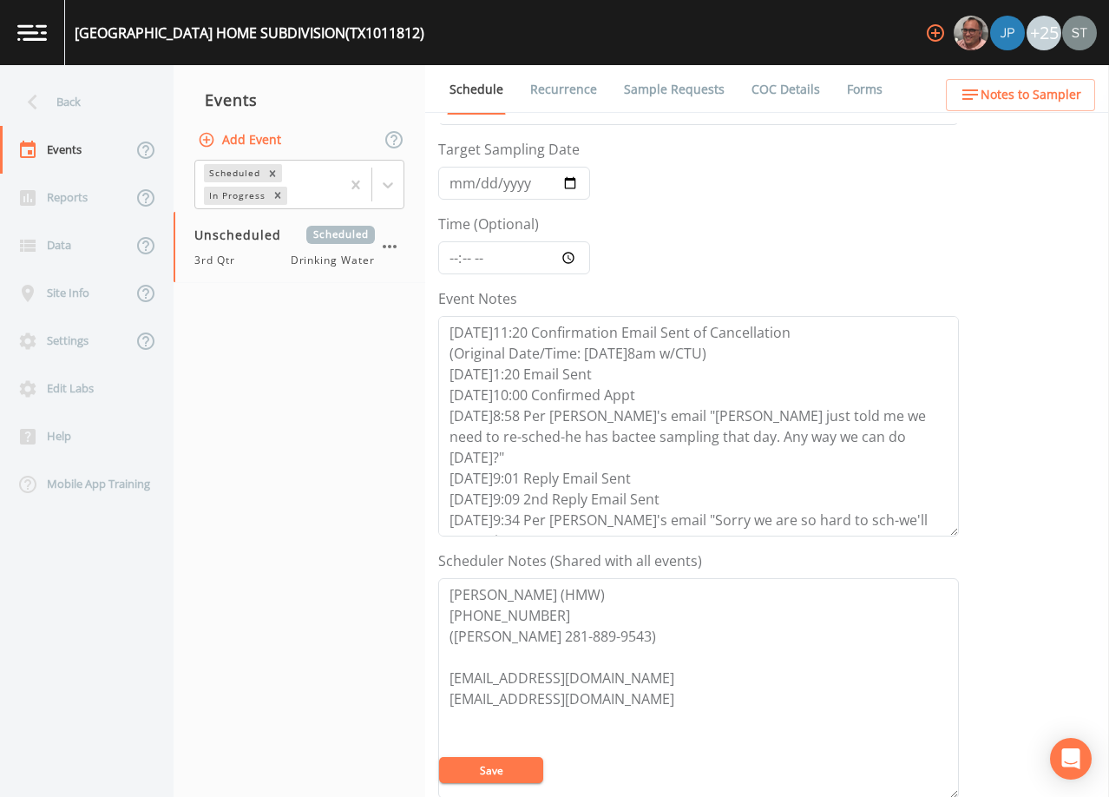
scroll to position [87, 0]
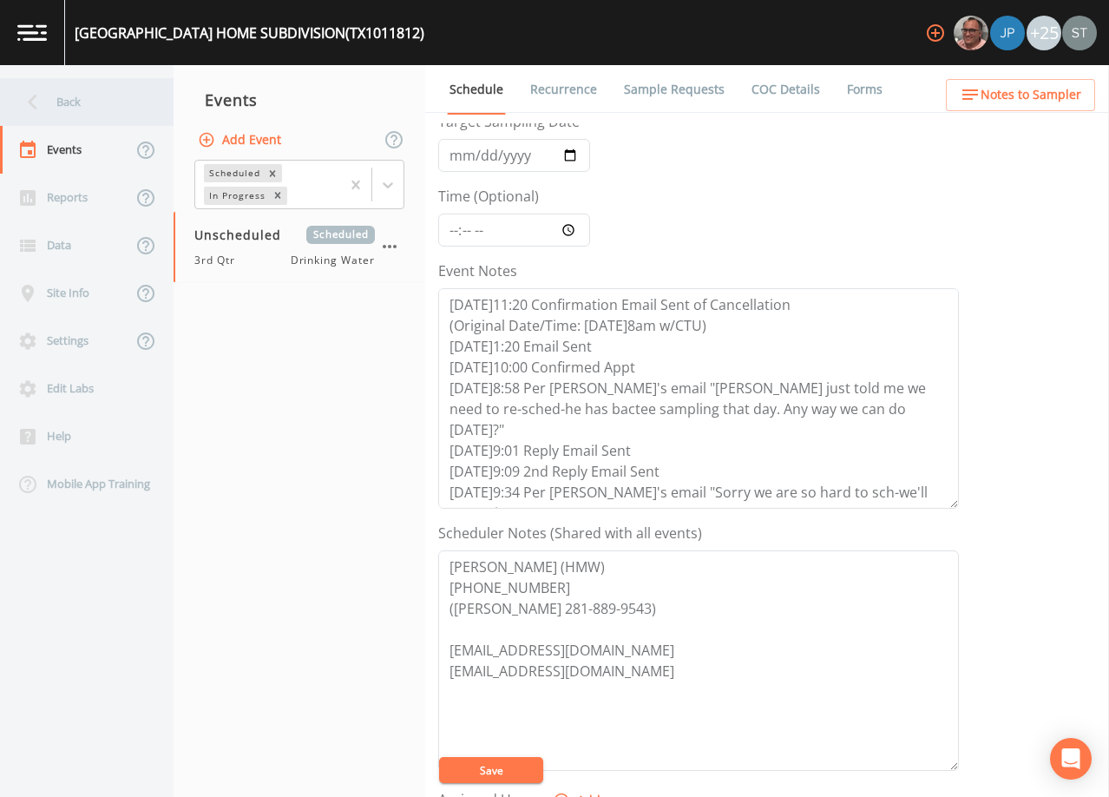
click at [88, 102] on div "Back" at bounding box center [78, 102] width 156 height 48
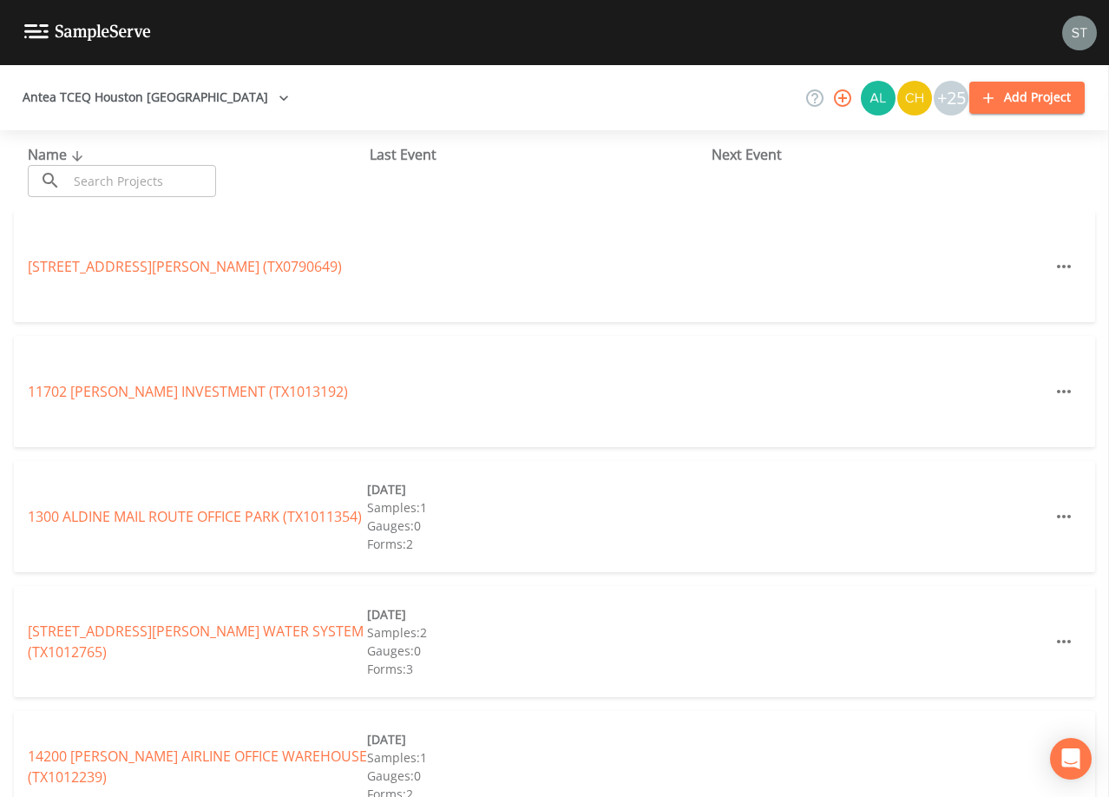
click at [122, 171] on input "text" at bounding box center [142, 181] width 148 height 32
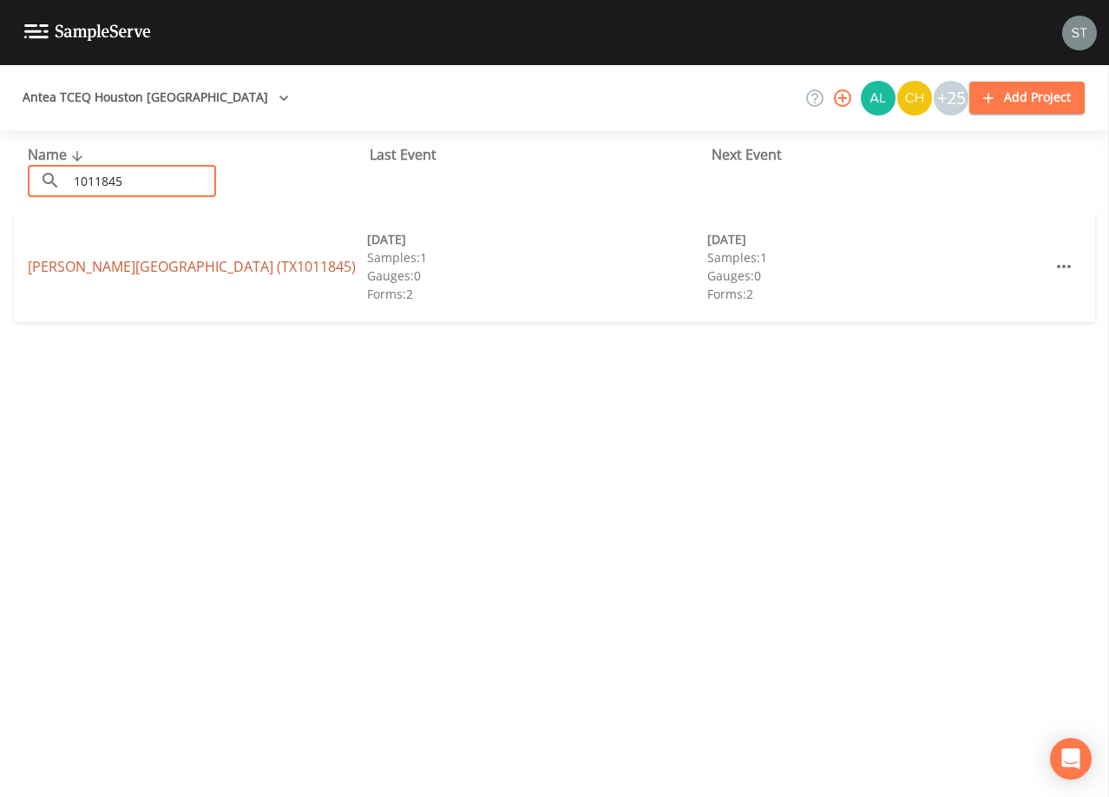
type input "1011845"
click at [207, 266] on link "[PERSON_NAME][GEOGRAPHIC_DATA] (TX1011845)" at bounding box center [192, 266] width 328 height 19
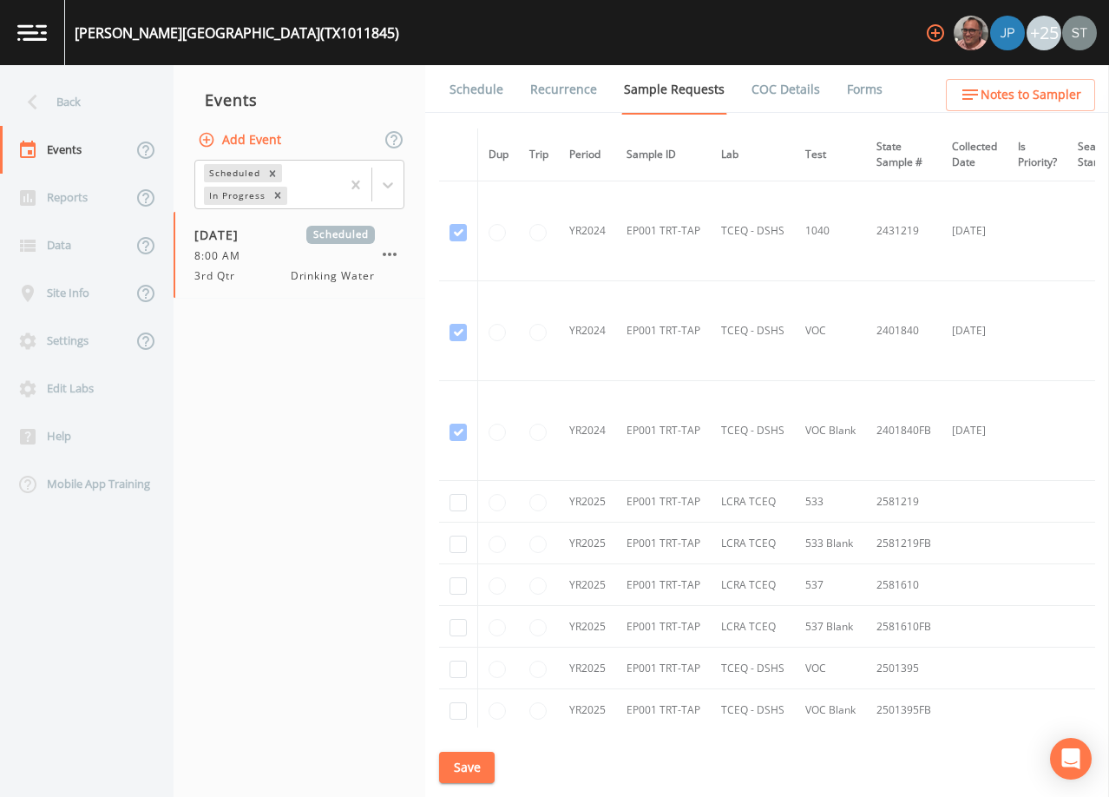
click at [467, 94] on link "Schedule" at bounding box center [476, 89] width 59 height 49
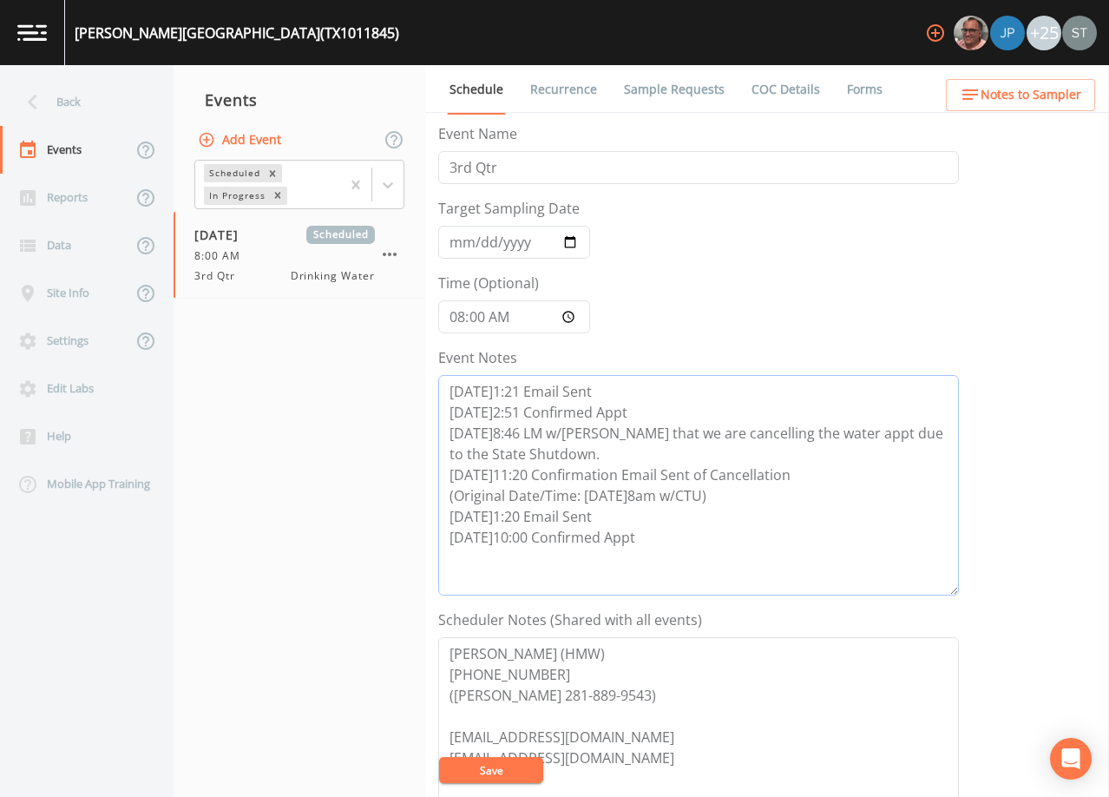
click at [650, 536] on textarea "[DATE]1:21 Email Sent [DATE]2:51 Confirmed Appt [DATE]8:46 LM w/[PERSON_NAME] t…" at bounding box center [698, 485] width 521 height 220
paste textarea "[DATE]8:58 Per [PERSON_NAME]'s email "[PERSON_NAME] just told me we need to re-…"
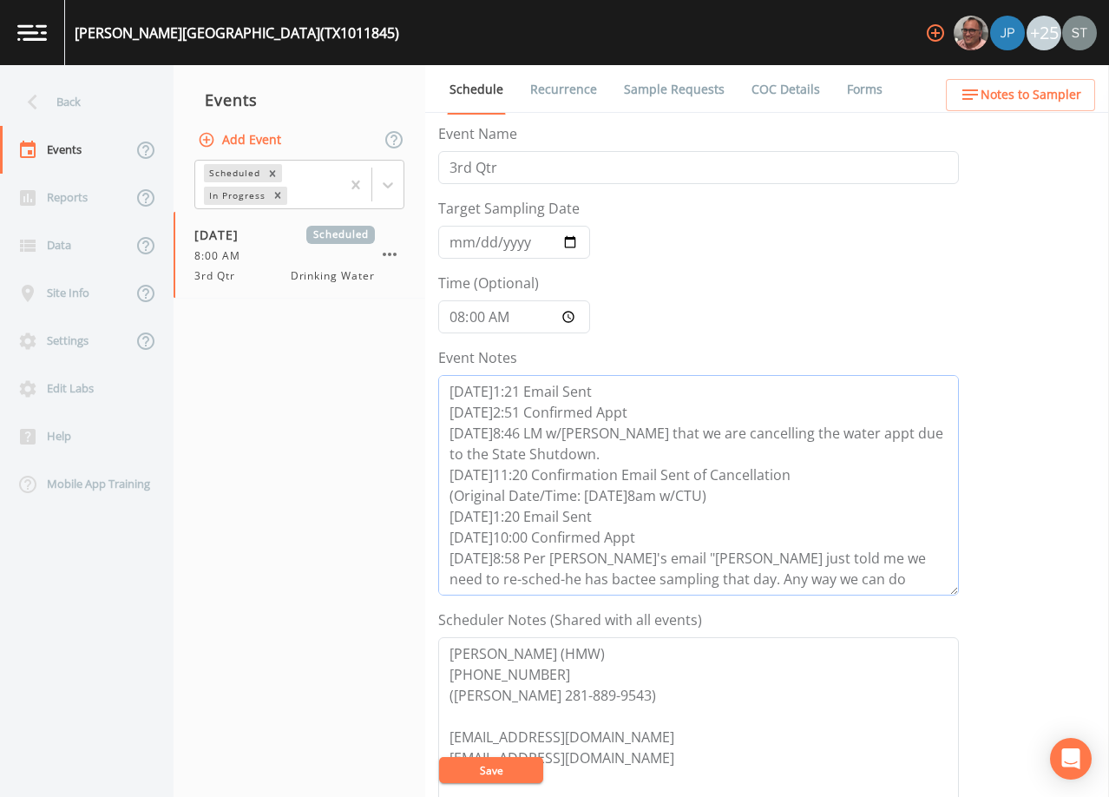
scroll to position [98, 0]
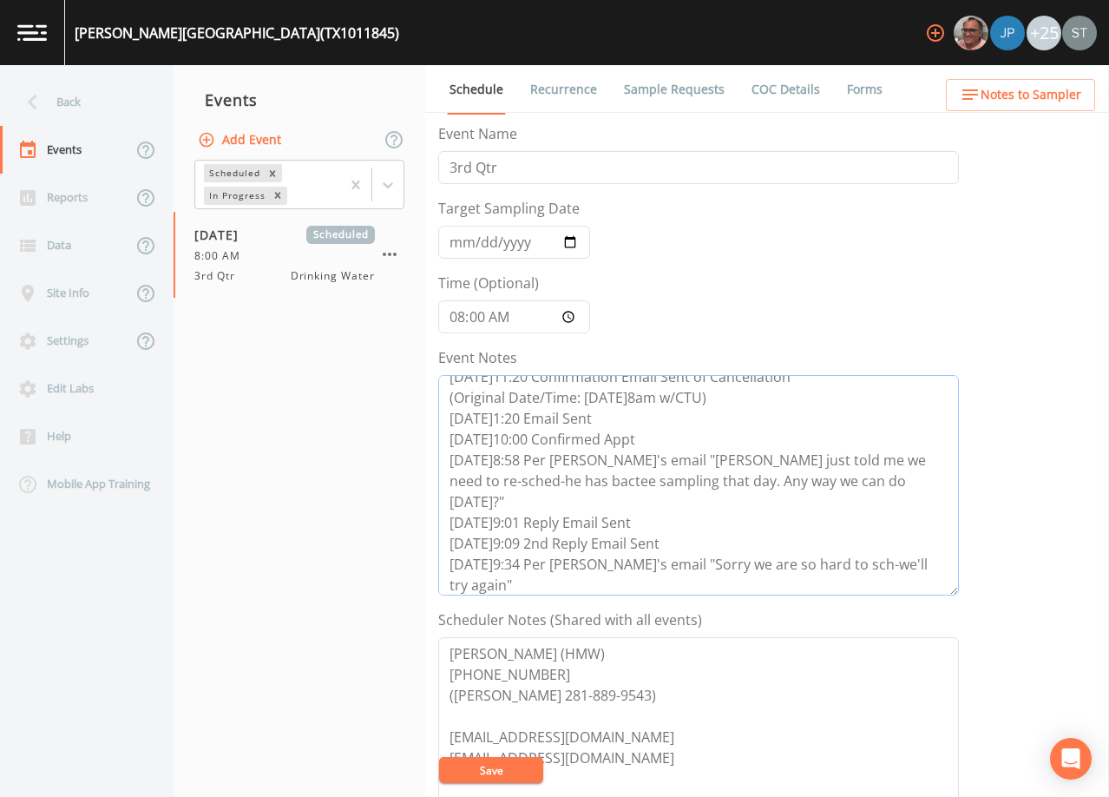
type textarea "[DATE]1:21 Email Sent [DATE]2:51 Confirmed Appt [DATE]8:46 LM w/[PERSON_NAME] t…"
click at [459, 236] on input "[DATE]" at bounding box center [514, 242] width 152 height 33
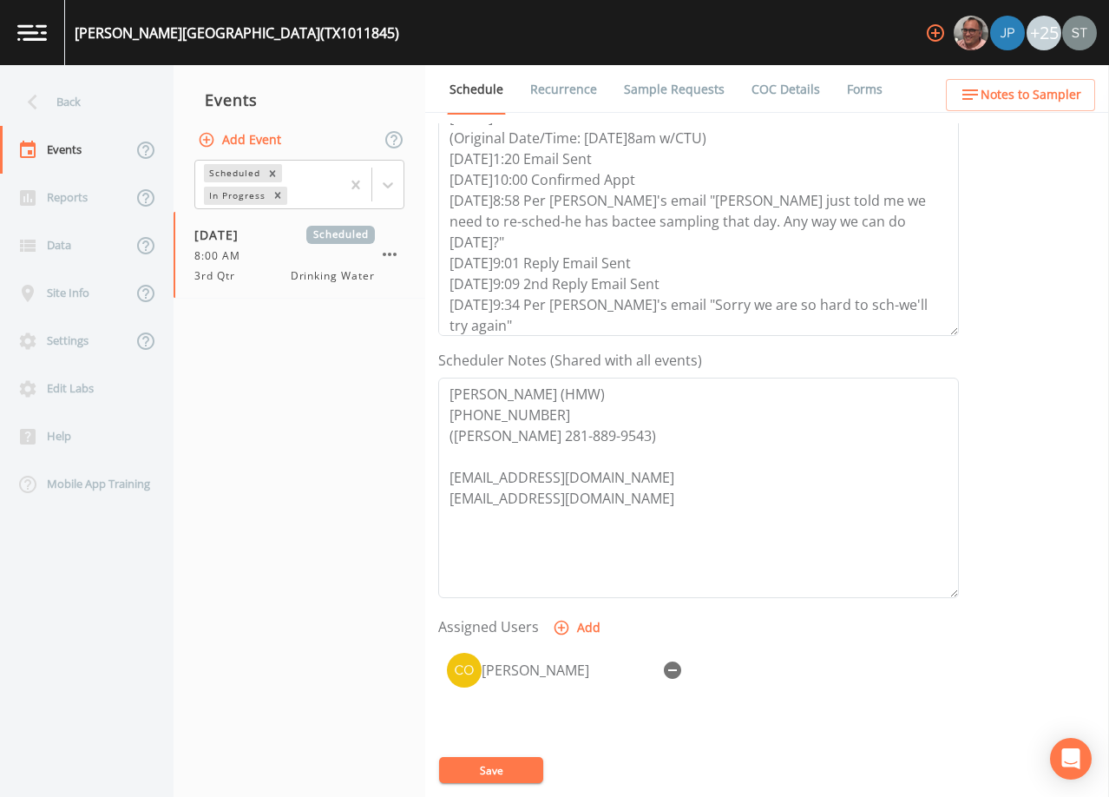
scroll to position [260, 0]
click at [662, 665] on icon "button" at bounding box center [672, 669] width 21 height 21
click at [491, 769] on button "Save" at bounding box center [491, 770] width 104 height 26
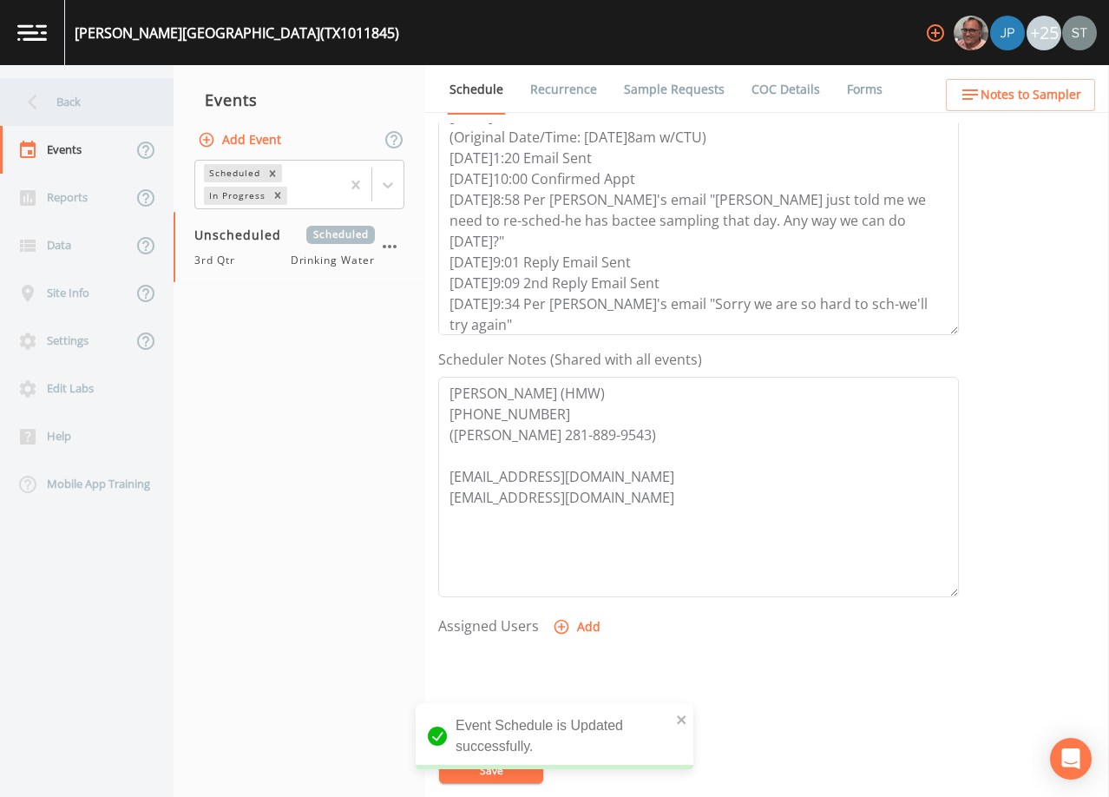
click at [72, 106] on div "Back" at bounding box center [78, 102] width 156 height 48
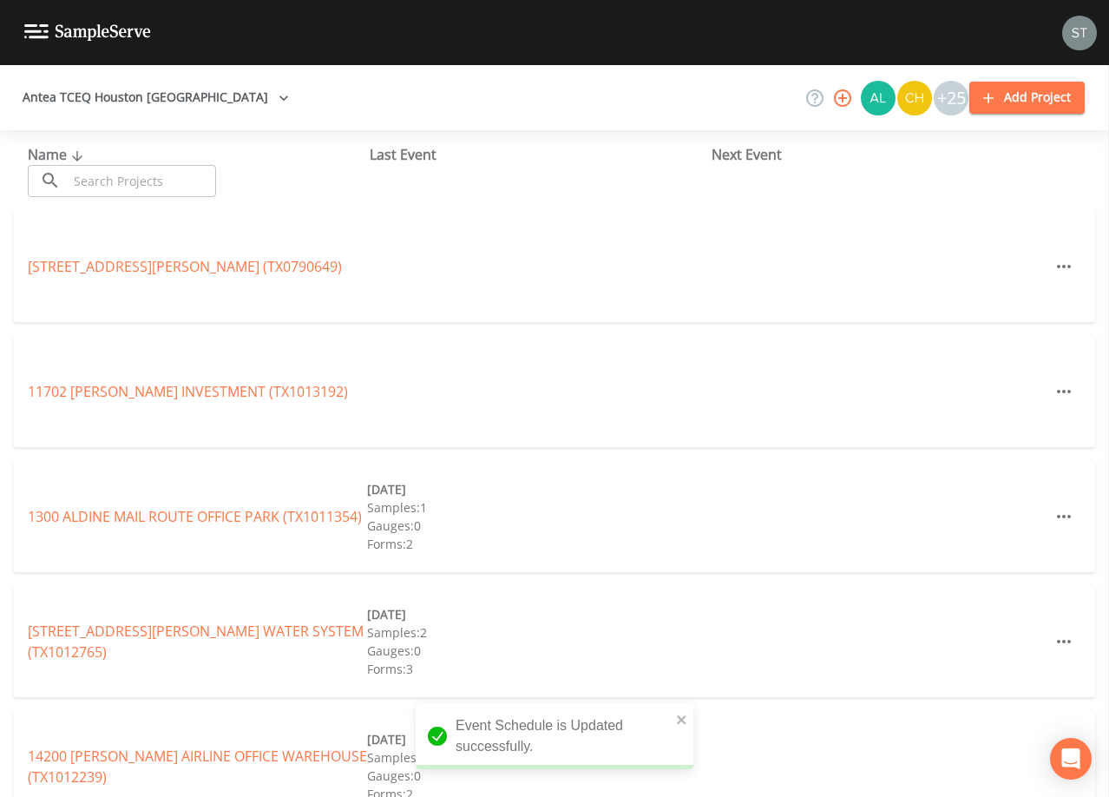
click at [157, 177] on input "text" at bounding box center [142, 181] width 148 height 32
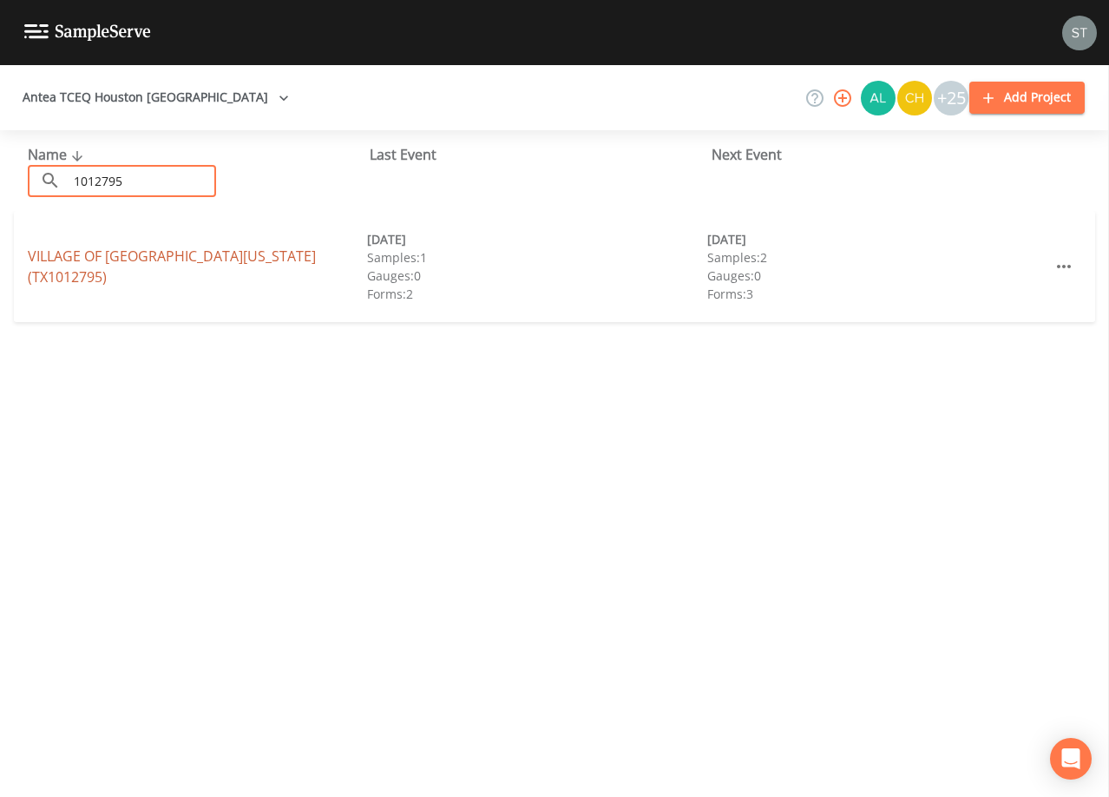
type input "1012795"
click at [202, 267] on link "VILLAGE OF [GEOGRAPHIC_DATA][US_STATE] (TX1012795)" at bounding box center [172, 267] width 288 height 40
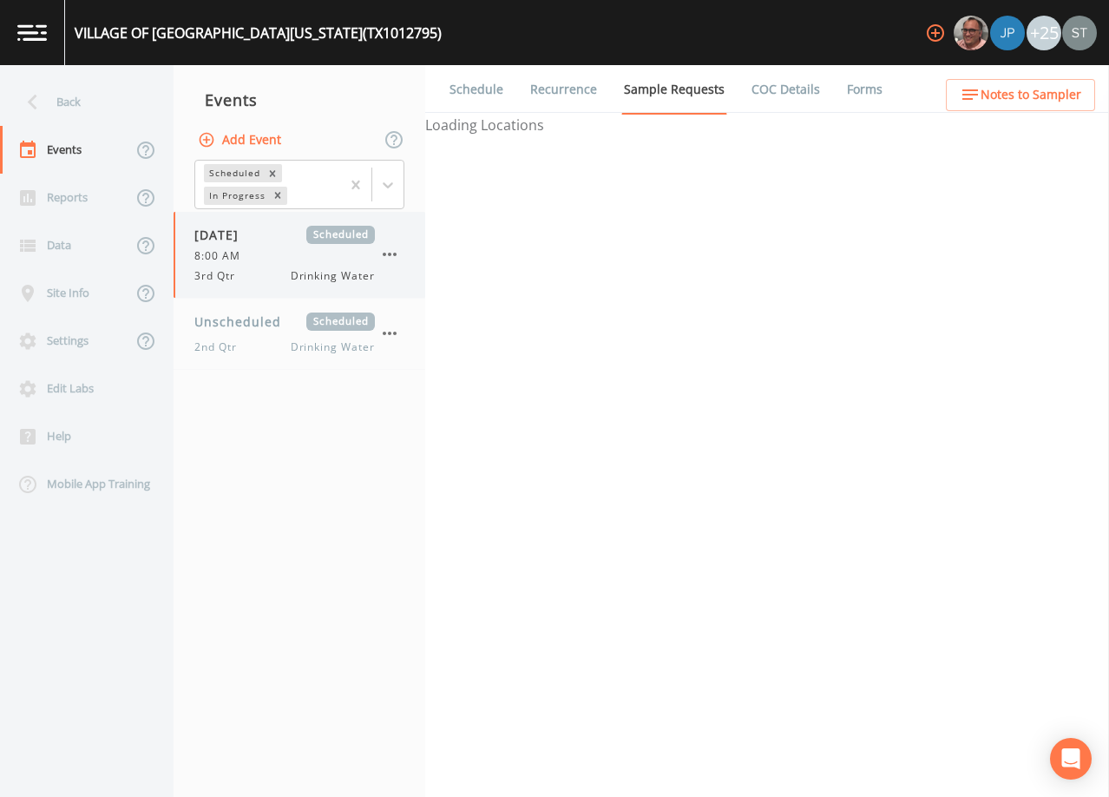
click at [266, 255] on div "8:00 AM" at bounding box center [284, 256] width 181 height 16
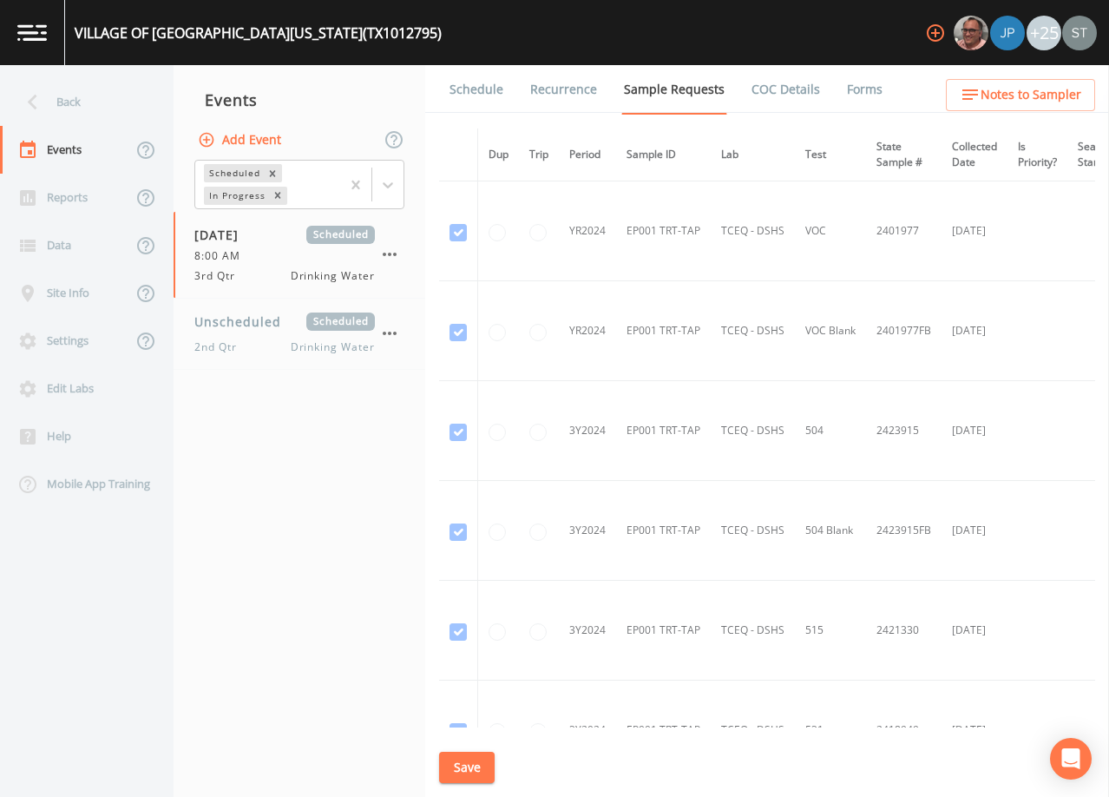
click at [469, 102] on link "Schedule" at bounding box center [476, 89] width 59 height 49
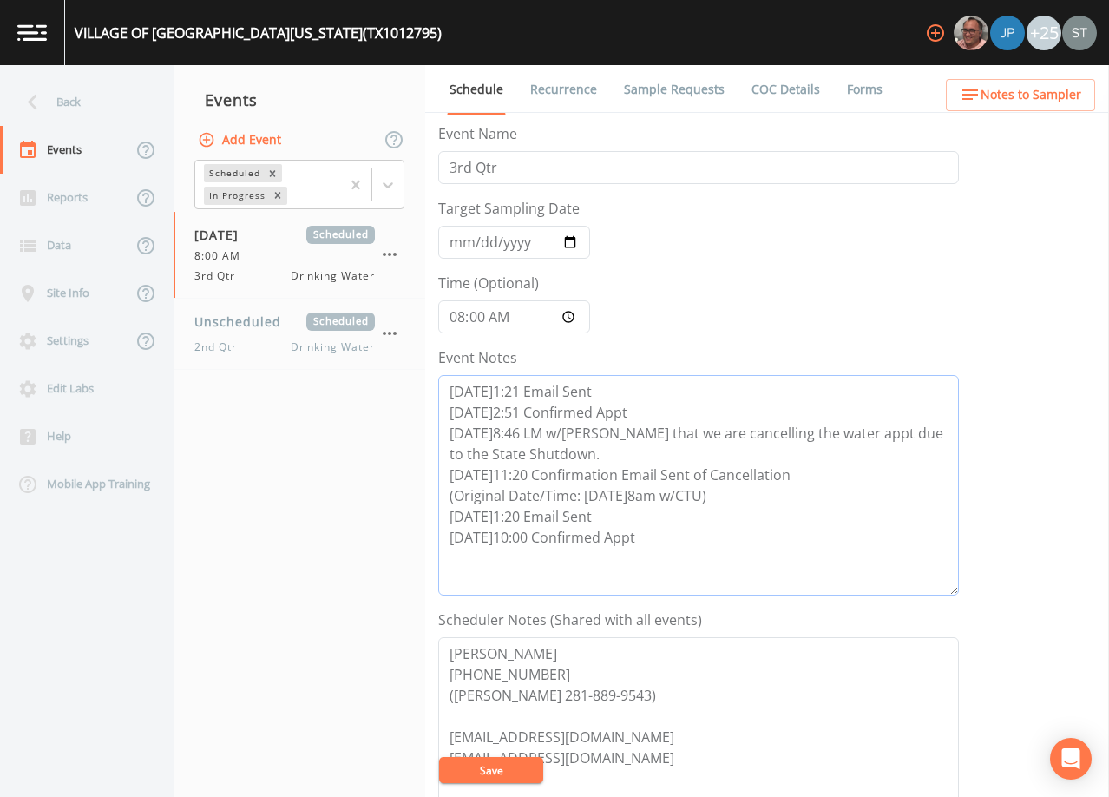
click at [654, 543] on textarea "[DATE]1:21 Email Sent [DATE]2:51 Confirmed Appt [DATE]8:46 LM w/[PERSON_NAME] t…" at bounding box center [698, 485] width 521 height 220
paste textarea "[DATE]8:58 Per [PERSON_NAME]'s email "[PERSON_NAME] just told me we need to re-…"
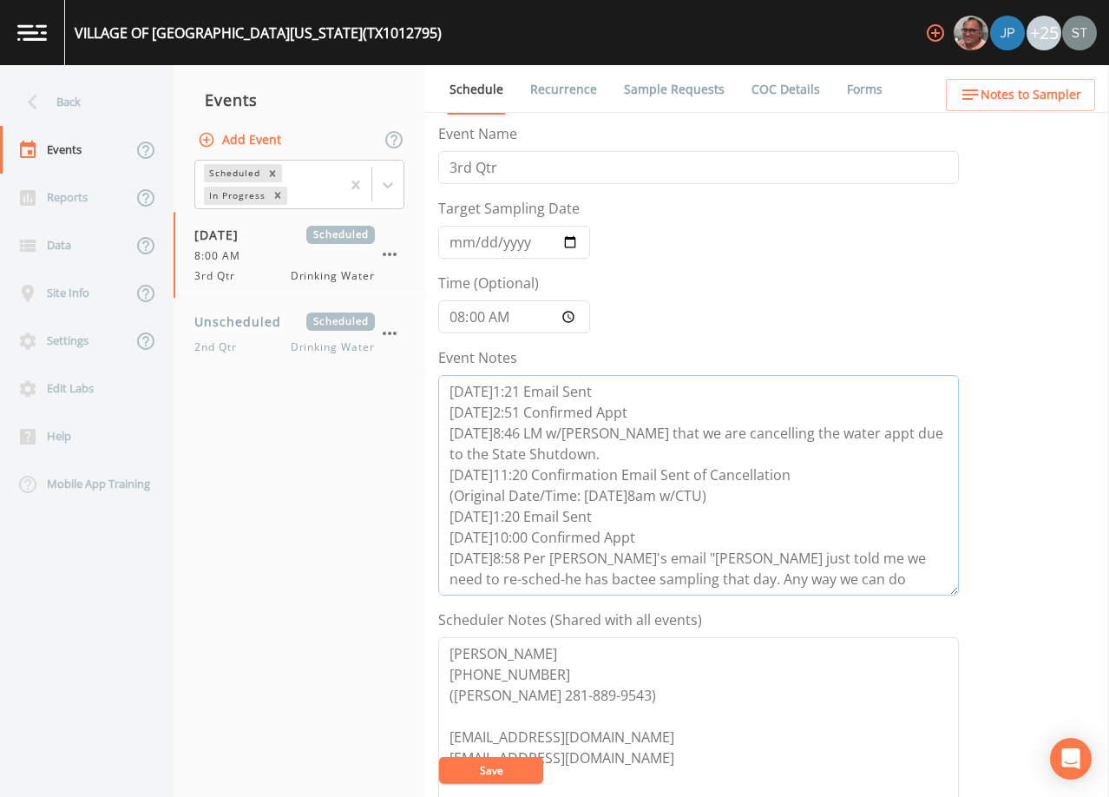
scroll to position [98, 0]
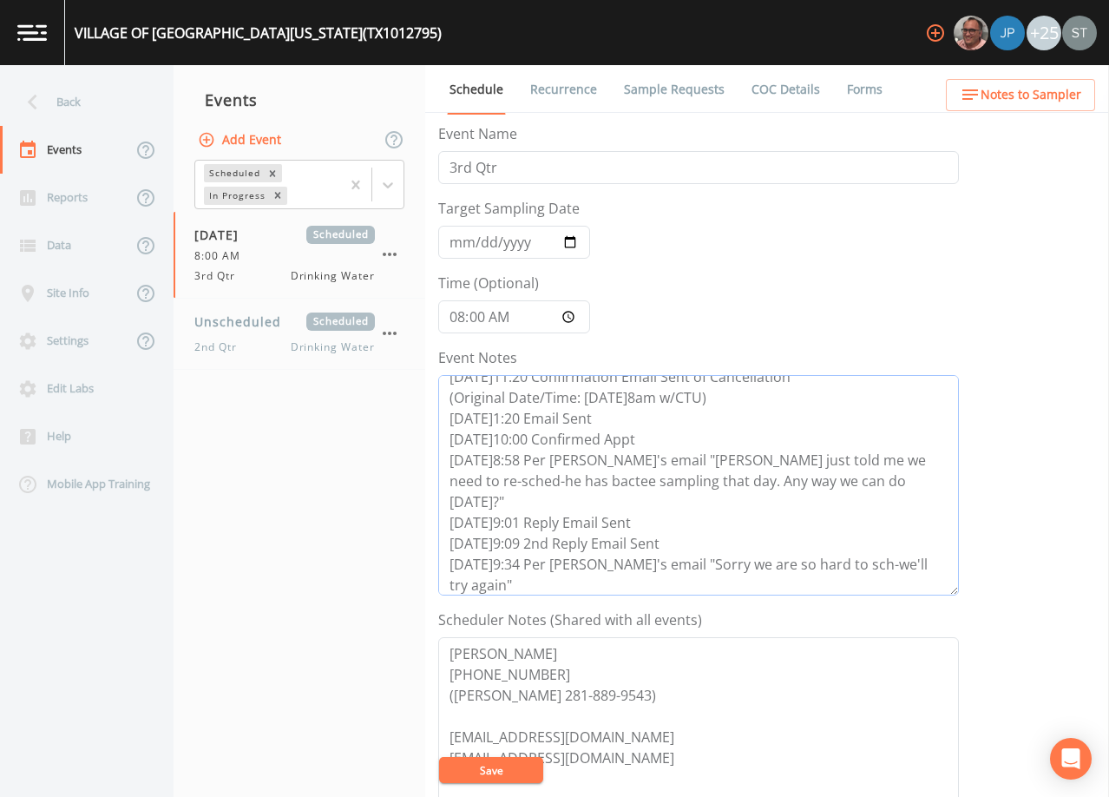
type textarea "[DATE]1:21 Email Sent [DATE]2:51 Confirmed Appt [DATE]8:46 LM w/[PERSON_NAME] t…"
click at [451, 236] on input "[DATE]" at bounding box center [514, 242] width 152 height 33
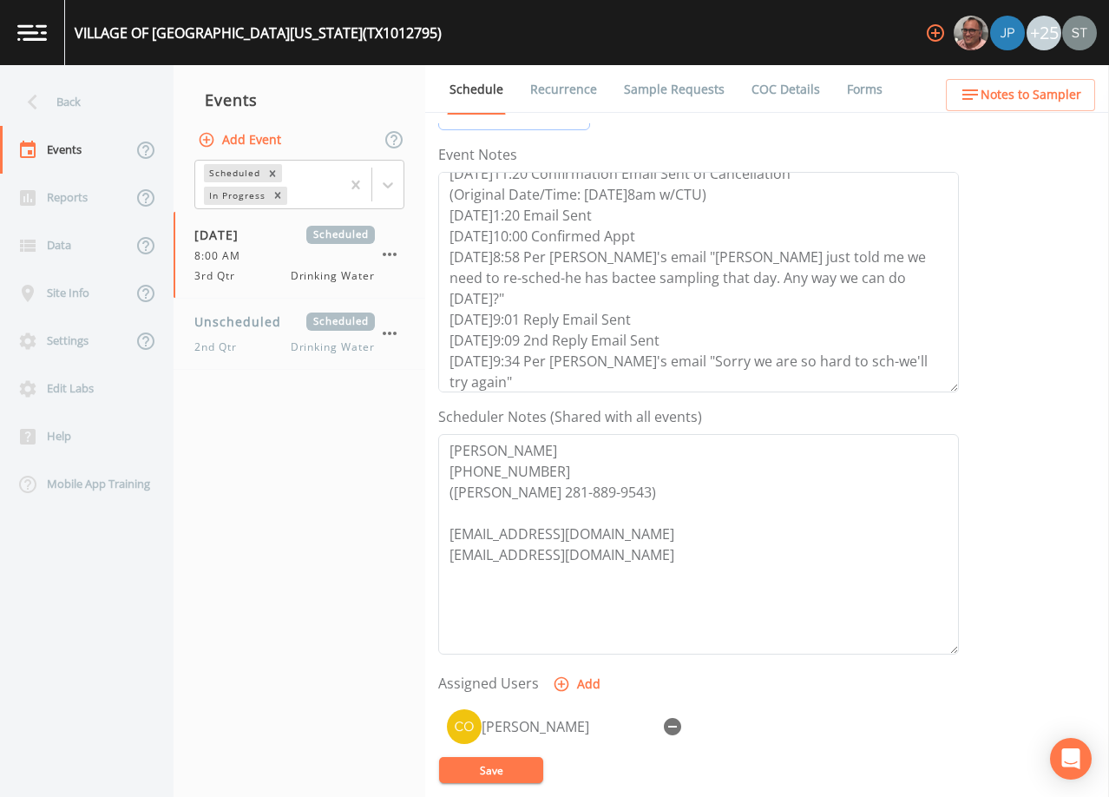
scroll to position [260, 0]
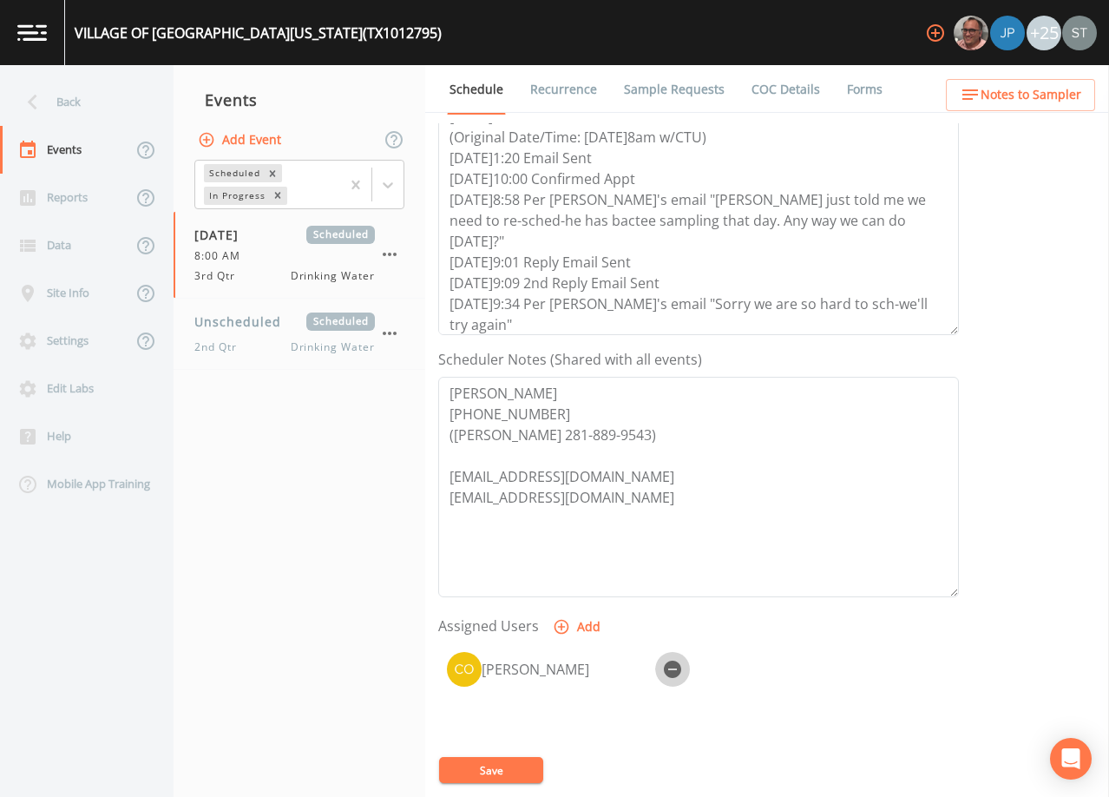
drag, startPoint x: 671, startPoint y: 671, endPoint x: 657, endPoint y: 682, distance: 17.9
click at [673, 670] on icon "button" at bounding box center [672, 669] width 17 height 17
click at [519, 774] on button "Save" at bounding box center [491, 770] width 104 height 26
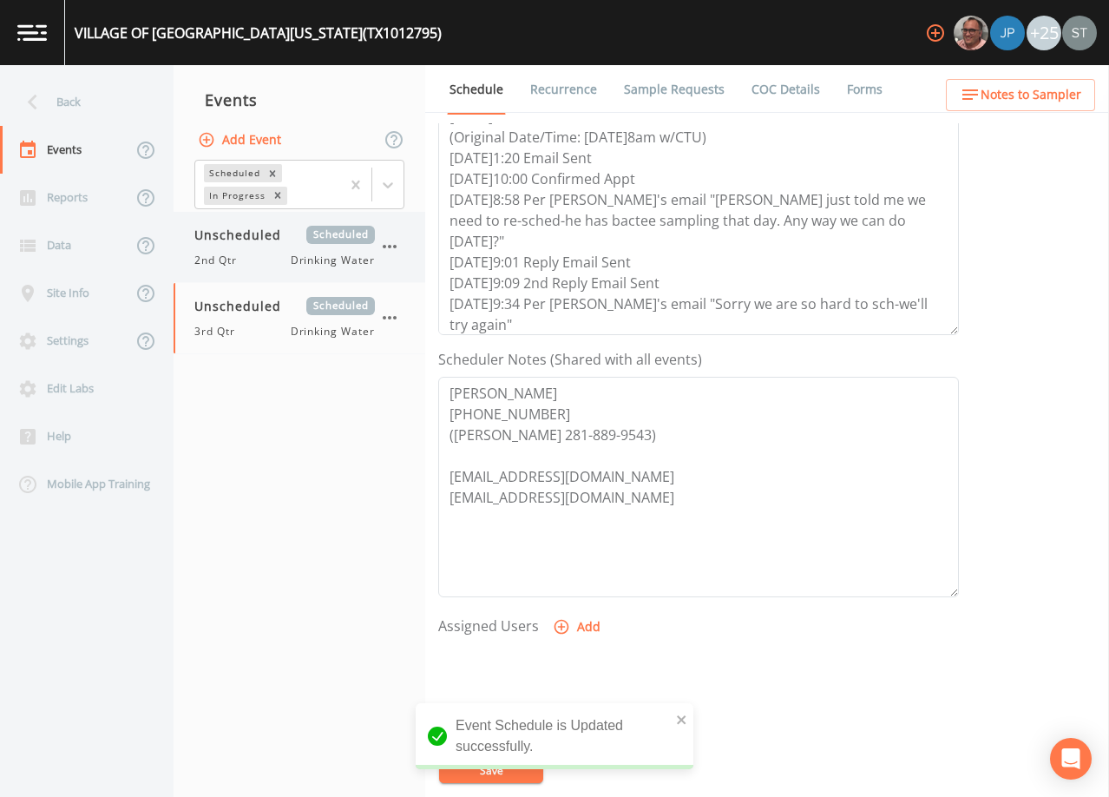
click at [263, 253] on div "2nd Qtr Drinking Water" at bounding box center [284, 261] width 181 height 16
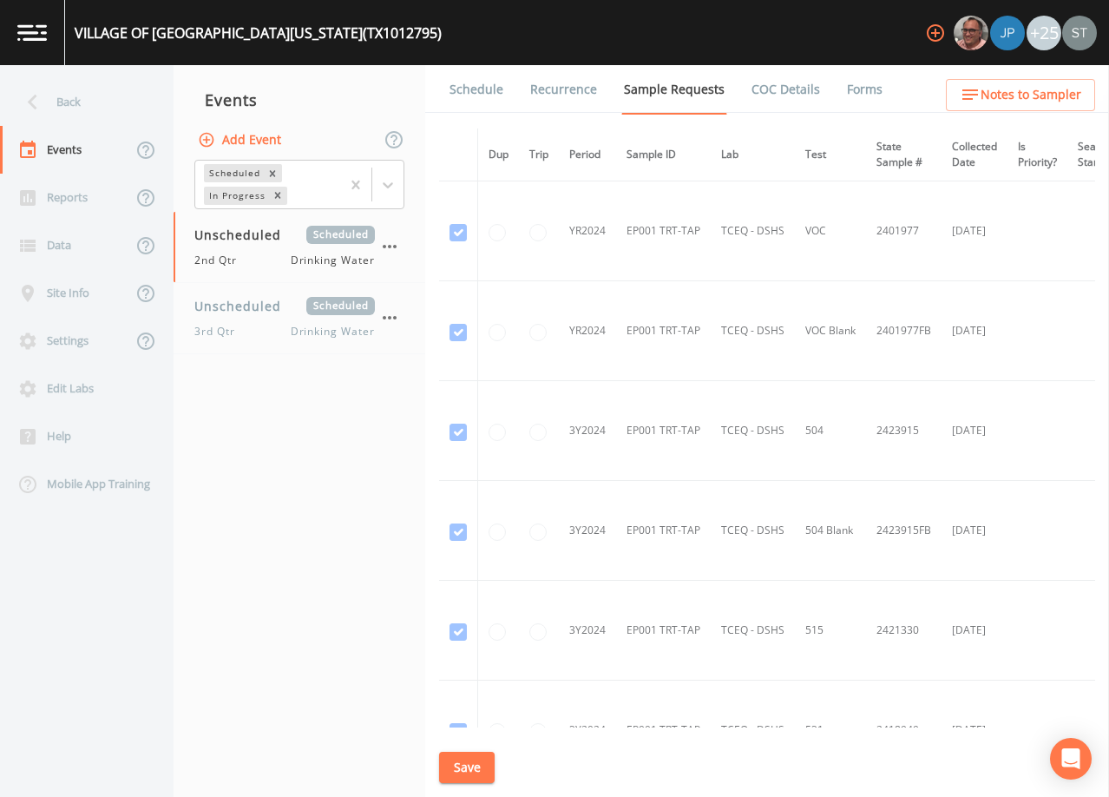
click at [482, 96] on link "Schedule" at bounding box center [476, 89] width 59 height 49
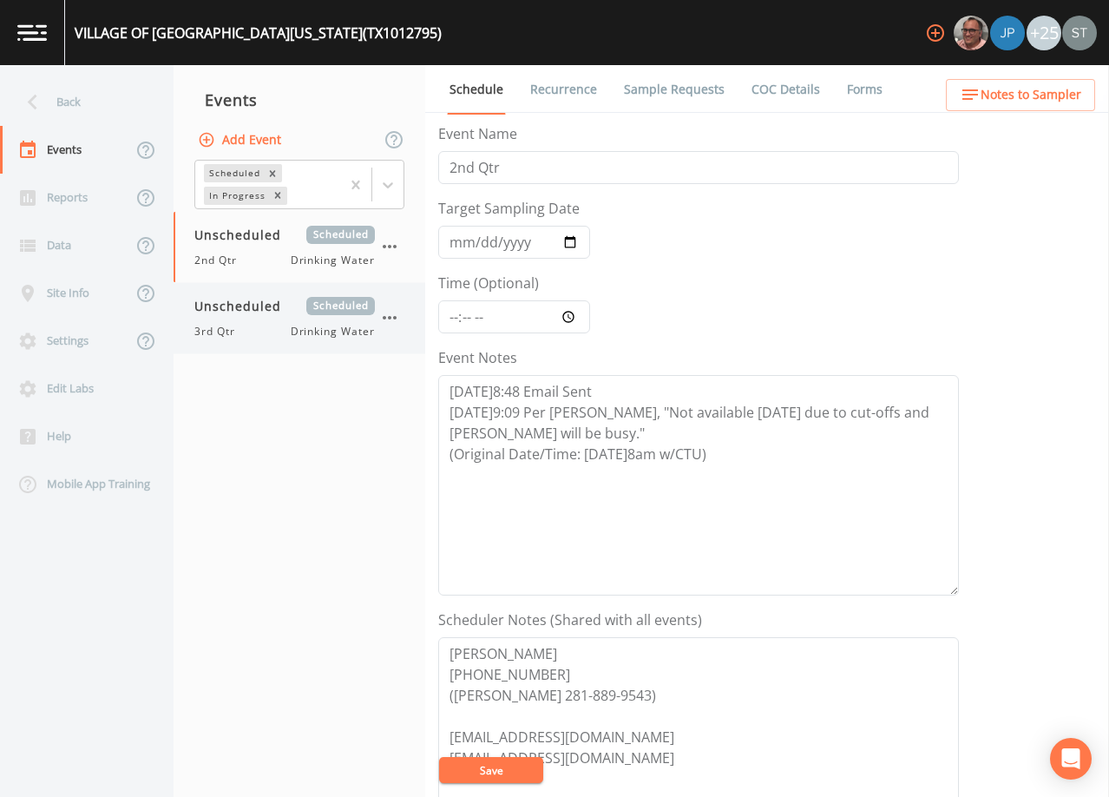
click at [278, 315] on div "Unscheduled Scheduled 3rd Qtr Drinking Water" at bounding box center [284, 318] width 181 height 43
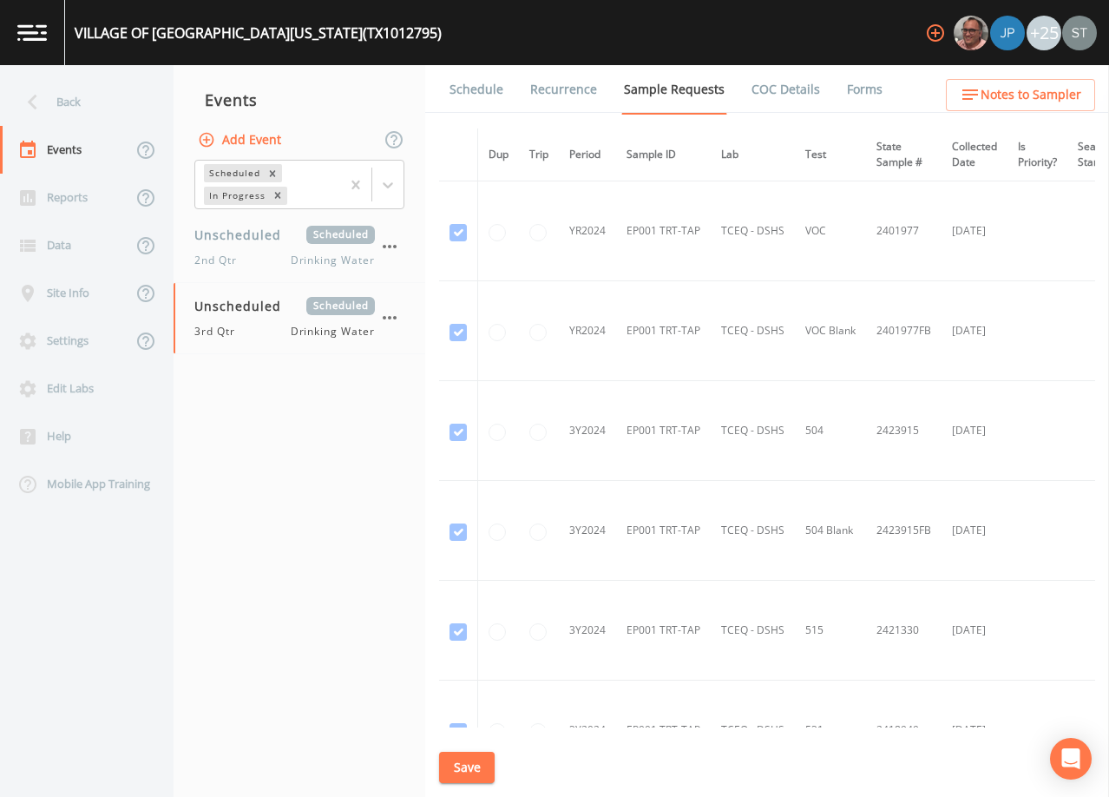
click at [485, 93] on link "Schedule" at bounding box center [476, 89] width 59 height 49
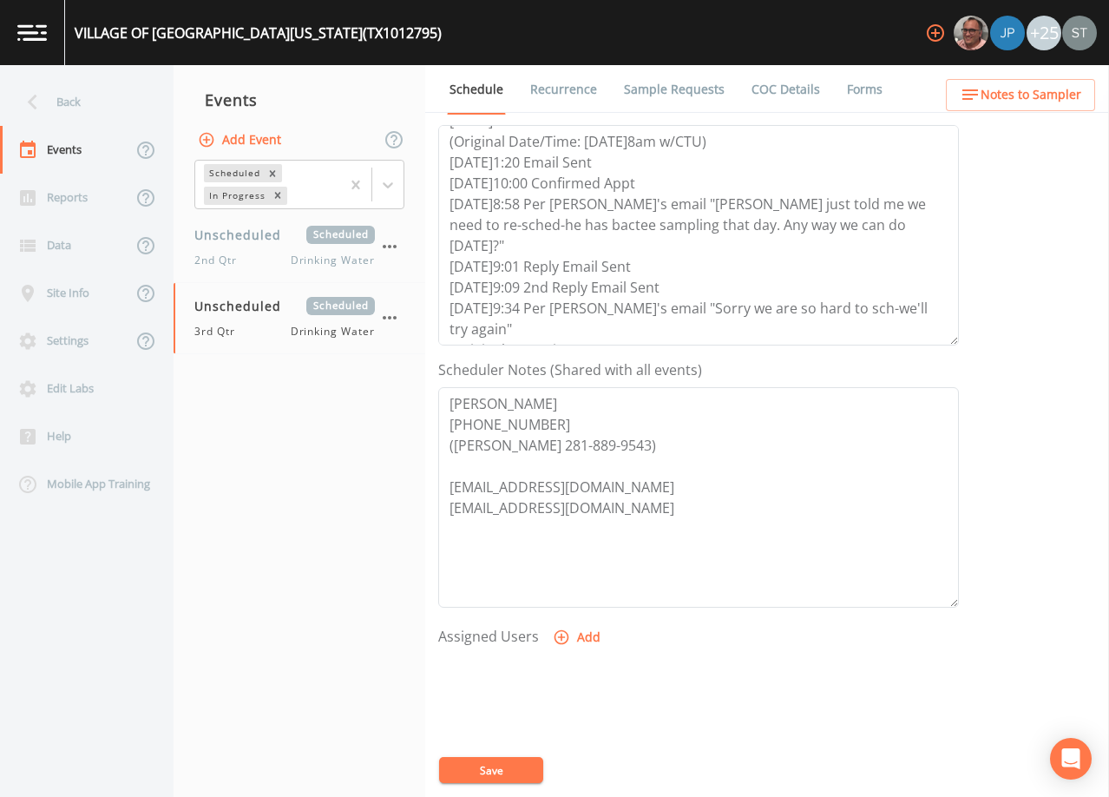
scroll to position [260, 0]
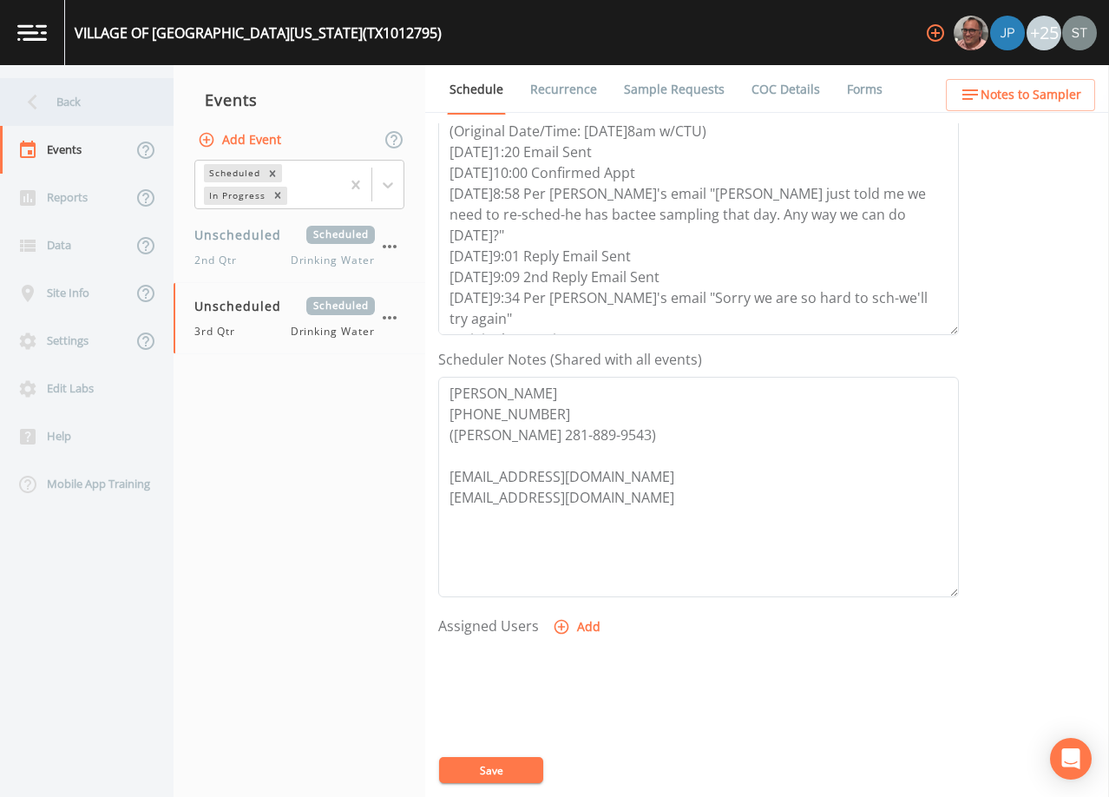
click at [63, 100] on div "Back" at bounding box center [78, 102] width 156 height 48
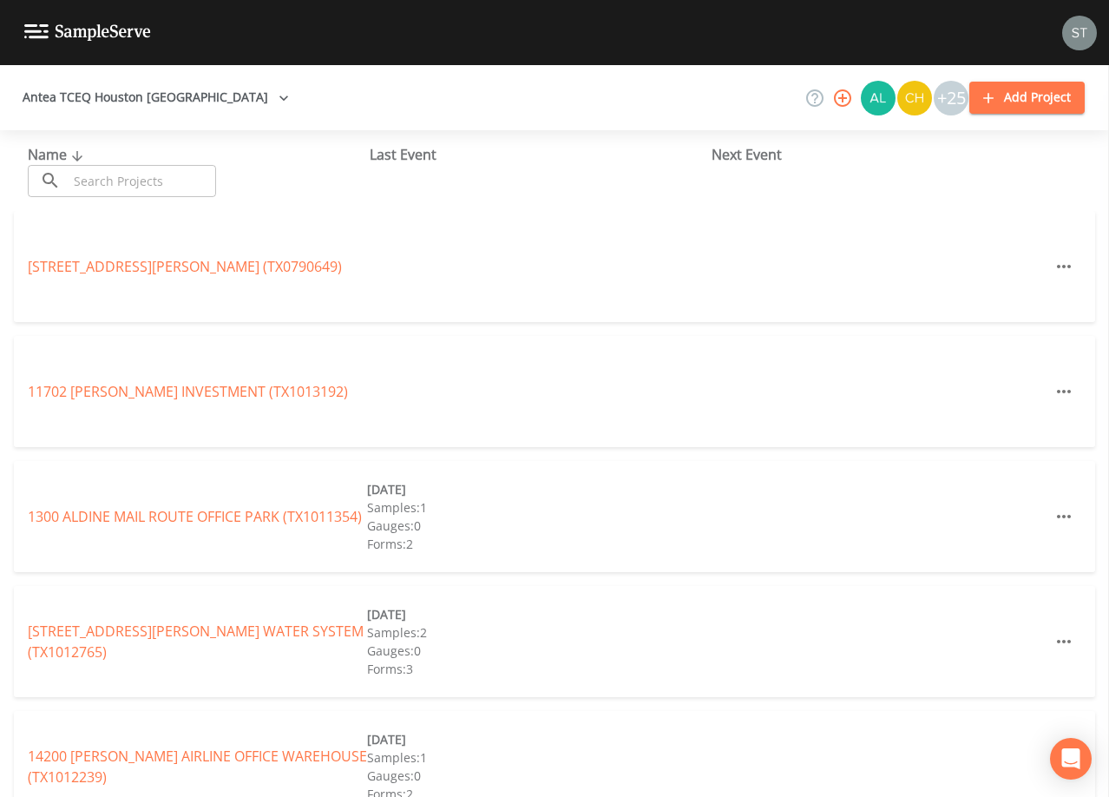
click at [121, 181] on input "text" at bounding box center [142, 181] width 148 height 32
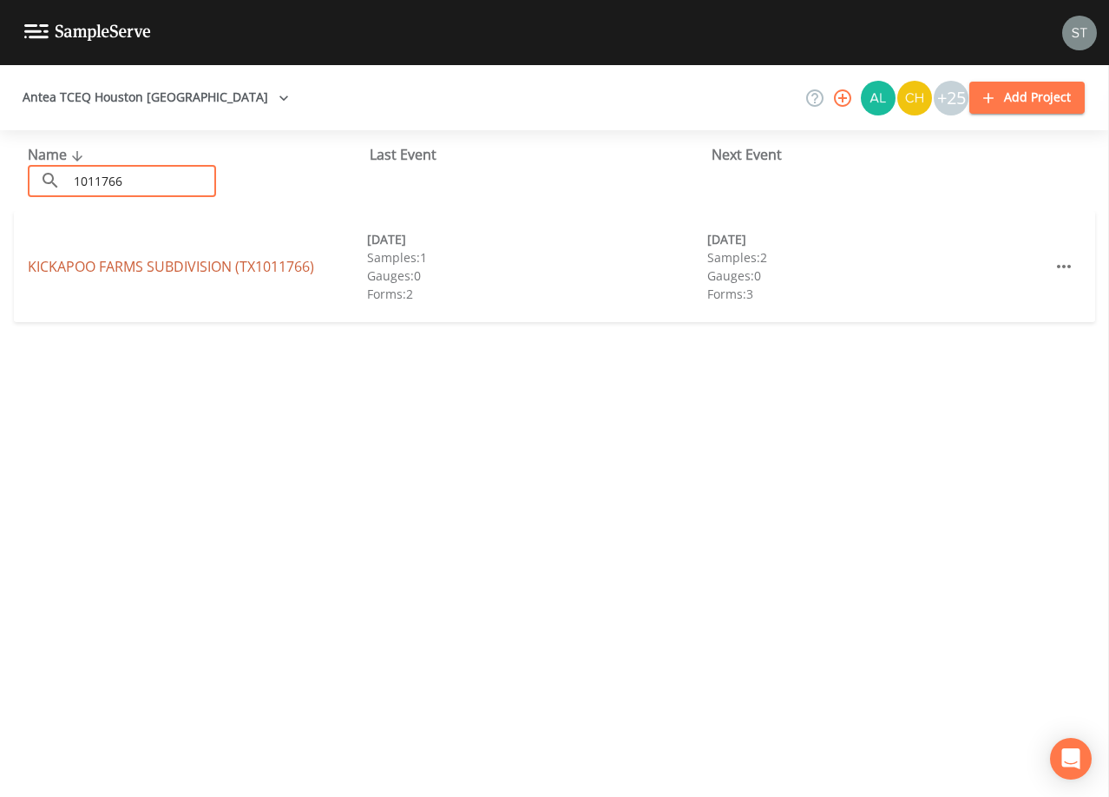
type input "1011766"
click at [254, 265] on link "KICKAPOO FARMS SUBDIVISION (TX1011766)" at bounding box center [171, 266] width 286 height 19
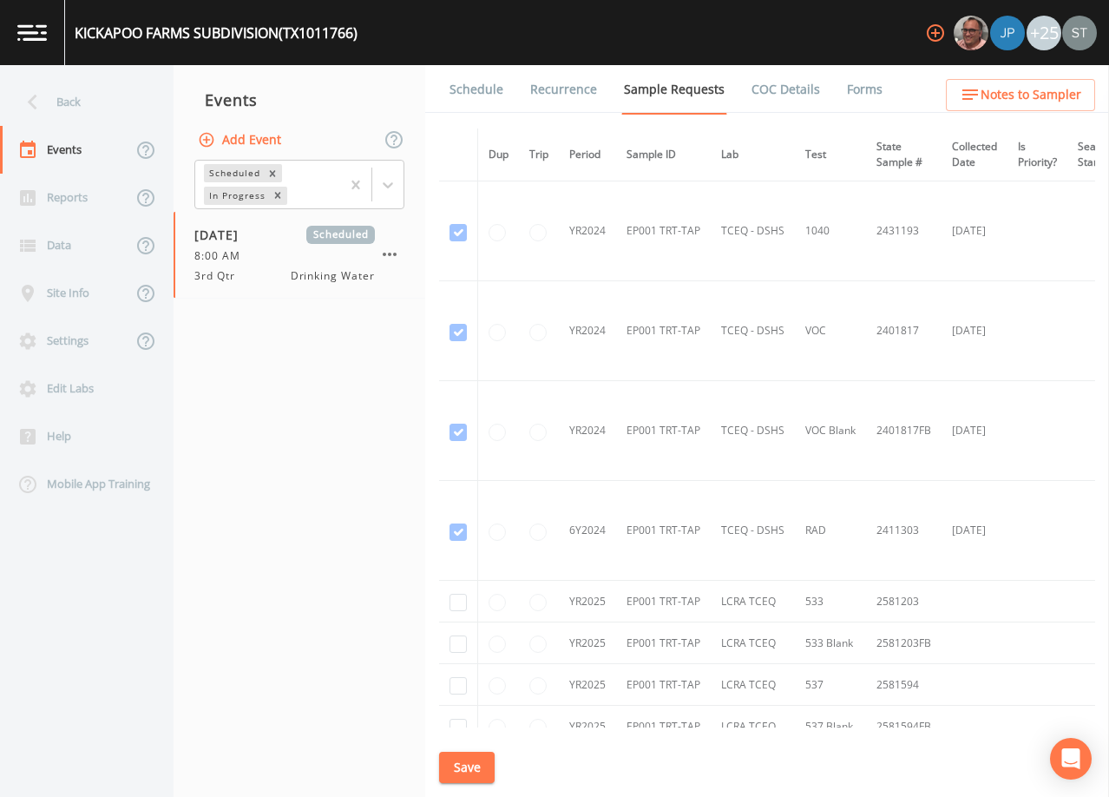
click at [474, 92] on link "Schedule" at bounding box center [476, 89] width 59 height 49
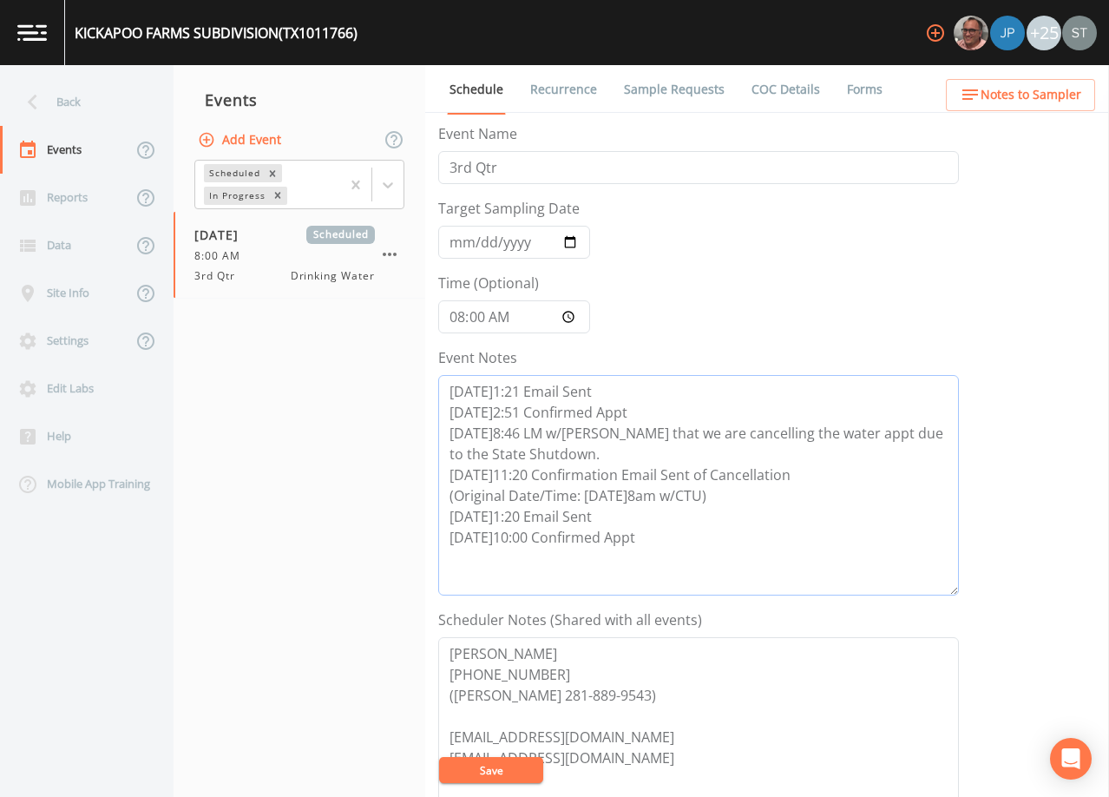
click at [669, 538] on textarea "[DATE]1:21 Email Sent [DATE]2:51 Confirmed Appt [DATE]8:46 LM w/[PERSON_NAME] t…" at bounding box center [698, 485] width 521 height 220
paste textarea "[DATE]8:58 Per [PERSON_NAME]'s email "[PERSON_NAME] just told me we need to re-…"
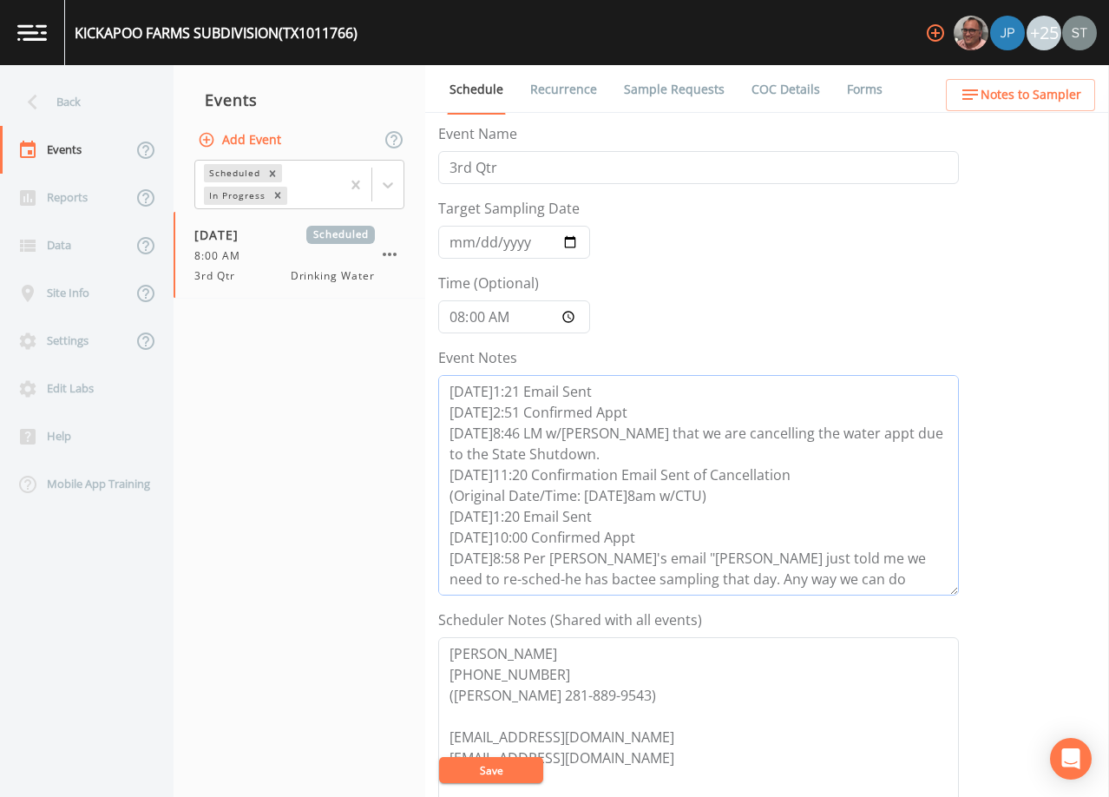
scroll to position [98, 0]
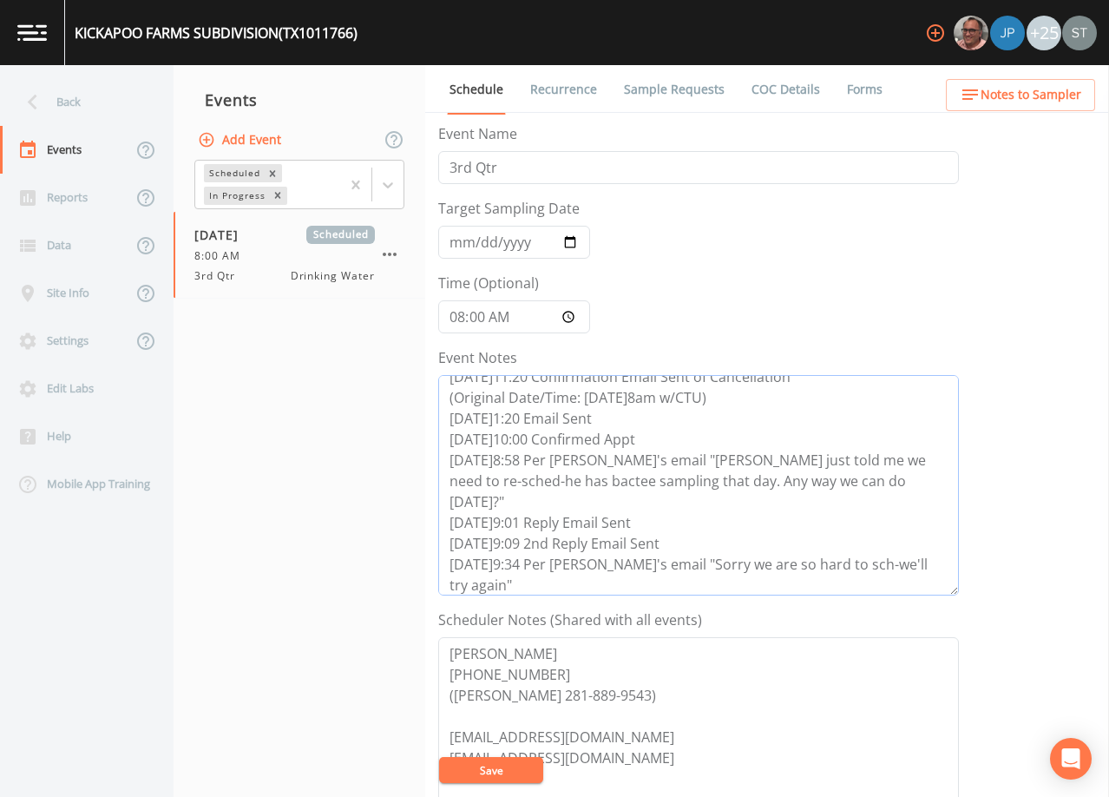
type textarea "[DATE]1:21 Email Sent [DATE]2:51 Confirmed Appt [DATE]8:46 LM w/[PERSON_NAME] t…"
click at [461, 232] on input "[DATE]" at bounding box center [514, 242] width 152 height 33
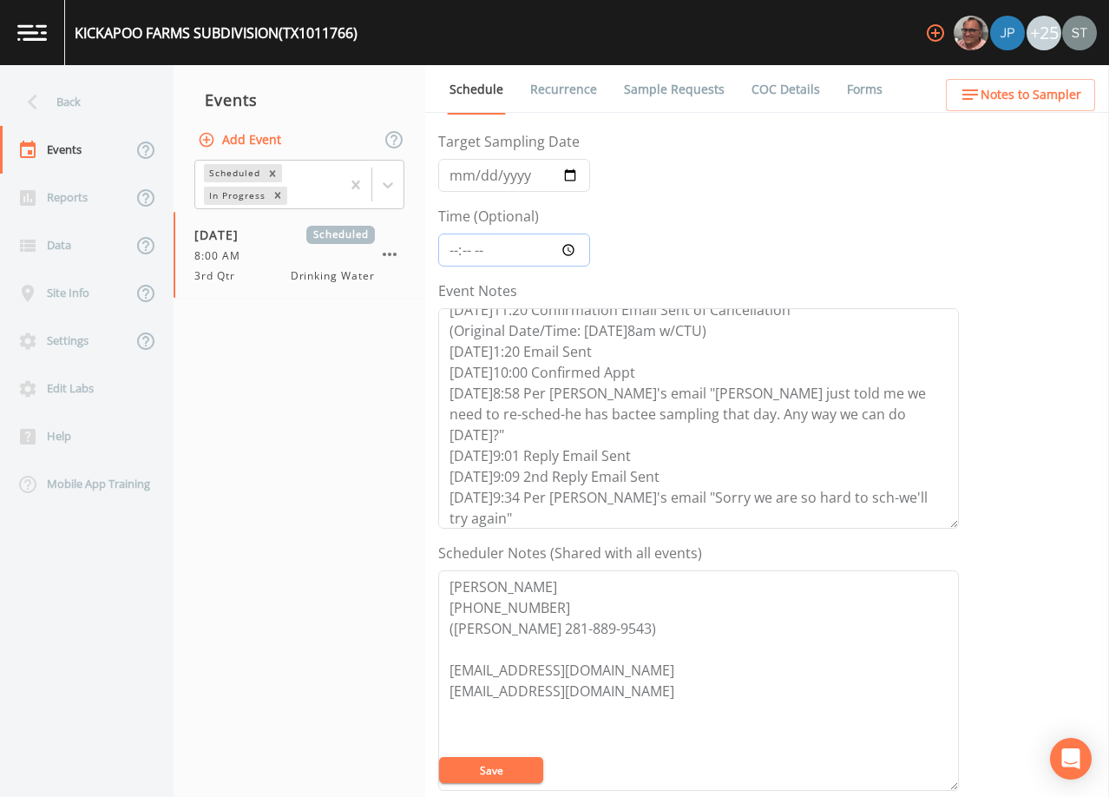
scroll to position [174, 0]
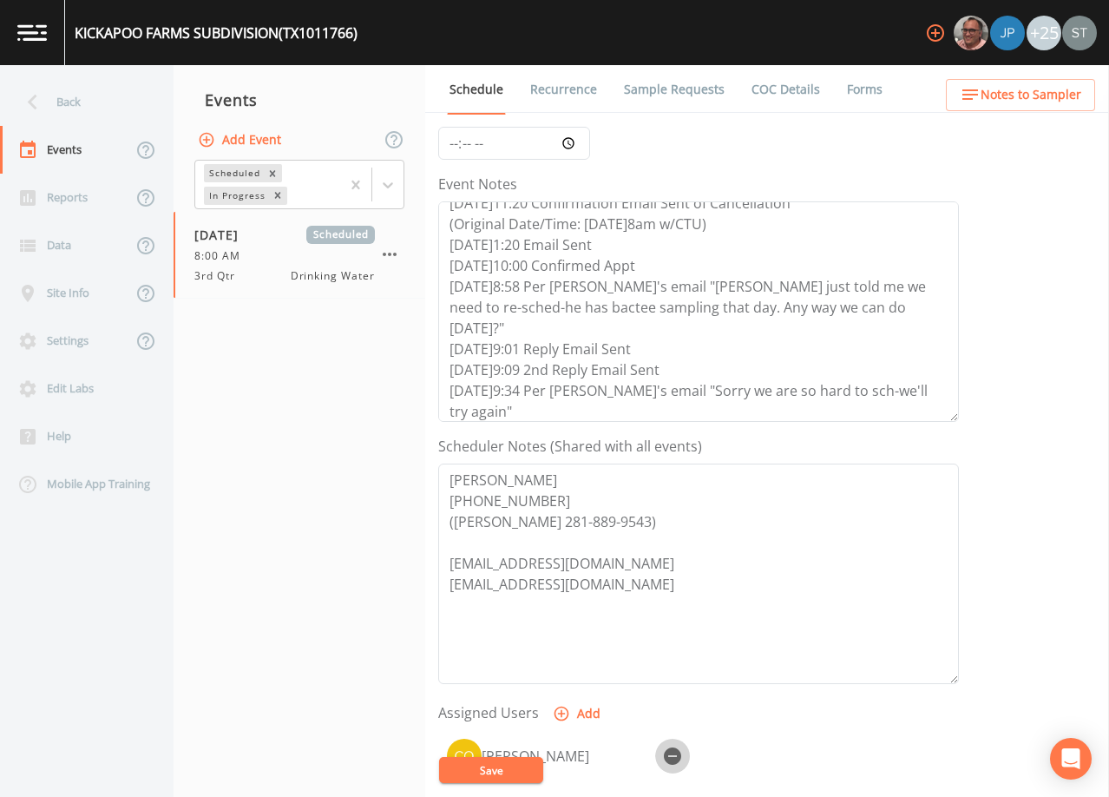
click at [676, 748] on icon "button" at bounding box center [672, 755] width 17 height 17
click at [507, 773] on button "Save" at bounding box center [491, 770] width 104 height 26
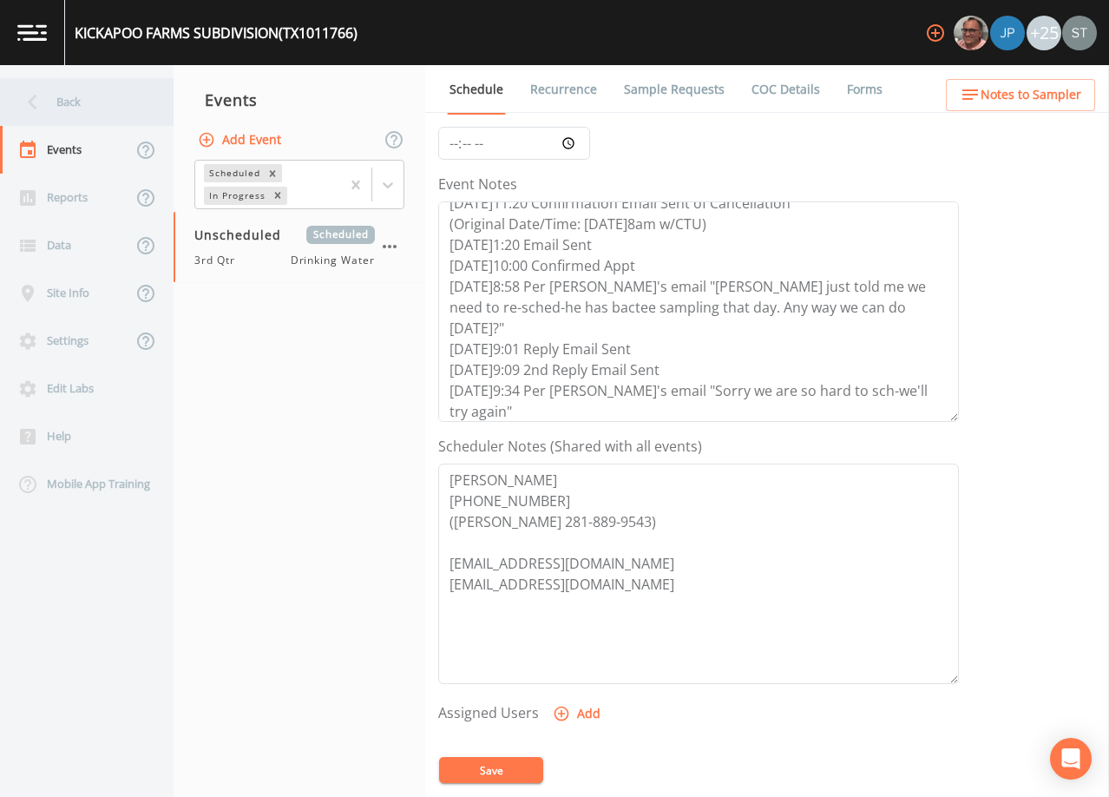
click at [79, 103] on div "Back" at bounding box center [78, 102] width 156 height 48
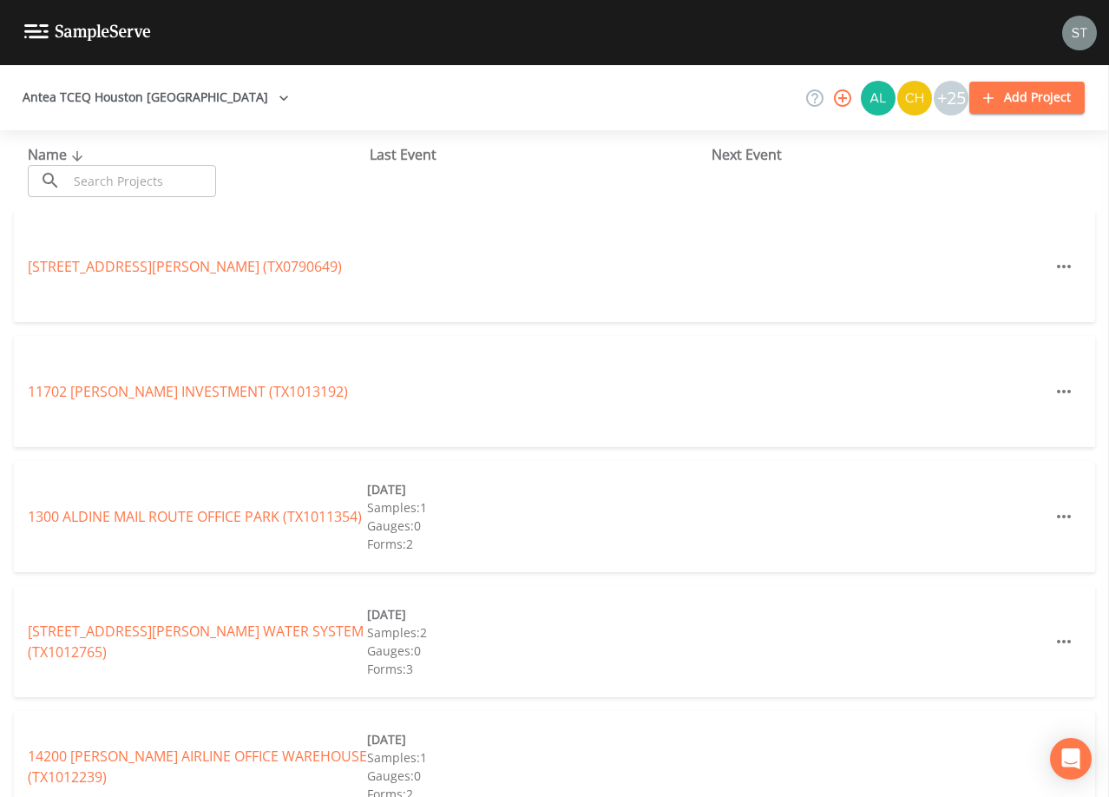
click at [127, 179] on input "text" at bounding box center [142, 181] width 148 height 32
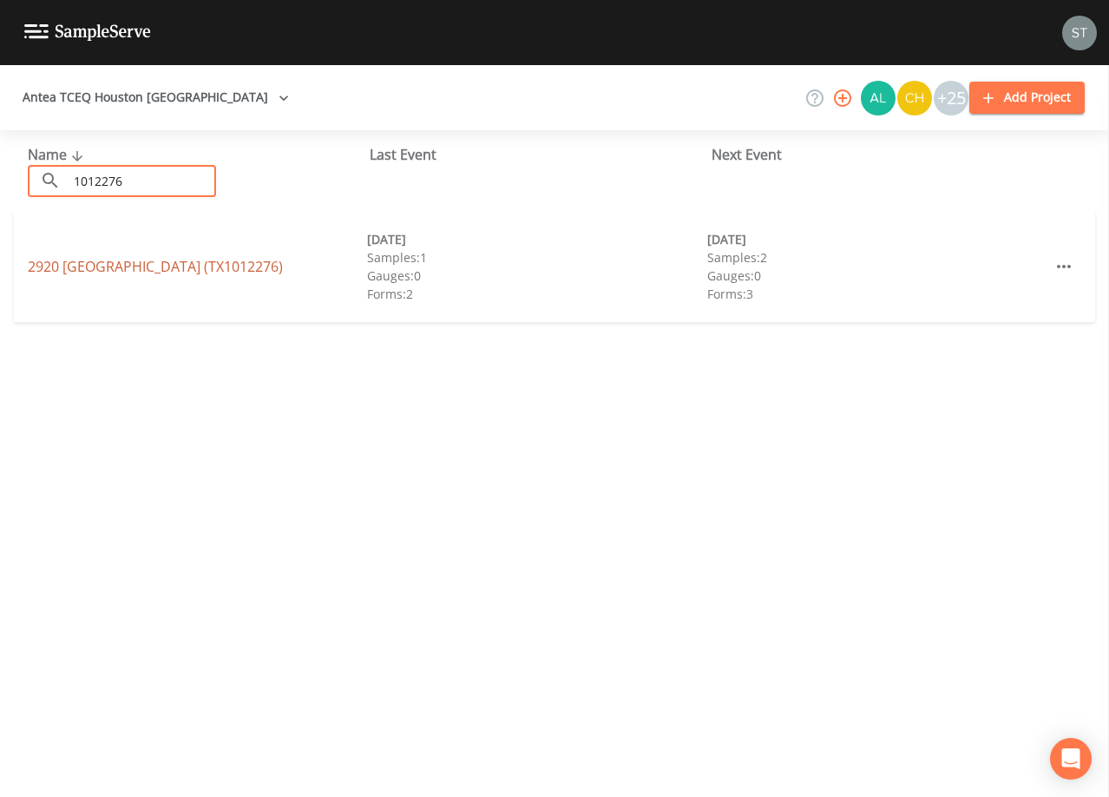
type input "1012276"
click at [228, 266] on link "[GEOGRAPHIC_DATA] (TX1012276)" at bounding box center [155, 266] width 255 height 19
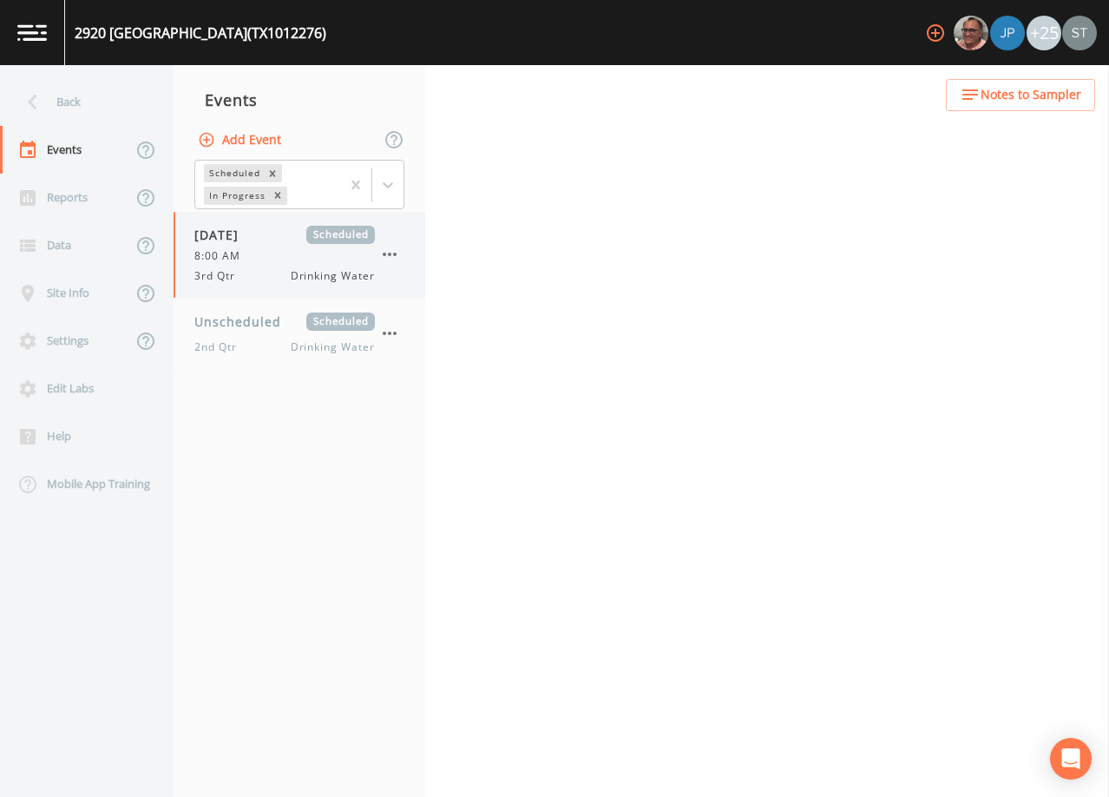
click at [262, 262] on div "8:00 AM" at bounding box center [284, 256] width 181 height 16
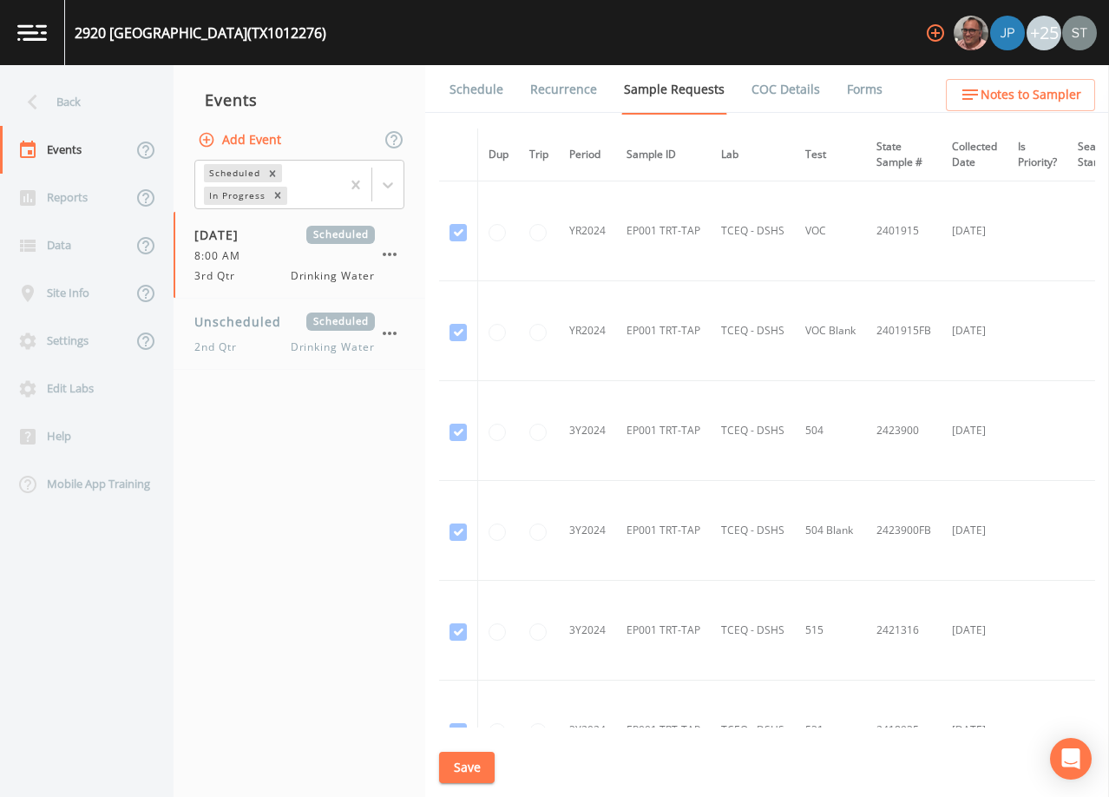
click at [480, 89] on link "Schedule" at bounding box center [476, 89] width 59 height 49
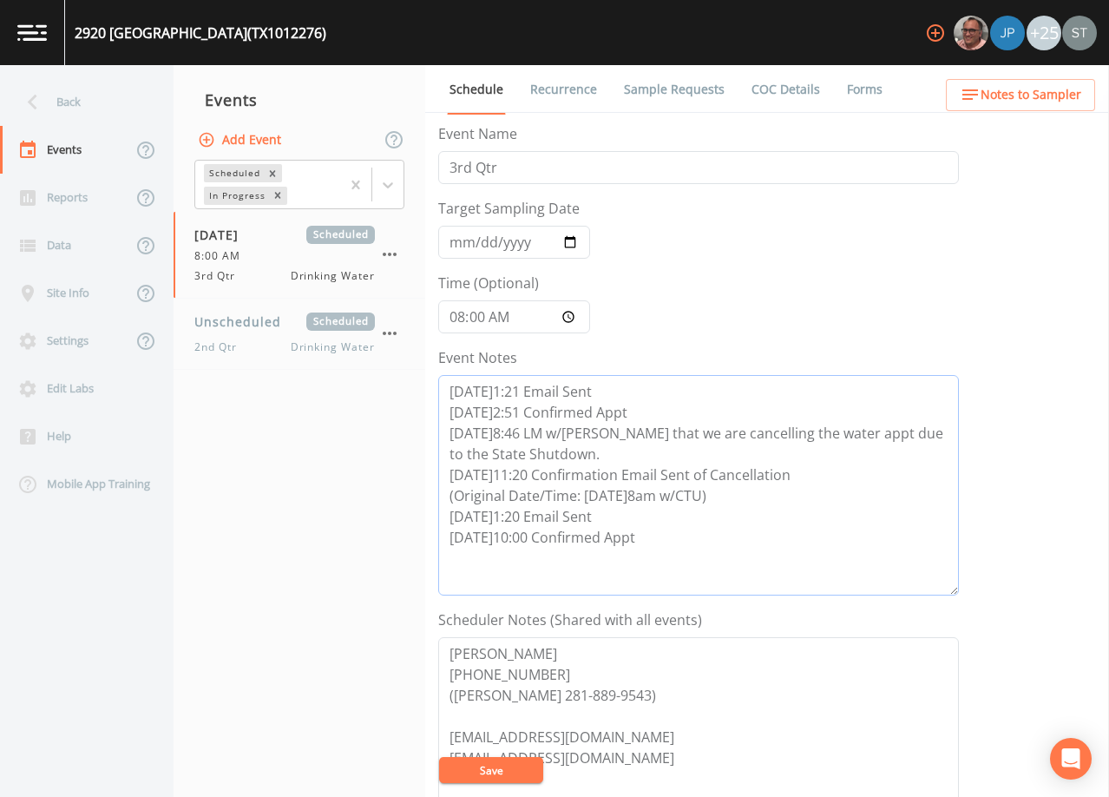
click at [656, 545] on textarea "[DATE]1:21 Email Sent [DATE]2:51 Confirmed Appt [DATE]8:46 LM w/[PERSON_NAME] t…" at bounding box center [698, 485] width 521 height 220
click at [451, 240] on input "[DATE]" at bounding box center [514, 242] width 152 height 33
click at [671, 542] on textarea "[DATE]1:21 Email Sent [DATE]2:51 Confirmed Appt [DATE]8:46 LM w/[PERSON_NAME] t…" at bounding box center [698, 485] width 521 height 220
paste textarea "[DATE]8:58 Per [PERSON_NAME]'s email "[PERSON_NAME] just told me we need to re-…"
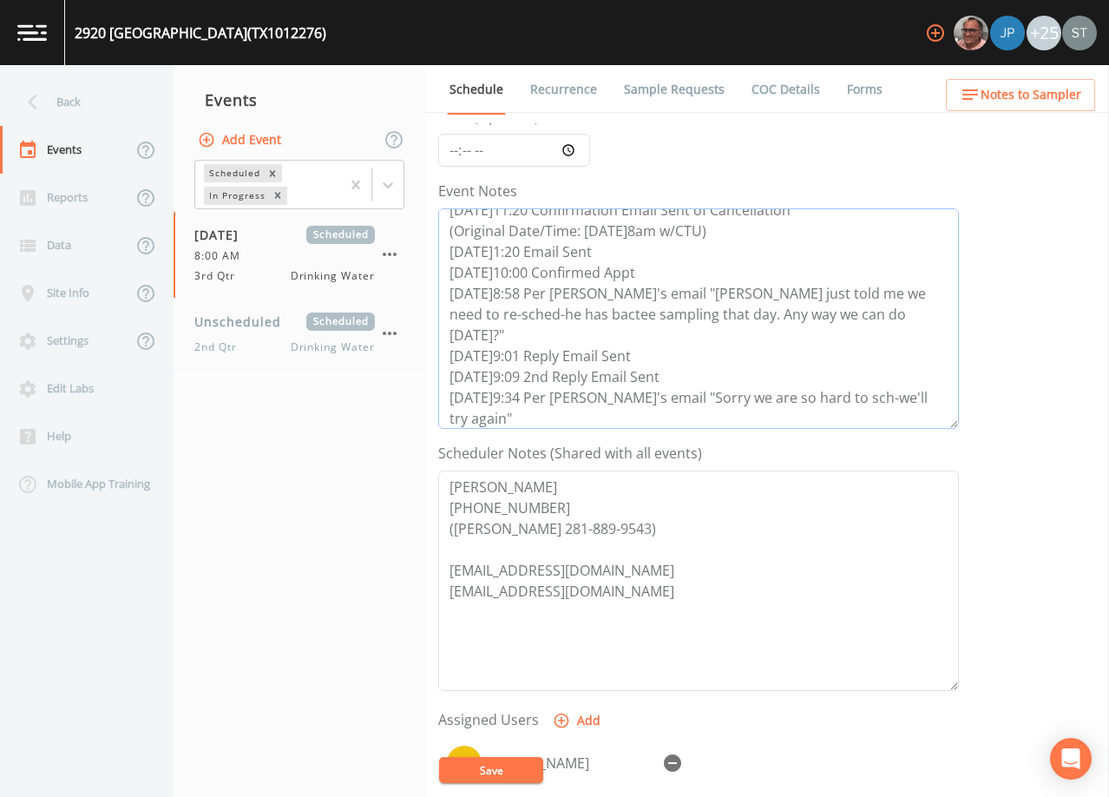
scroll to position [174, 0]
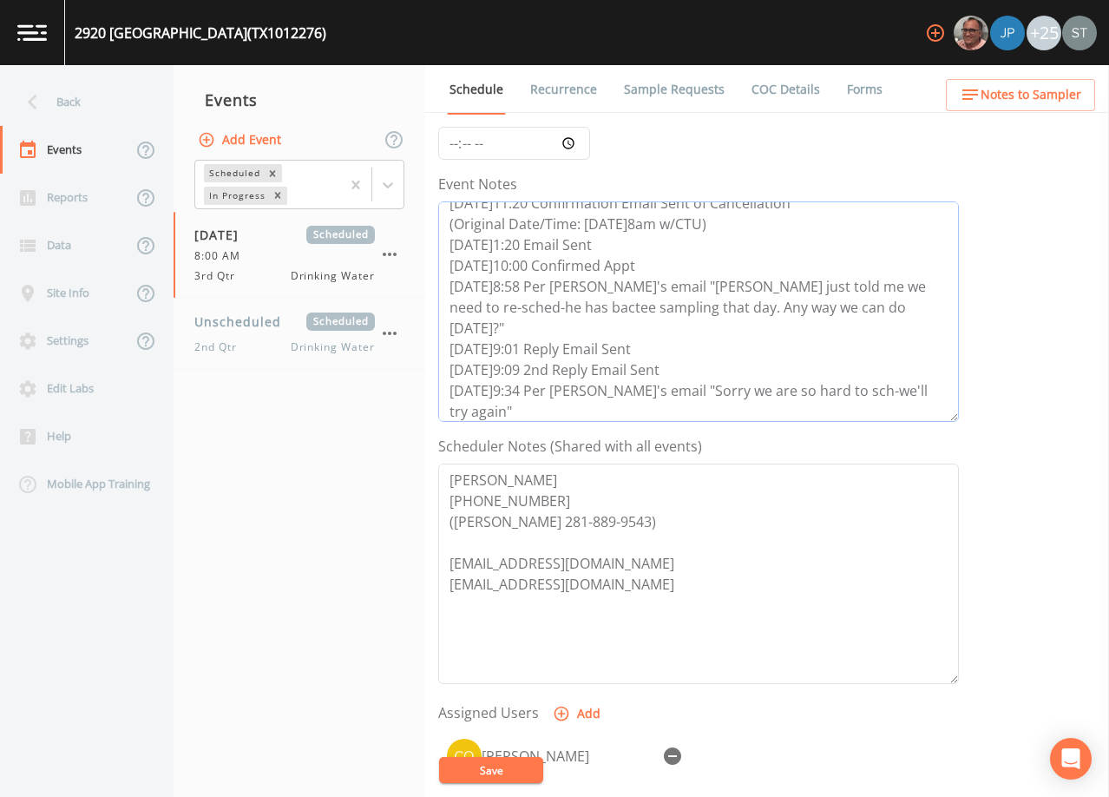
type textarea "[DATE]1:21 Email Sent [DATE]2:51 Confirmed Appt [DATE]8:46 LM w/[PERSON_NAME] t…"
click at [668, 750] on icon "button" at bounding box center [672, 755] width 17 height 17
click at [502, 768] on button "Save" at bounding box center [491, 770] width 104 height 26
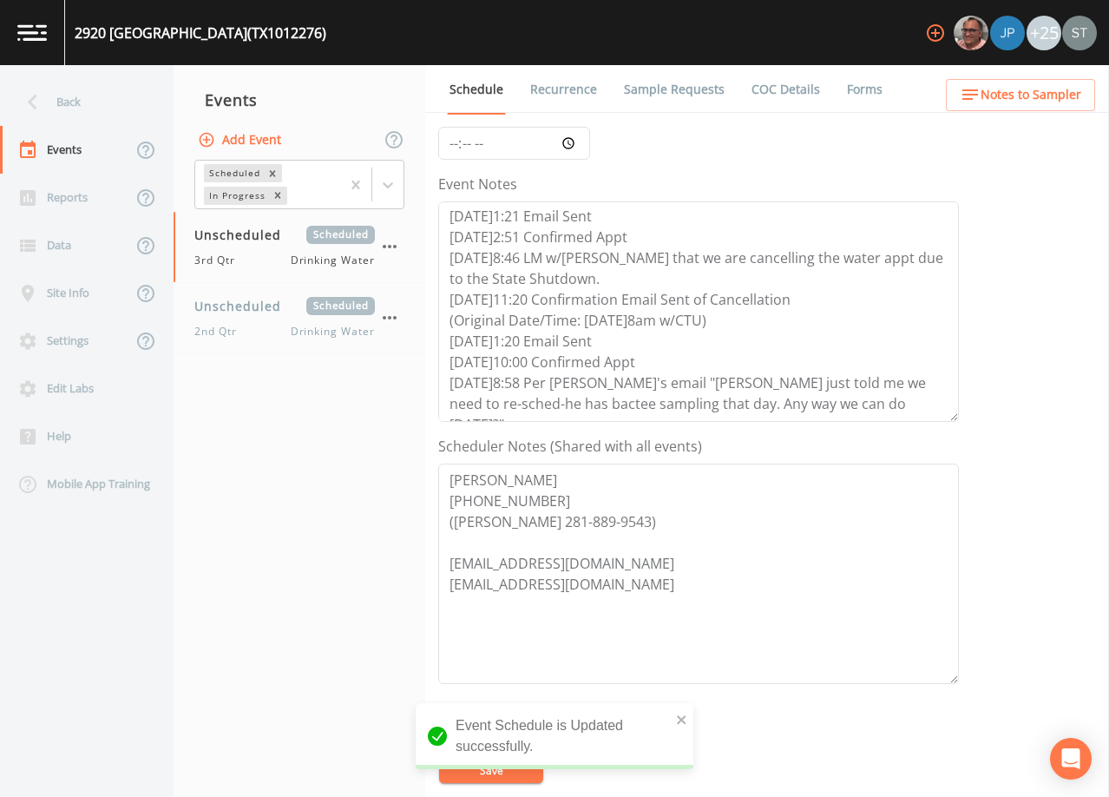
scroll to position [0, 0]
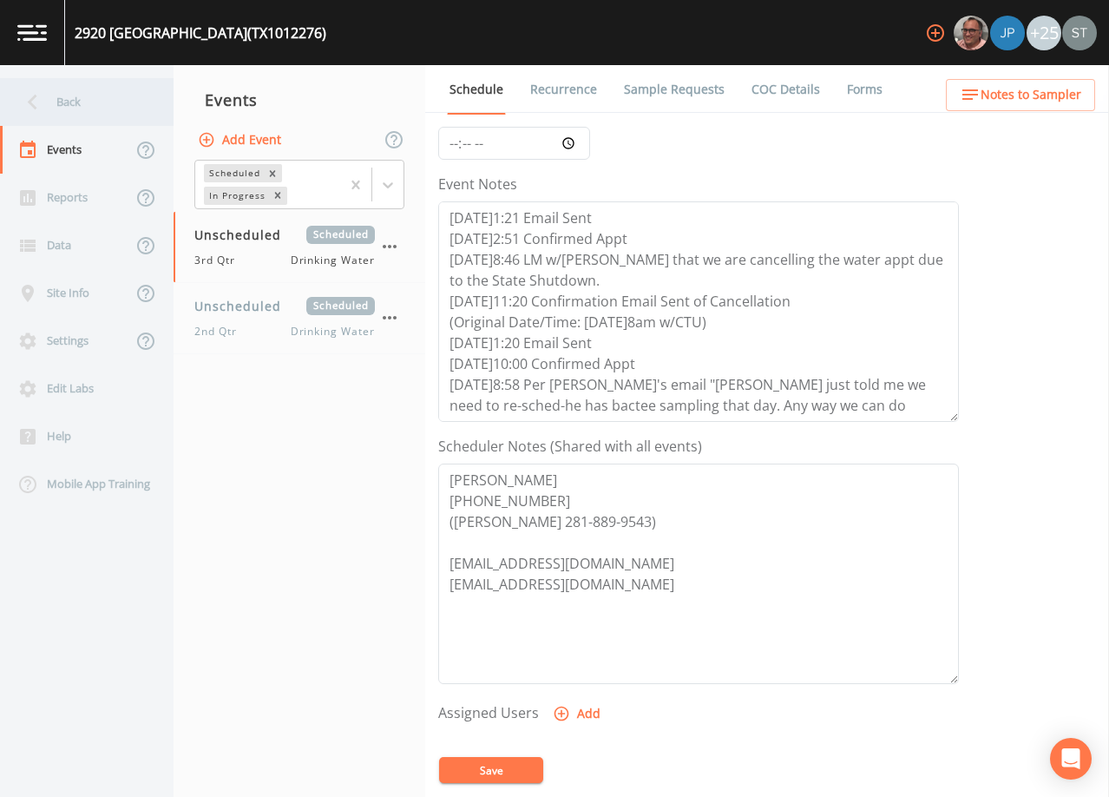
click at [70, 97] on div "Back" at bounding box center [78, 102] width 156 height 48
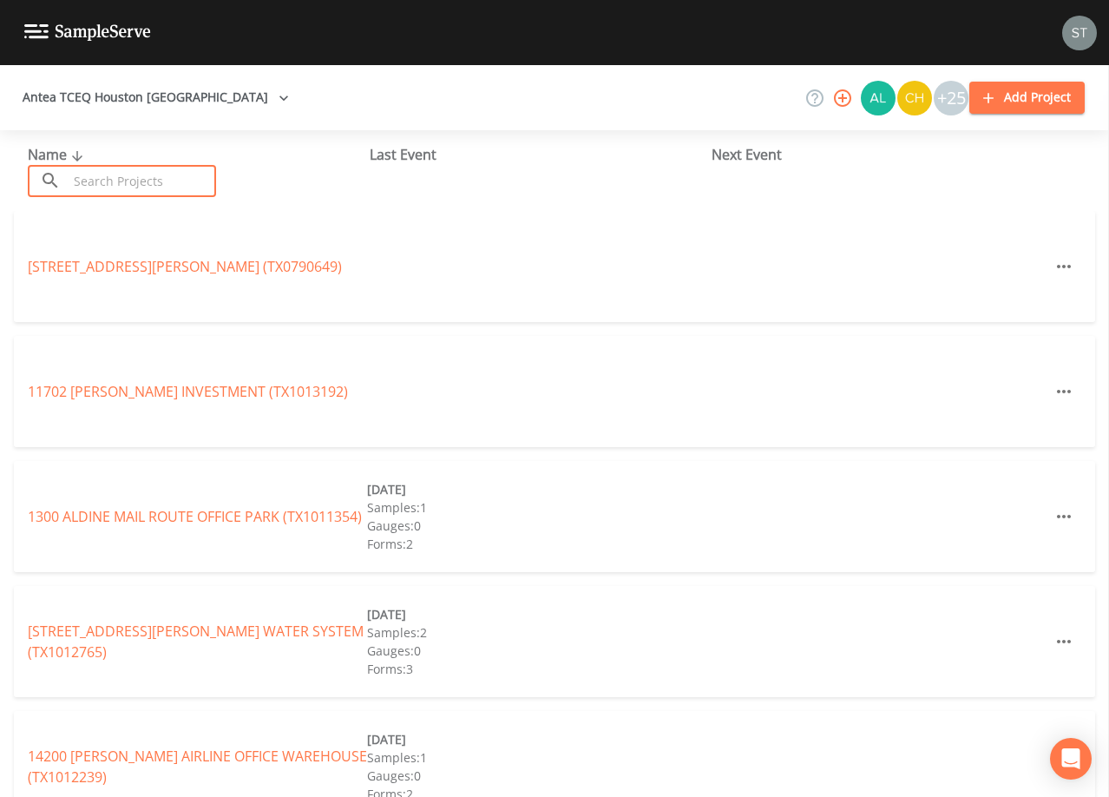
click at [134, 183] on input "text" at bounding box center [142, 181] width 148 height 32
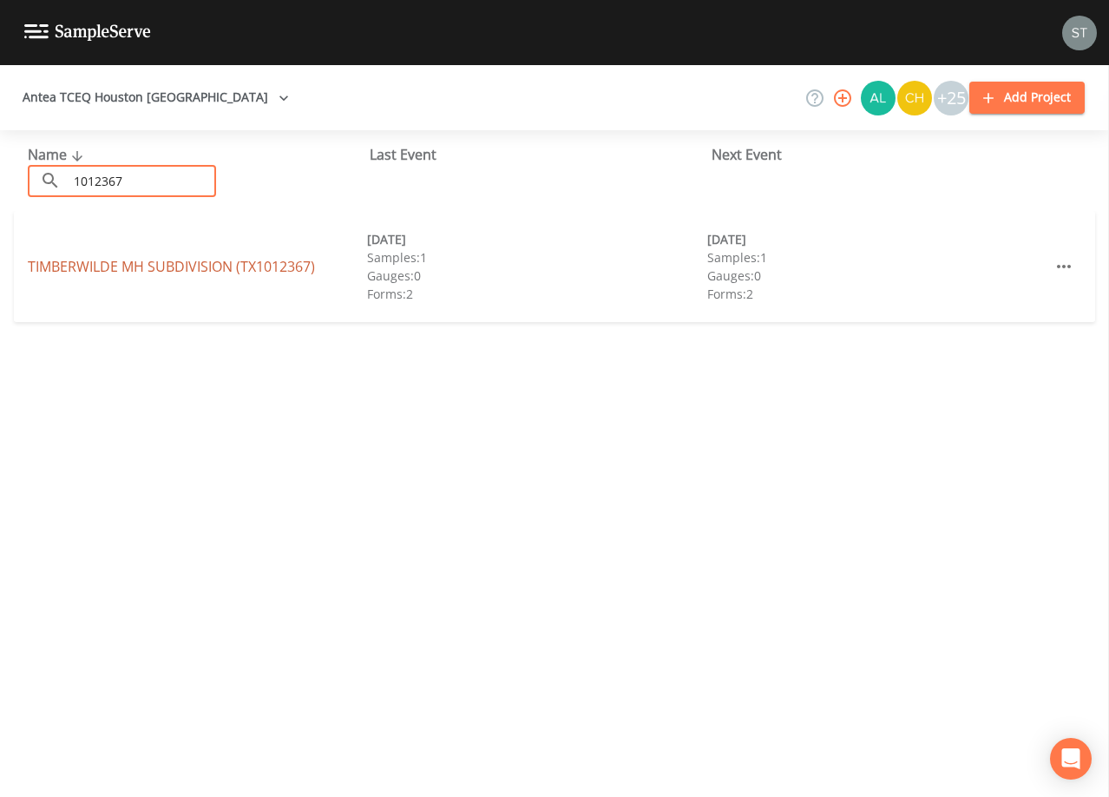
type input "1012367"
click at [207, 267] on link "TIMBERWILDE MH SUBDIVISION (TX1012367)" at bounding box center [171, 266] width 287 height 19
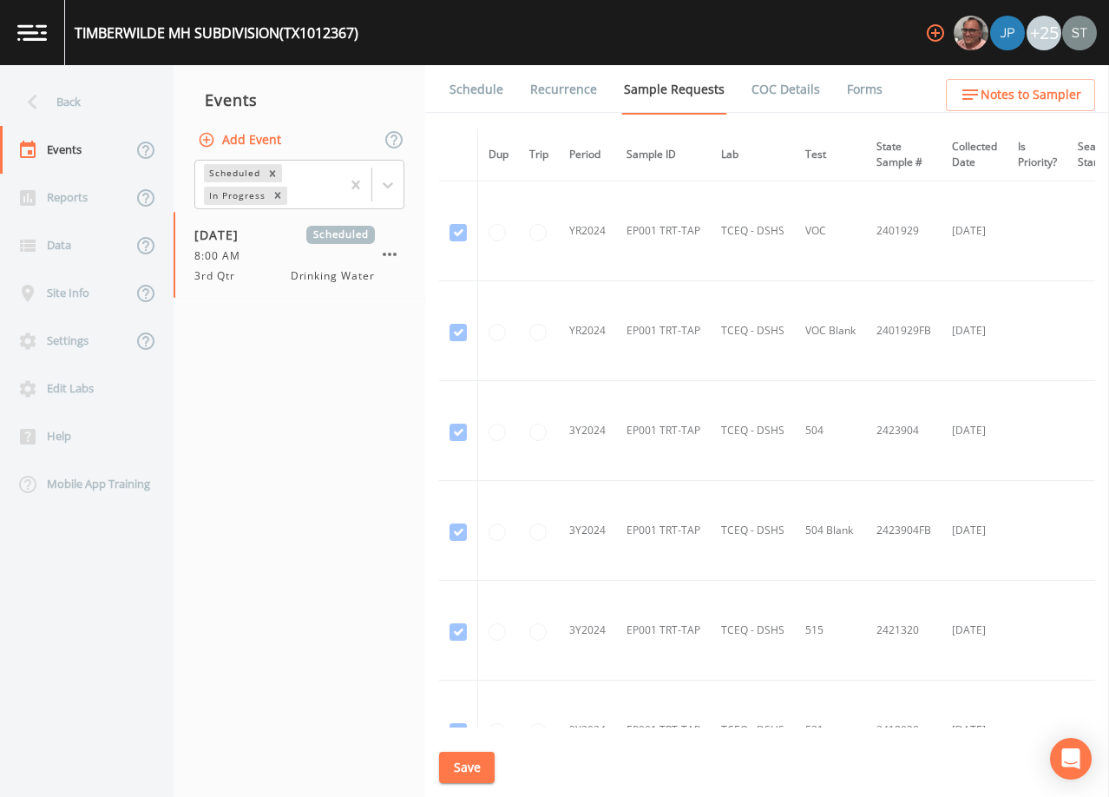
click at [473, 99] on link "Schedule" at bounding box center [476, 89] width 59 height 49
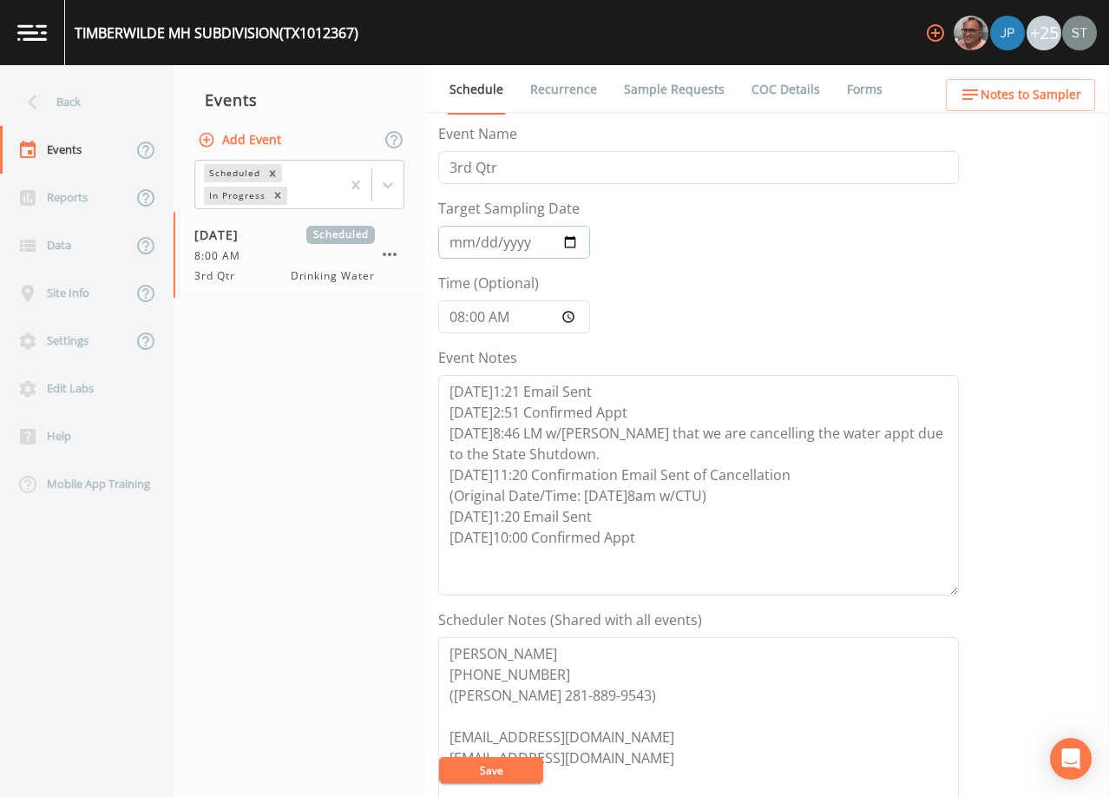
click at [458, 242] on input "[DATE]" at bounding box center [514, 242] width 152 height 33
click at [659, 533] on textarea "[DATE]1:21 Email Sent [DATE]2:51 Confirmed Appt [DATE]8:46 LM w/[PERSON_NAME] t…" at bounding box center [698, 485] width 521 height 220
paste textarea "[DATE]8:58 Per [PERSON_NAME]'s email "[PERSON_NAME] just told me we need to re-…"
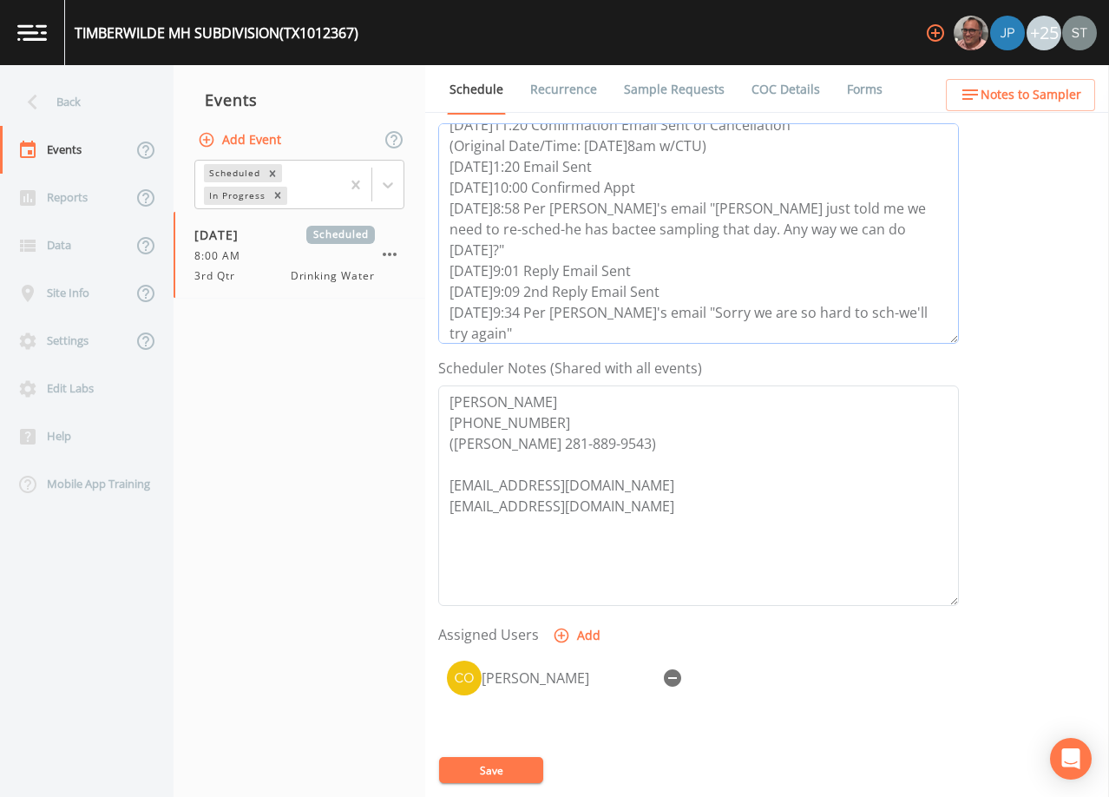
scroll to position [260, 0]
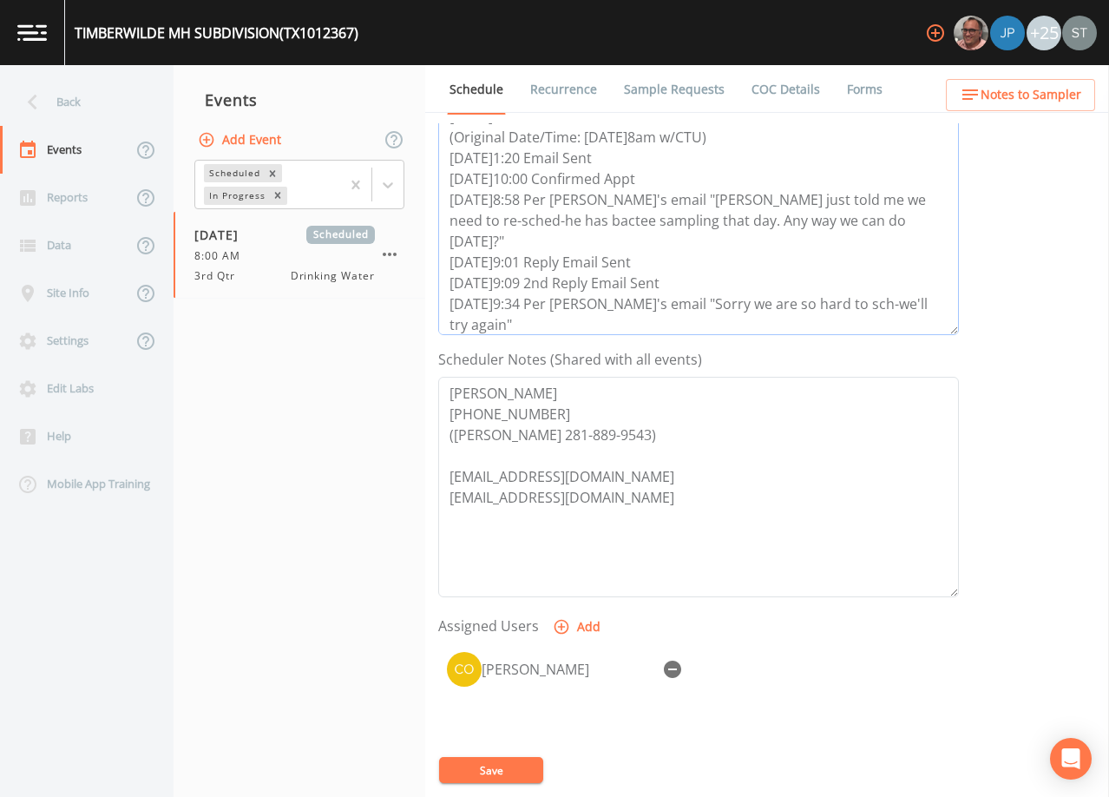
type textarea "[DATE]1:21 Email Sent [DATE]2:51 Confirmed Appt [DATE]8:46 LM w/[PERSON_NAME] t…"
click at [670, 665] on icon "button" at bounding box center [672, 669] width 17 height 17
click at [499, 773] on button "Save" at bounding box center [491, 770] width 104 height 26
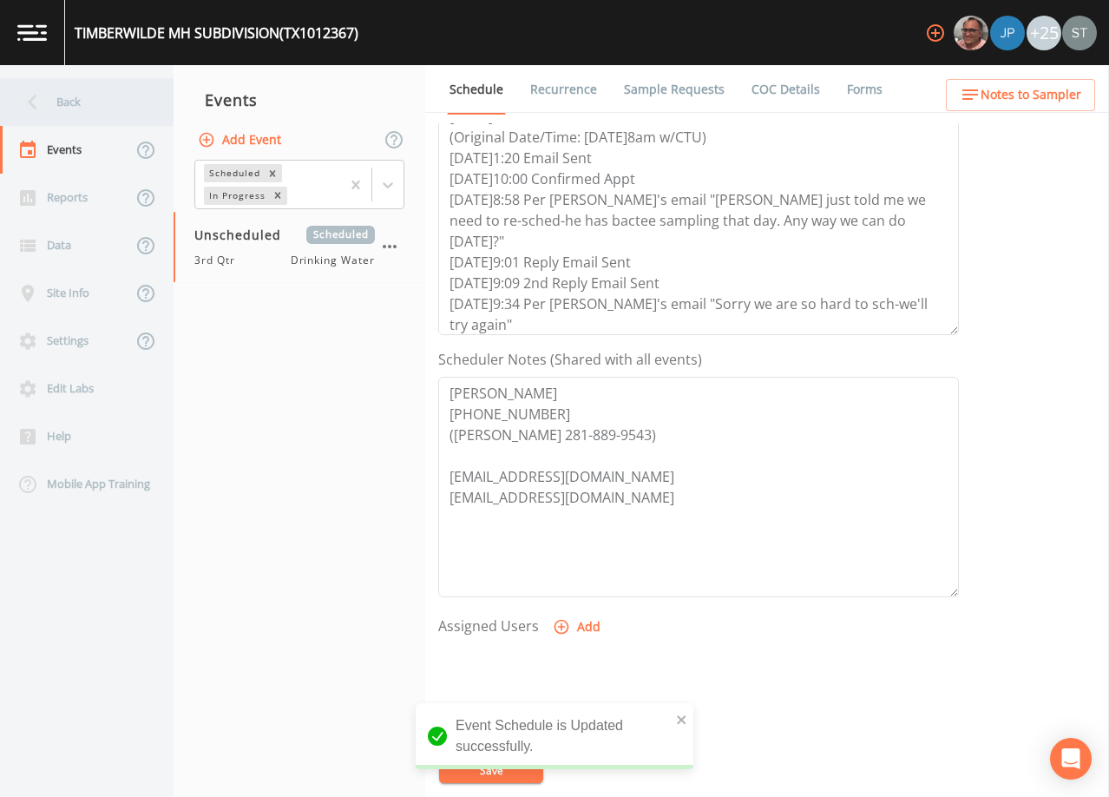
click at [72, 101] on div "Back" at bounding box center [78, 102] width 156 height 48
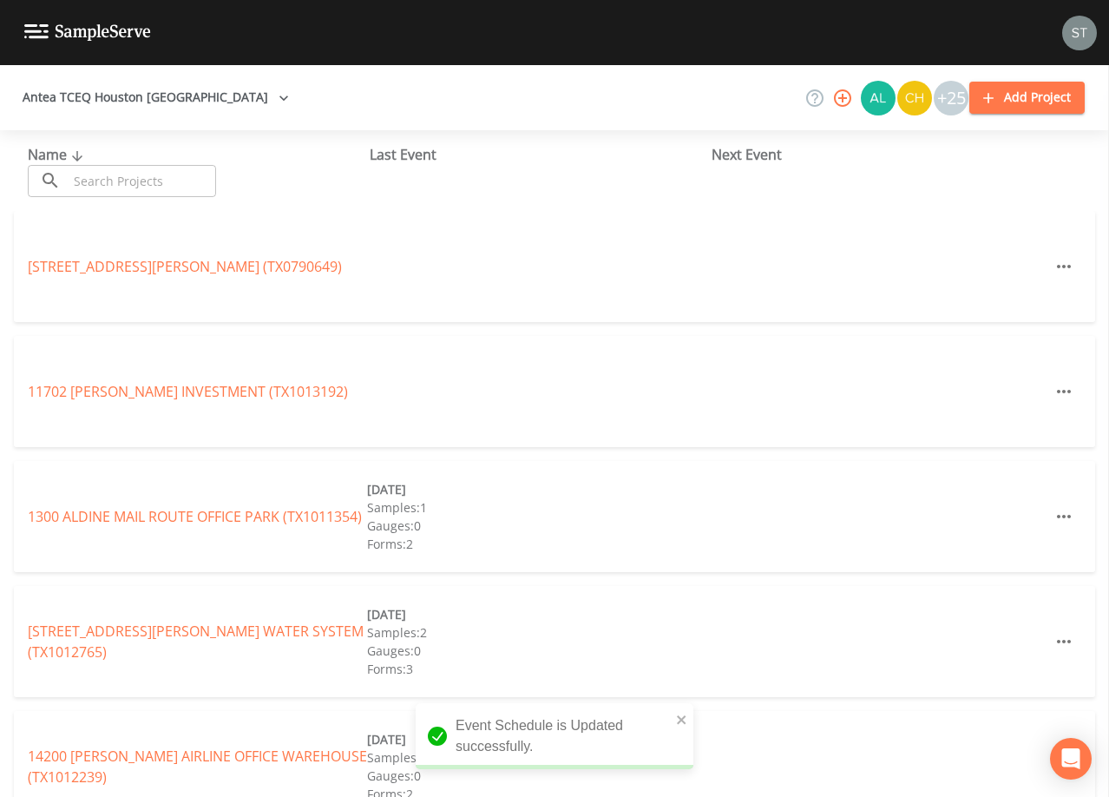
click at [121, 176] on input "text" at bounding box center [142, 181] width 148 height 32
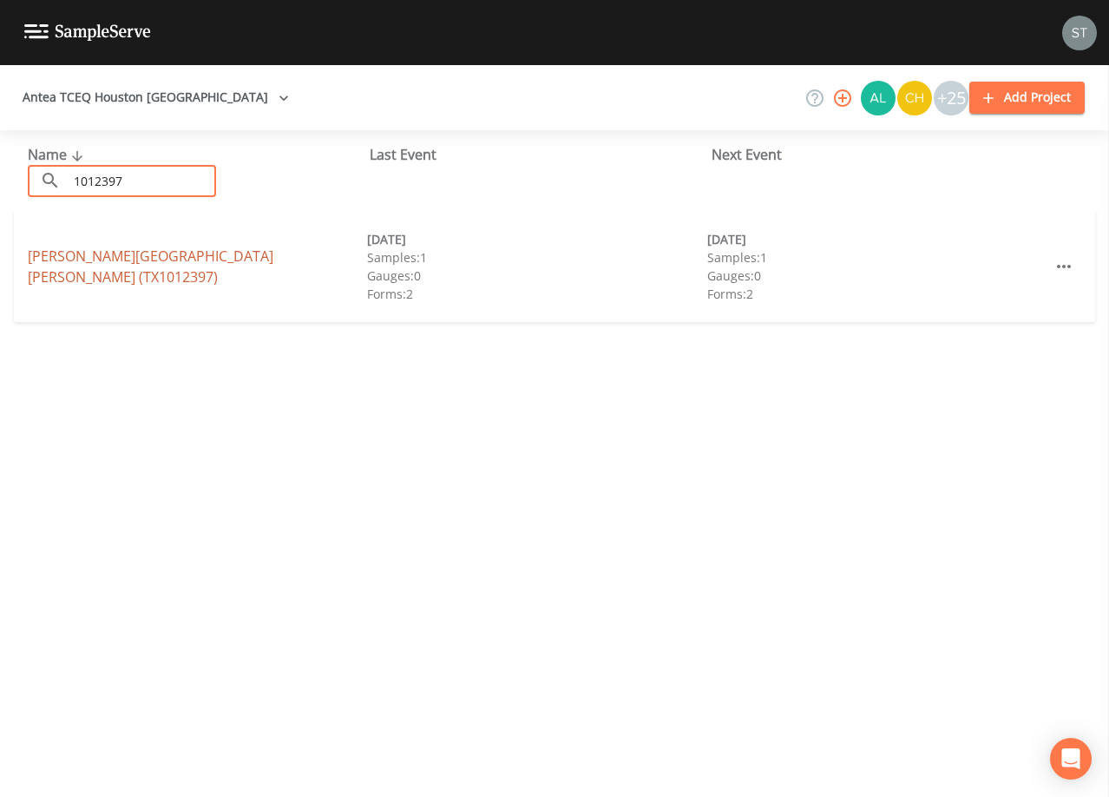
type input "1012397"
click at [194, 268] on link "[PERSON_NAME][GEOGRAPHIC_DATA][PERSON_NAME] (TX1012397)" at bounding box center [151, 267] width 246 height 40
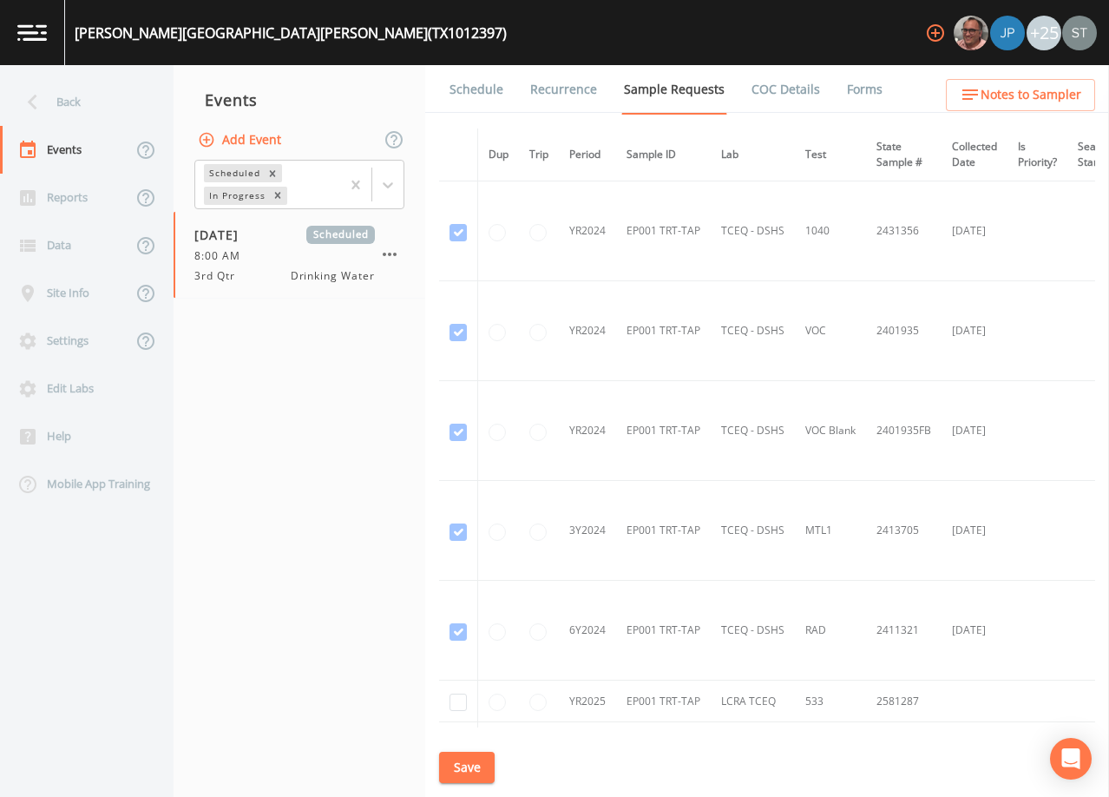
click at [474, 99] on link "Schedule" at bounding box center [476, 89] width 59 height 49
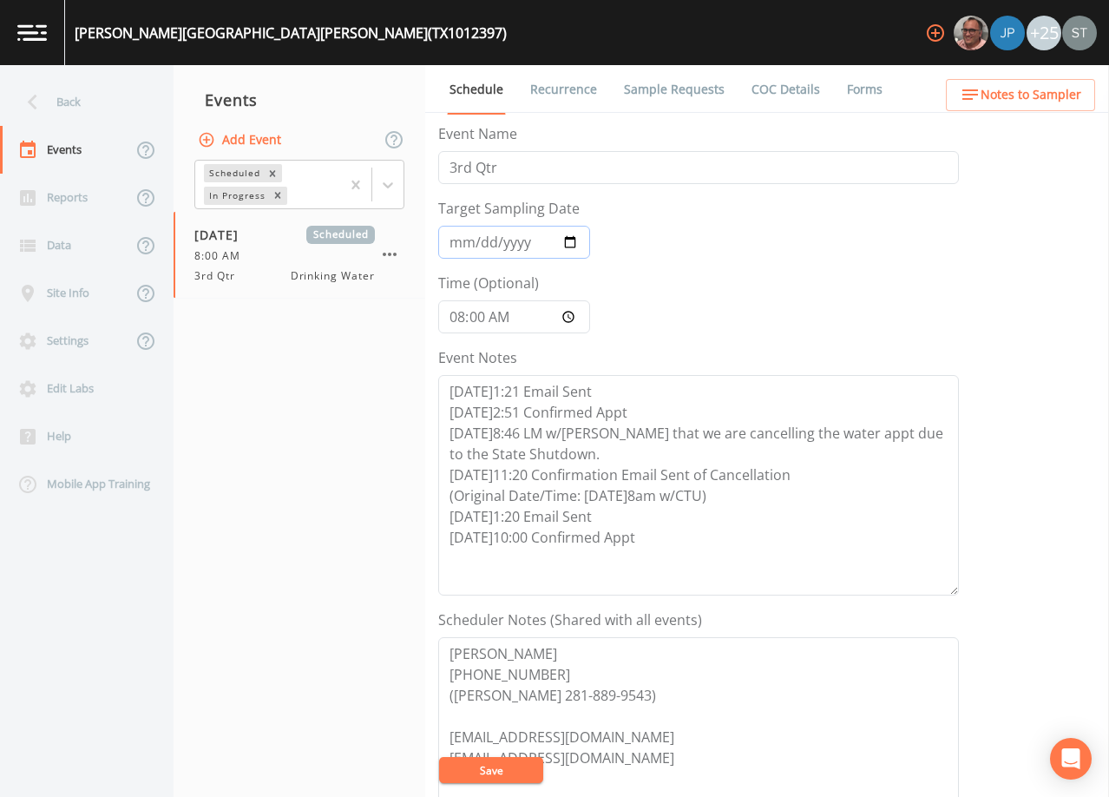
click at [460, 243] on input "[DATE]" at bounding box center [514, 242] width 152 height 33
click at [661, 540] on textarea "[DATE]1:21 Email Sent [DATE]2:51 Confirmed Appt [DATE]8:46 LM w/[PERSON_NAME] t…" at bounding box center [698, 485] width 521 height 220
paste textarea "[DATE]8:58 Per [PERSON_NAME]'s email "[PERSON_NAME] just told me we need to re-…"
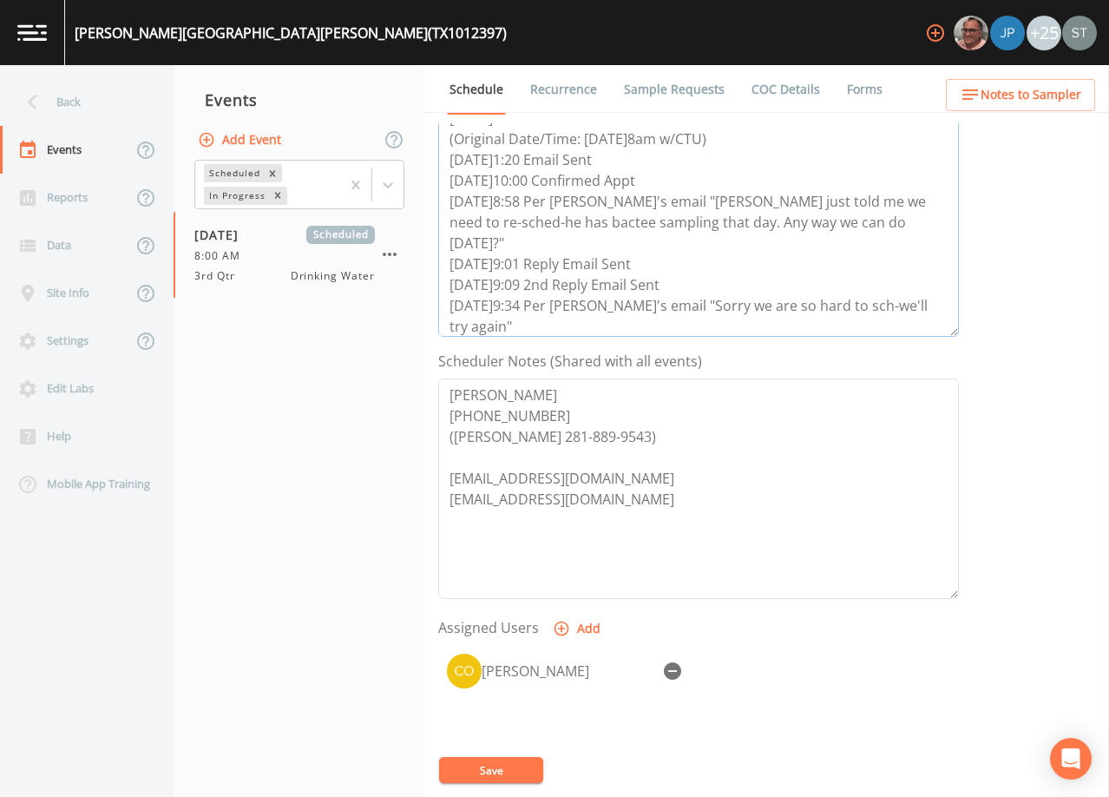
scroll to position [260, 0]
type textarea "[DATE]1:21 Email Sent [DATE]2:51 Confirmed Appt [DATE]8:46 LM w/[PERSON_NAME] t…"
click at [671, 668] on icon "button" at bounding box center [672, 669] width 17 height 17
click at [505, 773] on button "Save" at bounding box center [491, 770] width 104 height 26
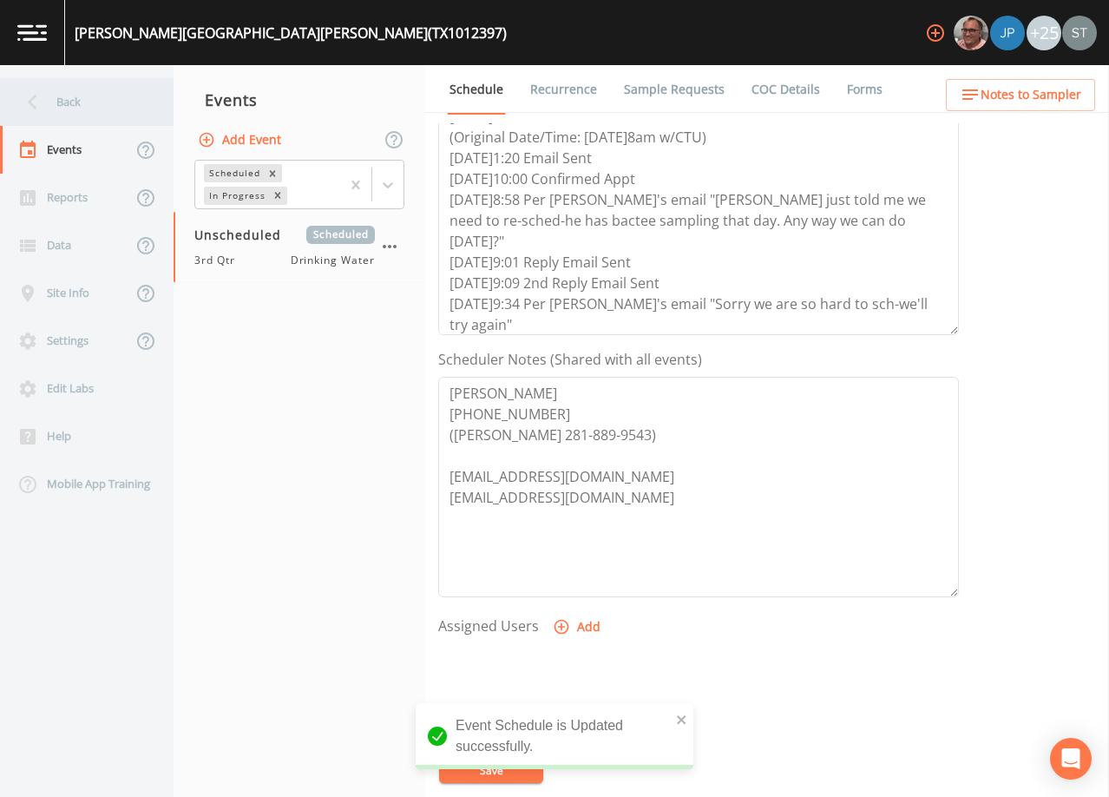
click at [72, 102] on div "Back" at bounding box center [78, 102] width 156 height 48
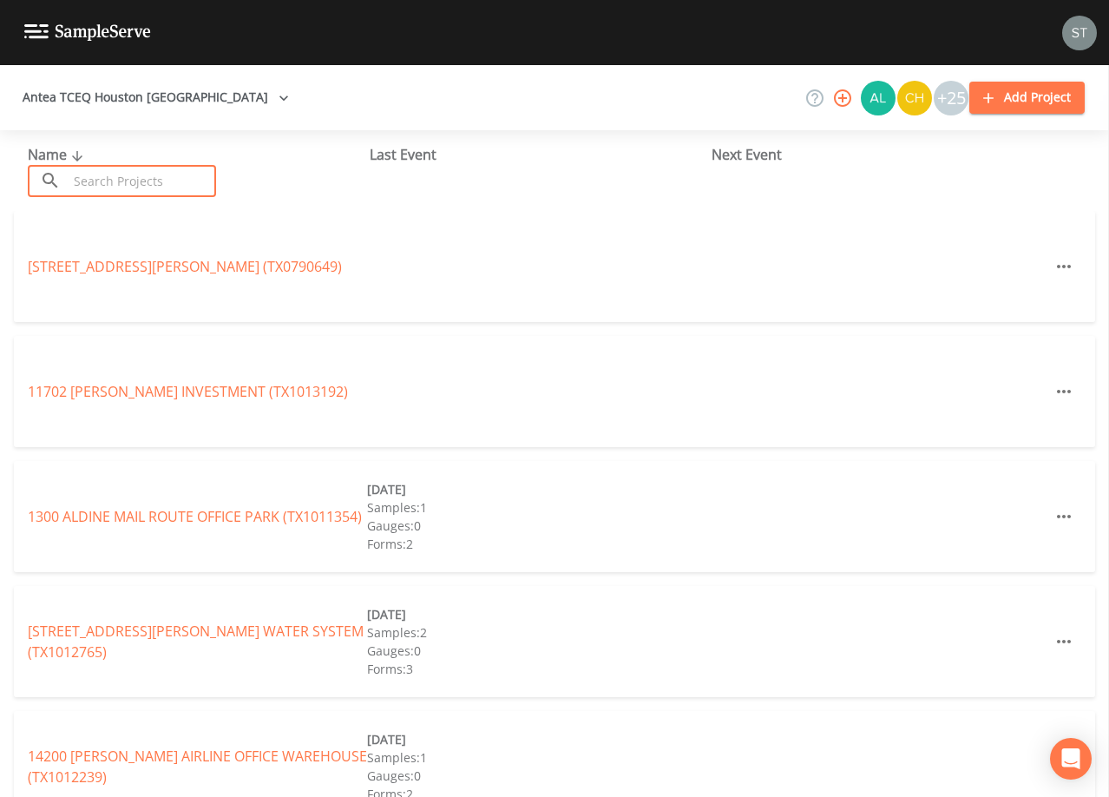
click at [113, 180] on input "text" at bounding box center [142, 181] width 148 height 32
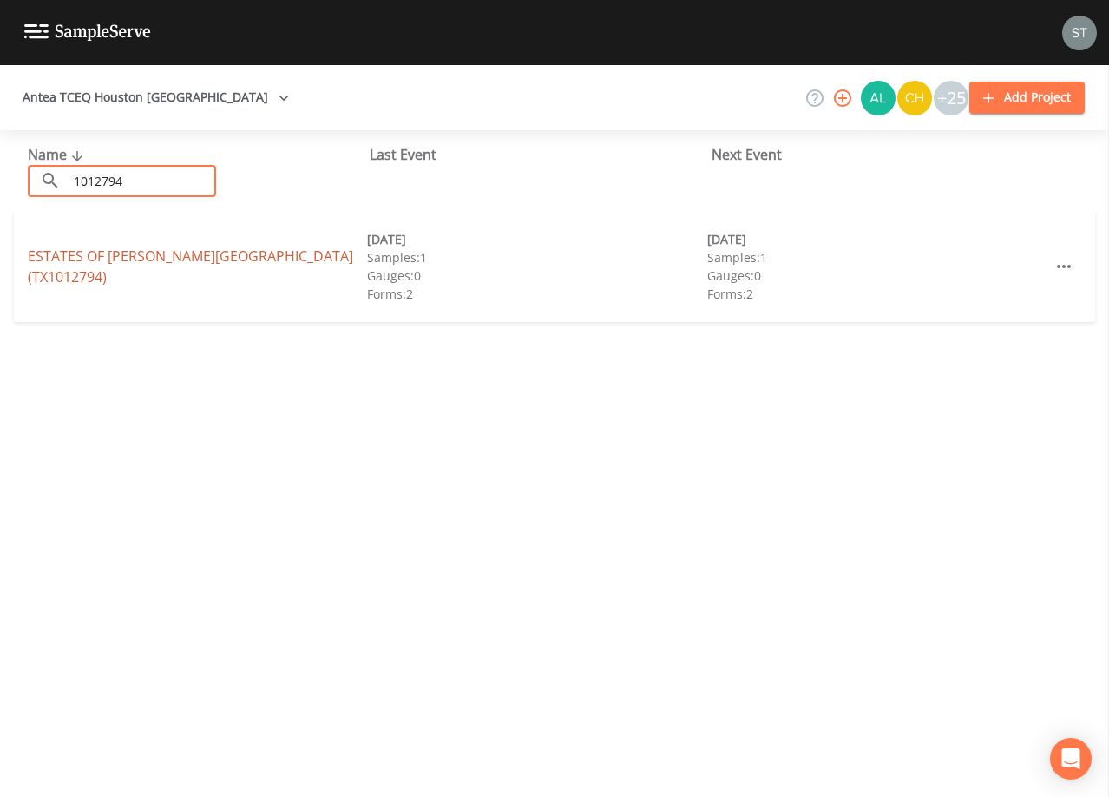
type input "1012794"
click at [251, 266] on link "ESTATES OF [PERSON_NAME][GEOGRAPHIC_DATA] (TX1012794)" at bounding box center [191, 267] width 326 height 40
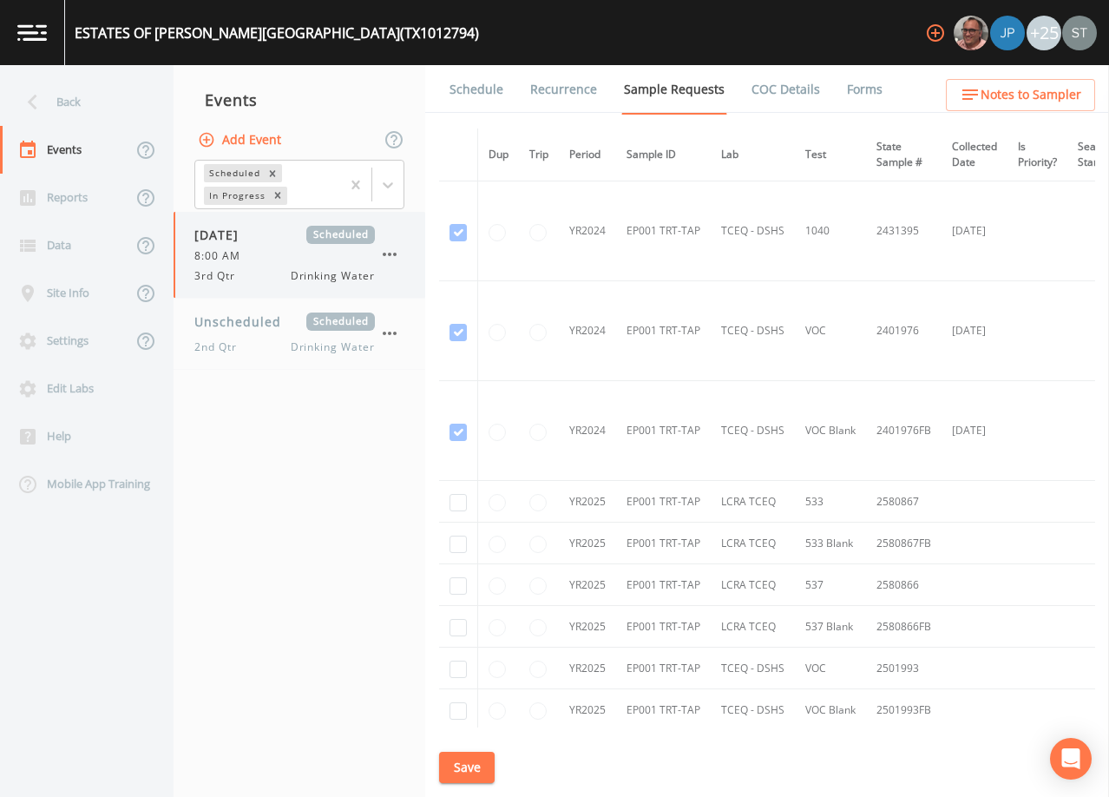
click at [287, 251] on div "8:00 AM" at bounding box center [284, 256] width 181 height 16
click at [473, 97] on link "Schedule" at bounding box center [476, 89] width 59 height 49
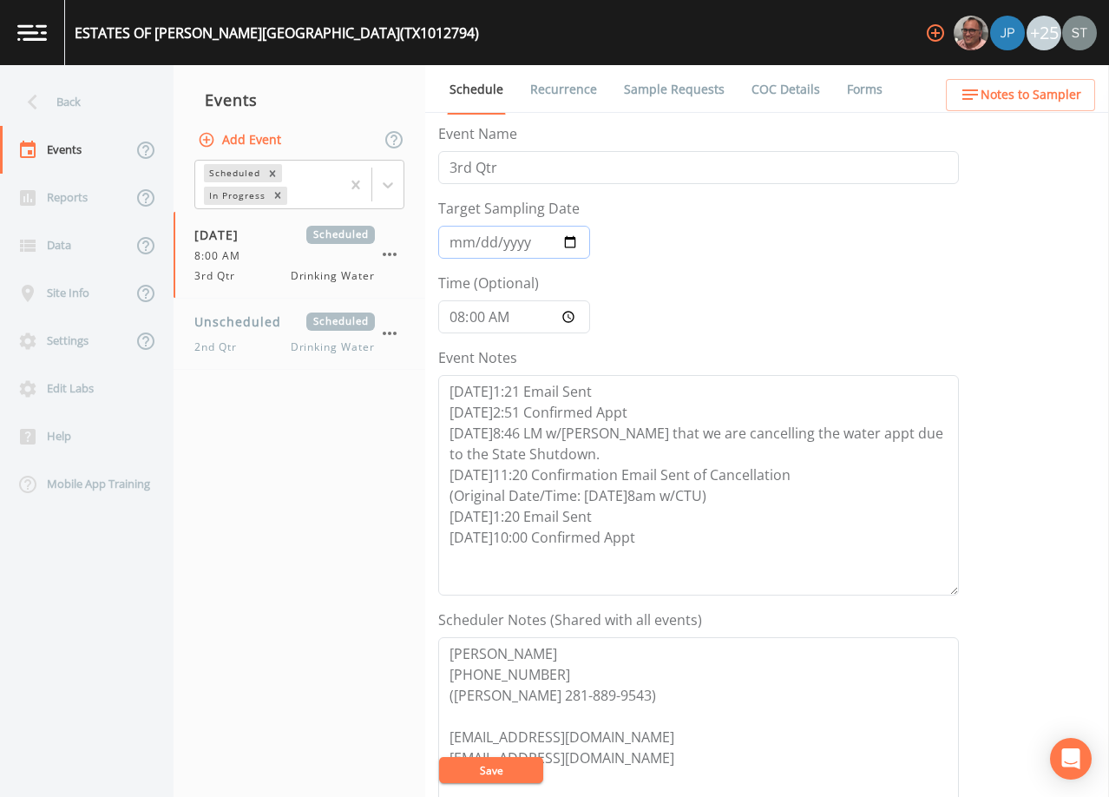
click at [455, 238] on input "[DATE]" at bounding box center [514, 242] width 152 height 33
click at [669, 539] on textarea "[DATE]1:21 Email Sent [DATE]2:51 Confirmed Appt [DATE]8:46 LM w/[PERSON_NAME] t…" at bounding box center [698, 485] width 521 height 220
paste textarea "[DATE]8:58 Per [PERSON_NAME]'s email "[PERSON_NAME] just told me we need to re-…"
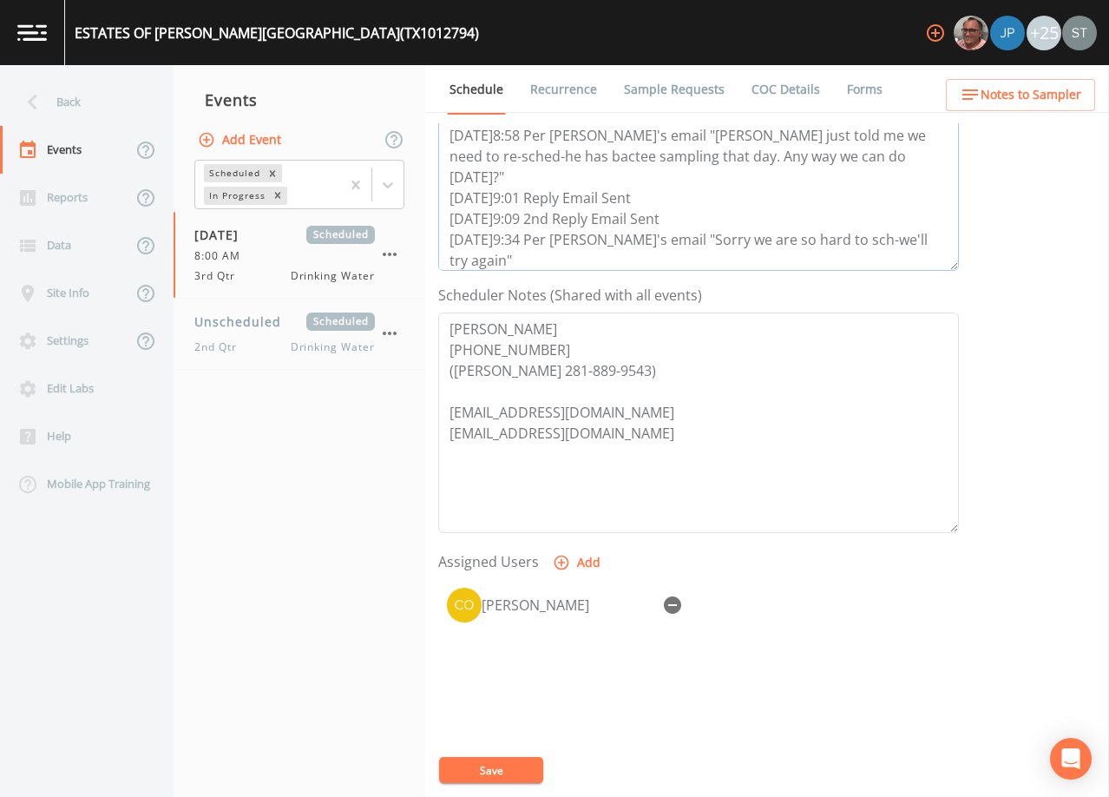
scroll to position [347, 0]
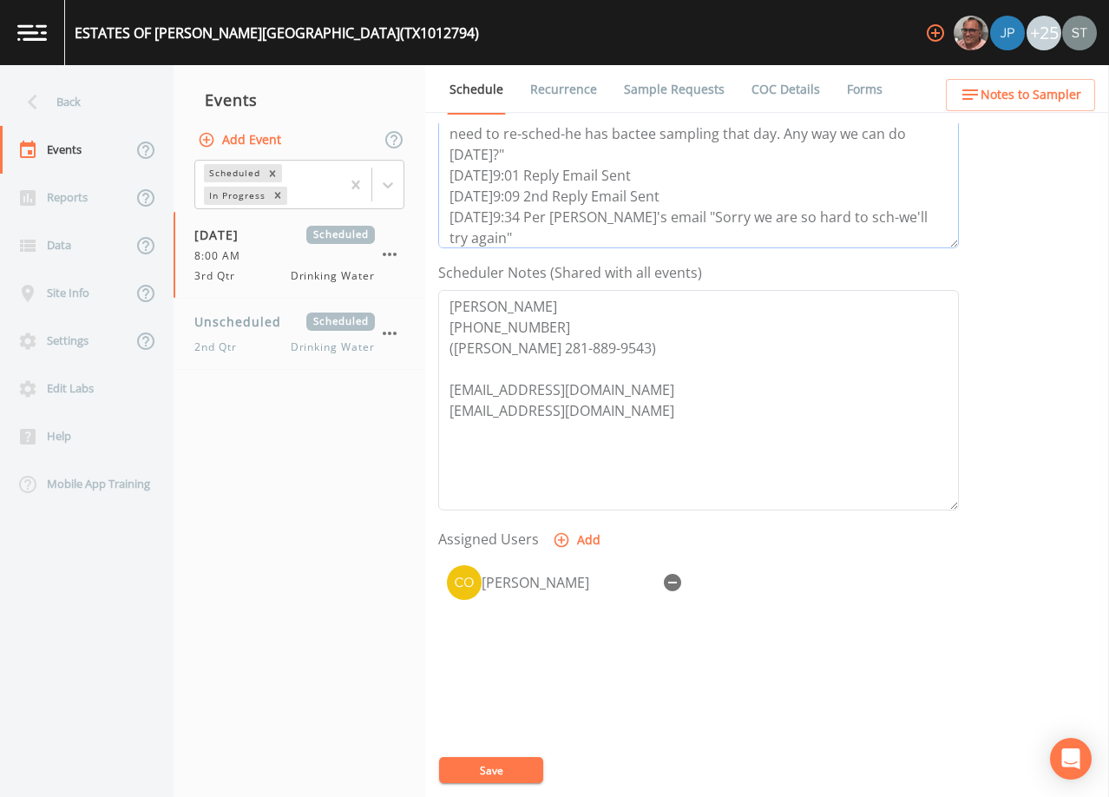
type textarea "[DATE]1:21 Email Sent [DATE]2:51 Confirmed Appt [DATE]8:46 LM w/[PERSON_NAME] t…"
click at [672, 578] on icon "button" at bounding box center [672, 582] width 17 height 17
click at [503, 778] on button "Save" at bounding box center [491, 770] width 104 height 26
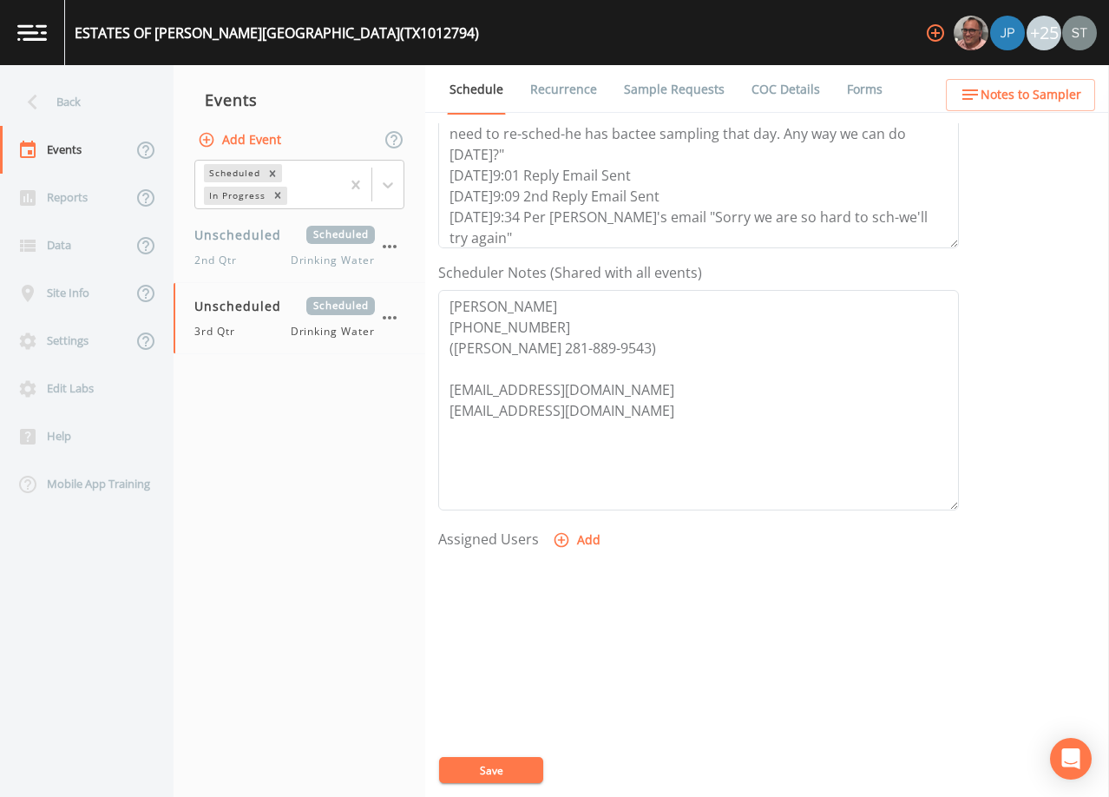
click at [82, 89] on div "Back" at bounding box center [78, 102] width 156 height 48
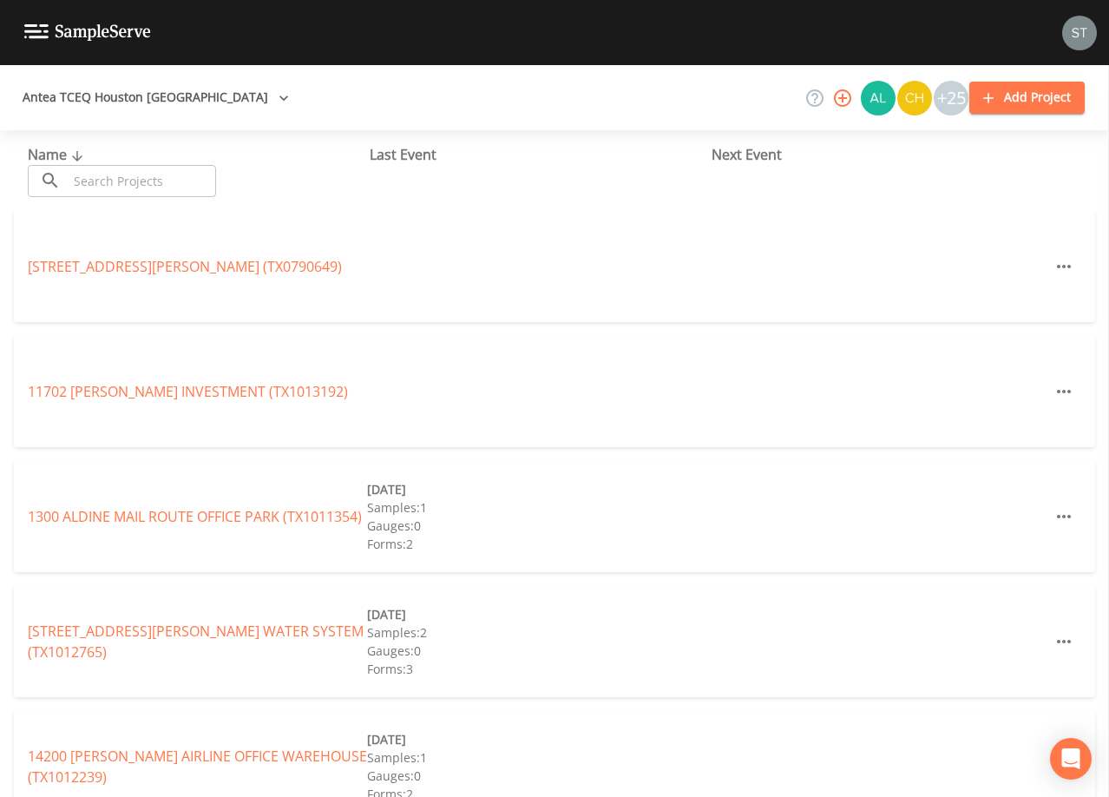
click at [125, 174] on input "text" at bounding box center [142, 181] width 148 height 32
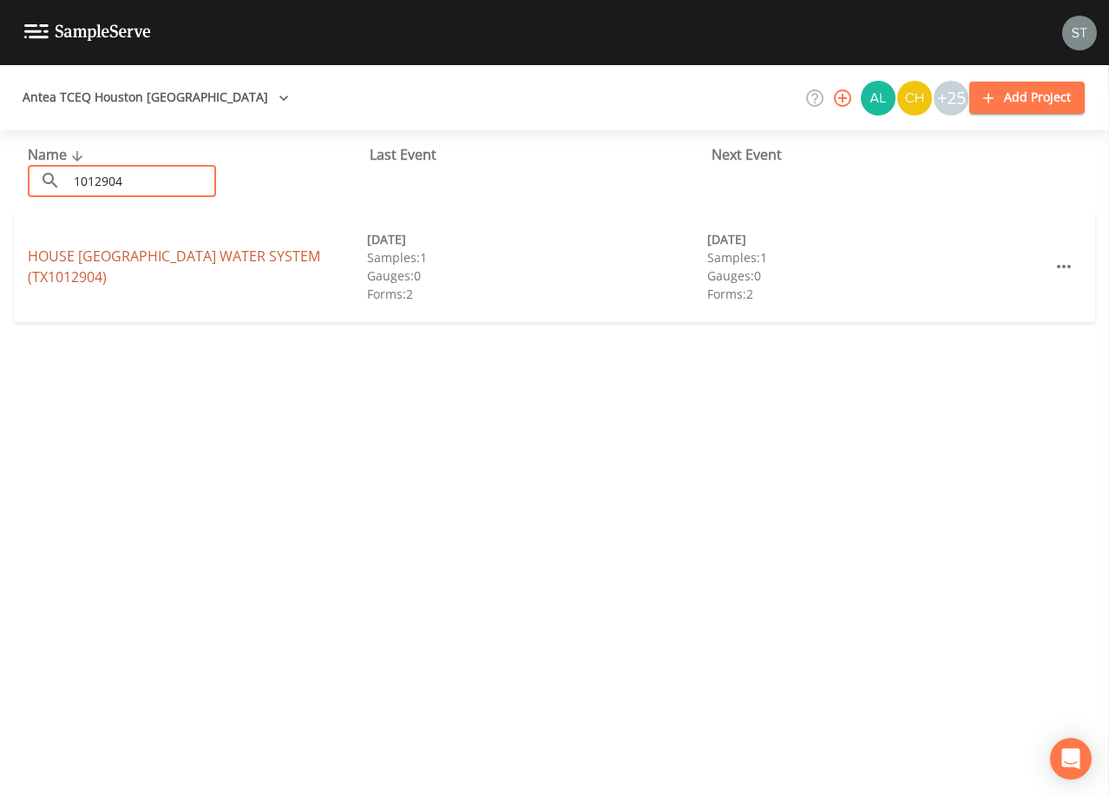
type input "1012904"
click at [194, 255] on link "HOUSE [GEOGRAPHIC_DATA] WATER SYSTEM (TX1012904)" at bounding box center [174, 267] width 293 height 40
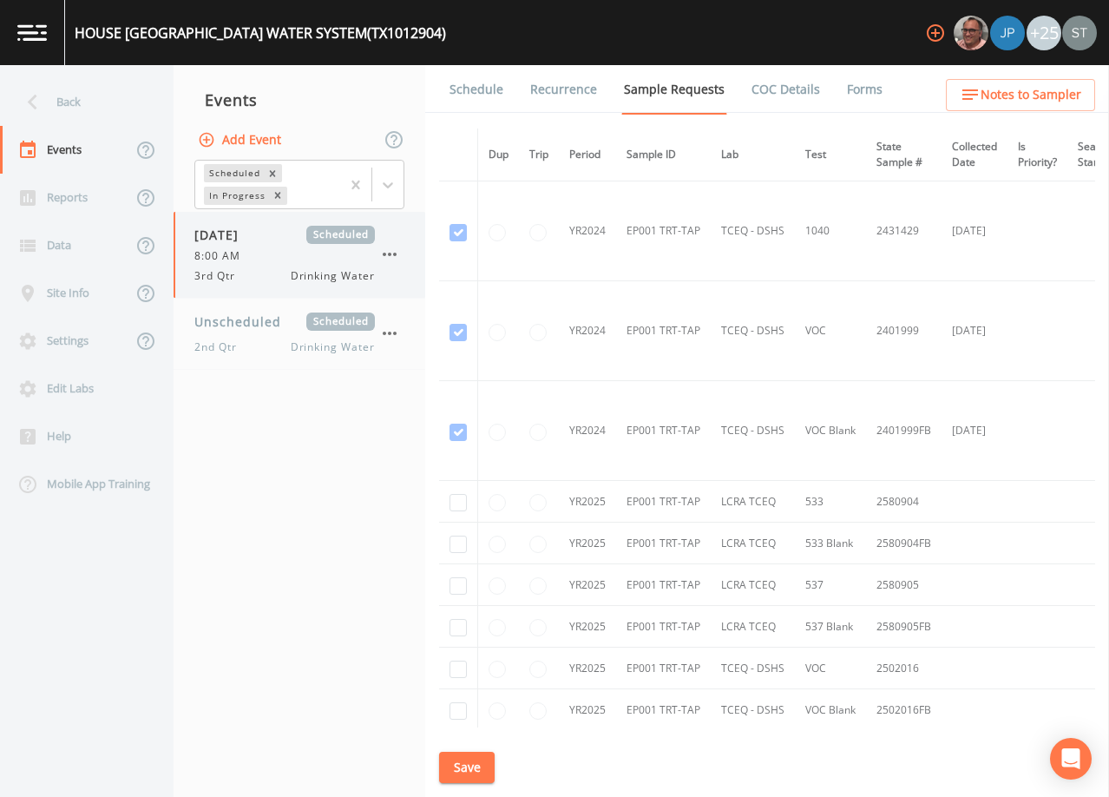
click at [260, 252] on div "8:00 AM" at bounding box center [284, 256] width 181 height 16
click at [477, 94] on link "Schedule" at bounding box center [476, 89] width 59 height 49
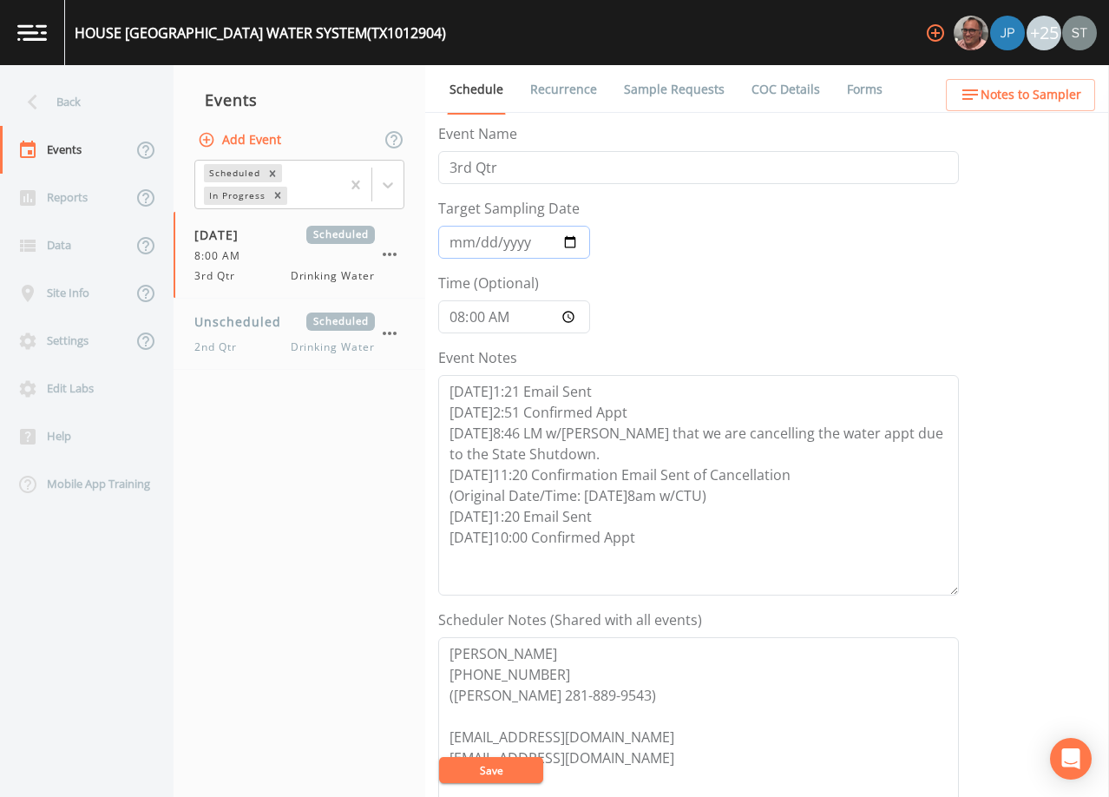
click at [463, 244] on input "[DATE]" at bounding box center [514, 242] width 152 height 33
click at [654, 545] on textarea "[DATE]1:21 Email Sent [DATE]2:51 Confirmed Appt [DATE]8:46 LM w/[PERSON_NAME] t…" at bounding box center [698, 485] width 521 height 220
paste textarea "[DATE]8:58 Per [PERSON_NAME]'s email "[PERSON_NAME] just told me we need to re-…"
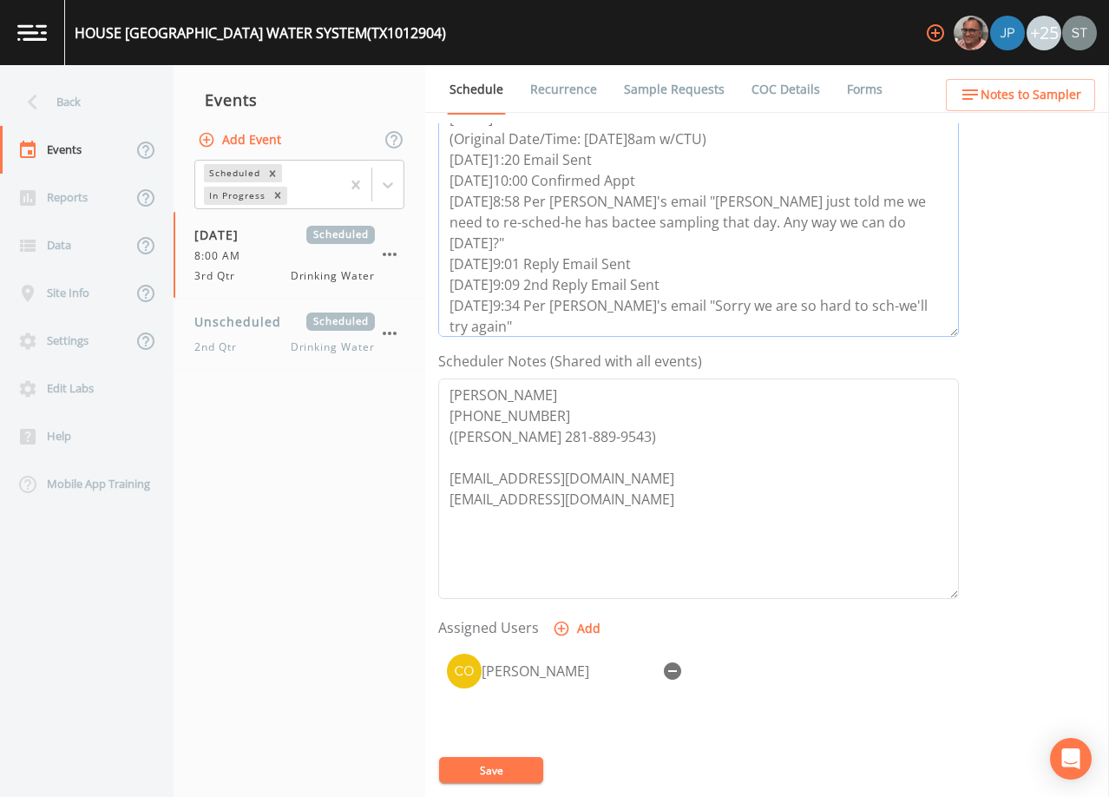
scroll to position [260, 0]
type textarea "[DATE]1:21 Email Sent [DATE]2:51 Confirmed Appt [DATE]8:46 LM w/[PERSON_NAME] t…"
click at [674, 659] on icon "button" at bounding box center [672, 669] width 21 height 21
click at [510, 767] on button "Save" at bounding box center [491, 770] width 104 height 26
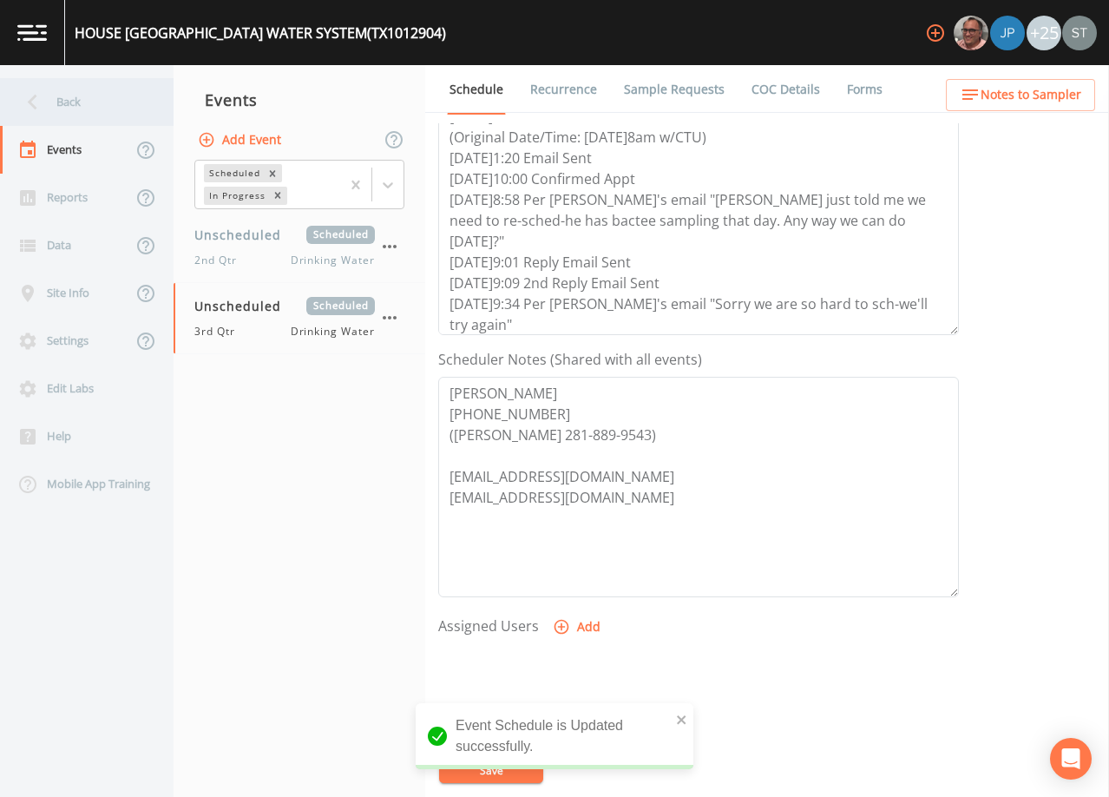
click at [78, 120] on div "Back" at bounding box center [78, 102] width 156 height 48
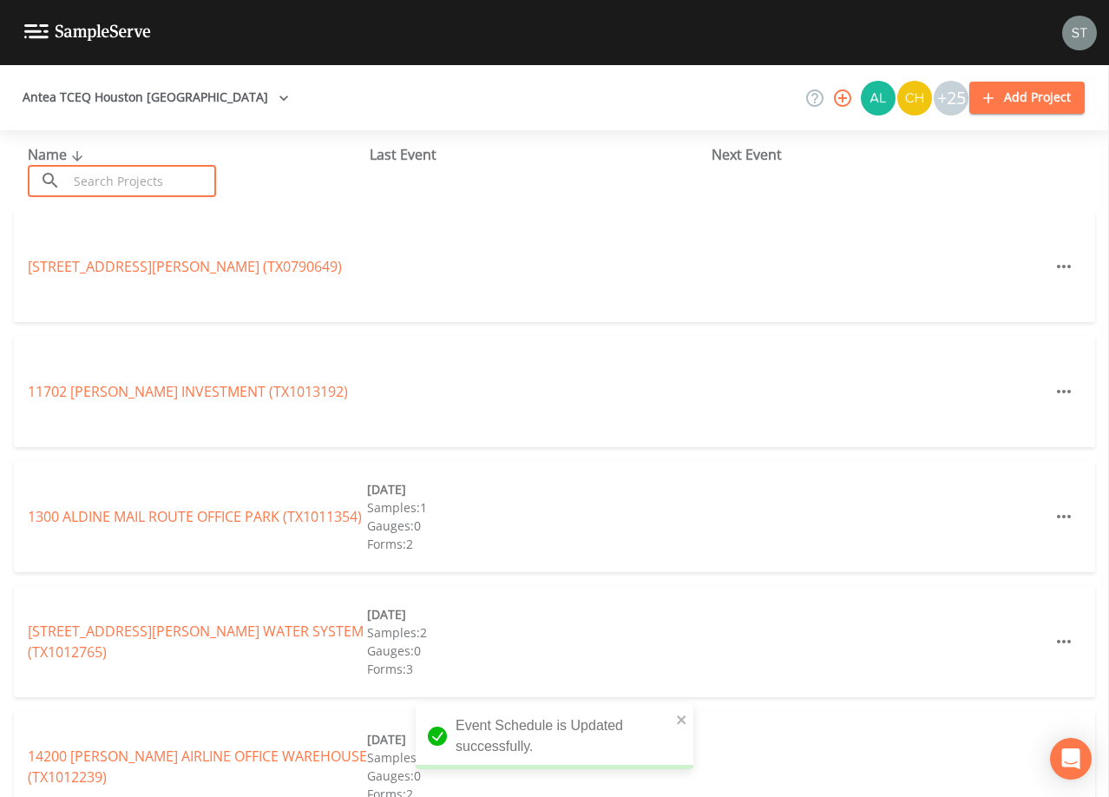
click at [117, 179] on input "text" at bounding box center [142, 181] width 148 height 32
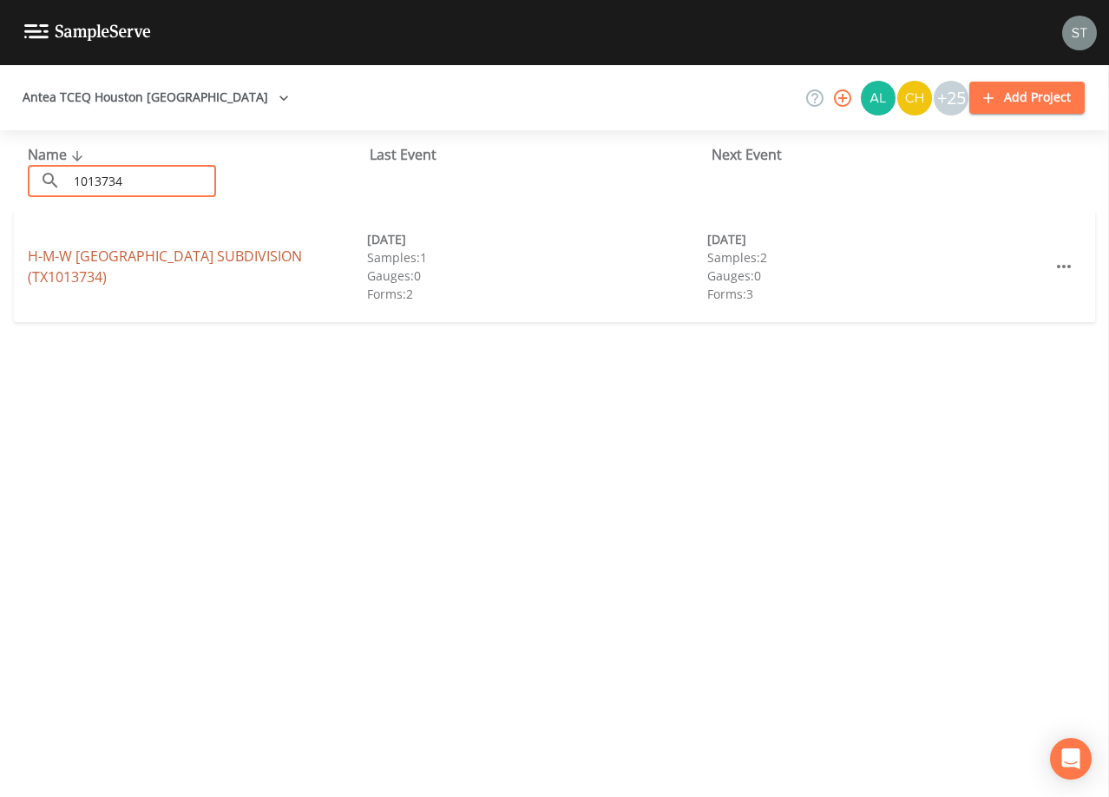
type input "1013734"
click at [220, 264] on link "H-M-W [GEOGRAPHIC_DATA] (TX1013734)" at bounding box center [165, 267] width 274 height 40
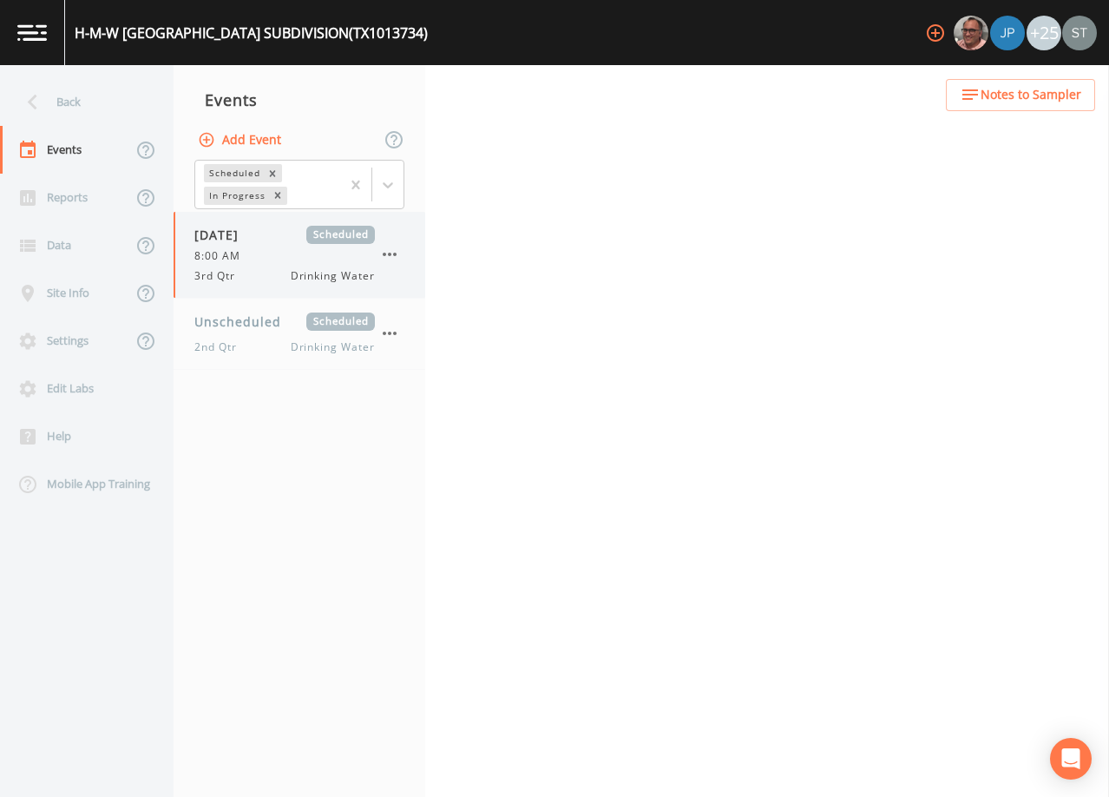
click at [291, 247] on div "[DATE] Scheduled 8:00 AM 3rd Qtr Drinking Water" at bounding box center [284, 255] width 181 height 58
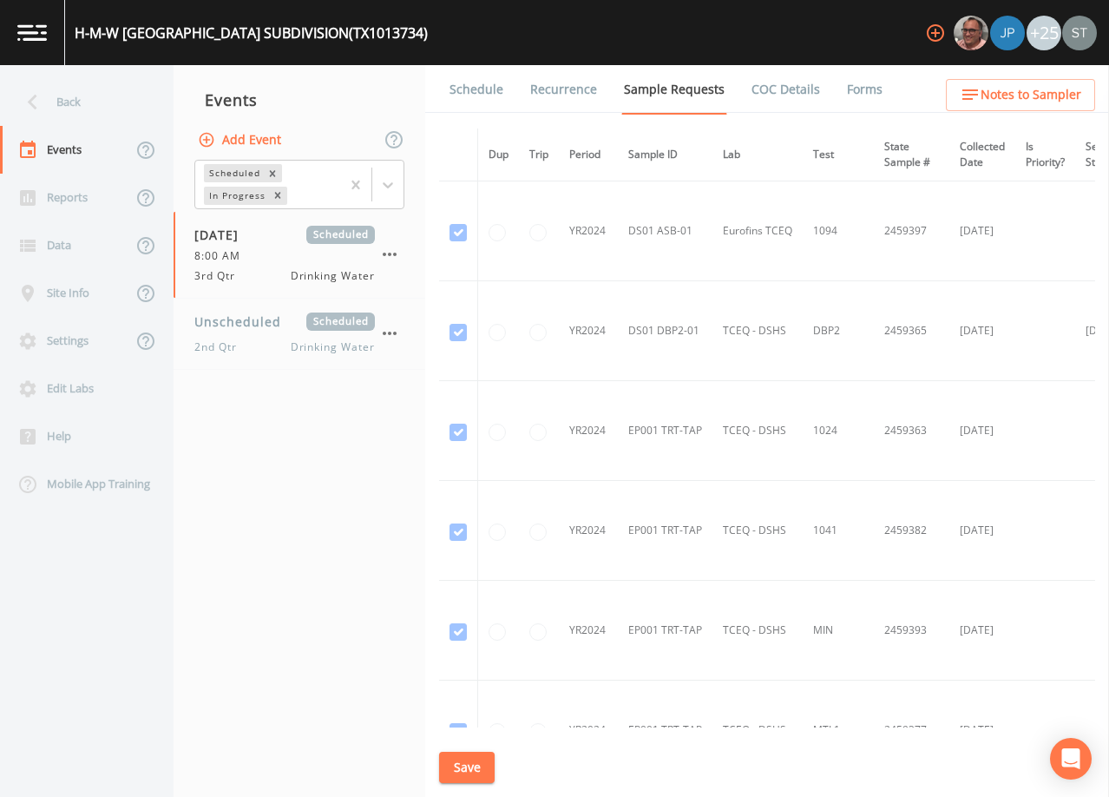
click at [477, 80] on link "Schedule" at bounding box center [476, 89] width 59 height 49
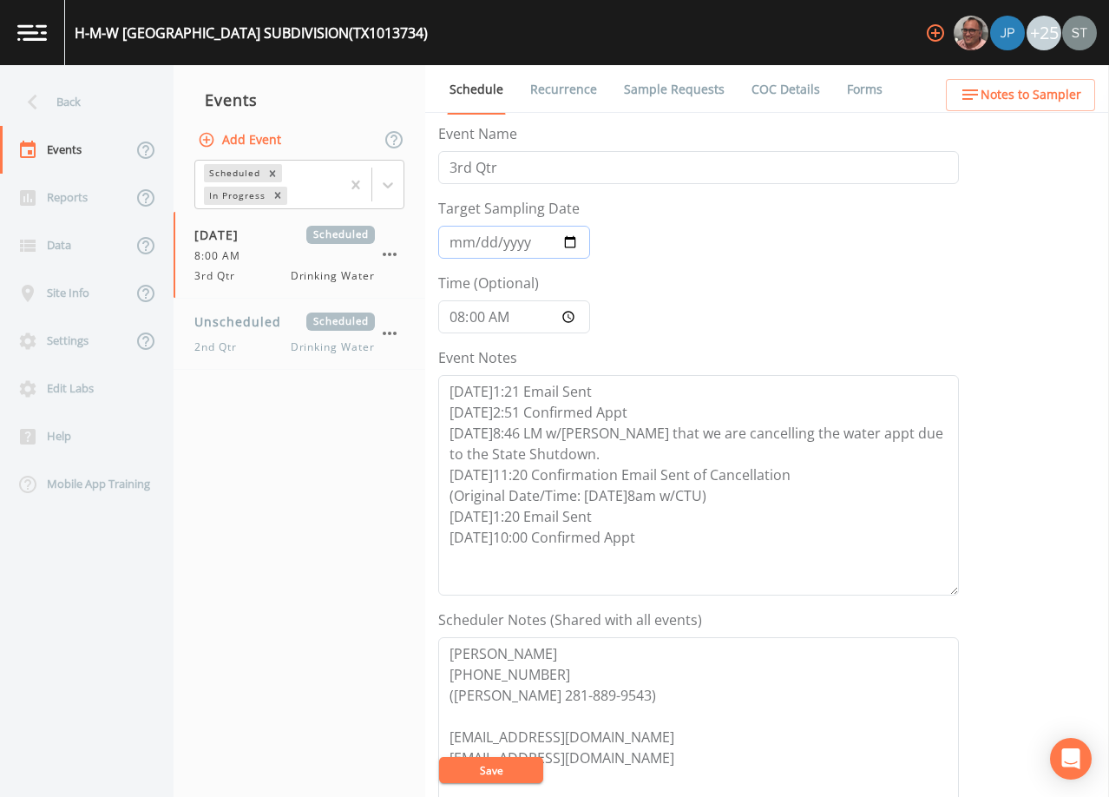
click at [457, 241] on input "[DATE]" at bounding box center [514, 242] width 152 height 33
click at [665, 537] on textarea "[DATE]1:21 Email Sent [DATE]2:51 Confirmed Appt [DATE]8:46 LM w/[PERSON_NAME] t…" at bounding box center [698, 485] width 521 height 220
paste textarea "[DATE]8:58 Per [PERSON_NAME]'s email "[PERSON_NAME] just told me we need to re-…"
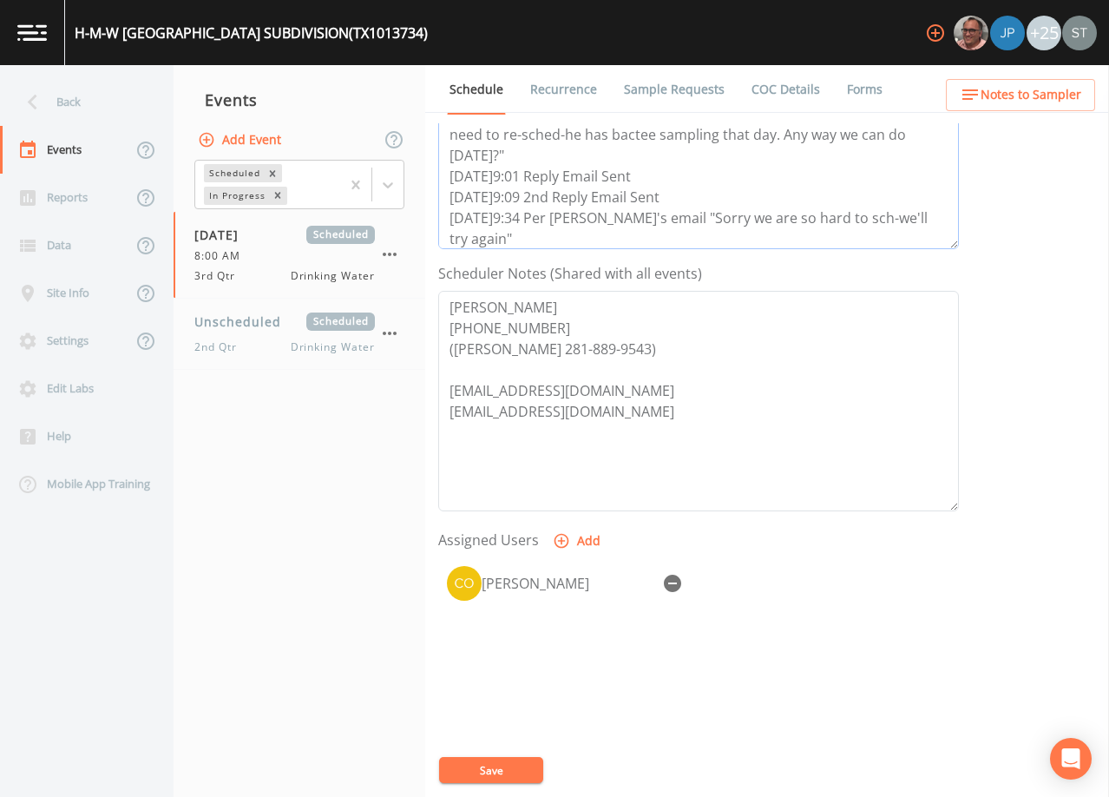
scroll to position [347, 0]
type textarea "[DATE]1:21 Email Sent [DATE]2:51 Confirmed Appt [DATE]8:46 LM w/[PERSON_NAME] t…"
click at [669, 575] on icon "button" at bounding box center [672, 582] width 17 height 17
click at [510, 766] on button "Save" at bounding box center [491, 770] width 104 height 26
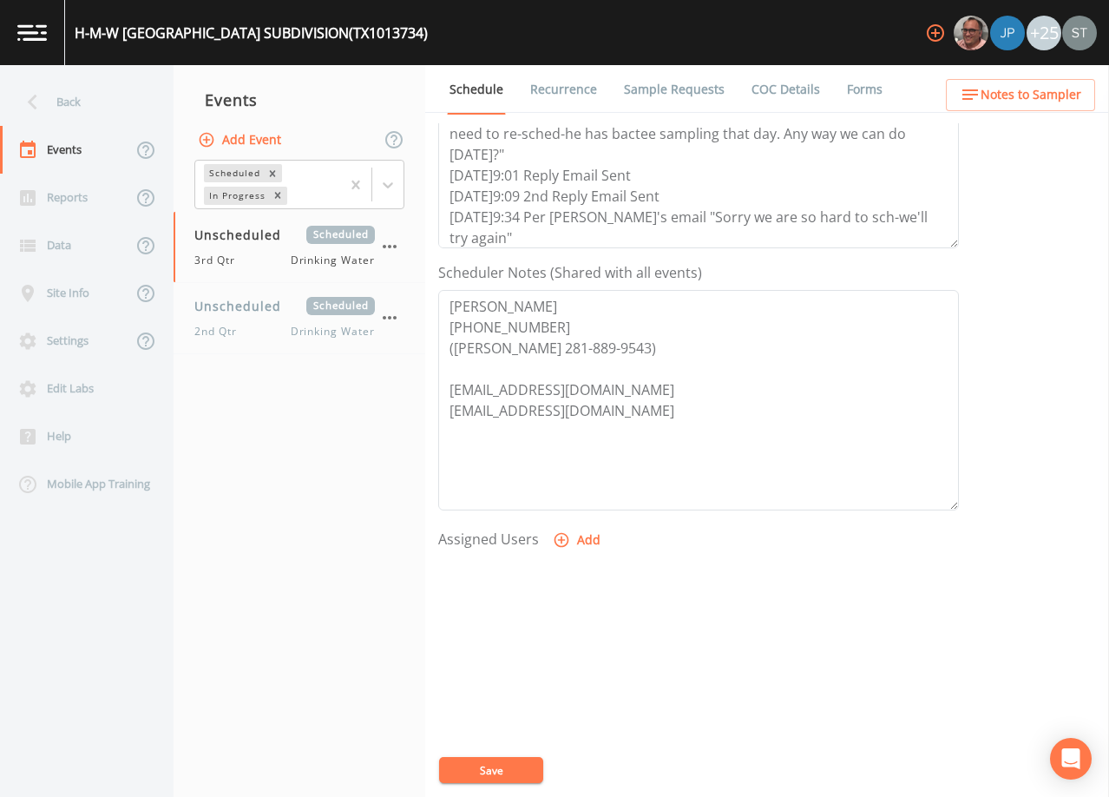
click at [561, 95] on link "Recurrence" at bounding box center [564, 89] width 72 height 49
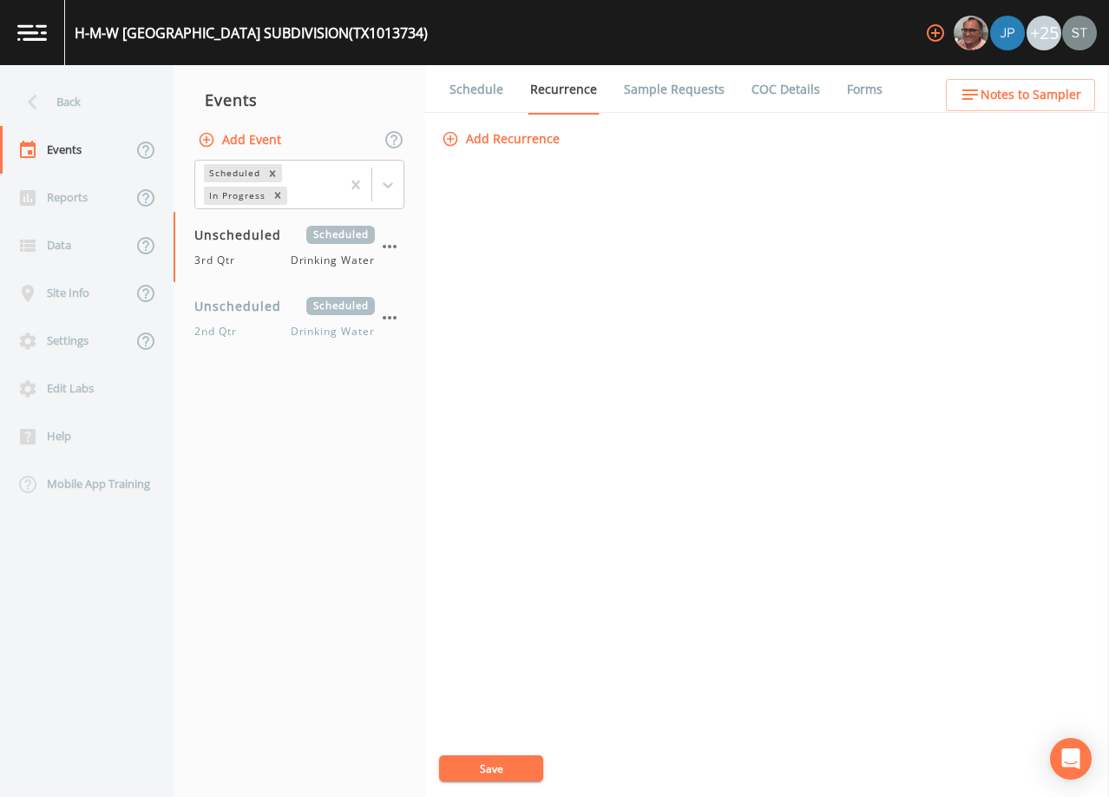
click at [483, 91] on link "Schedule" at bounding box center [476, 89] width 59 height 49
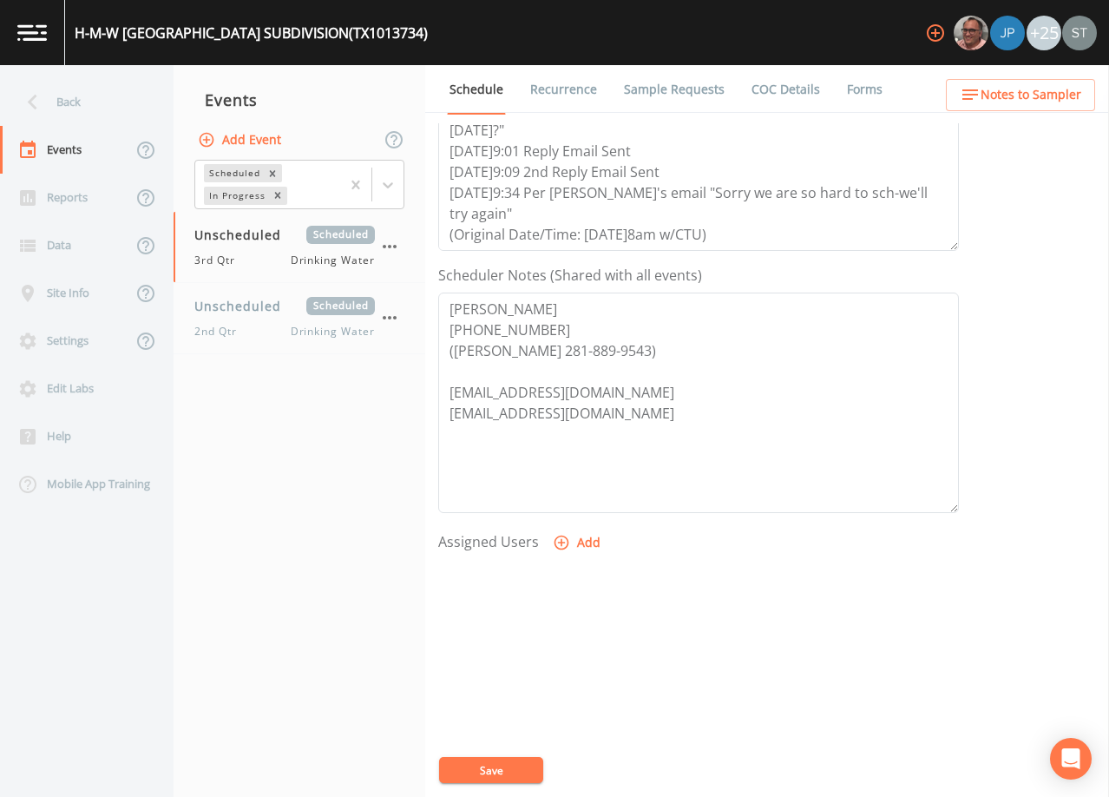
scroll to position [347, 0]
click at [62, 102] on div "Back" at bounding box center [78, 102] width 156 height 48
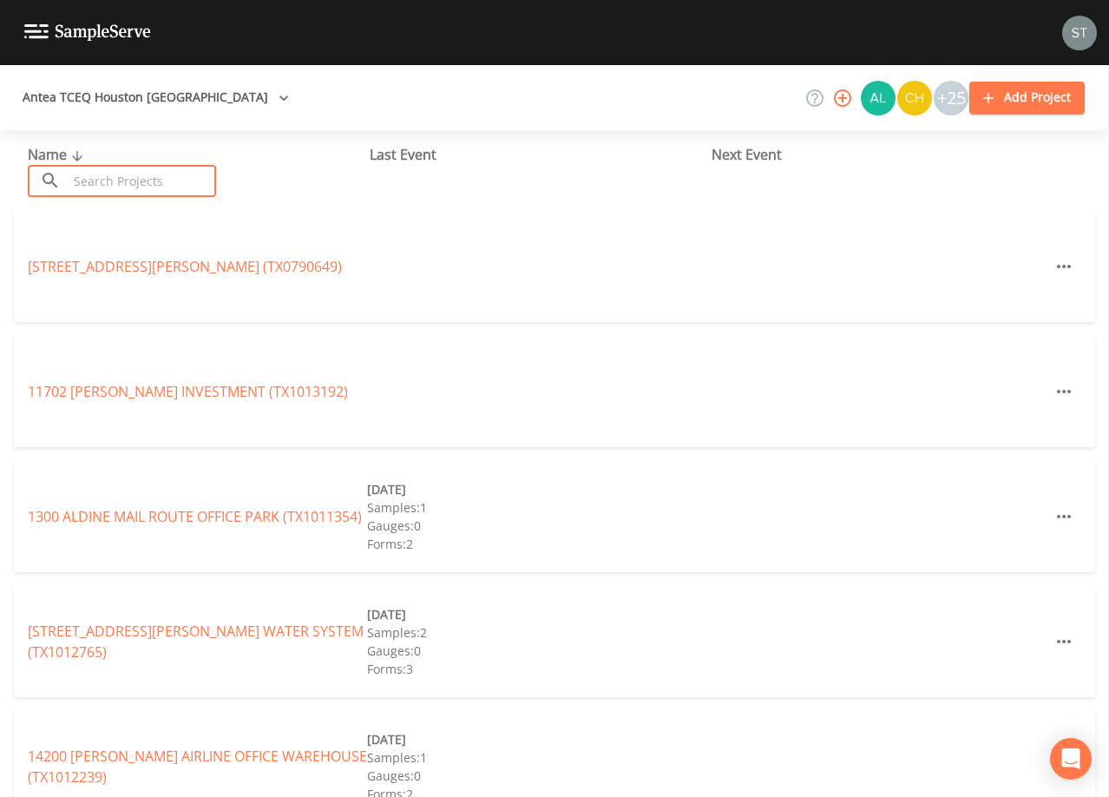
click at [182, 177] on input "text" at bounding box center [142, 181] width 148 height 32
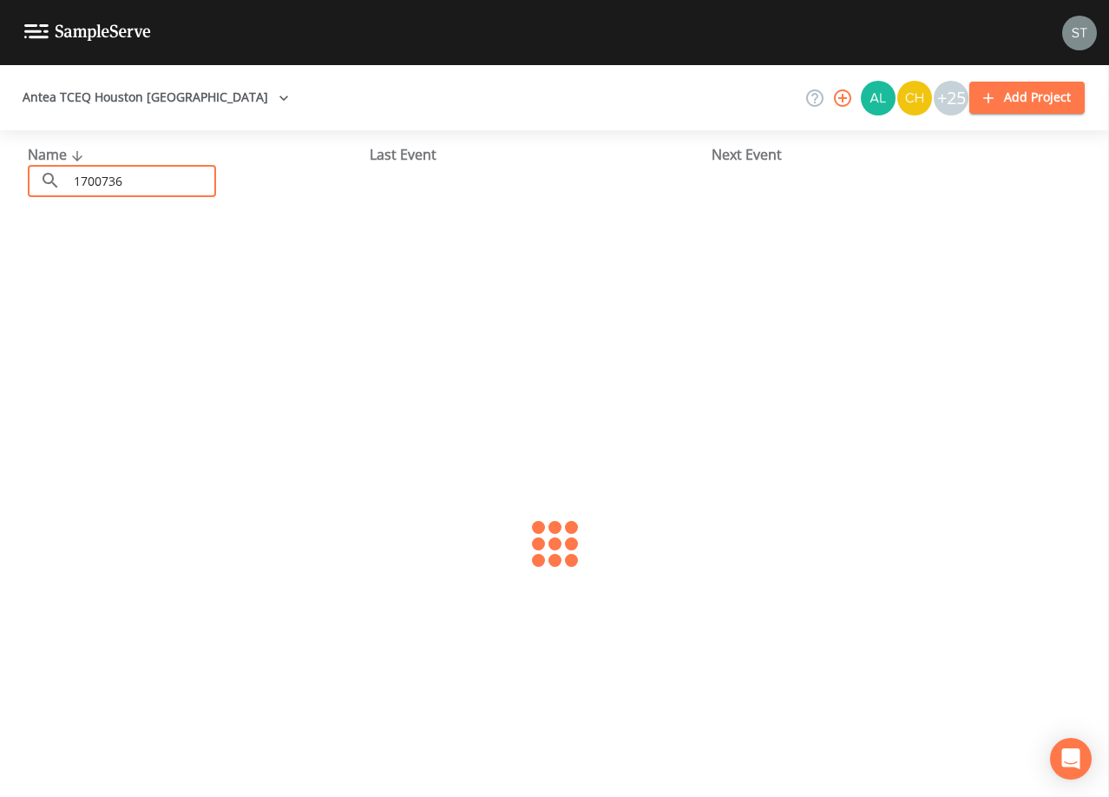
type input "1700736"
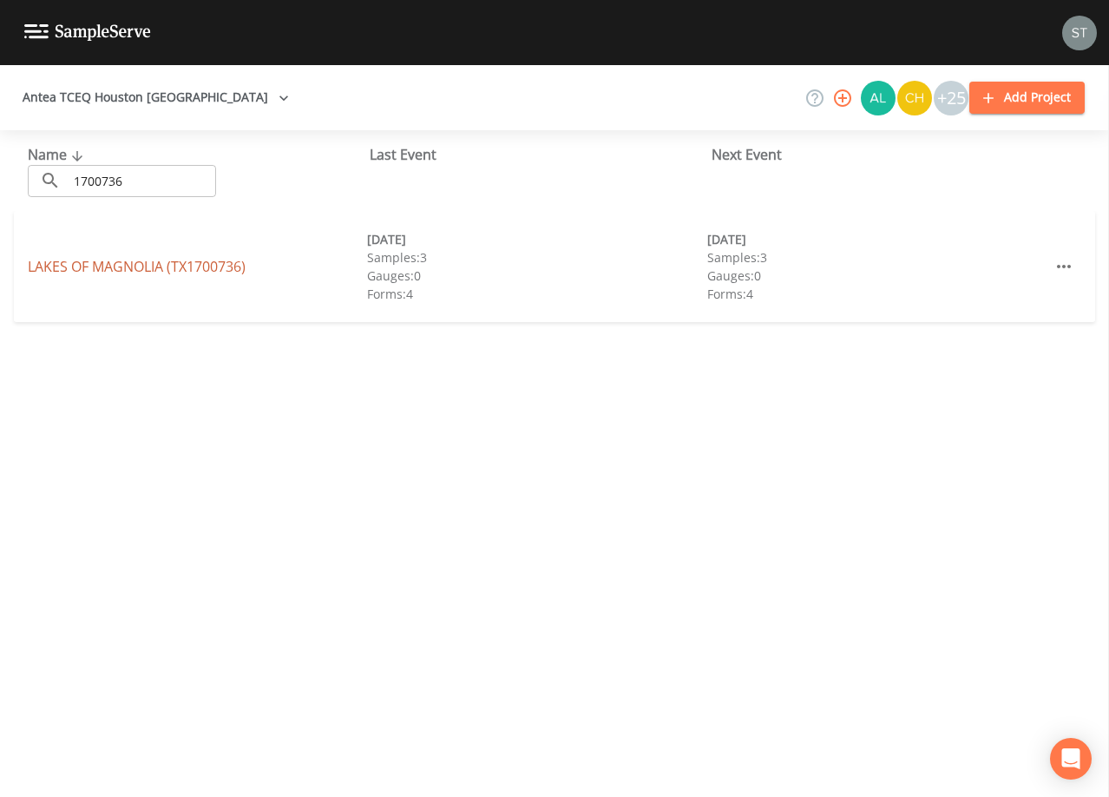
click at [237, 269] on link "LAKES OF [GEOGRAPHIC_DATA] (TX1700736)" at bounding box center [137, 266] width 218 height 19
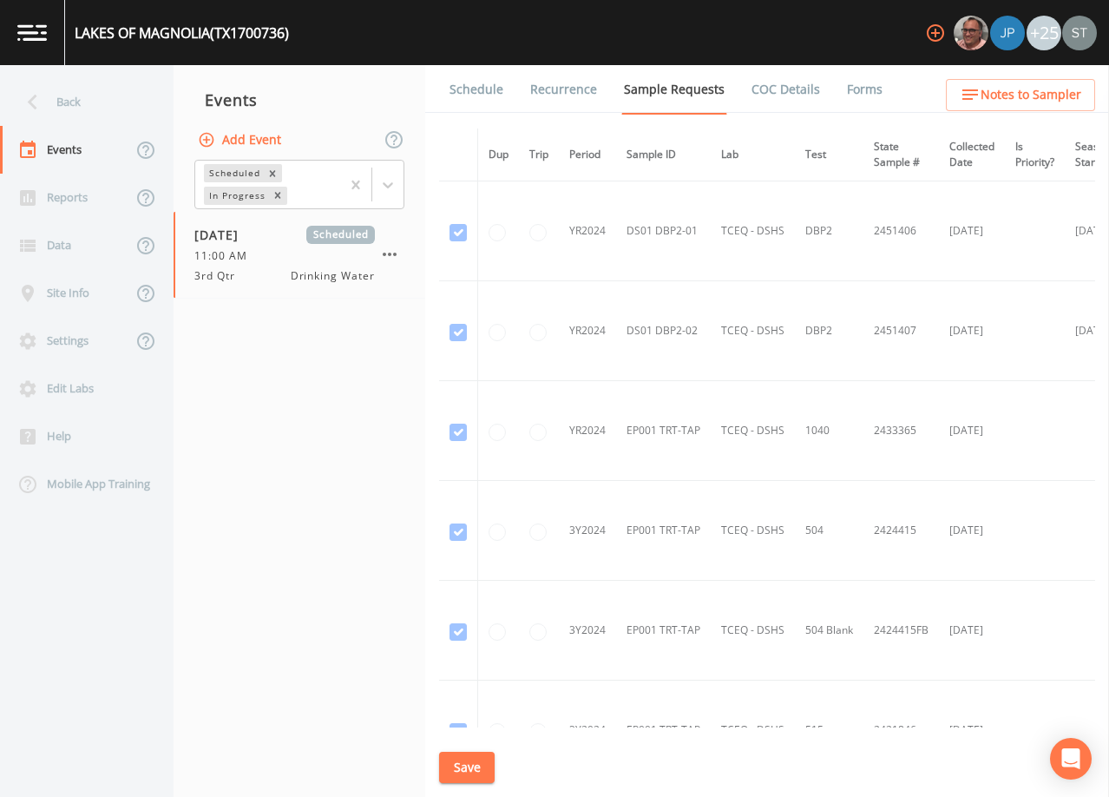
click at [486, 98] on link "Schedule" at bounding box center [476, 89] width 59 height 49
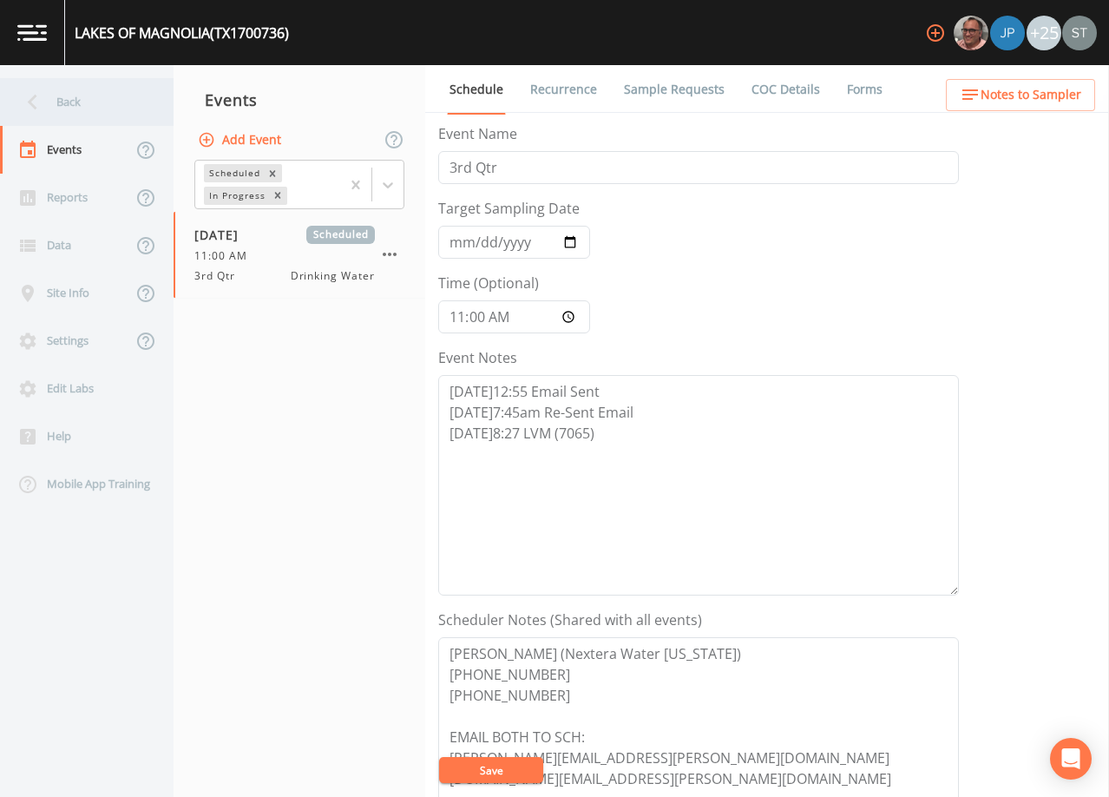
click at [81, 101] on div "Back" at bounding box center [78, 102] width 156 height 48
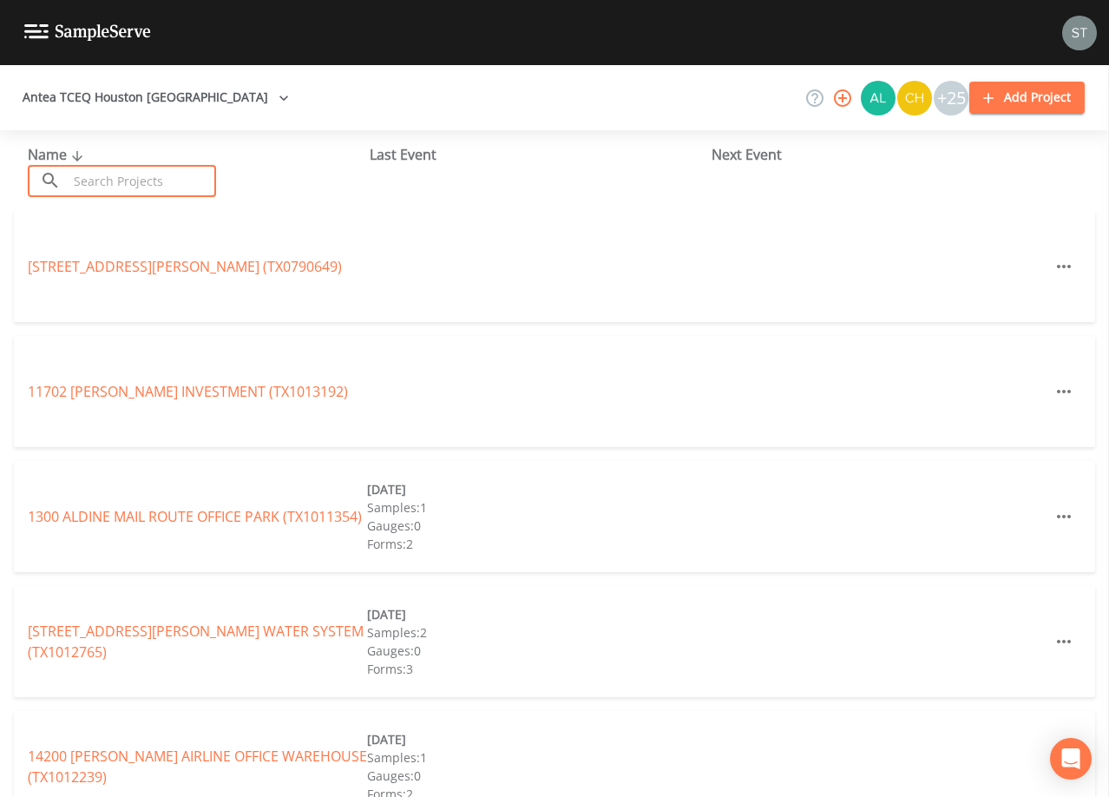
click at [133, 181] on input "text" at bounding box center [142, 181] width 148 height 32
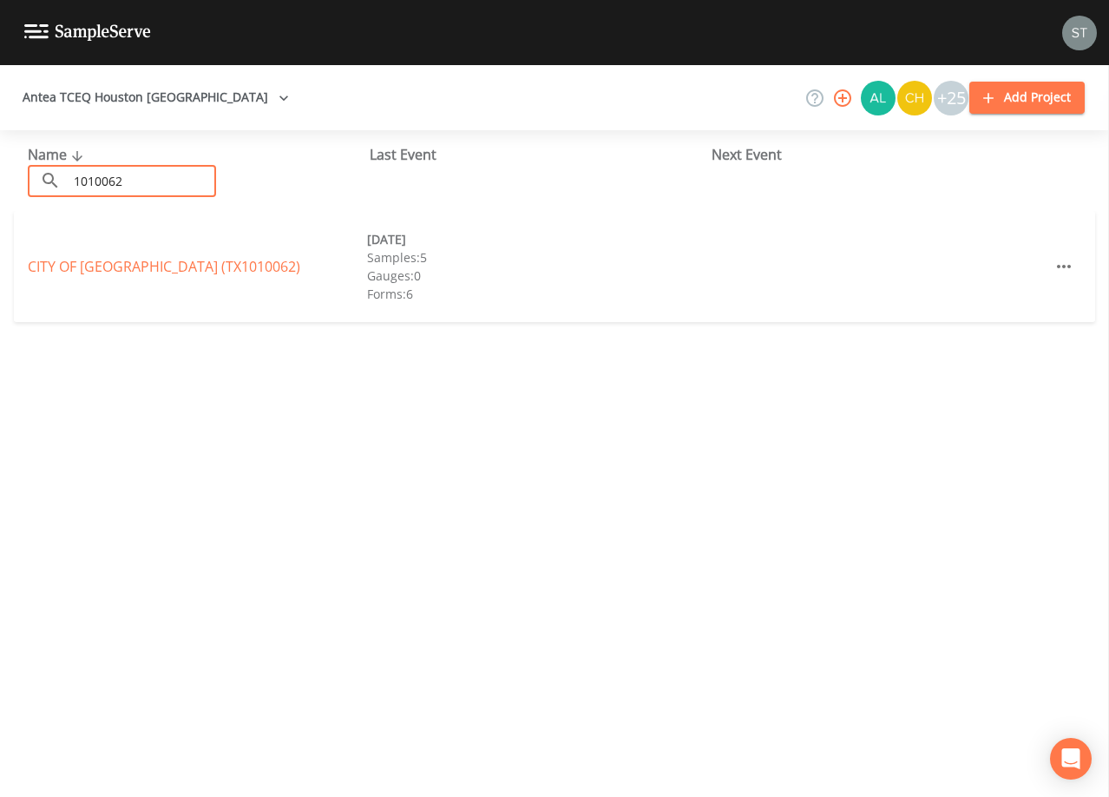
type input "1010062"
click at [163, 269] on link "[GEOGRAPHIC_DATA] (TX1010062)" at bounding box center [164, 266] width 273 height 19
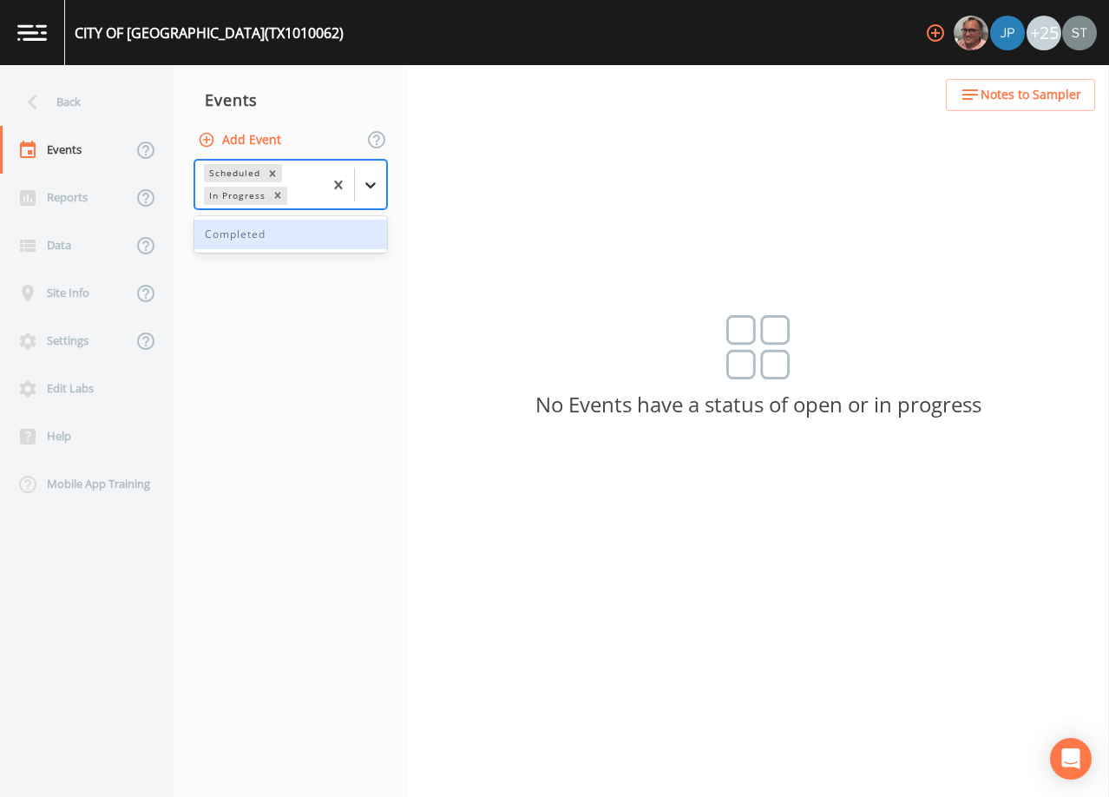
click at [363, 191] on icon at bounding box center [370, 184] width 17 height 17
click at [345, 236] on div "Completed" at bounding box center [290, 235] width 193 height 30
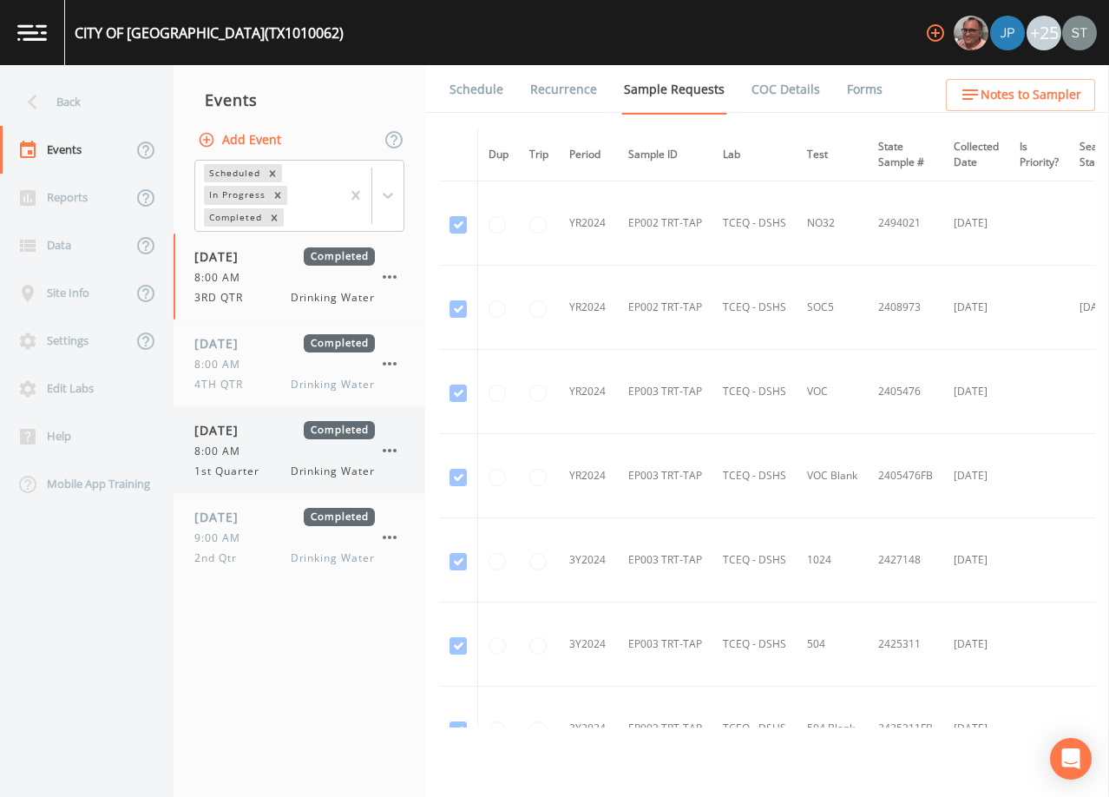
click at [227, 468] on span "1st Quarter" at bounding box center [232, 472] width 76 height 16
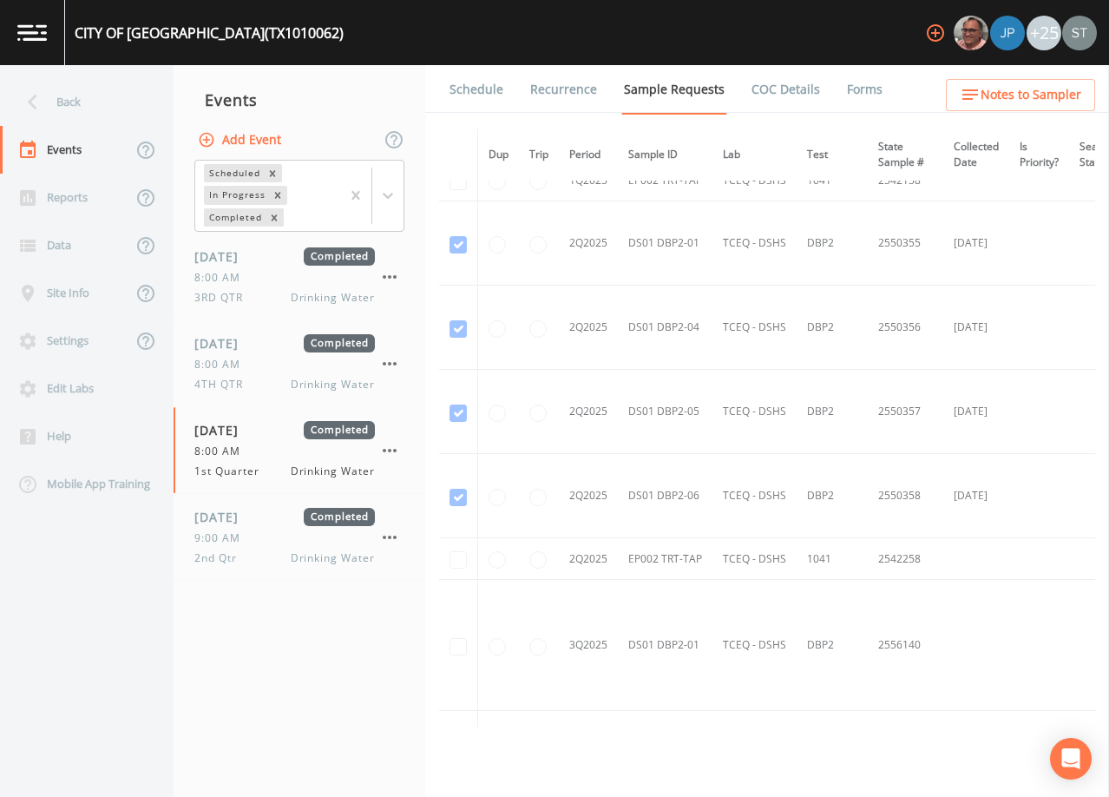
scroll to position [3472, 0]
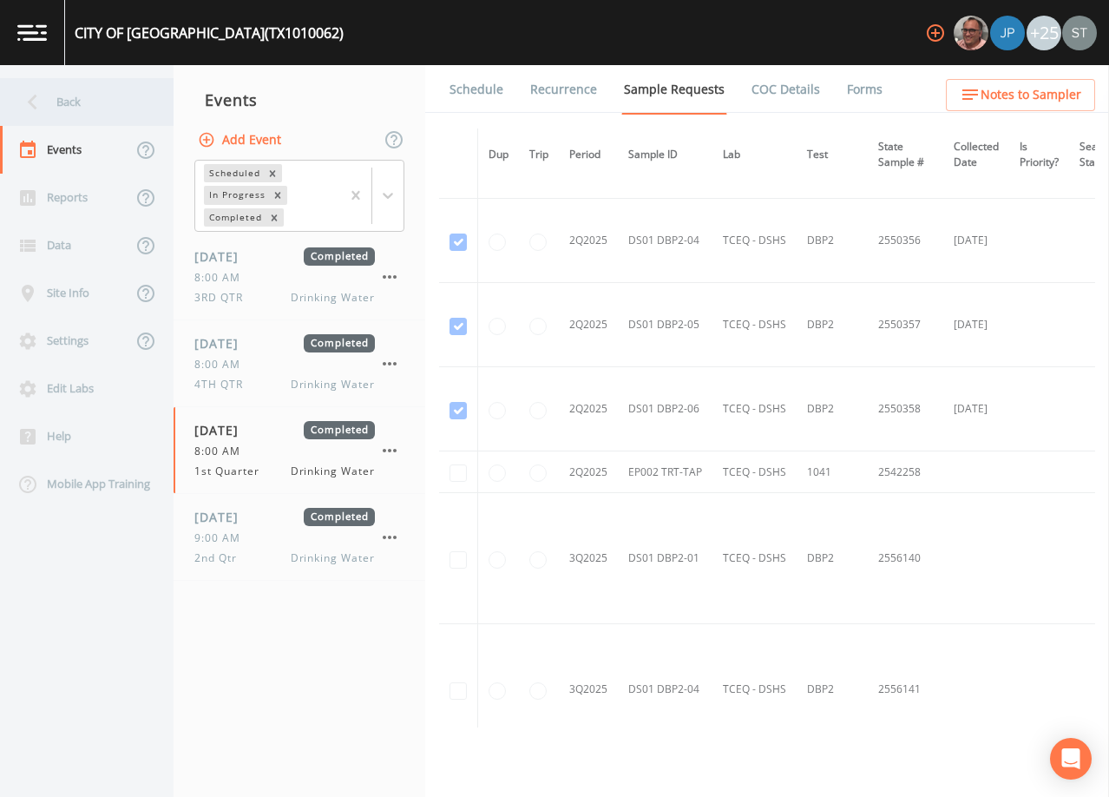
click at [68, 102] on div "Back" at bounding box center [78, 102] width 156 height 48
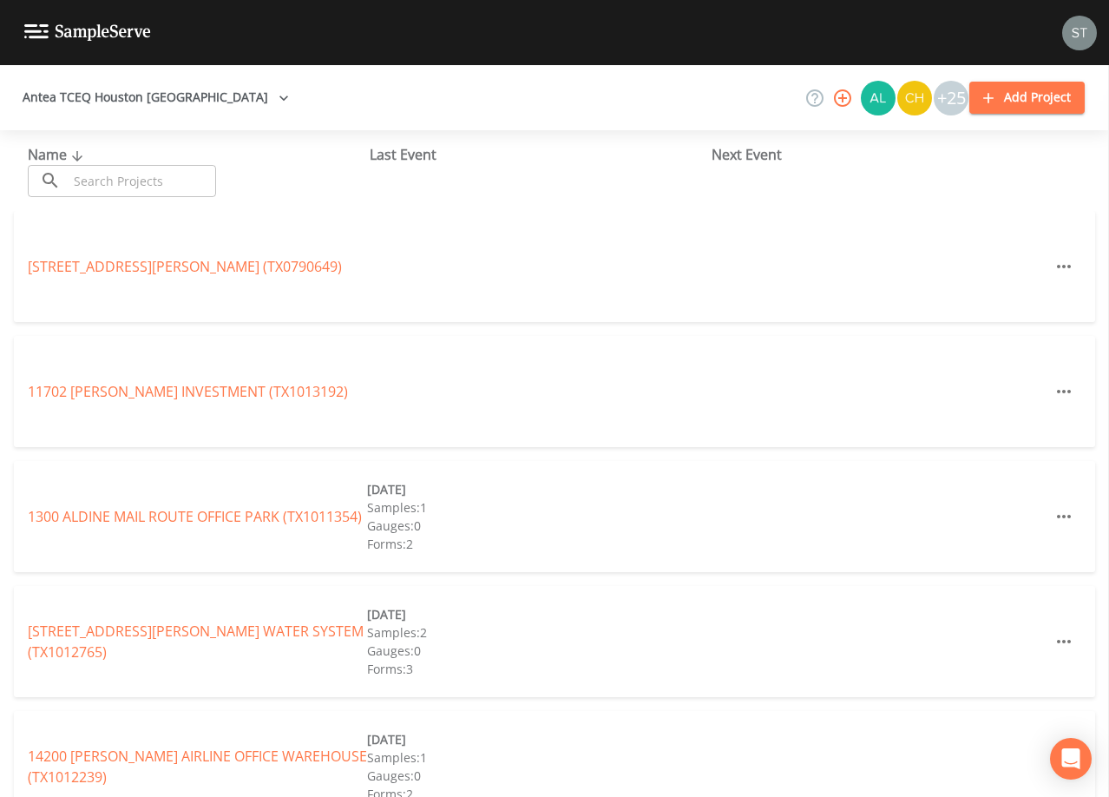
click at [109, 181] on input "text" at bounding box center [142, 181] width 148 height 32
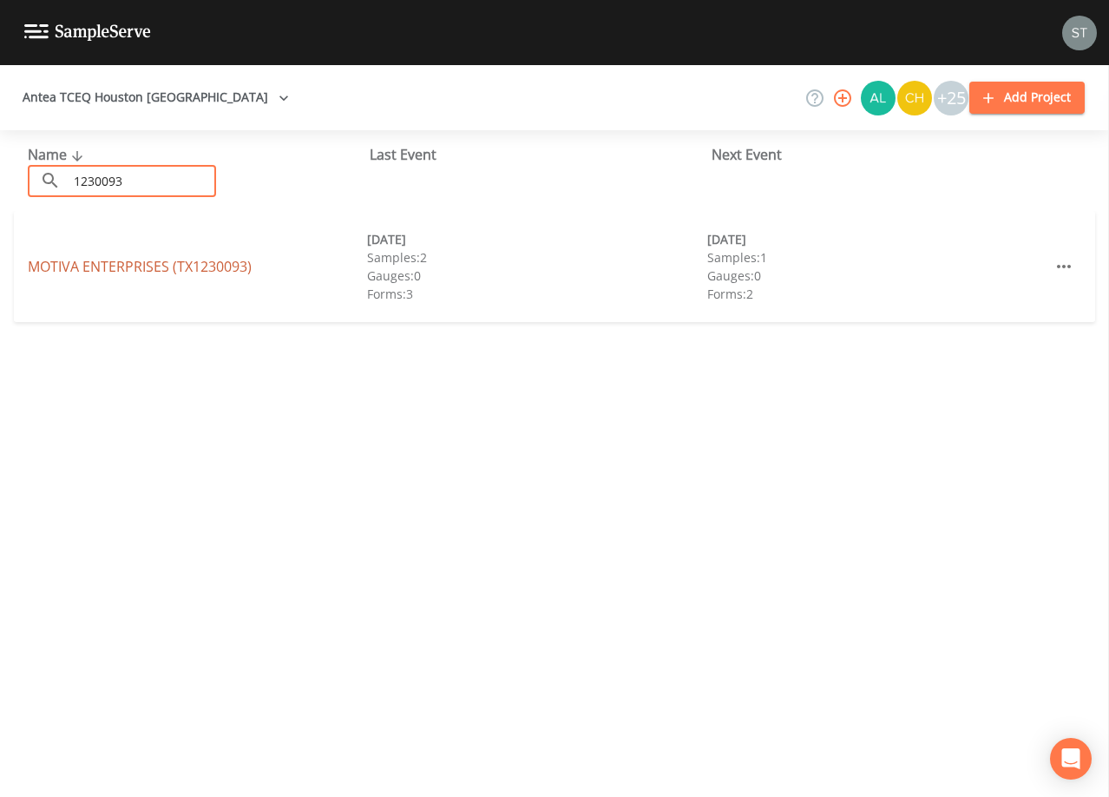
type input "1230093"
drag, startPoint x: 171, startPoint y: 259, endPoint x: 181, endPoint y: 262, distance: 11.0
click at [172, 259] on link "MOTIVA ENTERPRISES (TX1230093)" at bounding box center [140, 266] width 224 height 19
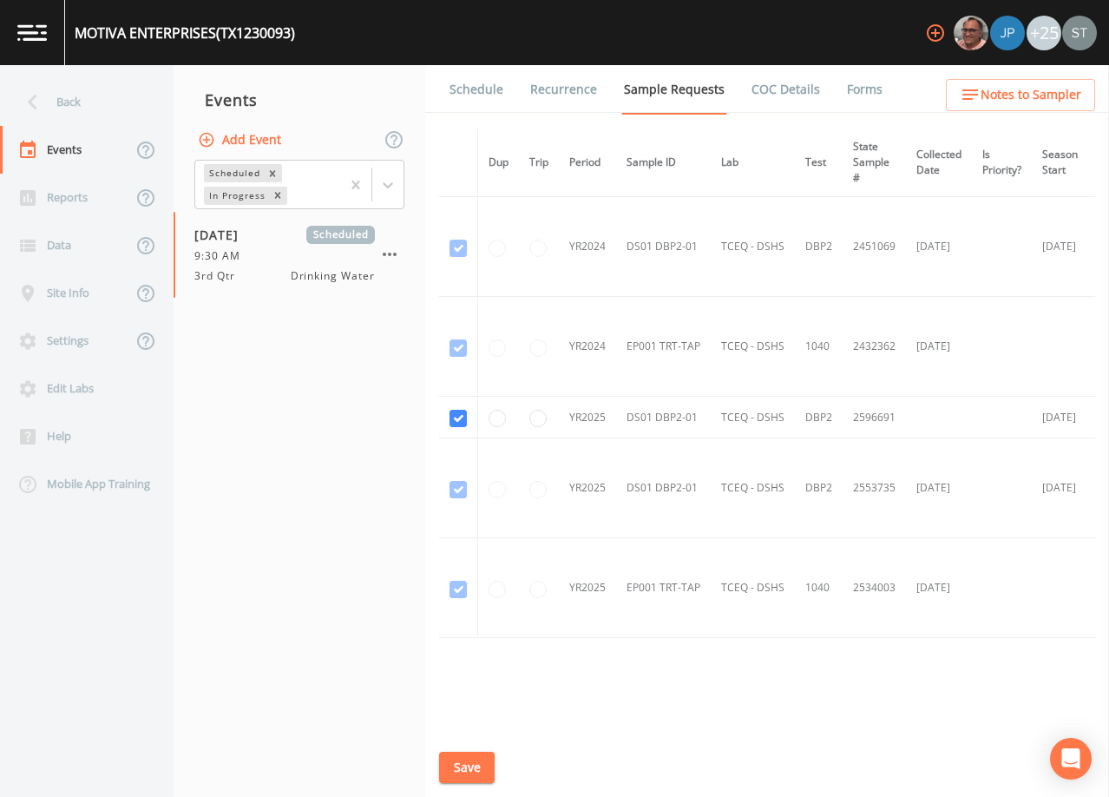
click at [478, 99] on link "Schedule" at bounding box center [476, 89] width 59 height 49
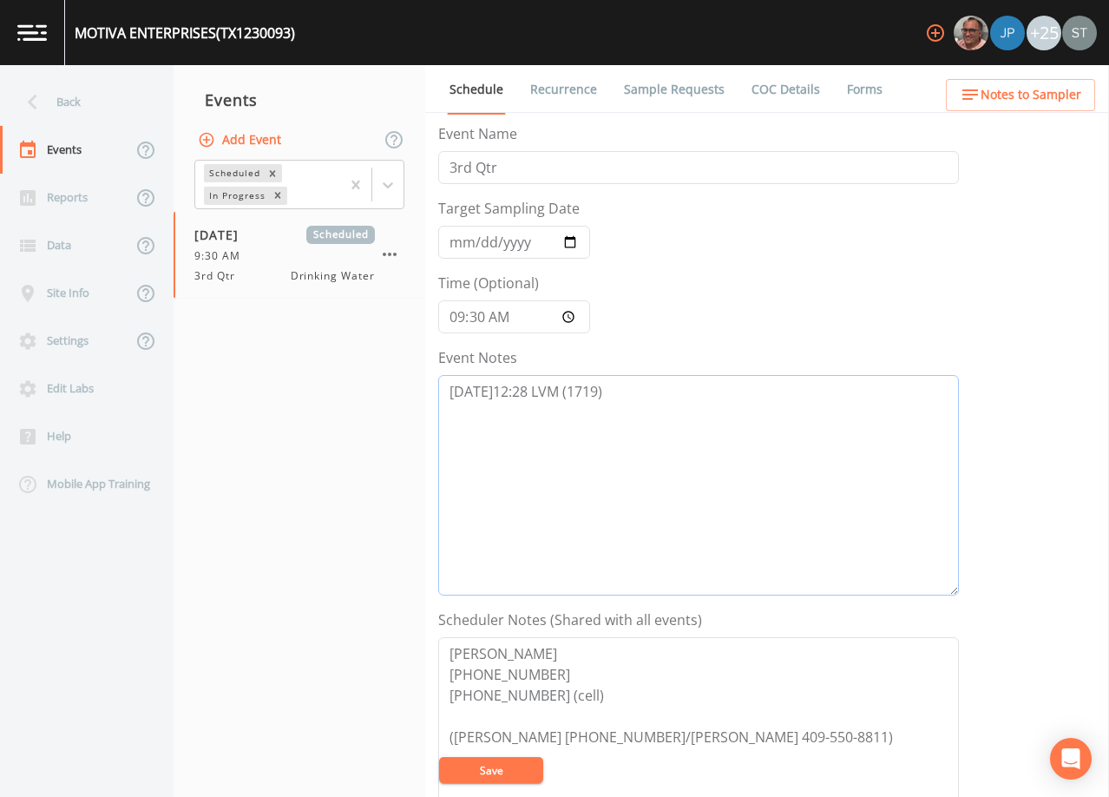
click at [681, 409] on textarea "[DATE]12:28 LVM (1719)" at bounding box center [698, 485] width 521 height 220
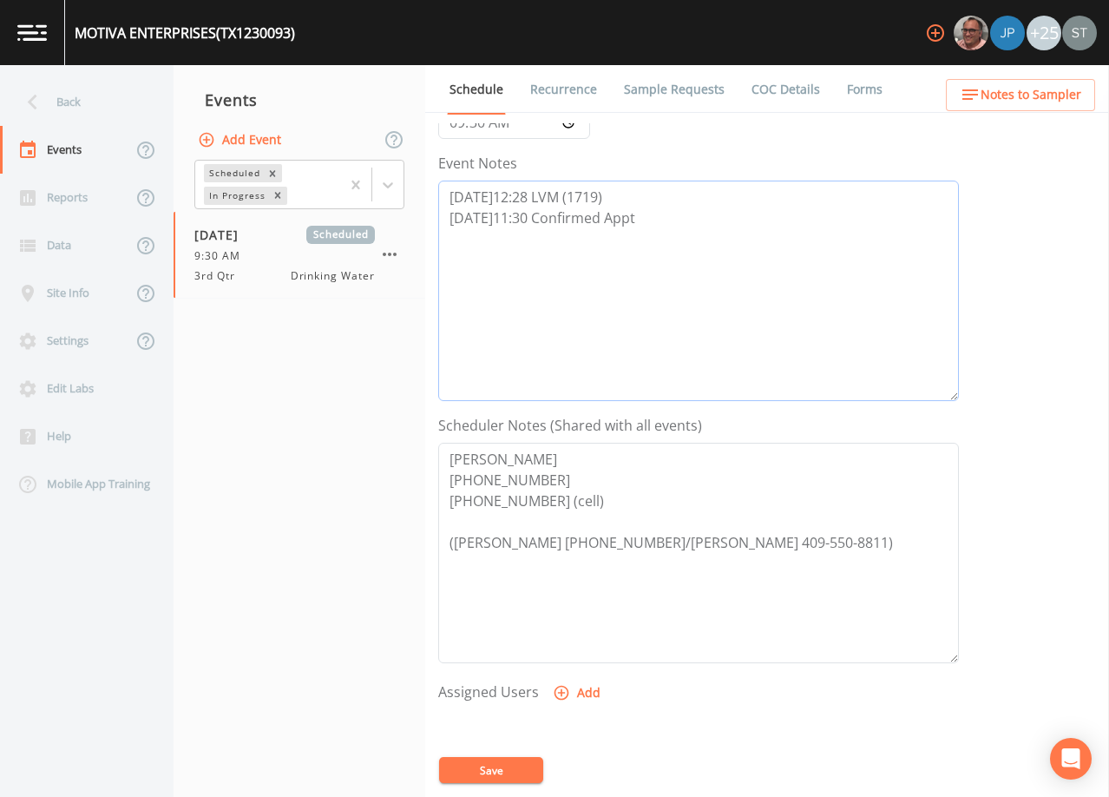
scroll to position [260, 0]
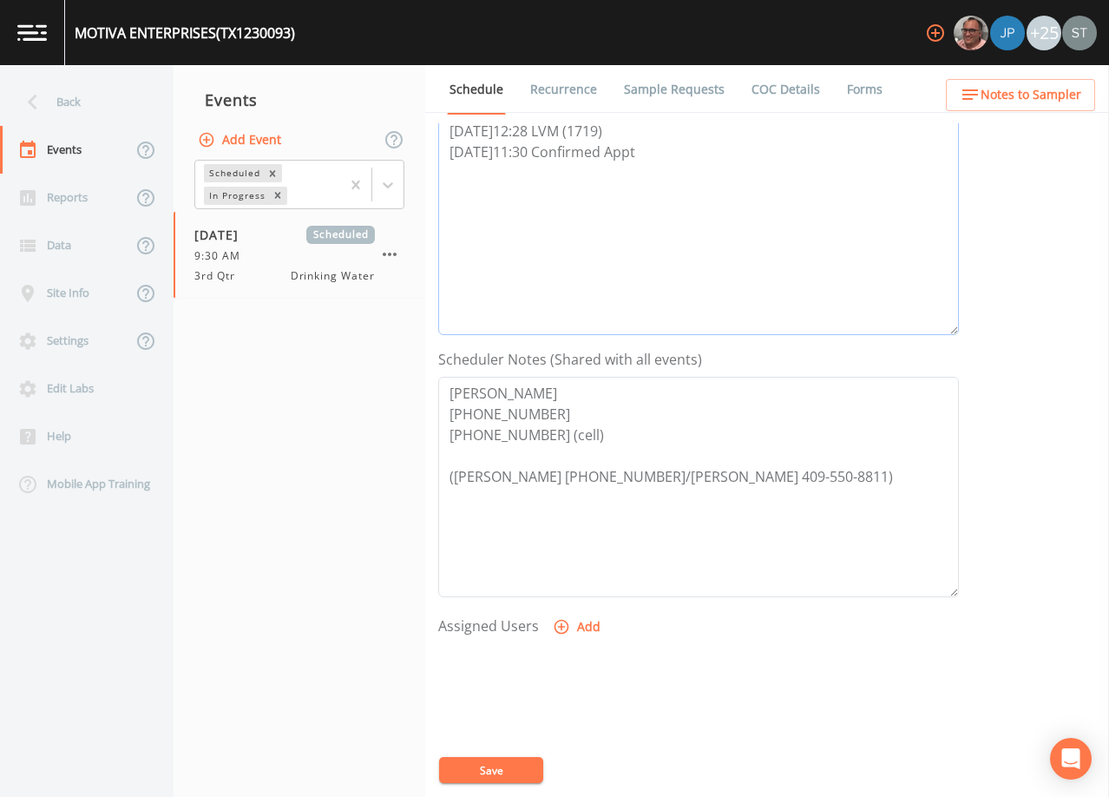
type textarea "[DATE]12:28 LVM (1719) [DATE]11:30 Confirmed Appt"
click at [581, 632] on button "Add" at bounding box center [578, 627] width 58 height 32
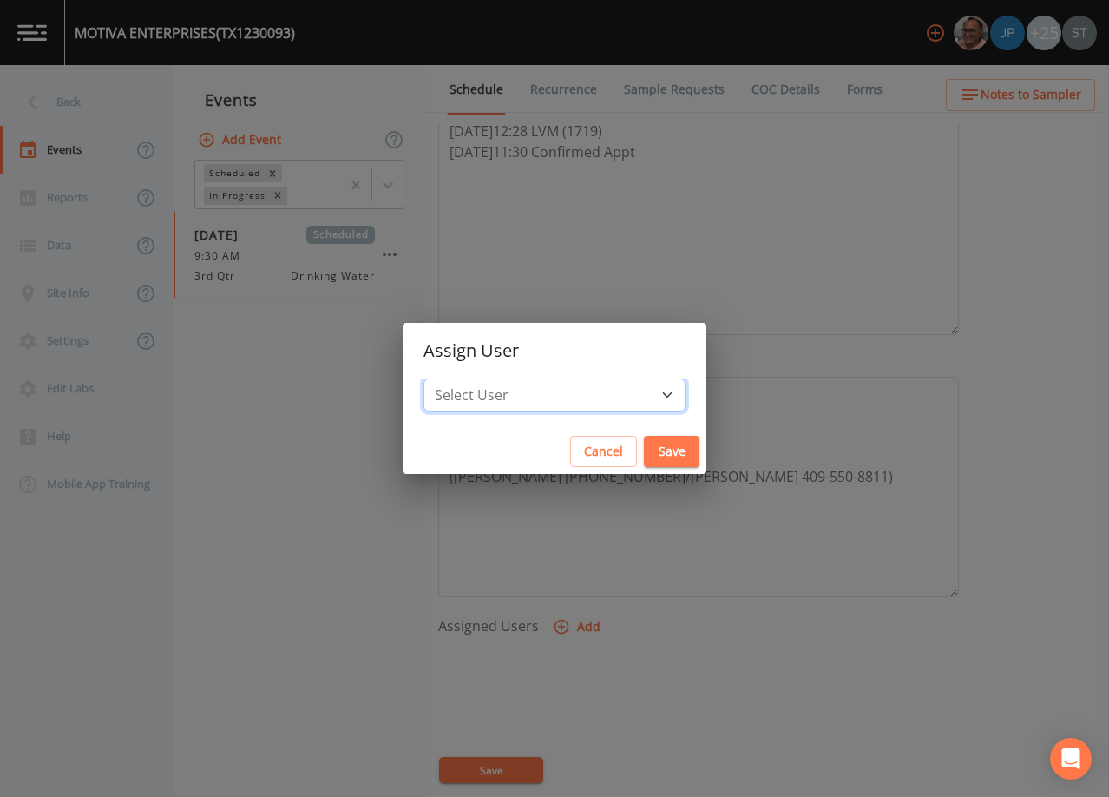
click at [569, 388] on select "Select User [PERSON_NAME] [PERSON_NAME] [PERSON_NAME] [PERSON_NAME] [PERSON_NAM…" at bounding box center [555, 394] width 262 height 33
select select "6dda6eef-c380-4015-b89d-b9b44b713005"
click at [463, 378] on select "Select User [PERSON_NAME] [PERSON_NAME] [PERSON_NAME] [PERSON_NAME] [PERSON_NAM…" at bounding box center [555, 394] width 262 height 33
drag, startPoint x: 628, startPoint y: 446, endPoint x: 600, endPoint y: 536, distance: 94.7
click at [644, 447] on button "Save" at bounding box center [672, 452] width 56 height 32
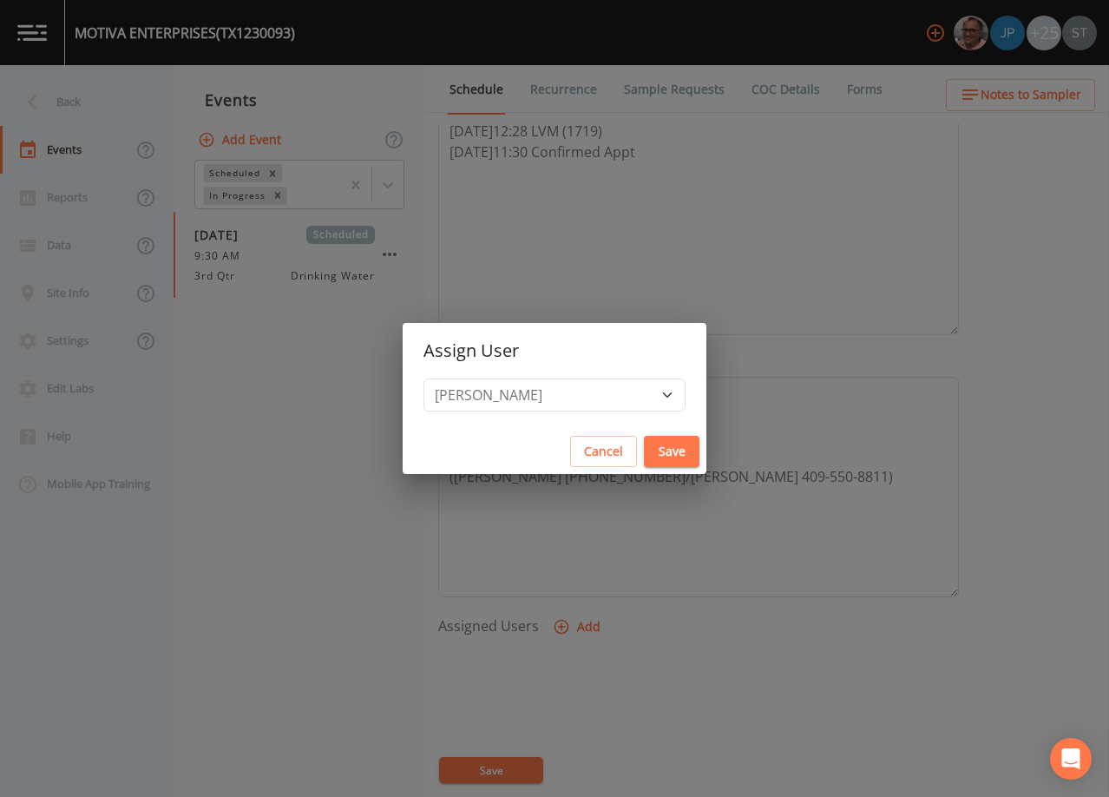
select select
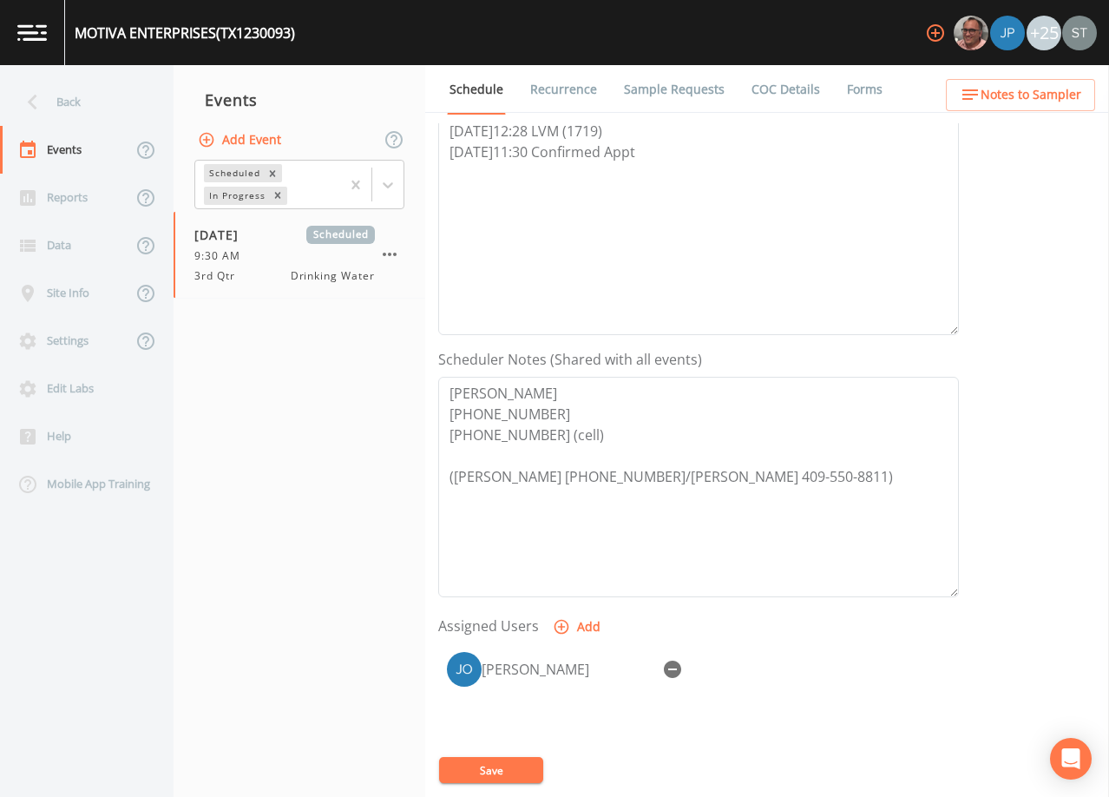
click at [501, 766] on button "Save" at bounding box center [491, 770] width 104 height 26
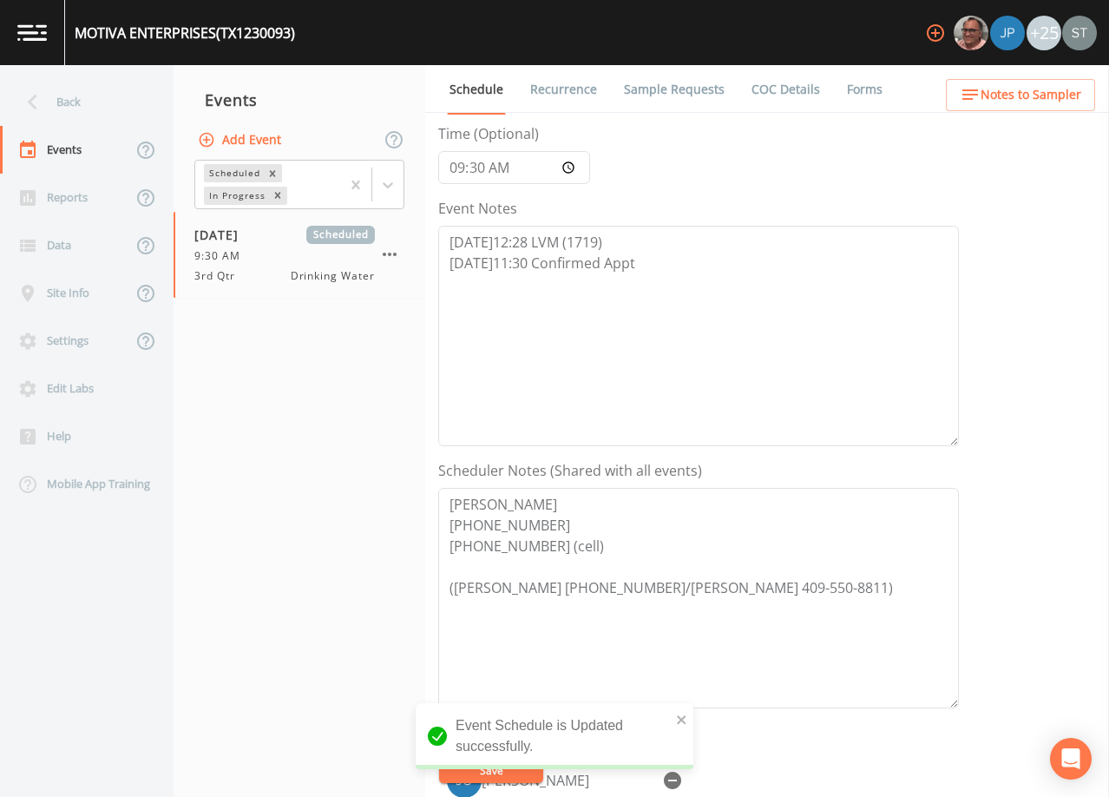
scroll to position [87, 0]
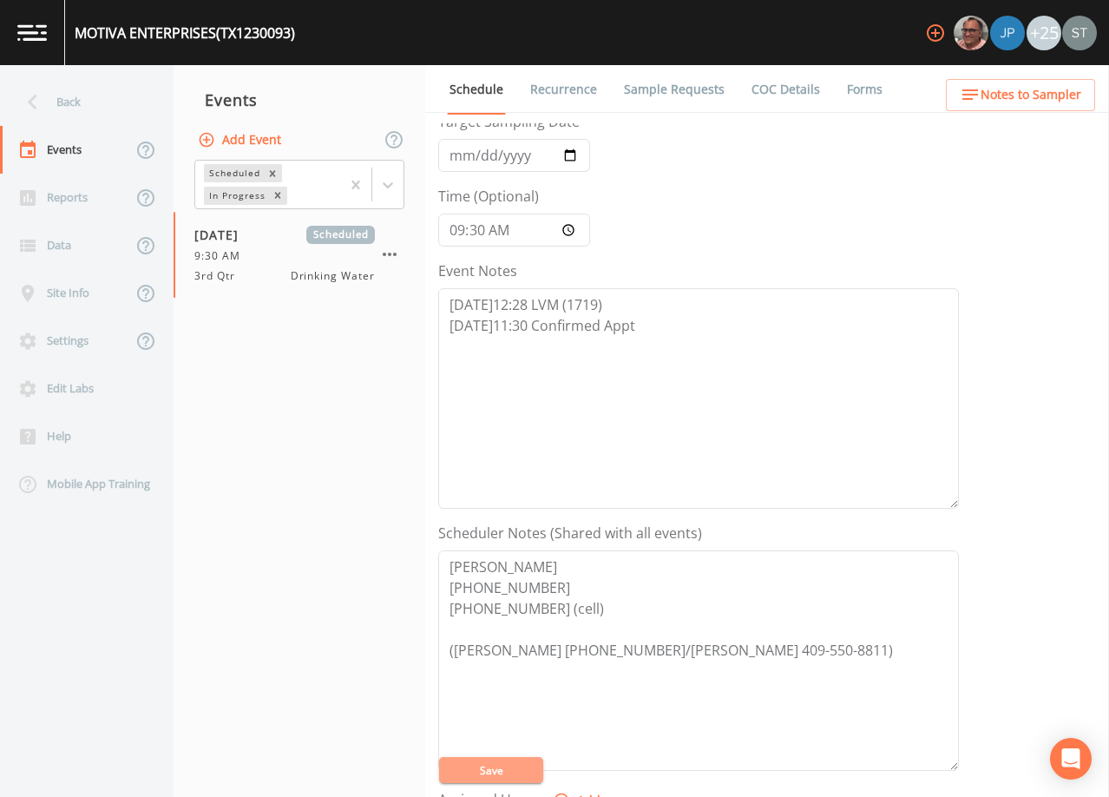
click at [512, 769] on button "Save" at bounding box center [491, 770] width 104 height 26
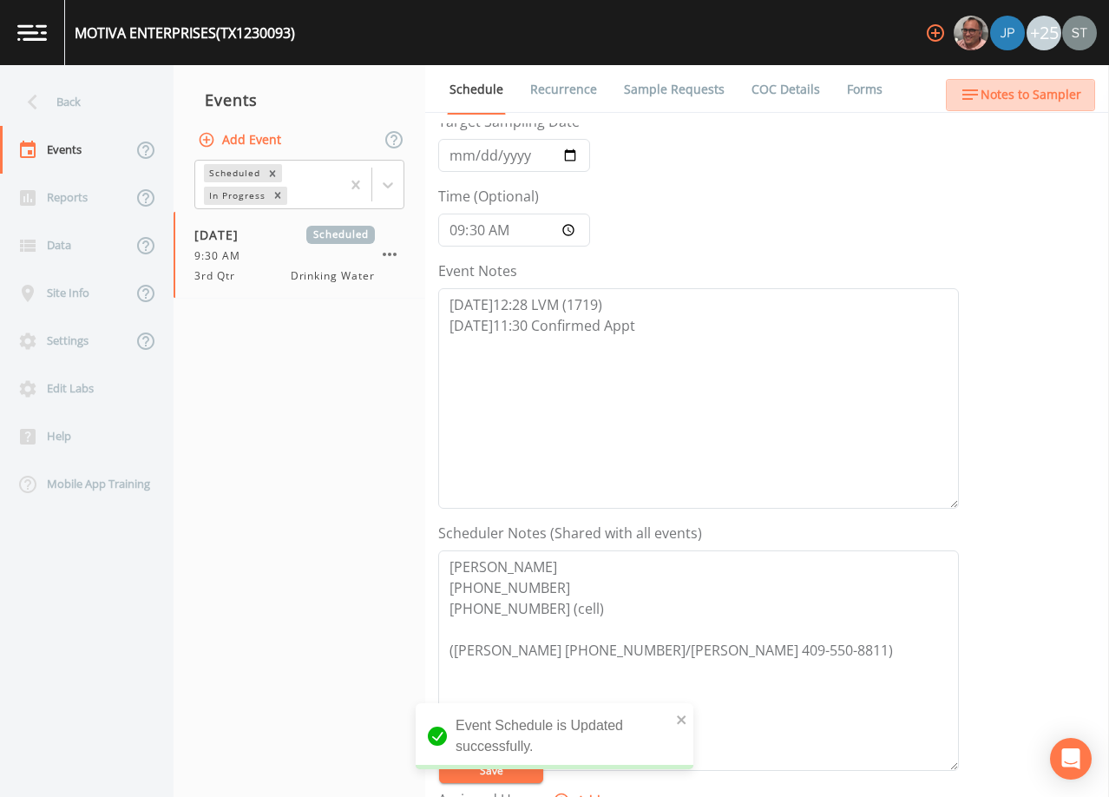
click at [1061, 110] on button "Notes to Sampler" at bounding box center [1020, 95] width 149 height 32
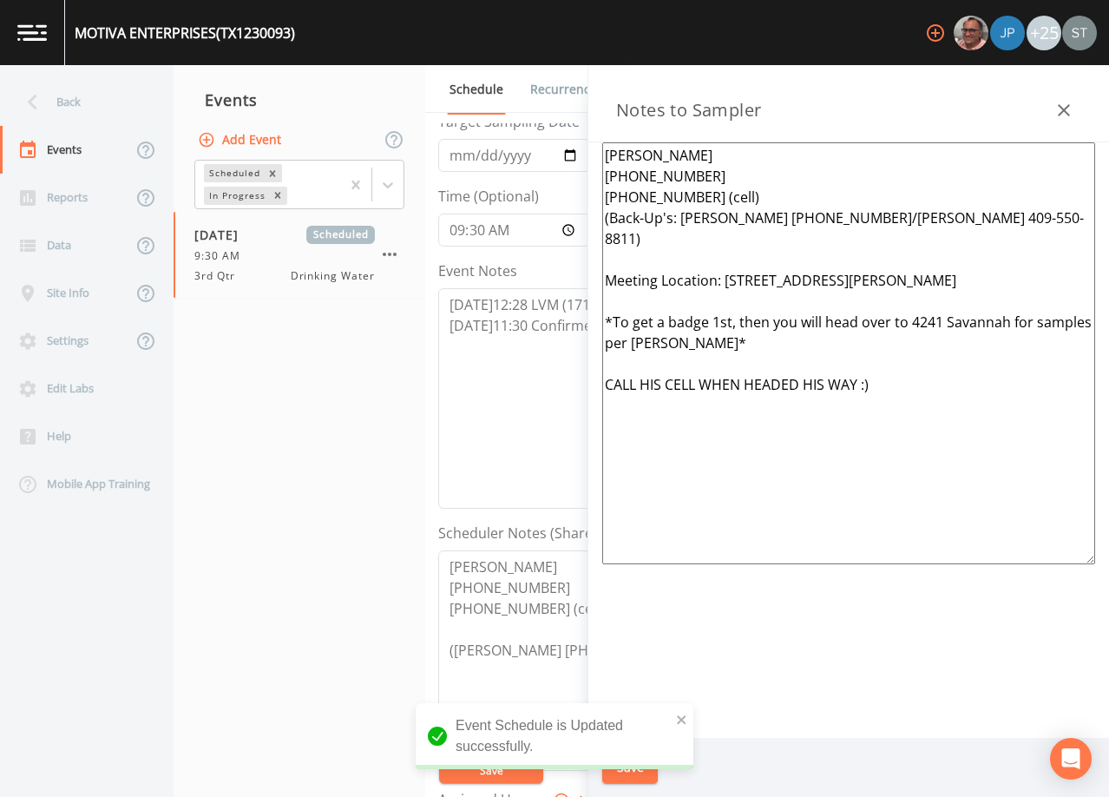
click at [1062, 110] on icon "button" at bounding box center [1064, 110] width 21 height 21
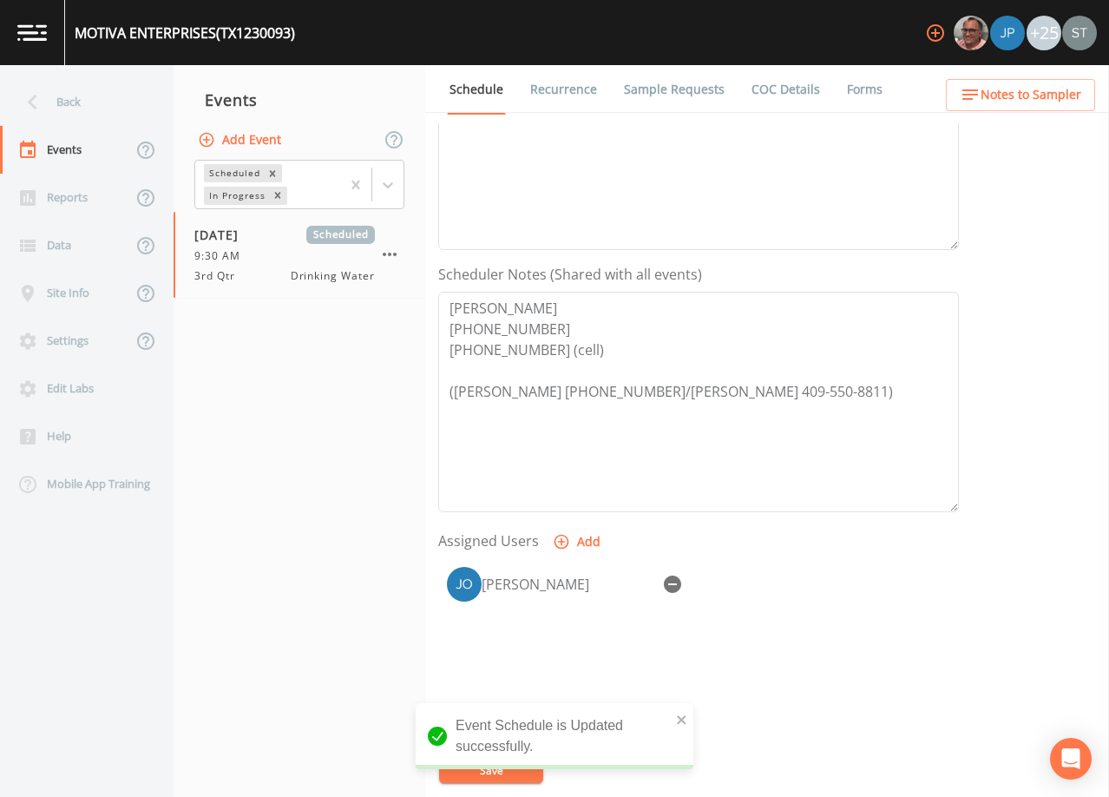
scroll to position [347, 0]
click at [555, 83] on link "Recurrence" at bounding box center [564, 89] width 72 height 49
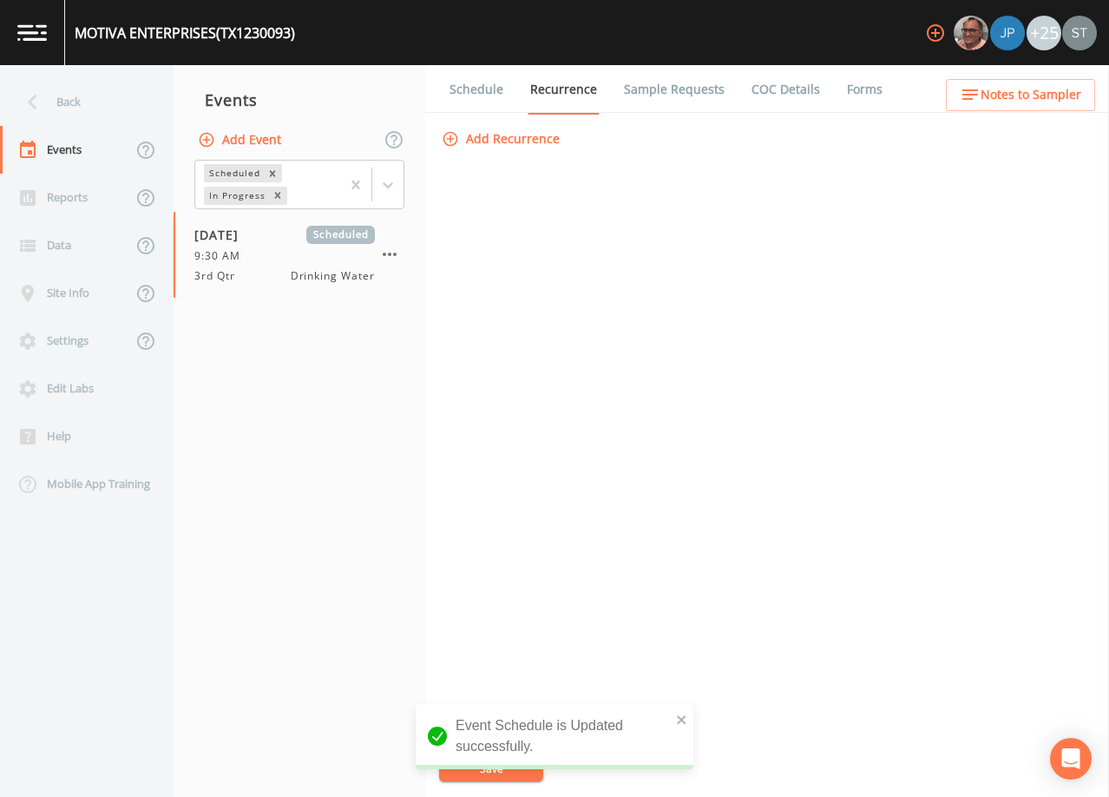
click at [654, 88] on link "Sample Requests" at bounding box center [675, 89] width 106 height 49
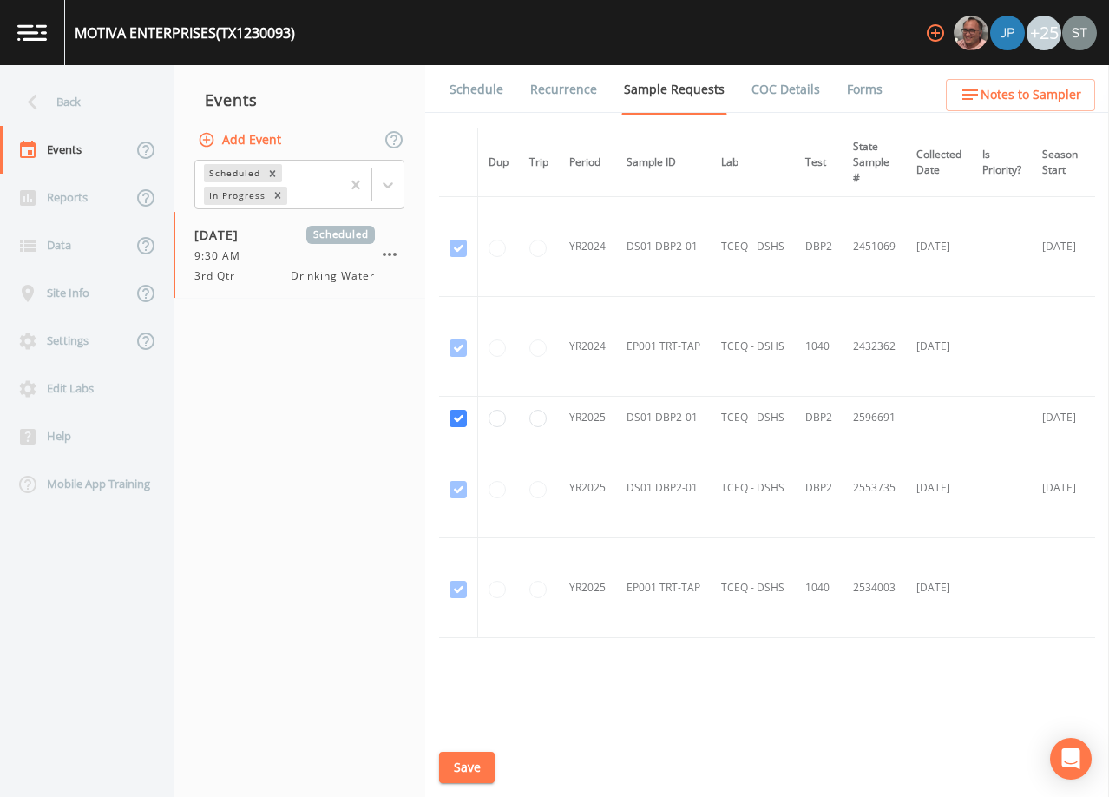
scroll to position [54, 0]
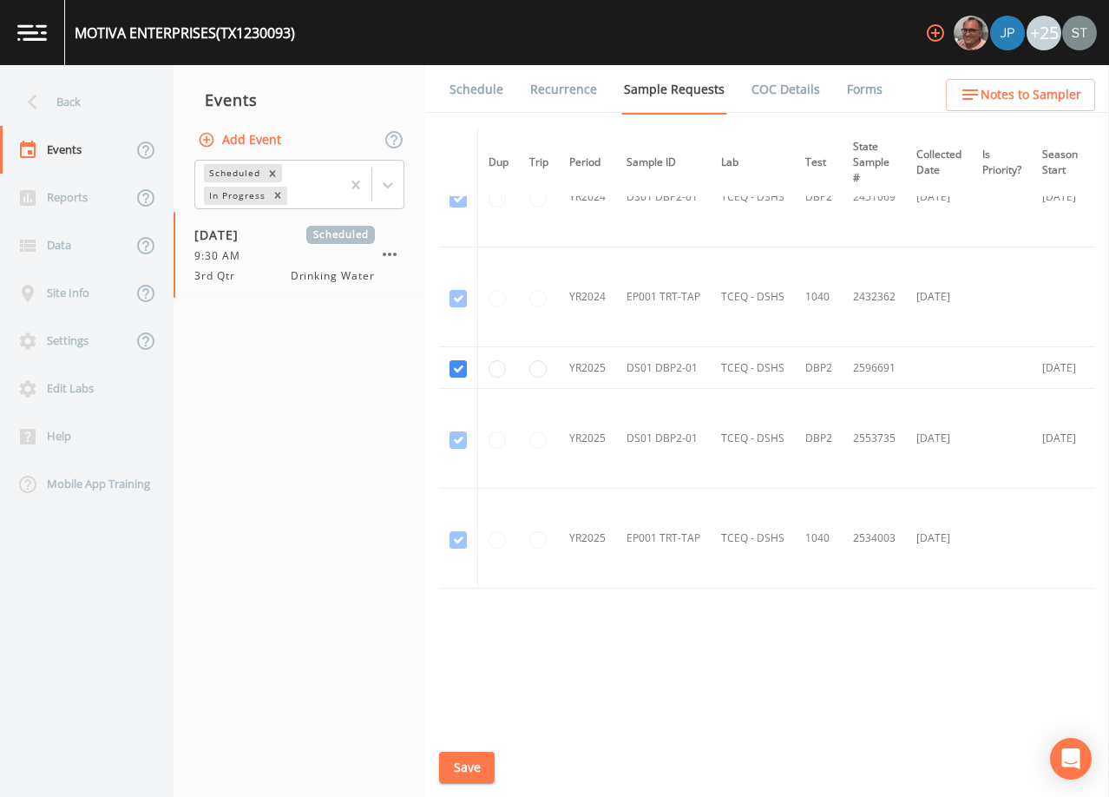
drag, startPoint x: 476, startPoint y: 96, endPoint x: 526, endPoint y: 102, distance: 50.6
click at [477, 96] on link "Schedule" at bounding box center [476, 89] width 59 height 49
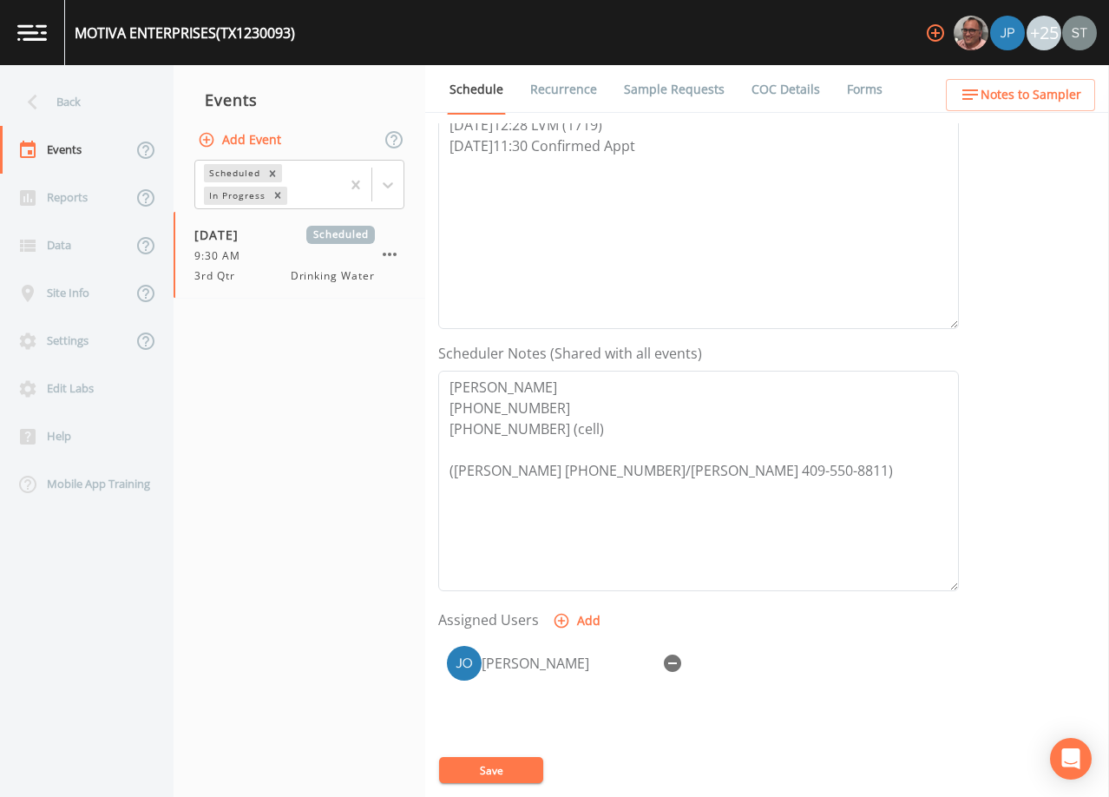
scroll to position [347, 0]
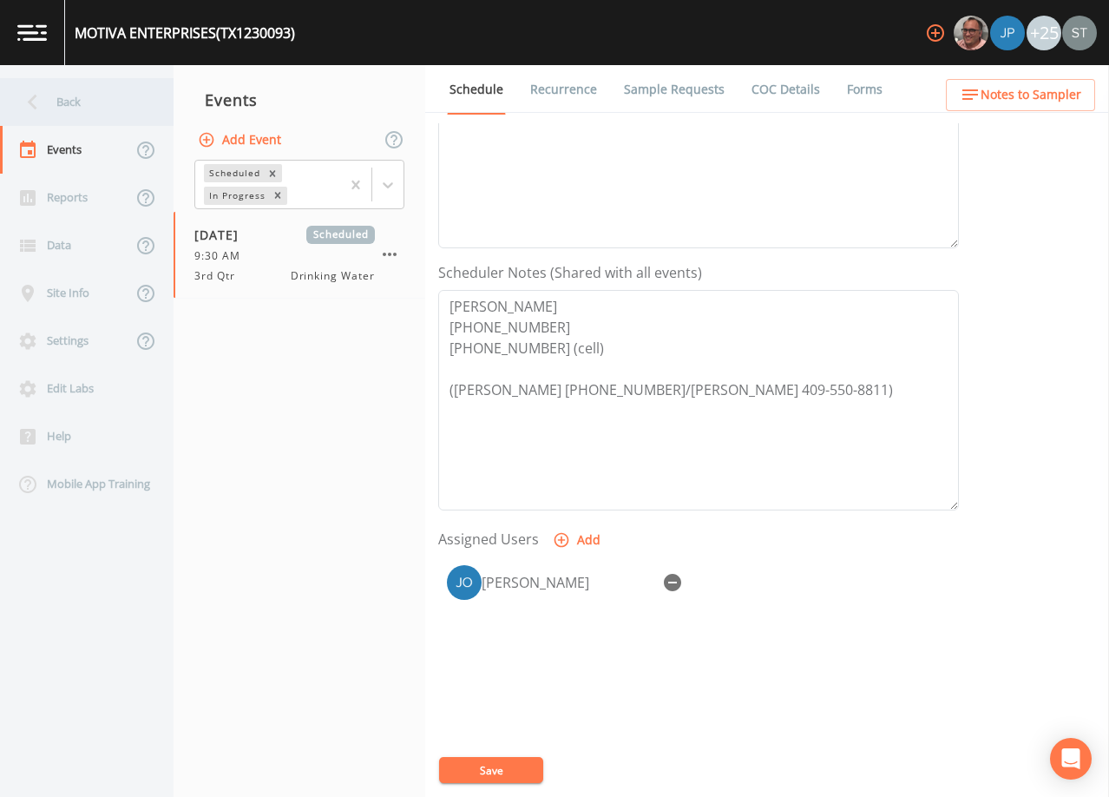
click at [89, 102] on div "Back" at bounding box center [78, 102] width 156 height 48
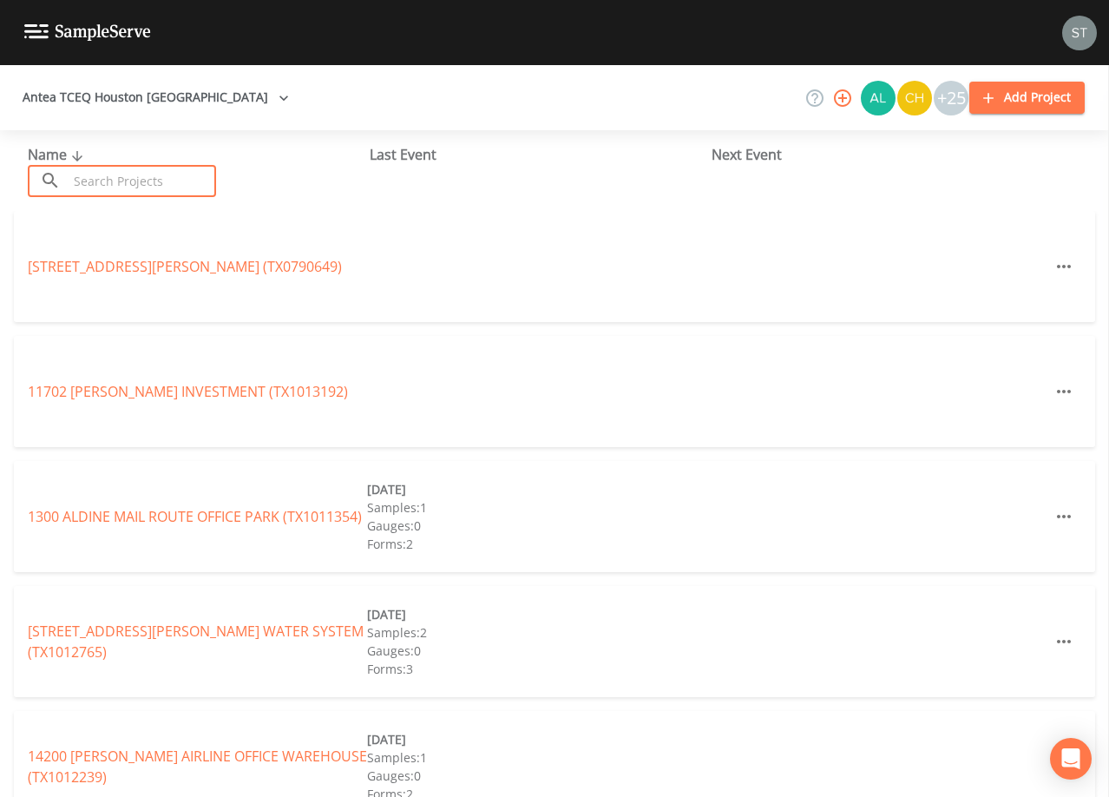
click at [141, 177] on input "text" at bounding box center [142, 181] width 148 height 32
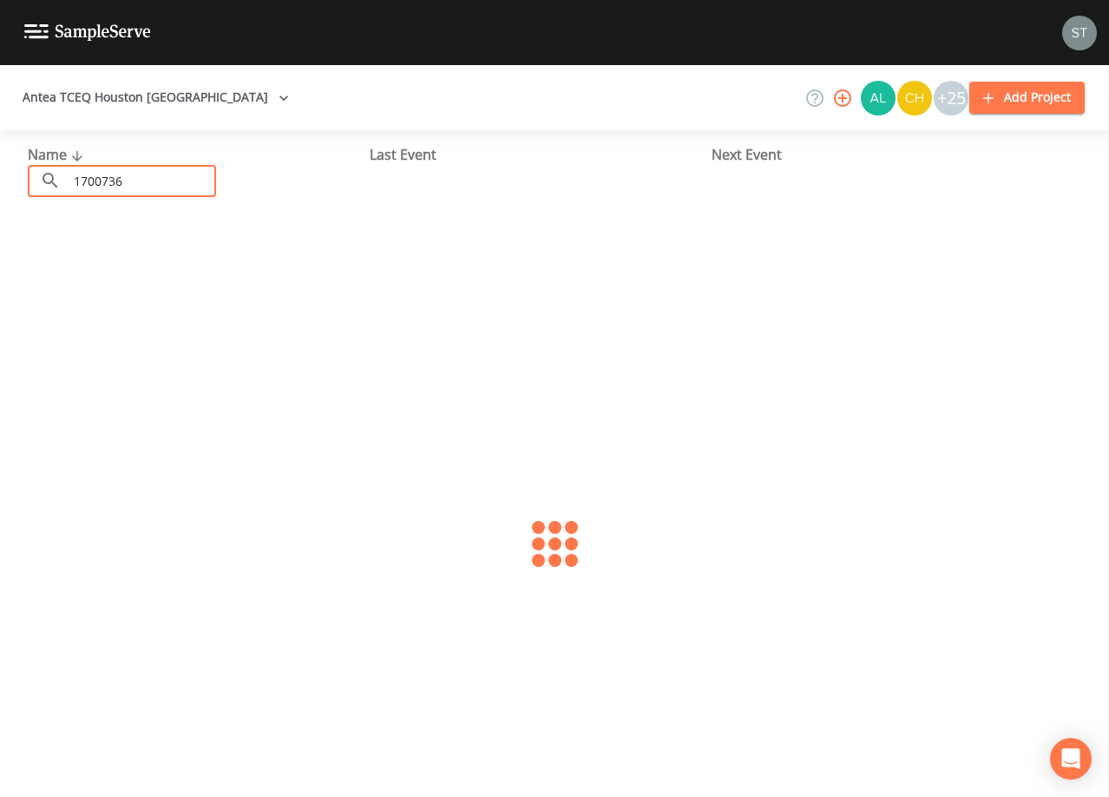
type input "1700736"
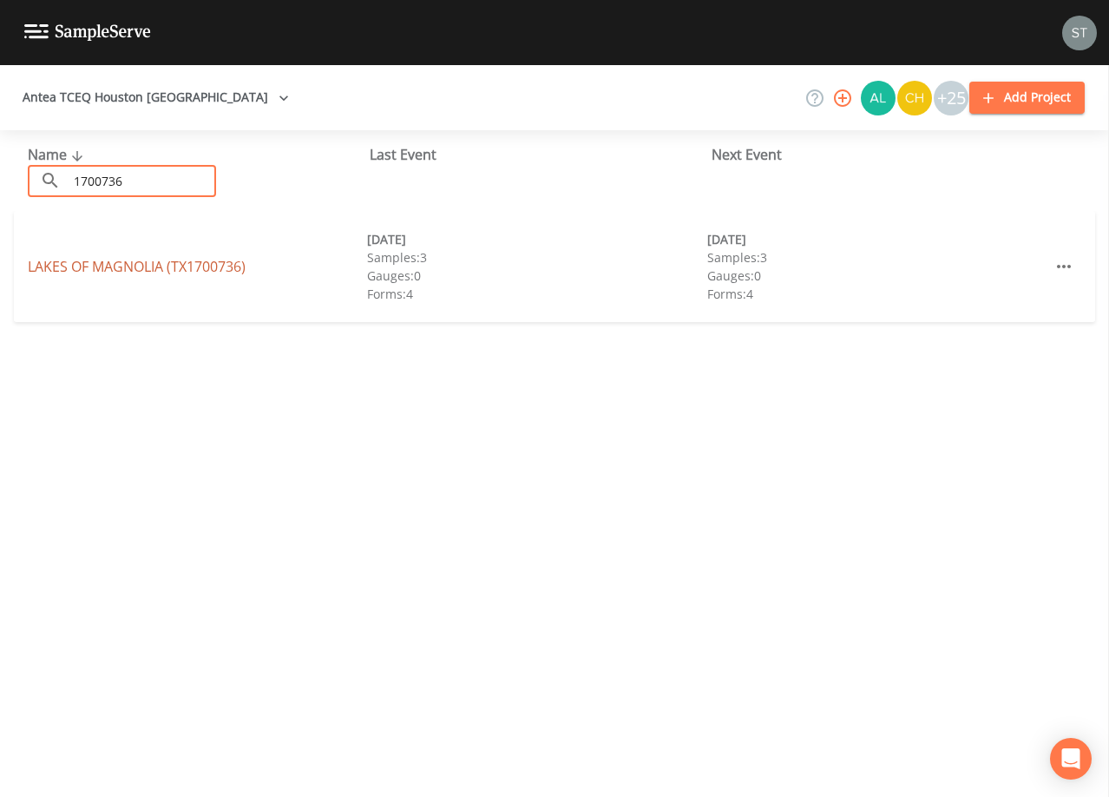
click at [136, 269] on link "LAKES OF [GEOGRAPHIC_DATA] (TX1700736)" at bounding box center [137, 266] width 218 height 19
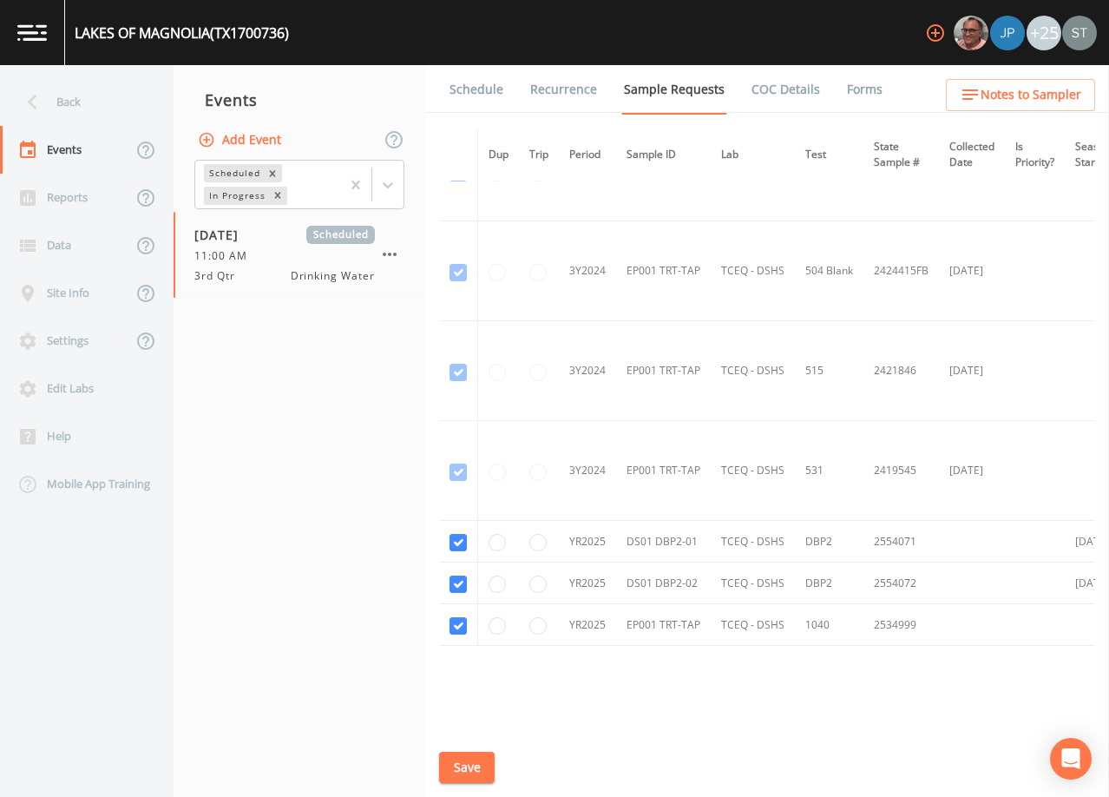
scroll to position [421, 0]
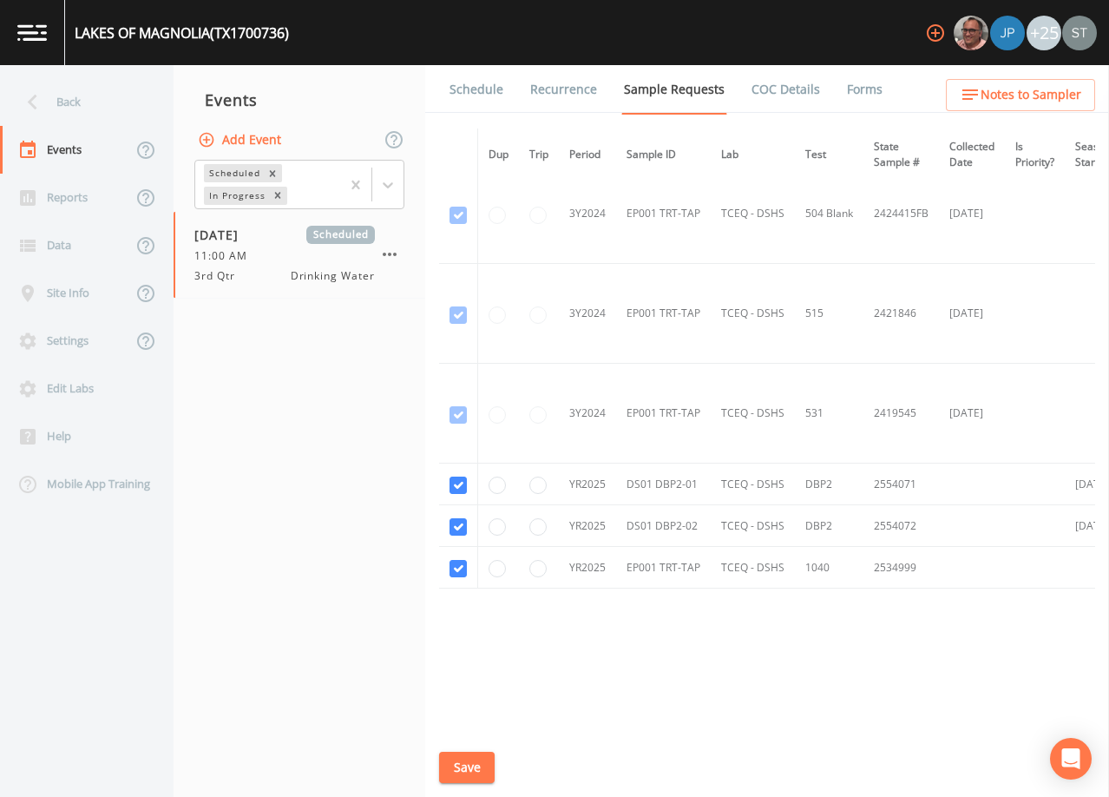
click at [468, 98] on link "Schedule" at bounding box center [476, 89] width 59 height 49
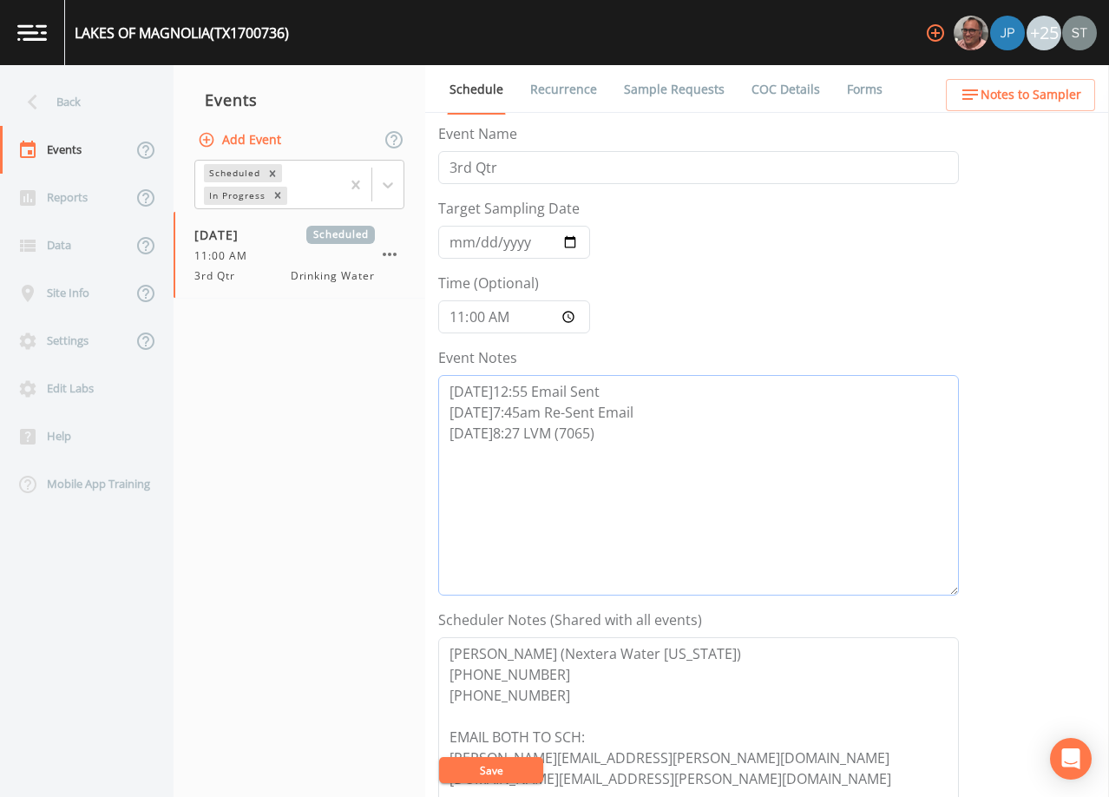
click at [641, 444] on textarea "[DATE]12:55 Email Sent [DATE]7:45am Re-Sent Email [DATE]8:27 LVM (7065)" at bounding box center [698, 485] width 521 height 220
type textarea "[DATE]12:55 Email Sent [DATE]7:45am Re-Sent Email [DATE]8:27 LVM (7065) [DATE]1…"
click at [512, 769] on button "Save" at bounding box center [491, 770] width 104 height 26
click at [549, 94] on link "Recurrence" at bounding box center [564, 89] width 72 height 49
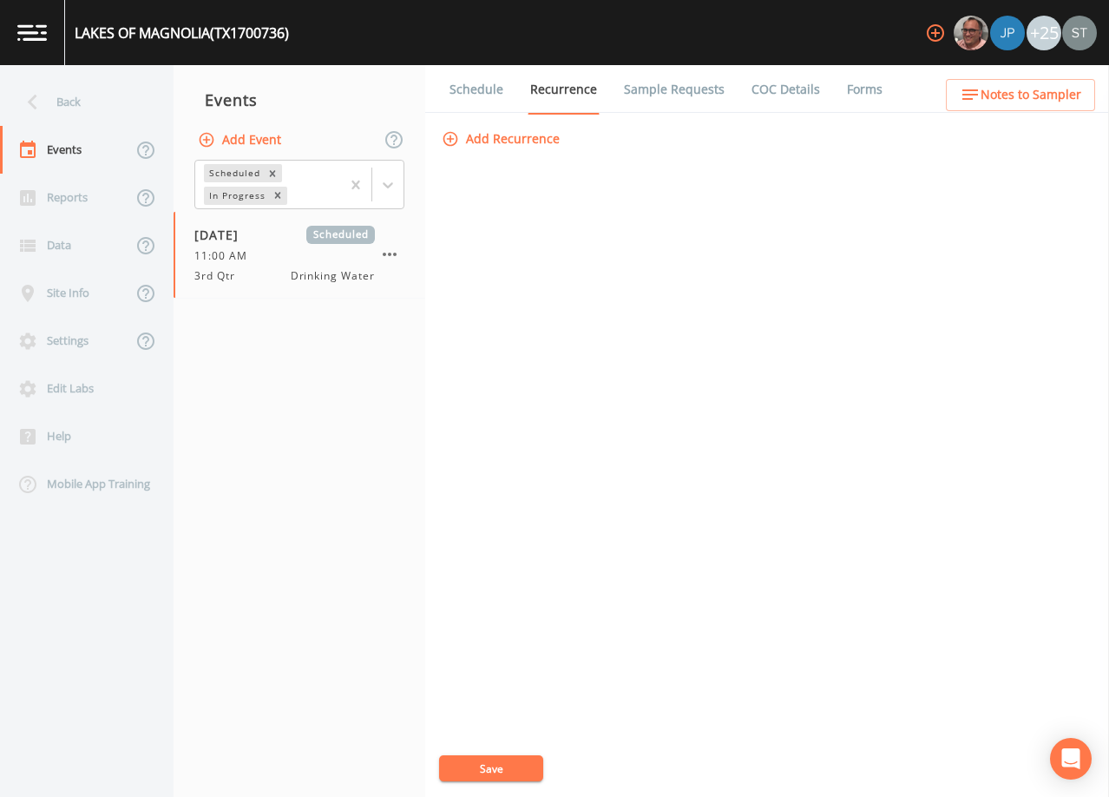
click at [451, 95] on link "Schedule" at bounding box center [476, 89] width 59 height 49
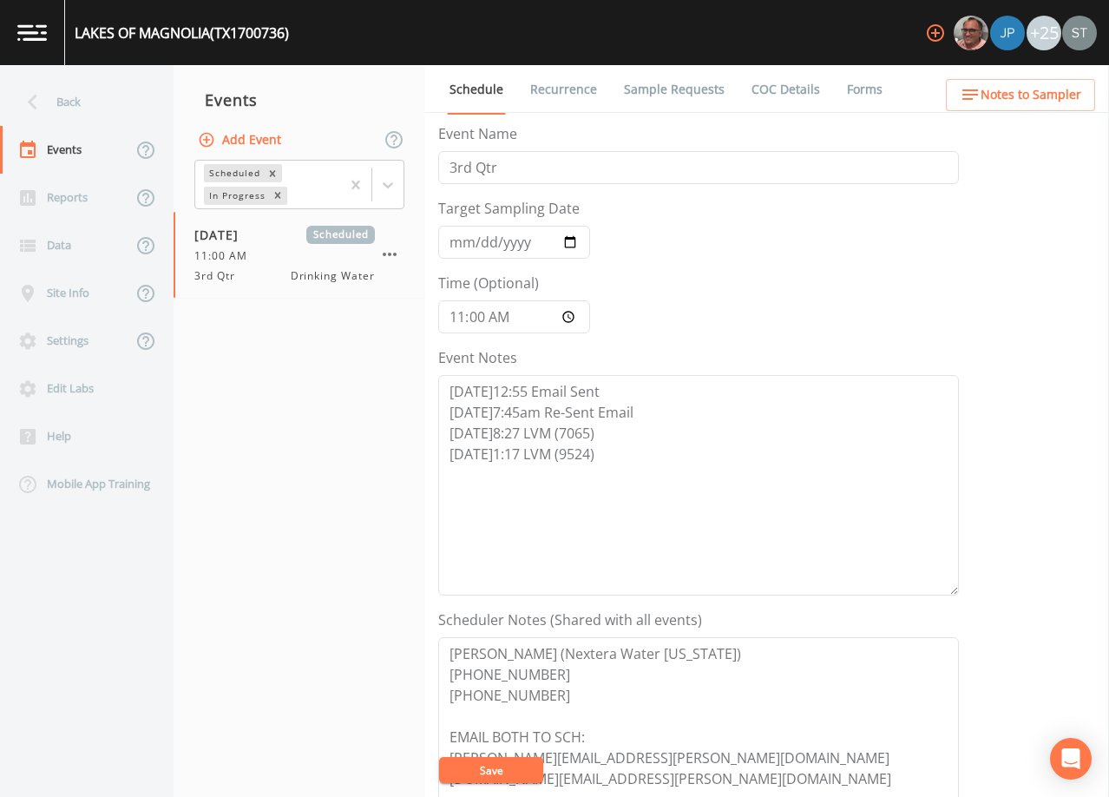
click at [694, 85] on link "Sample Requests" at bounding box center [675, 89] width 106 height 49
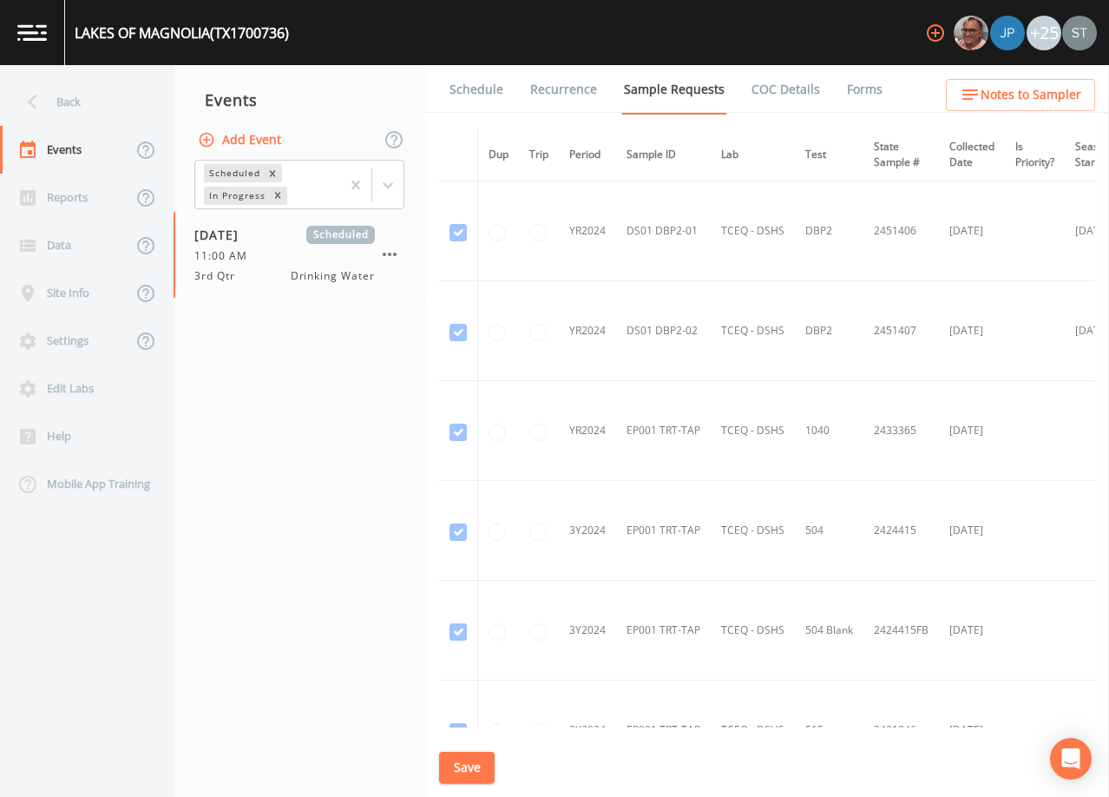
click at [469, 91] on link "Schedule" at bounding box center [476, 89] width 59 height 49
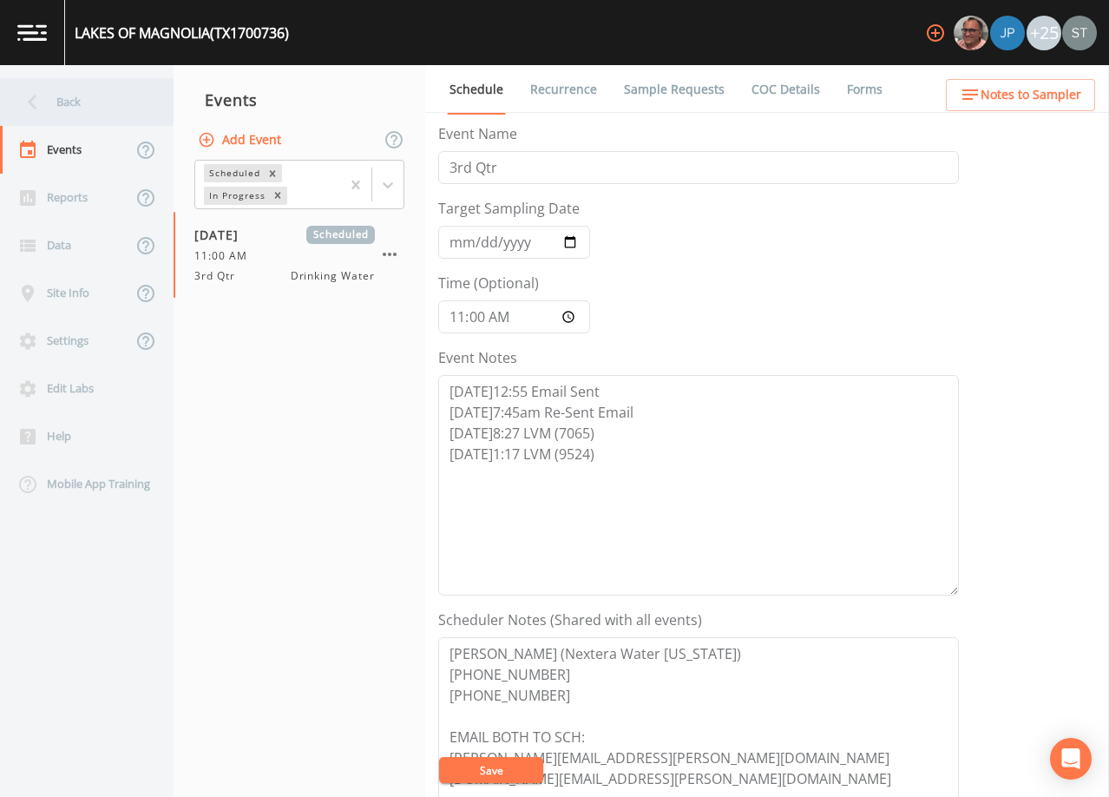
click at [63, 110] on div "Back" at bounding box center [78, 102] width 156 height 48
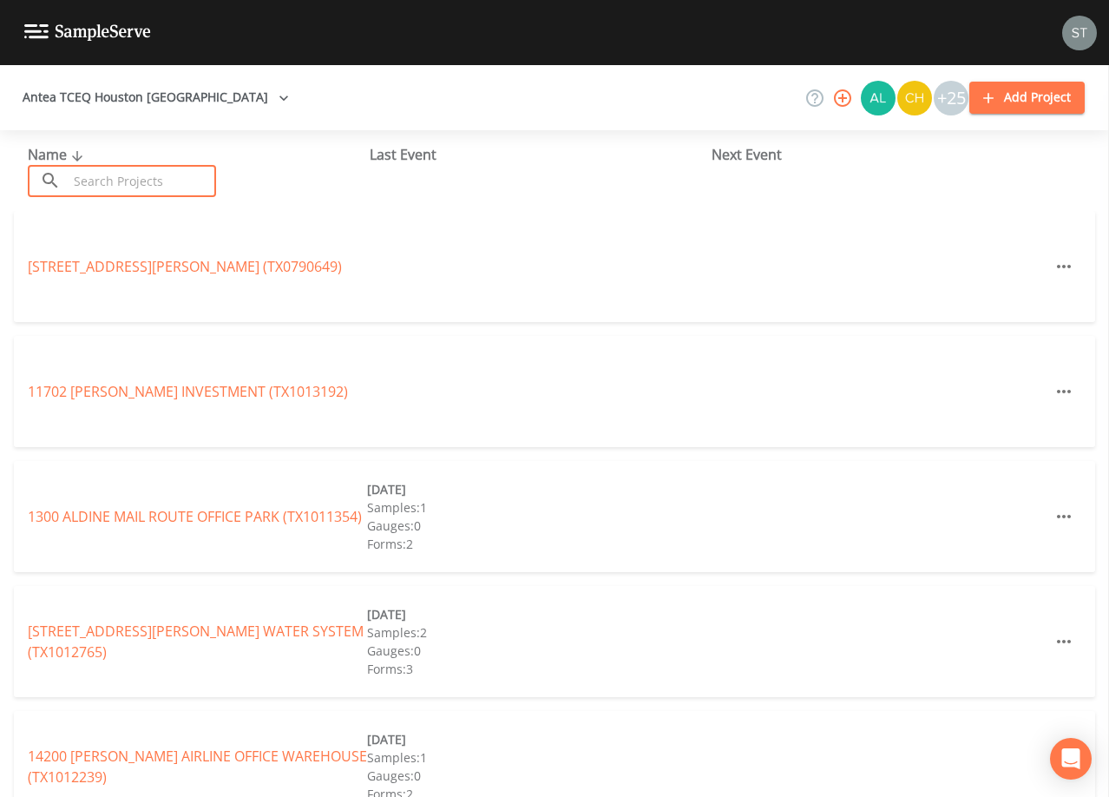
click at [161, 178] on input "text" at bounding box center [142, 181] width 148 height 32
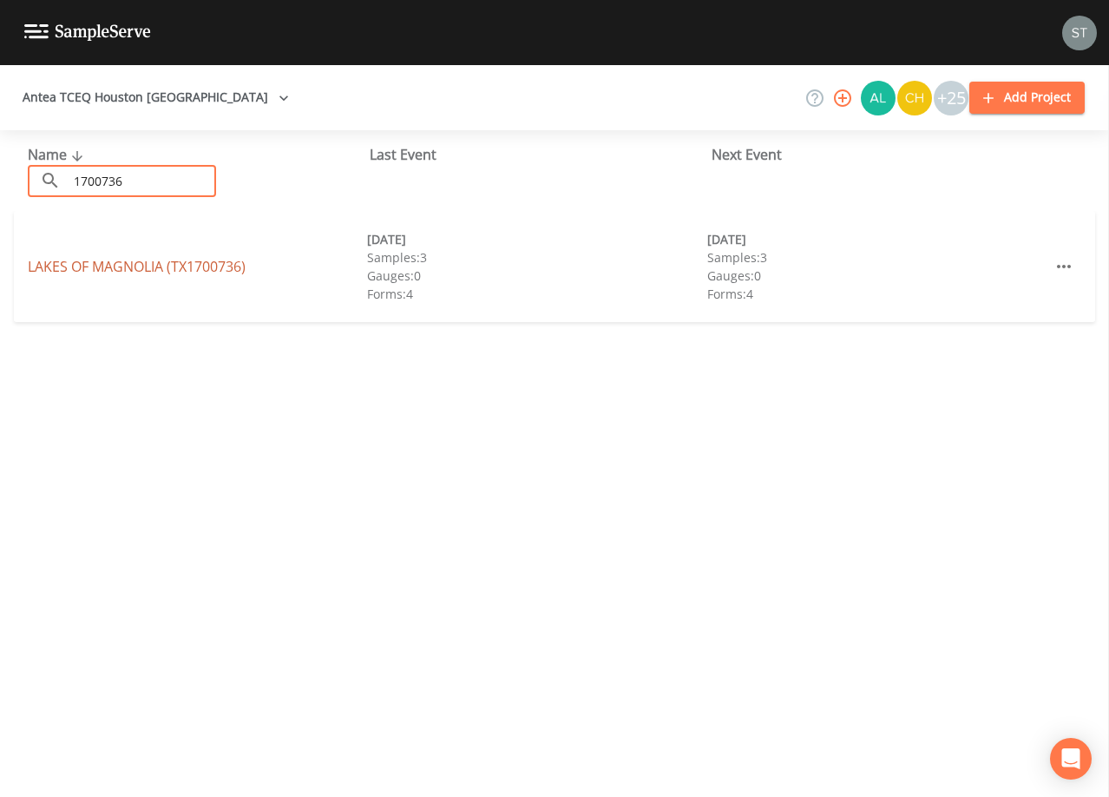
type input "1700736"
click at [214, 268] on link "LAKES OF [GEOGRAPHIC_DATA] (TX1700736)" at bounding box center [137, 266] width 218 height 19
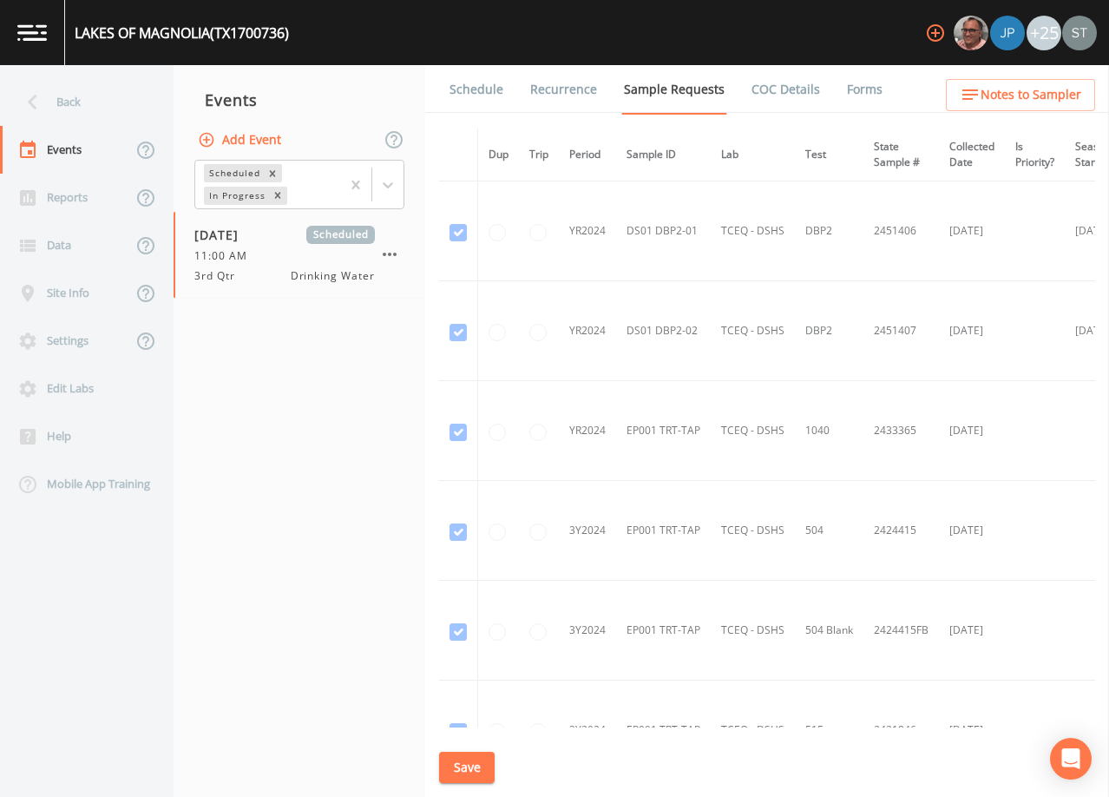
drag, startPoint x: 484, startPoint y: 94, endPoint x: 484, endPoint y: 115, distance: 20.8
click at [483, 94] on link "Schedule" at bounding box center [476, 89] width 59 height 49
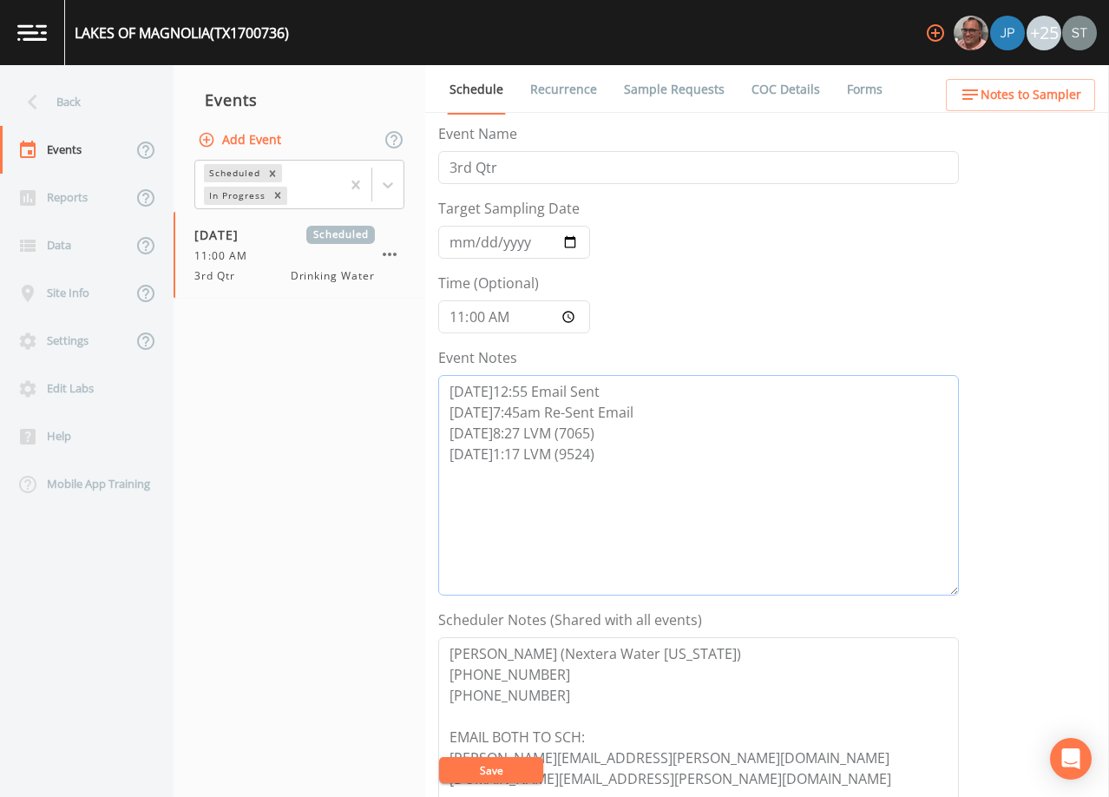
click at [694, 489] on textarea "[DATE]12:55 Email Sent [DATE]7:45am Re-Sent Email [DATE]8:27 LVM (7065) [DATE]1…" at bounding box center [698, 485] width 521 height 220
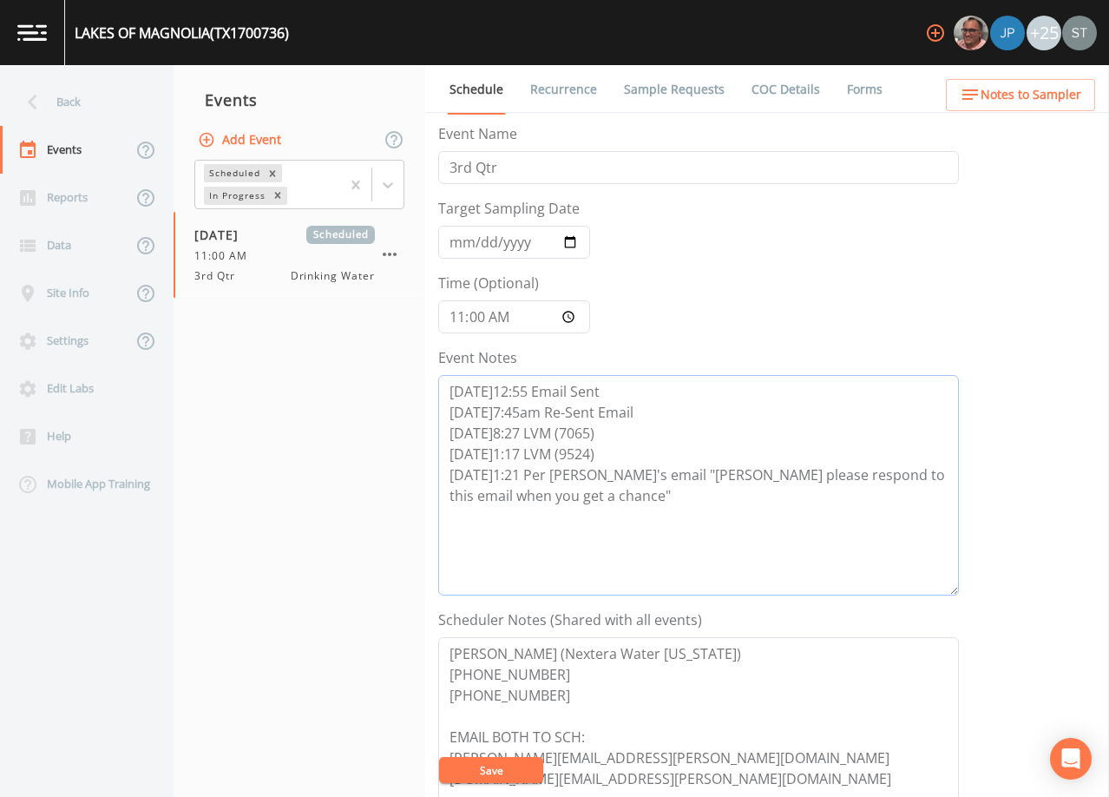
type textarea "[DATE]12:55 Email Sent [DATE]7:45am Re-Sent Email [DATE]8:27 LVM (7065) [DATE]1…"
click at [497, 769] on button "Save" at bounding box center [491, 770] width 104 height 26
click at [528, 763] on button "Save" at bounding box center [491, 770] width 104 height 26
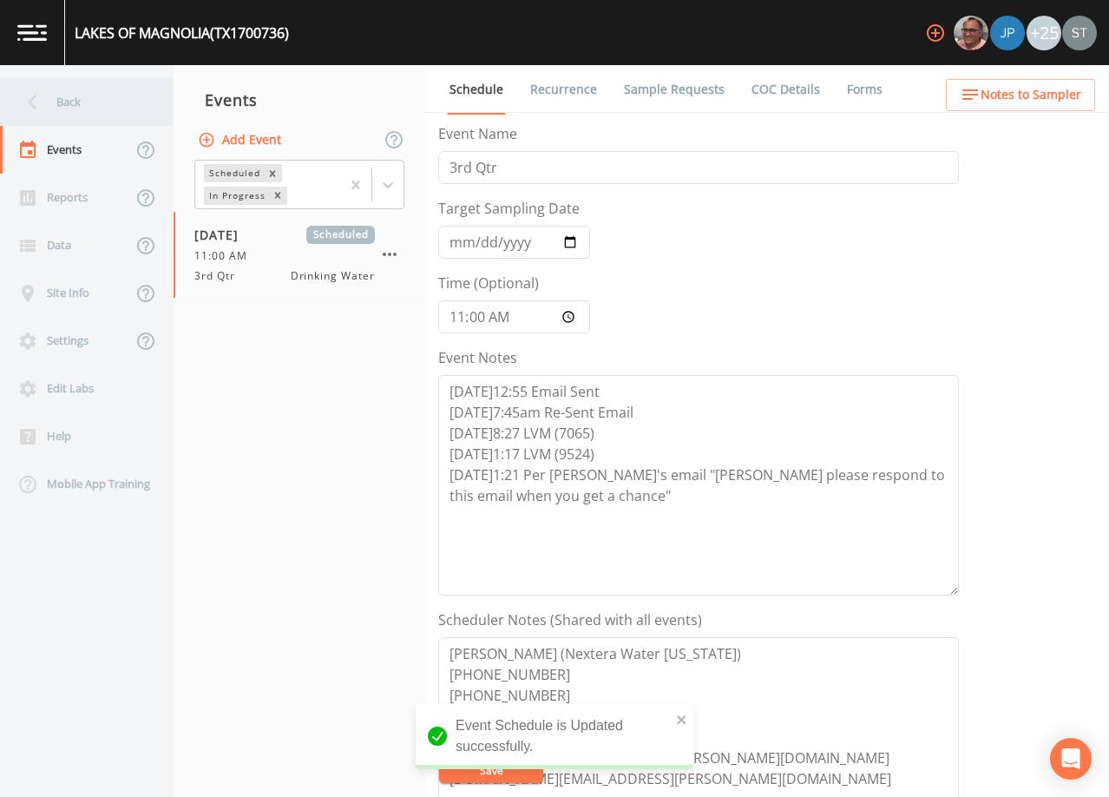
click at [76, 111] on div "Back" at bounding box center [78, 102] width 156 height 48
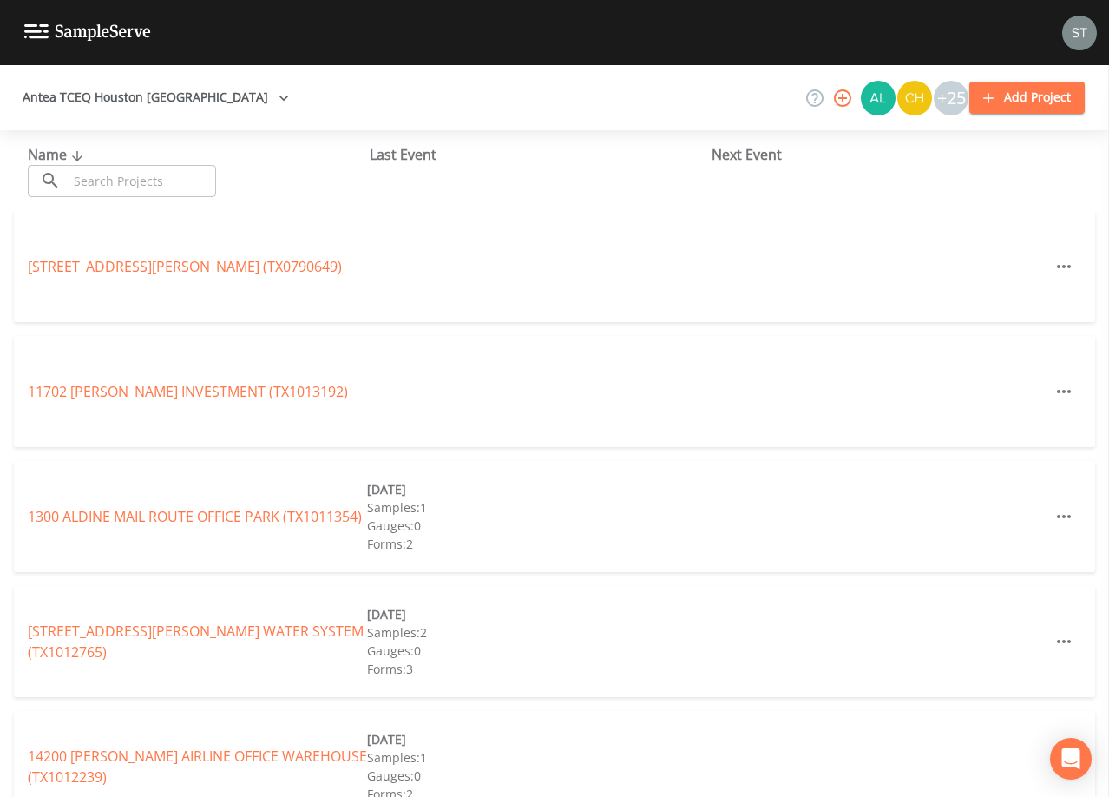
drag, startPoint x: 462, startPoint y: 342, endPoint x: 477, endPoint y: 344, distance: 15.7
drag, startPoint x: 477, startPoint y: 344, endPoint x: 132, endPoint y: 187, distance: 379.2
click at [128, 188] on input "text" at bounding box center [142, 181] width 148 height 32
